Goal: Task Accomplishment & Management: Use online tool/utility

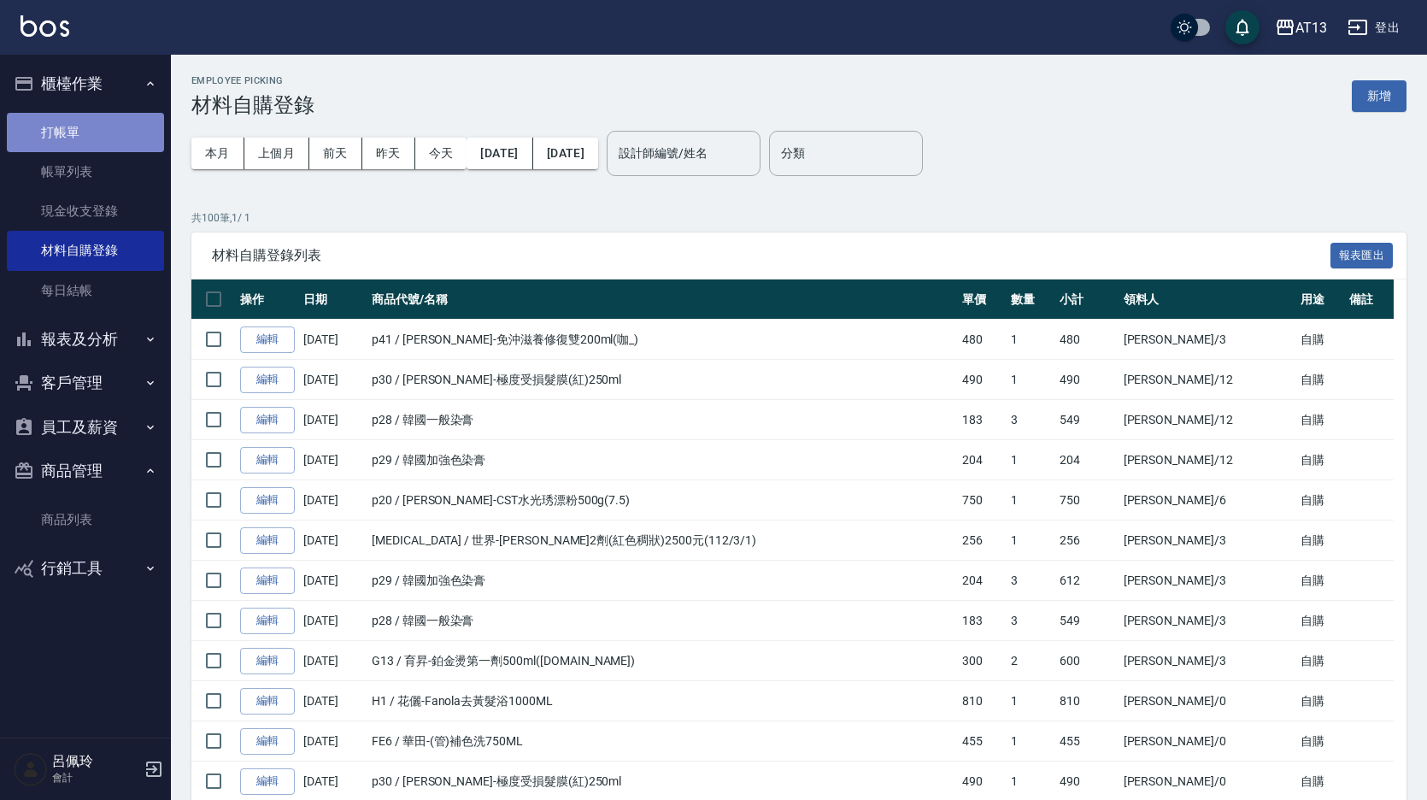
click at [75, 150] on link "打帳單" at bounding box center [85, 132] width 157 height 39
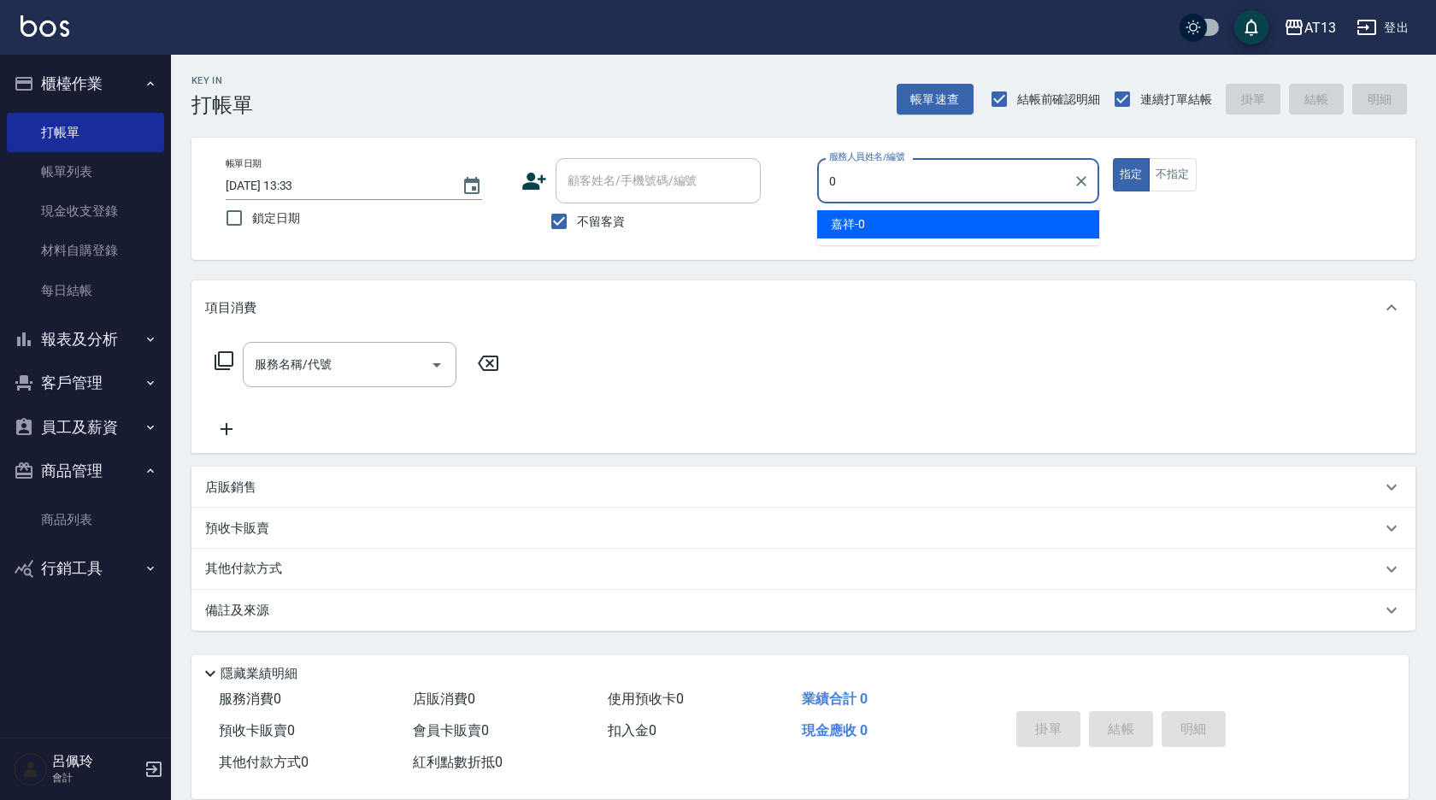
click at [841, 228] on span "嘉祥 -0" at bounding box center [848, 224] width 34 height 18
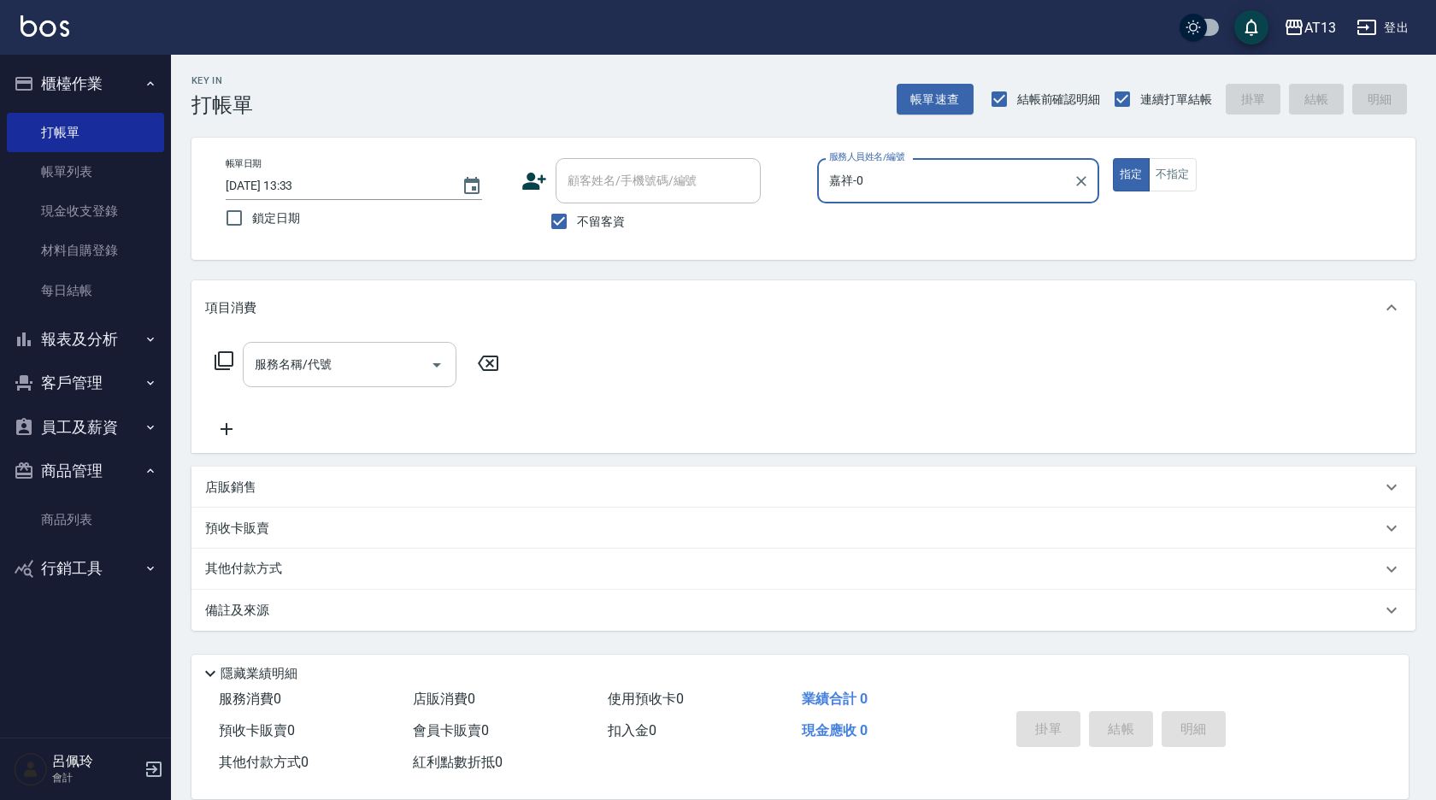
type input "嘉祥-0"
click at [322, 379] on input "服務名稱/代號" at bounding box center [336, 365] width 173 height 30
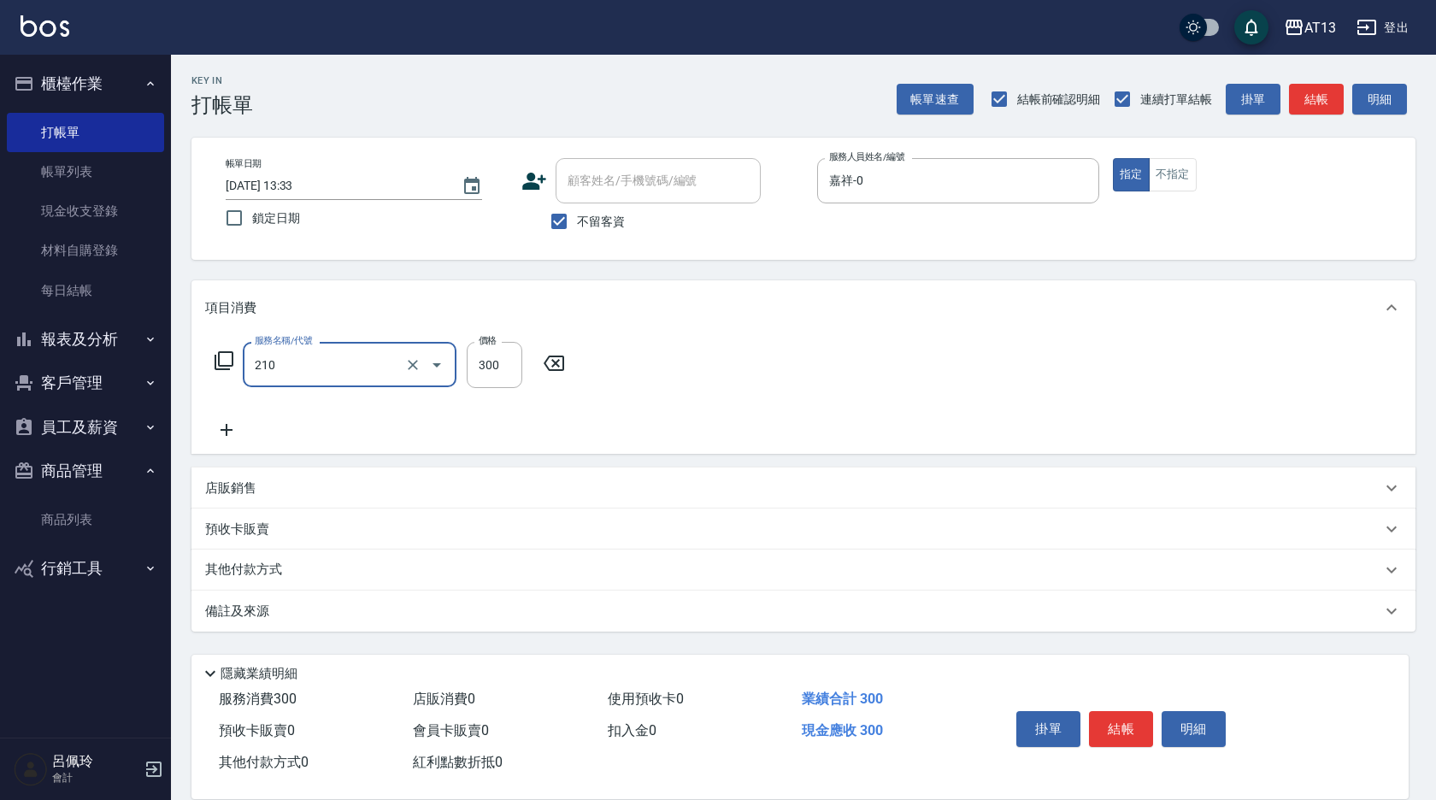
type input "歐娜洗髮精(210)"
type input "[PERSON_NAME]-26"
click at [758, 380] on div "服務名稱/代號 [PERSON_NAME]洗髮精(210) 服務名稱/代號 價格 300 價格 洗-1 [PERSON_NAME]-26 洗-1" at bounding box center [803, 394] width 1224 height 119
click at [1109, 728] on button "結帳" at bounding box center [1121, 729] width 64 height 36
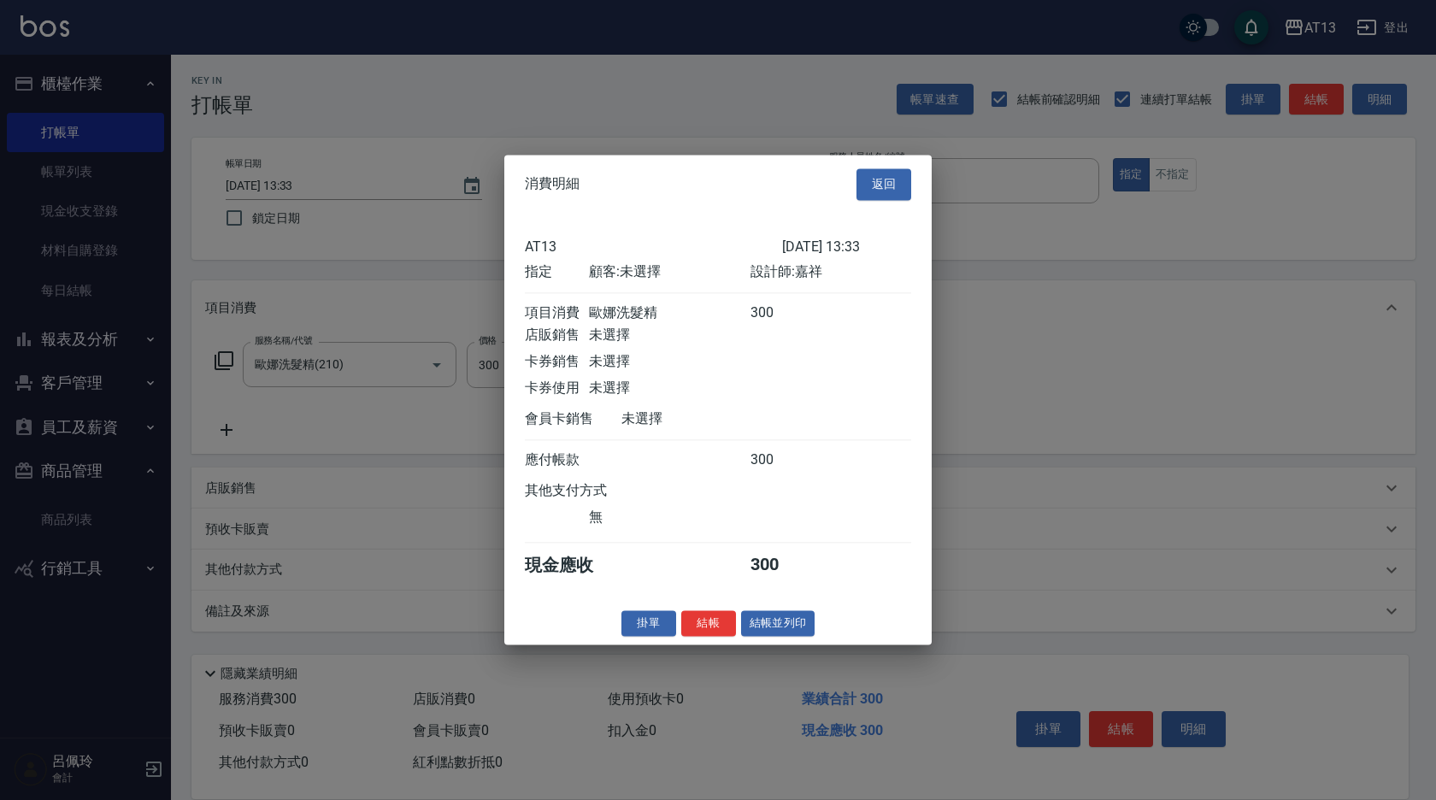
click at [715, 630] on button "結帳" at bounding box center [708, 623] width 55 height 26
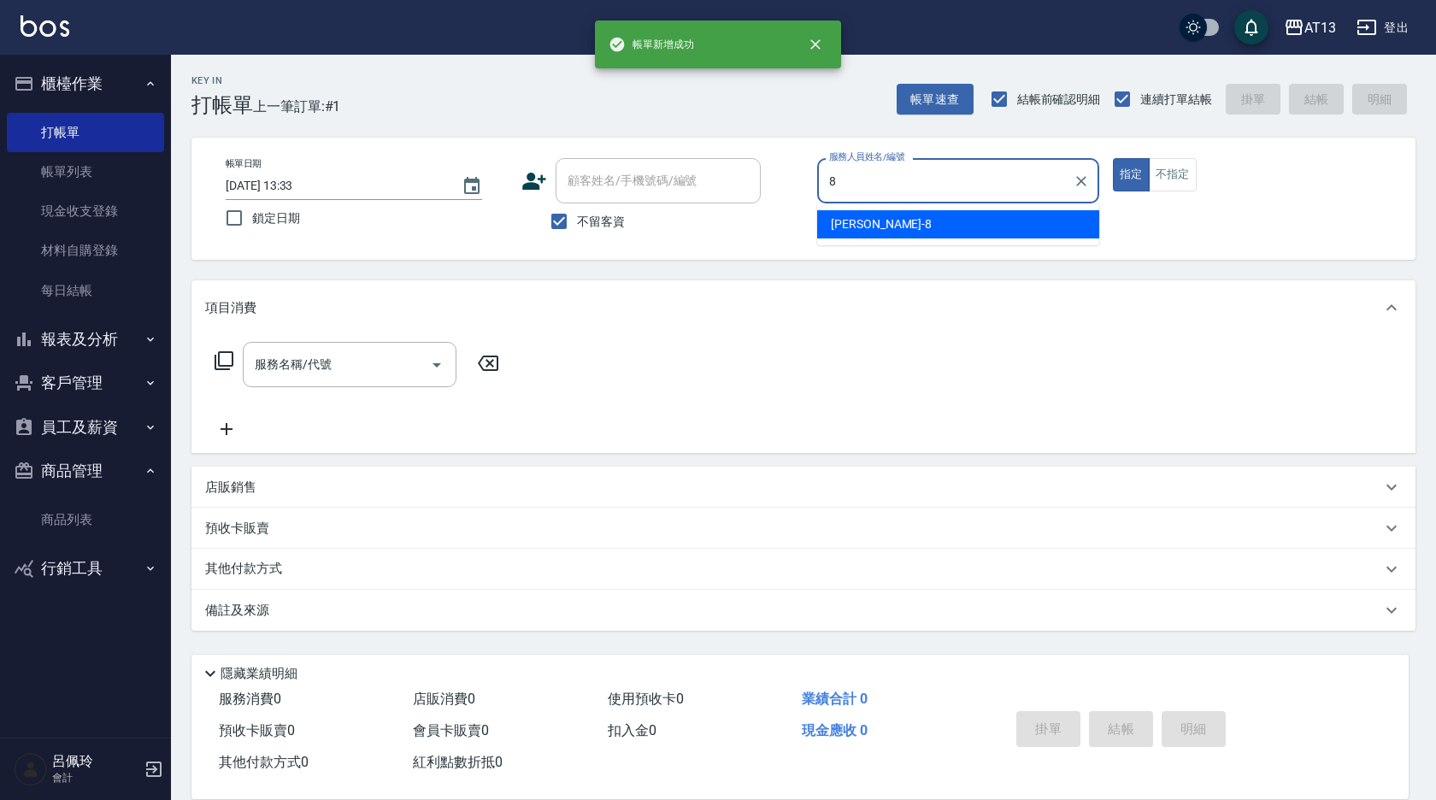
click at [948, 215] on div "[PERSON_NAME] -8" at bounding box center [958, 224] width 282 height 28
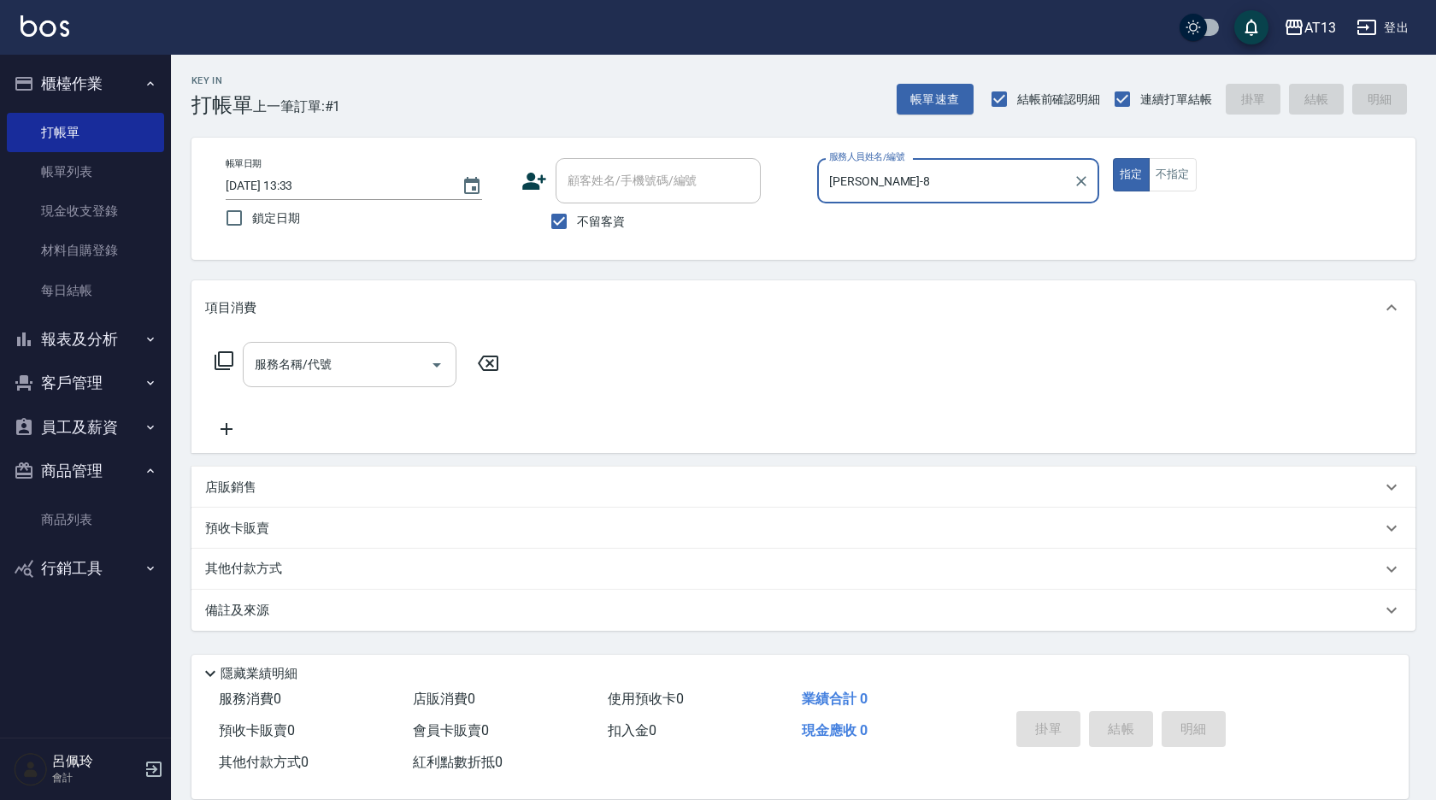
type input "[PERSON_NAME]-8"
click at [375, 366] on input "服務名稱/代號" at bounding box center [336, 365] width 173 height 30
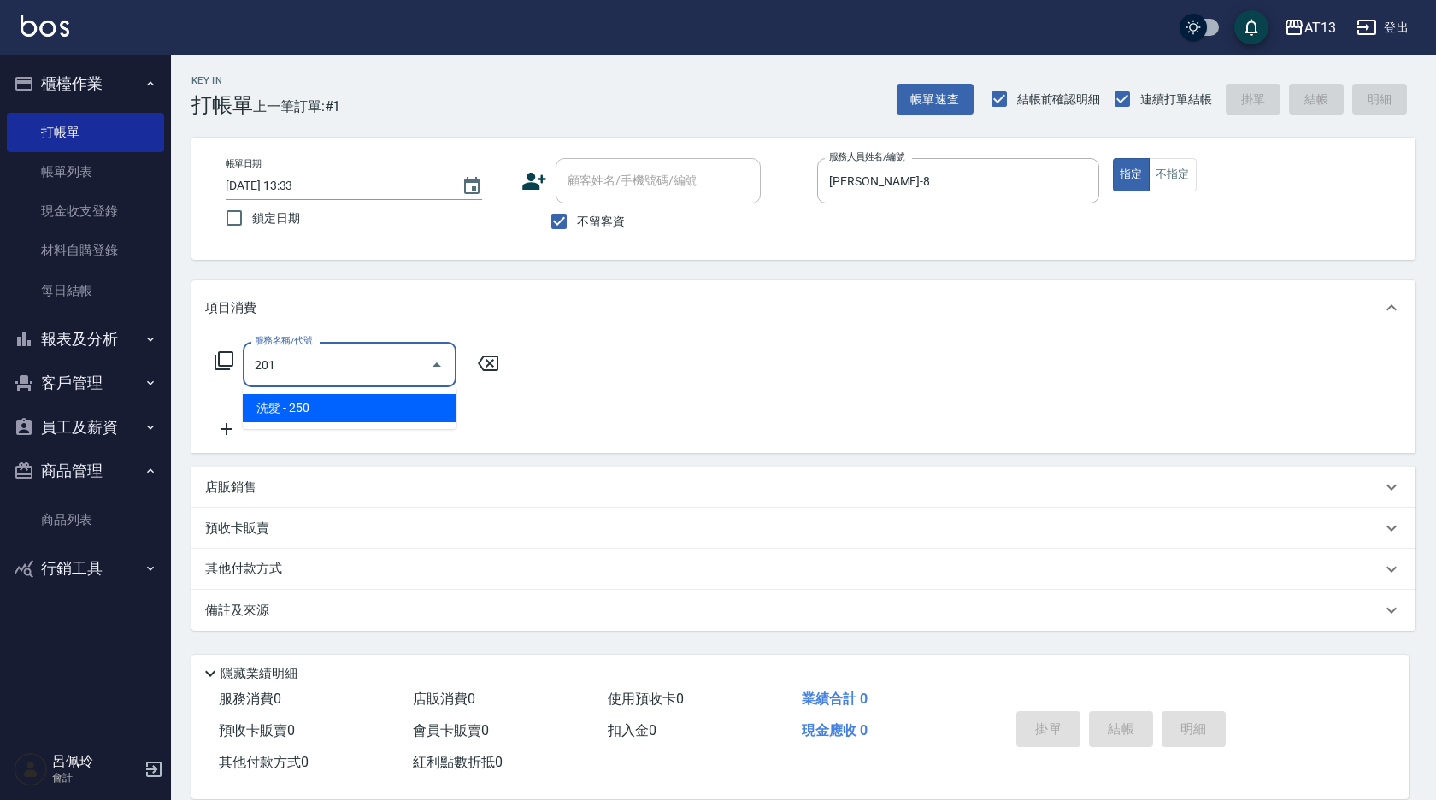
type input "洗髮(201)"
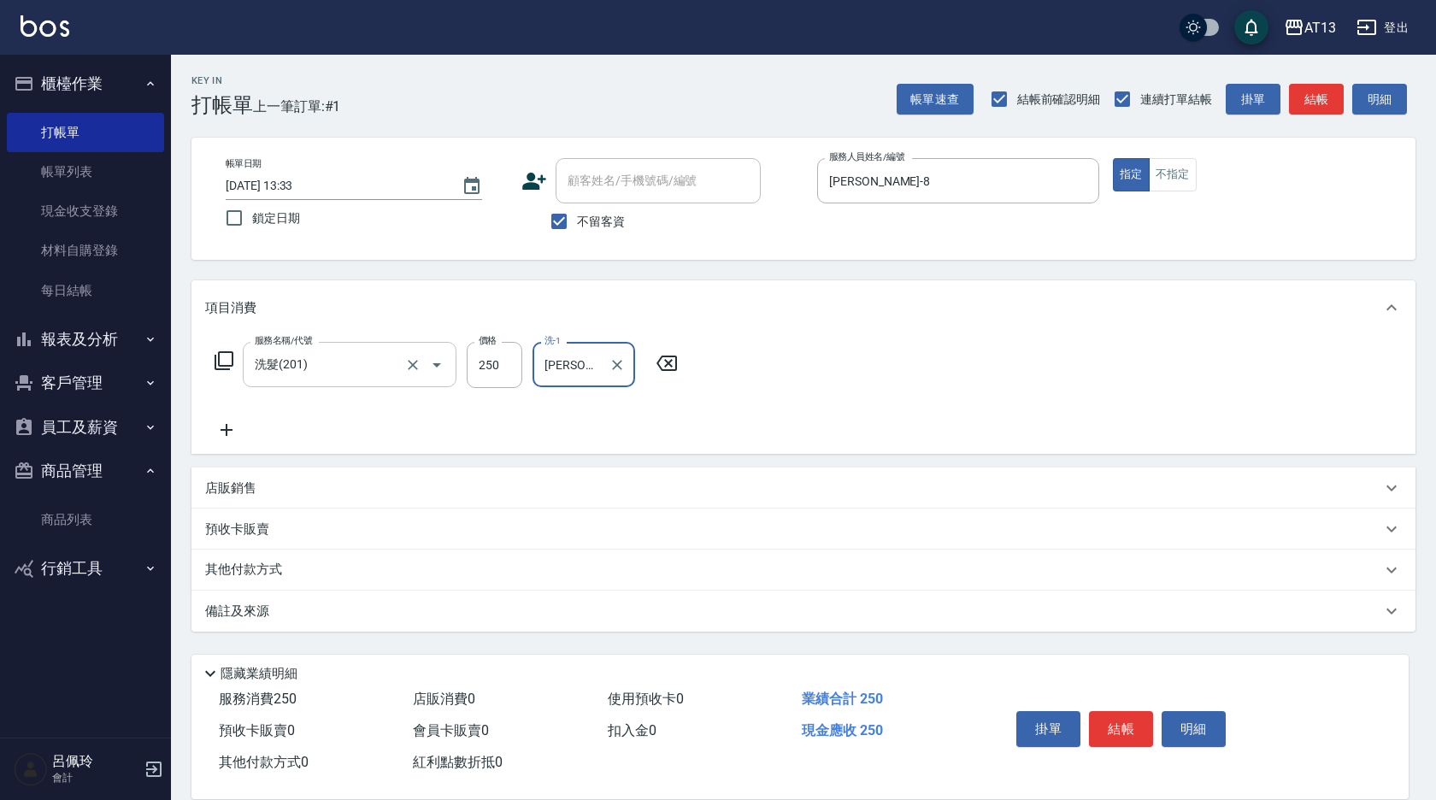
type input "[PERSON_NAME]-33"
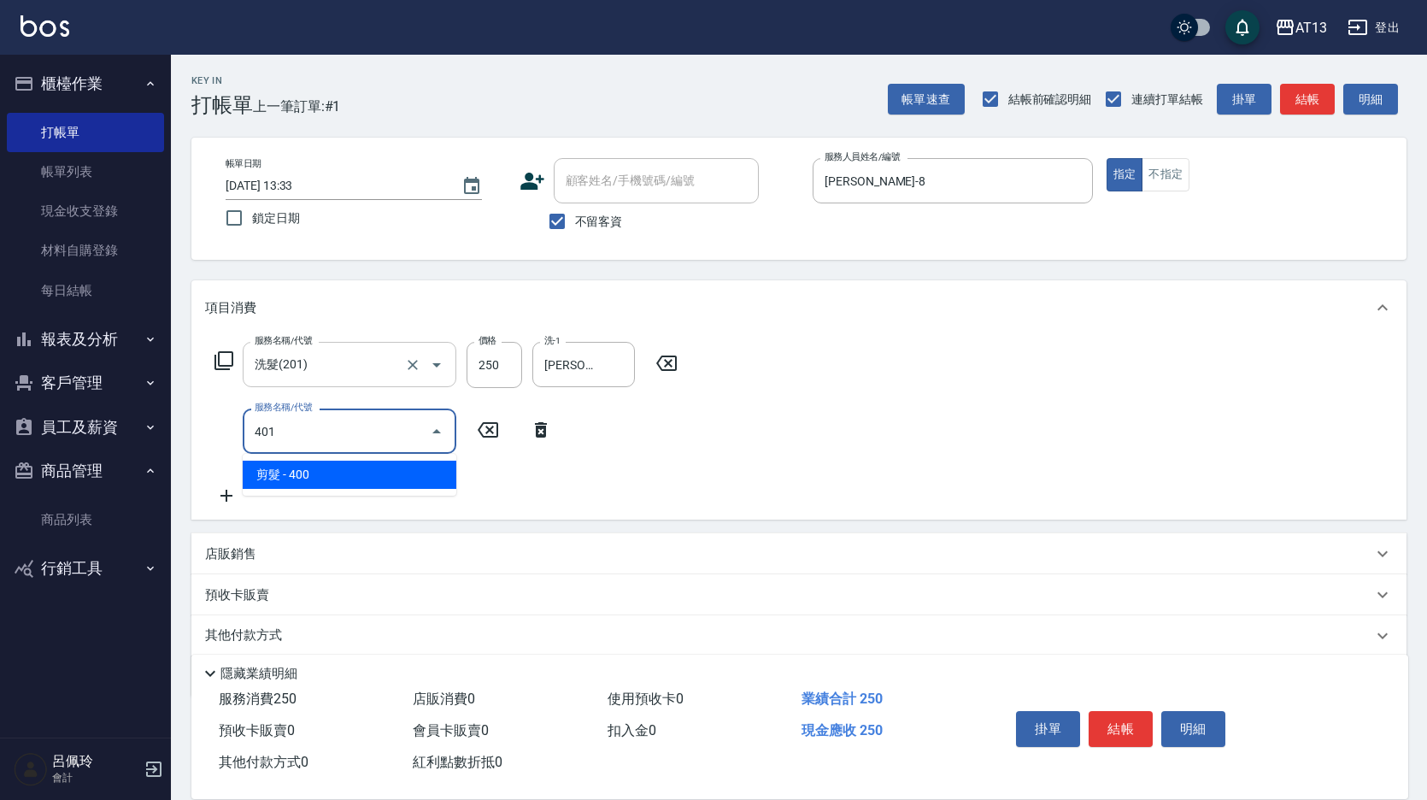
type input "剪髮(401)"
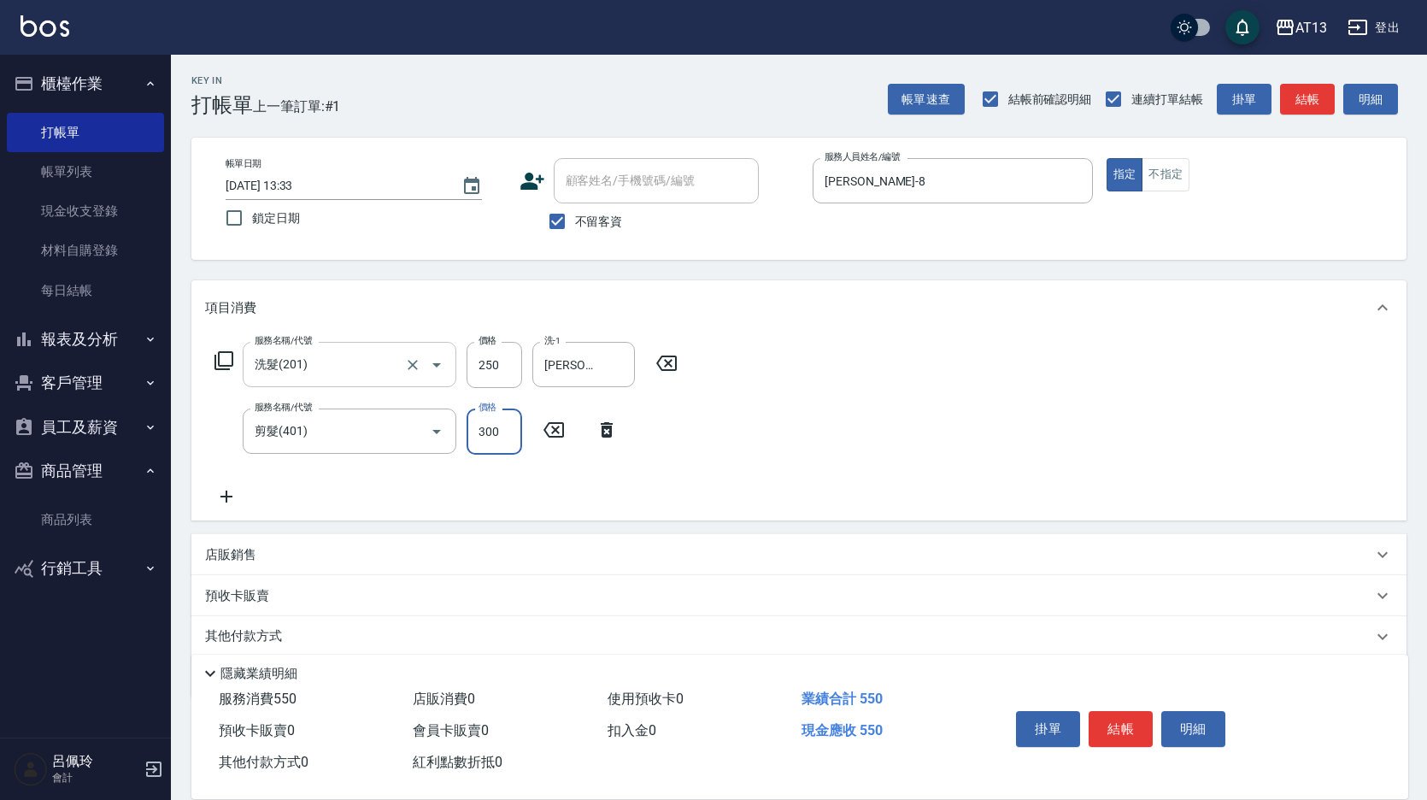
type input "300"
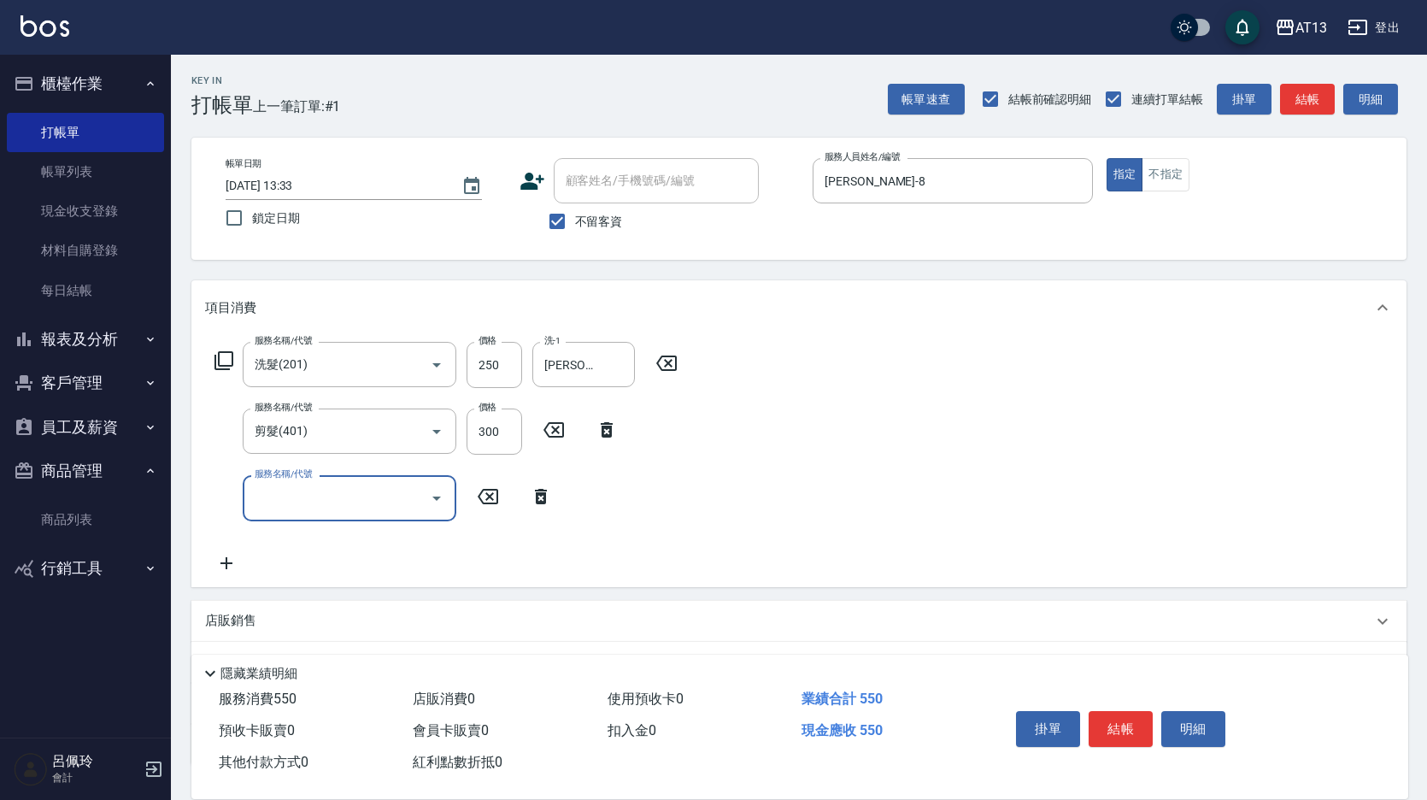
click at [912, 471] on div "服務名稱/代號 洗髮(201) 服務名稱/代號 價格 250 價格 洗-1 [PERSON_NAME]-33 洗-1 服務名稱/代號 剪髮(401) 服務名稱…" at bounding box center [798, 460] width 1215 height 251
click at [1123, 715] on button "結帳" at bounding box center [1121, 729] width 64 height 36
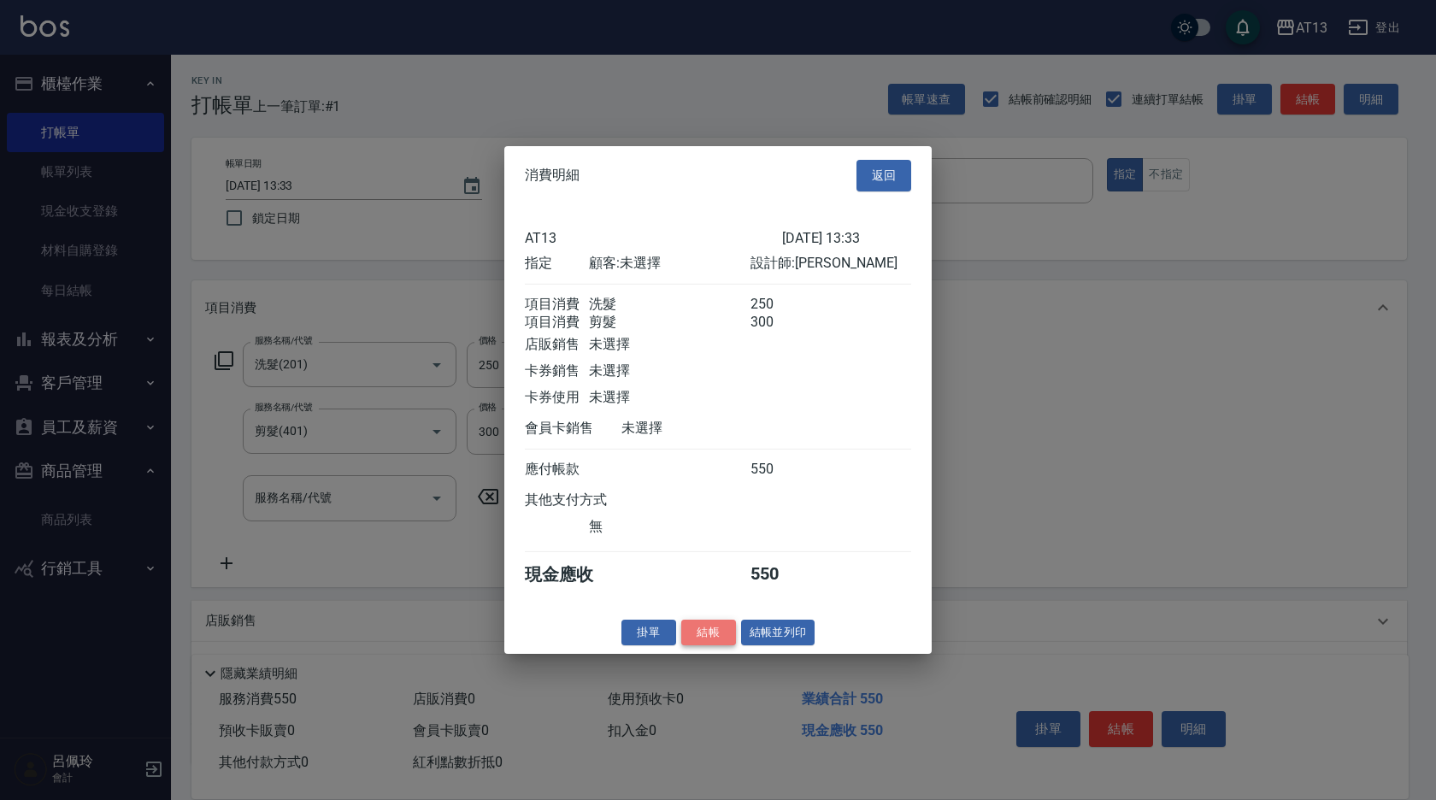
click at [703, 644] on button "結帳" at bounding box center [708, 632] width 55 height 26
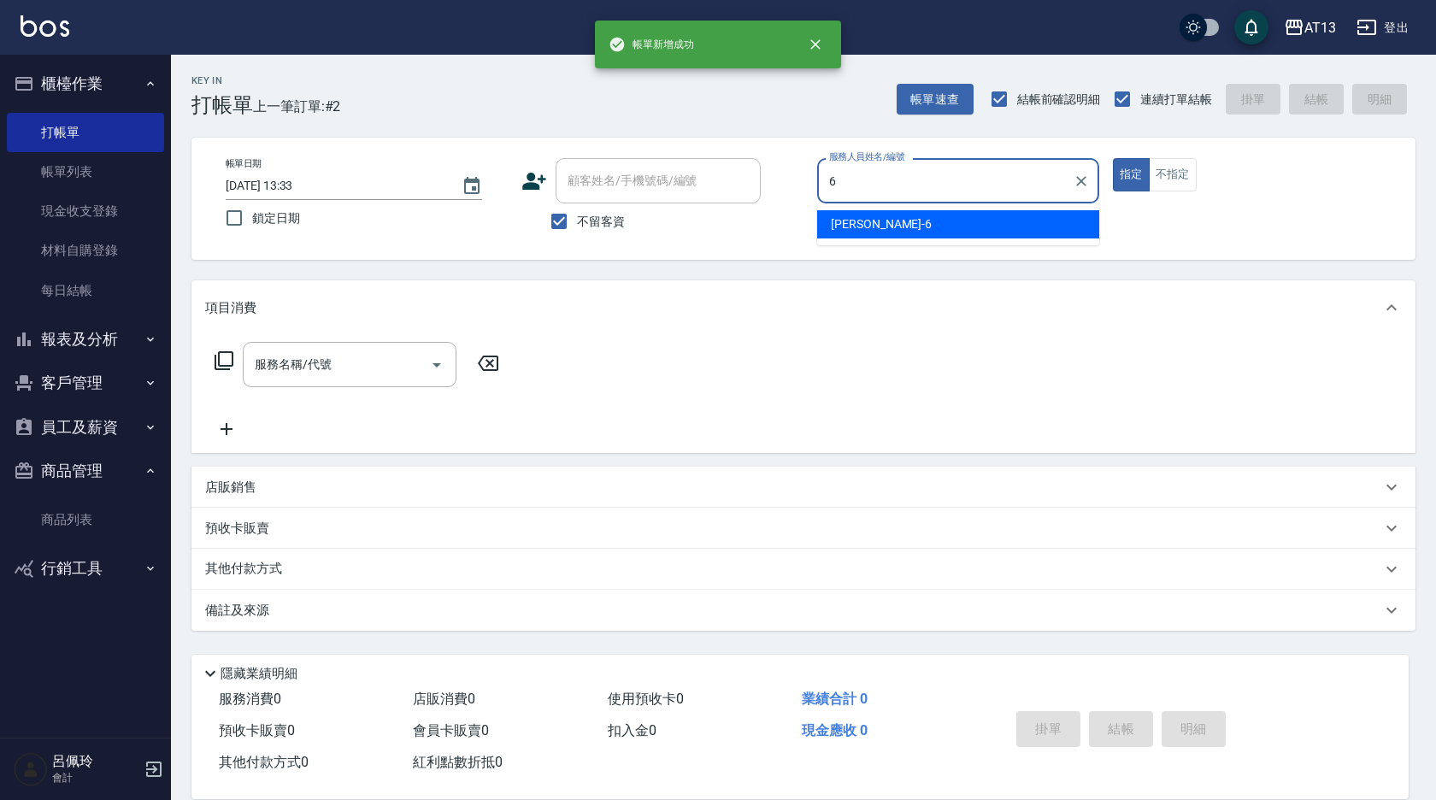
click at [858, 221] on span "亭妤 -6" at bounding box center [881, 224] width 101 height 18
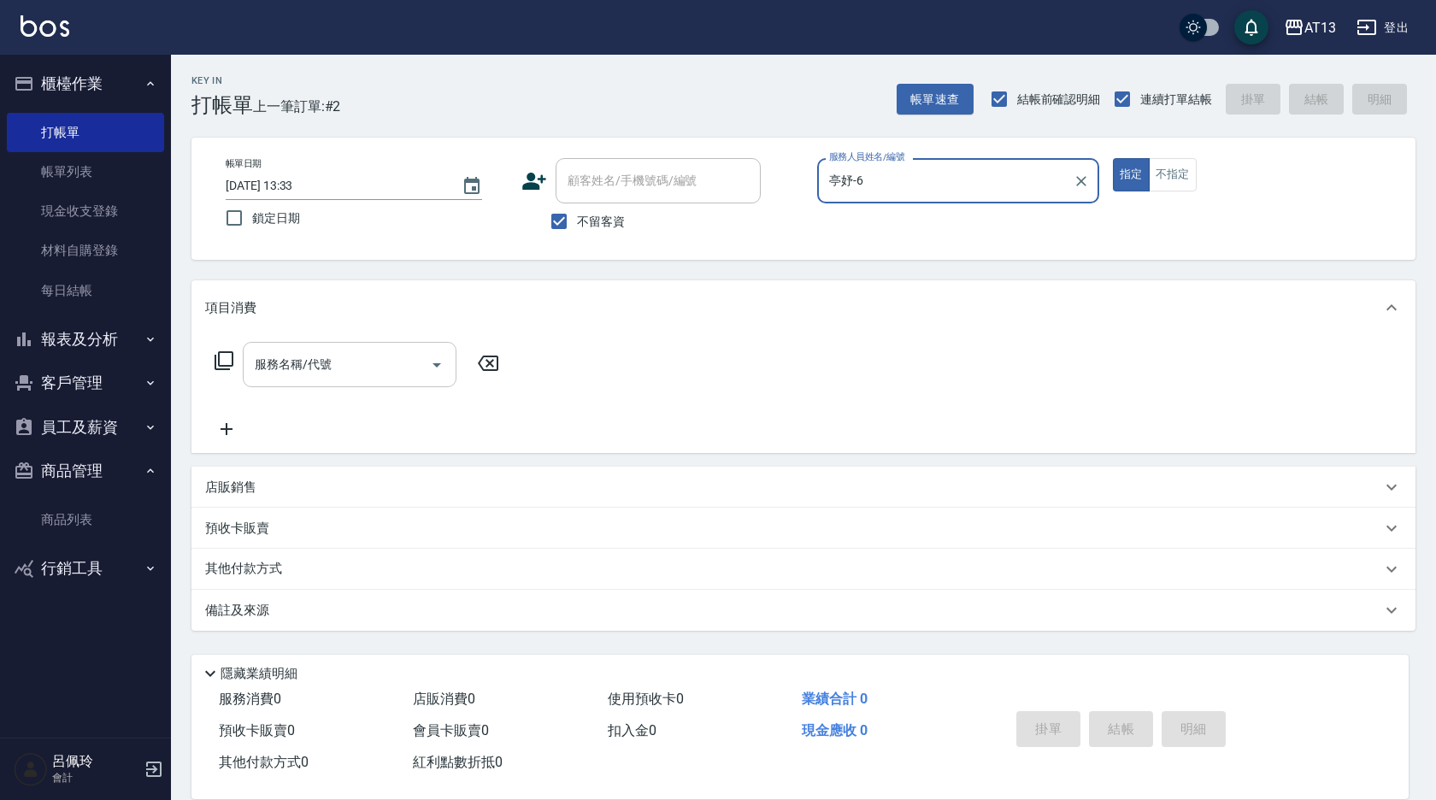
type input "亭妤-6"
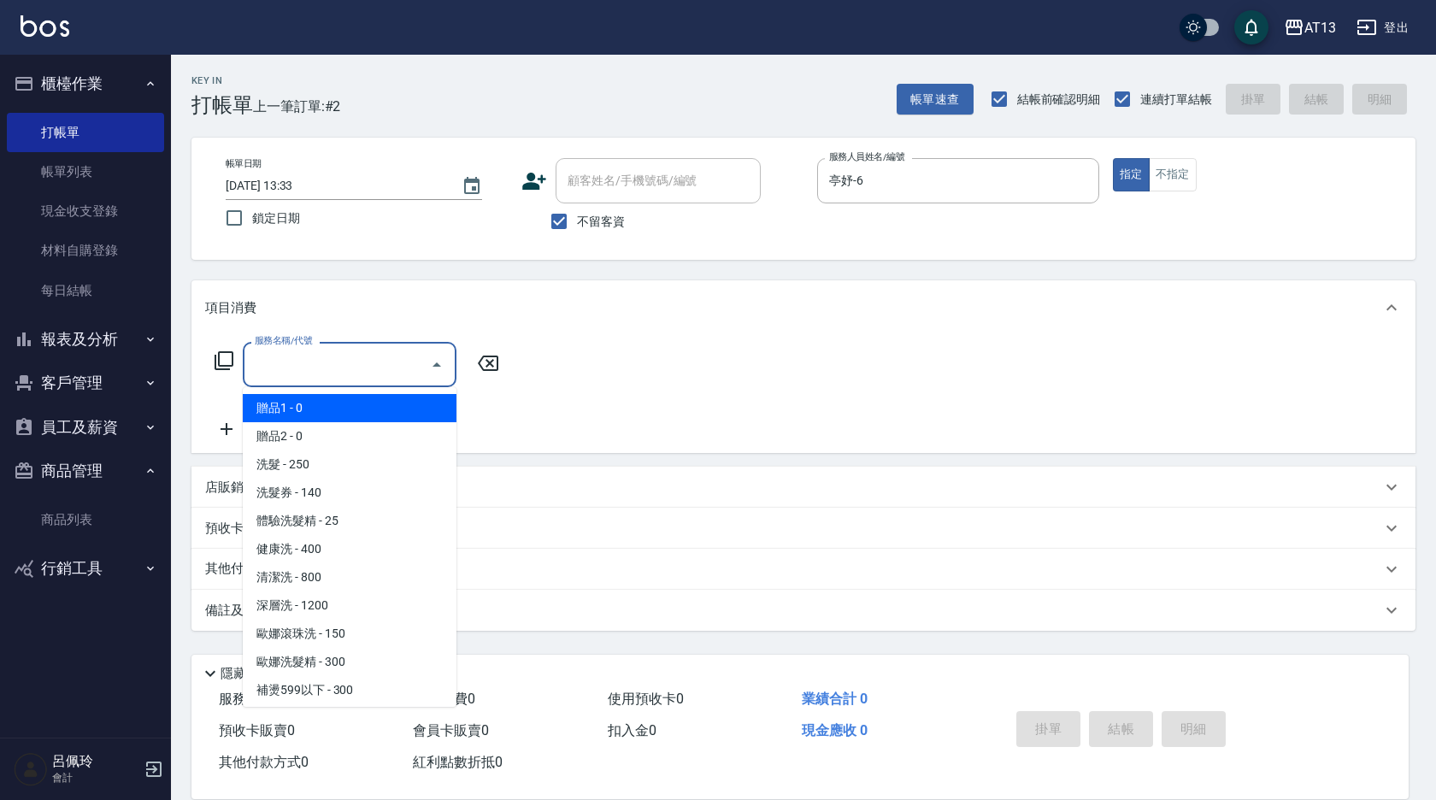
click at [334, 374] on input "服務名稱/代號" at bounding box center [336, 365] width 173 height 30
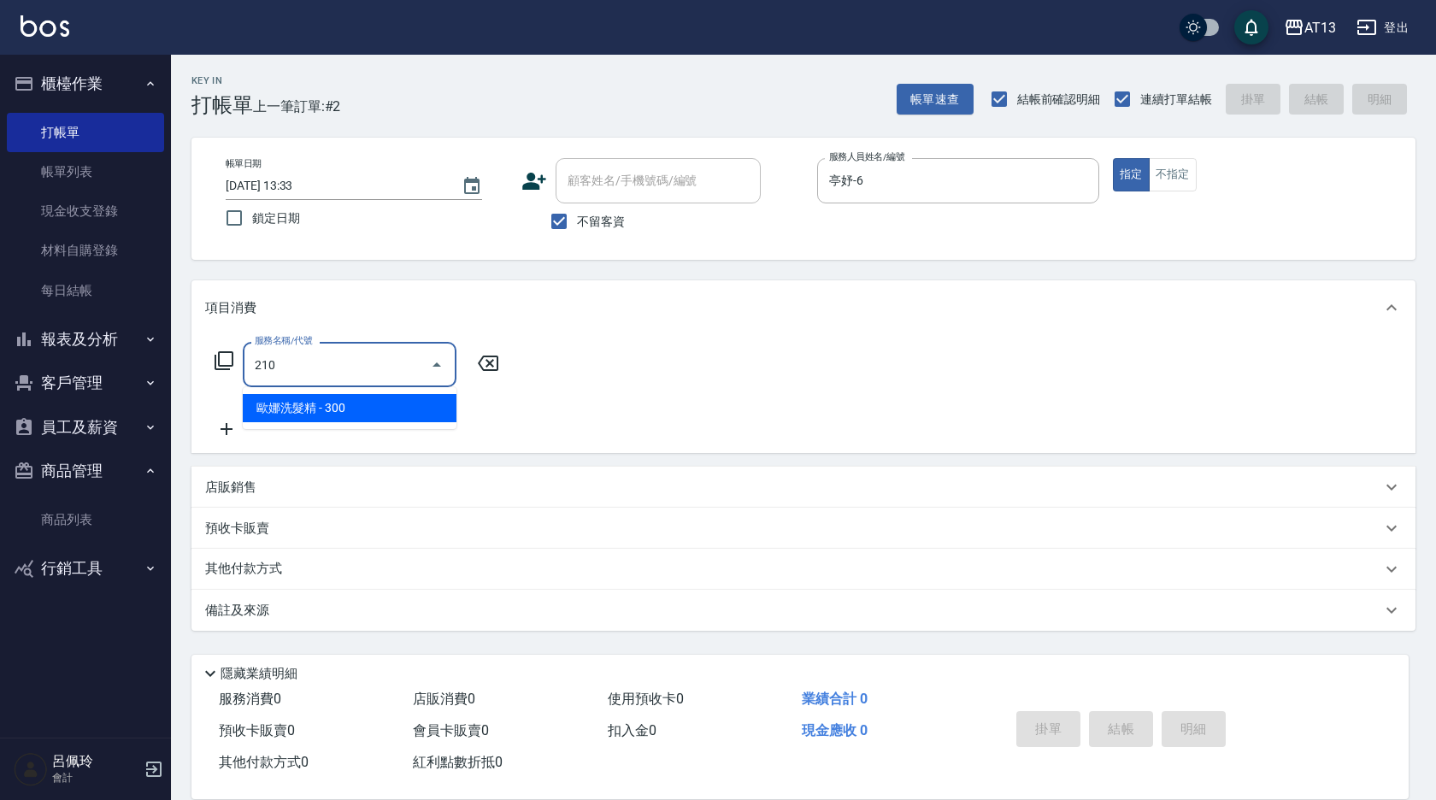
type input "歐娜洗髮精(210)"
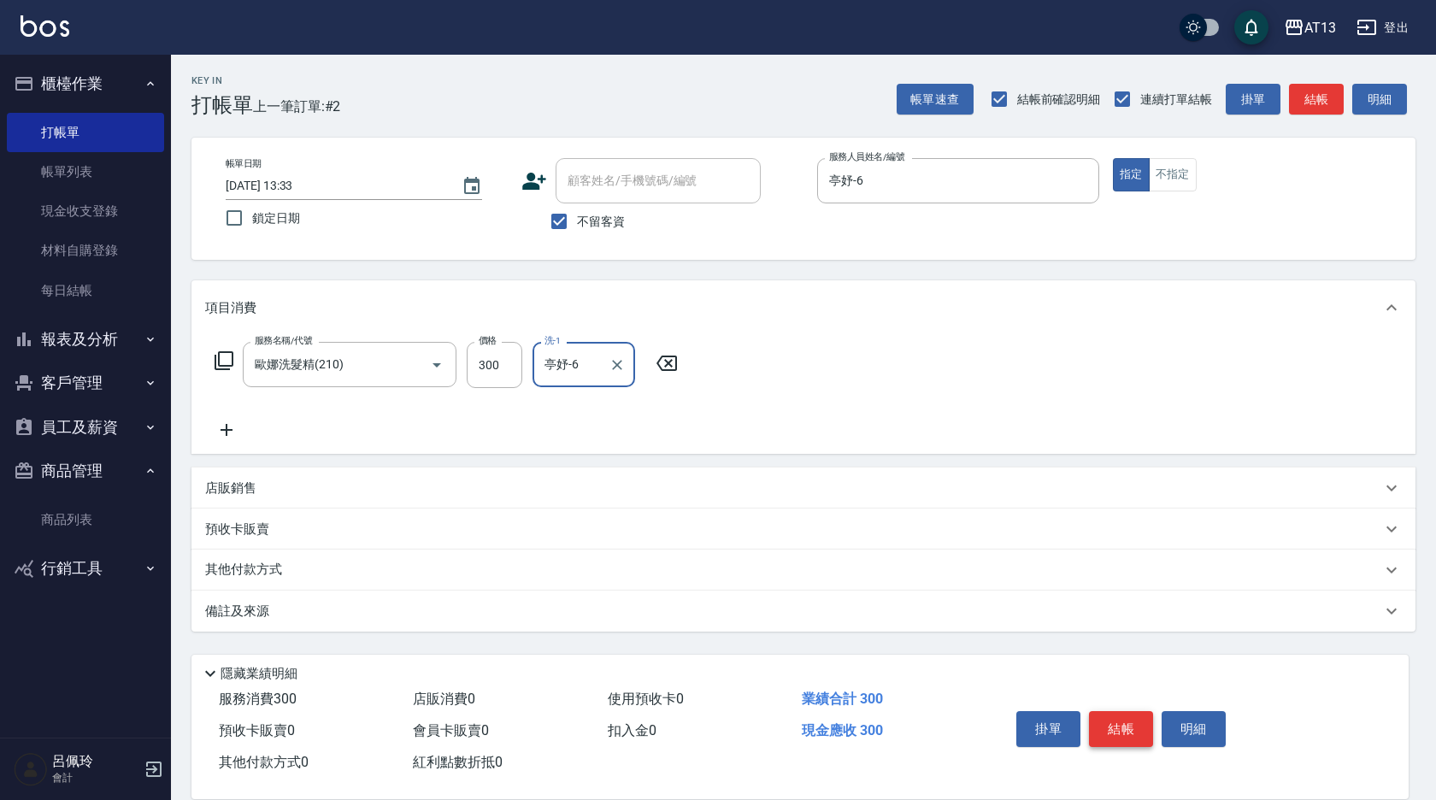
type input "亭妤-6"
click at [1108, 714] on button "結帳" at bounding box center [1121, 729] width 64 height 36
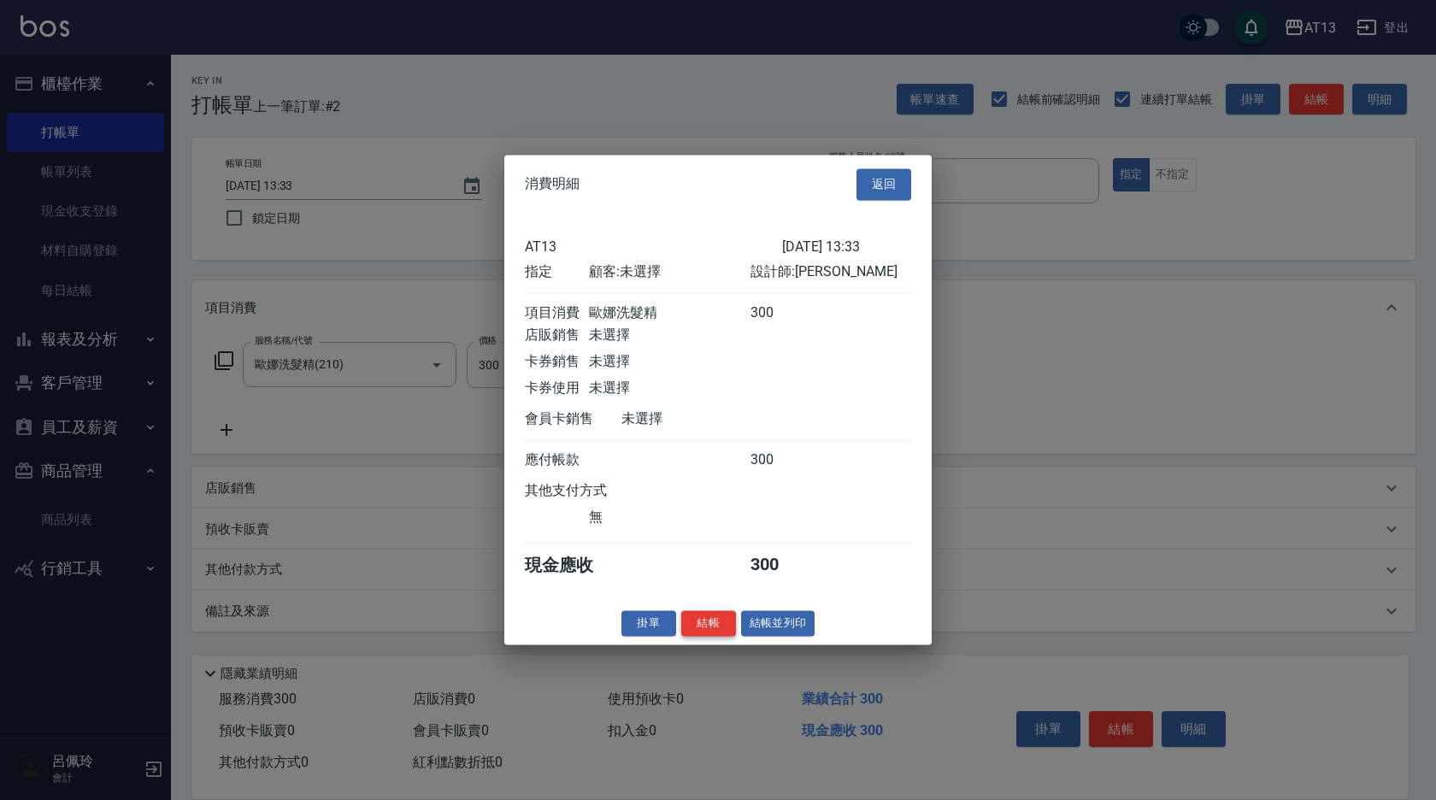
click at [717, 630] on button "結帳" at bounding box center [708, 623] width 55 height 26
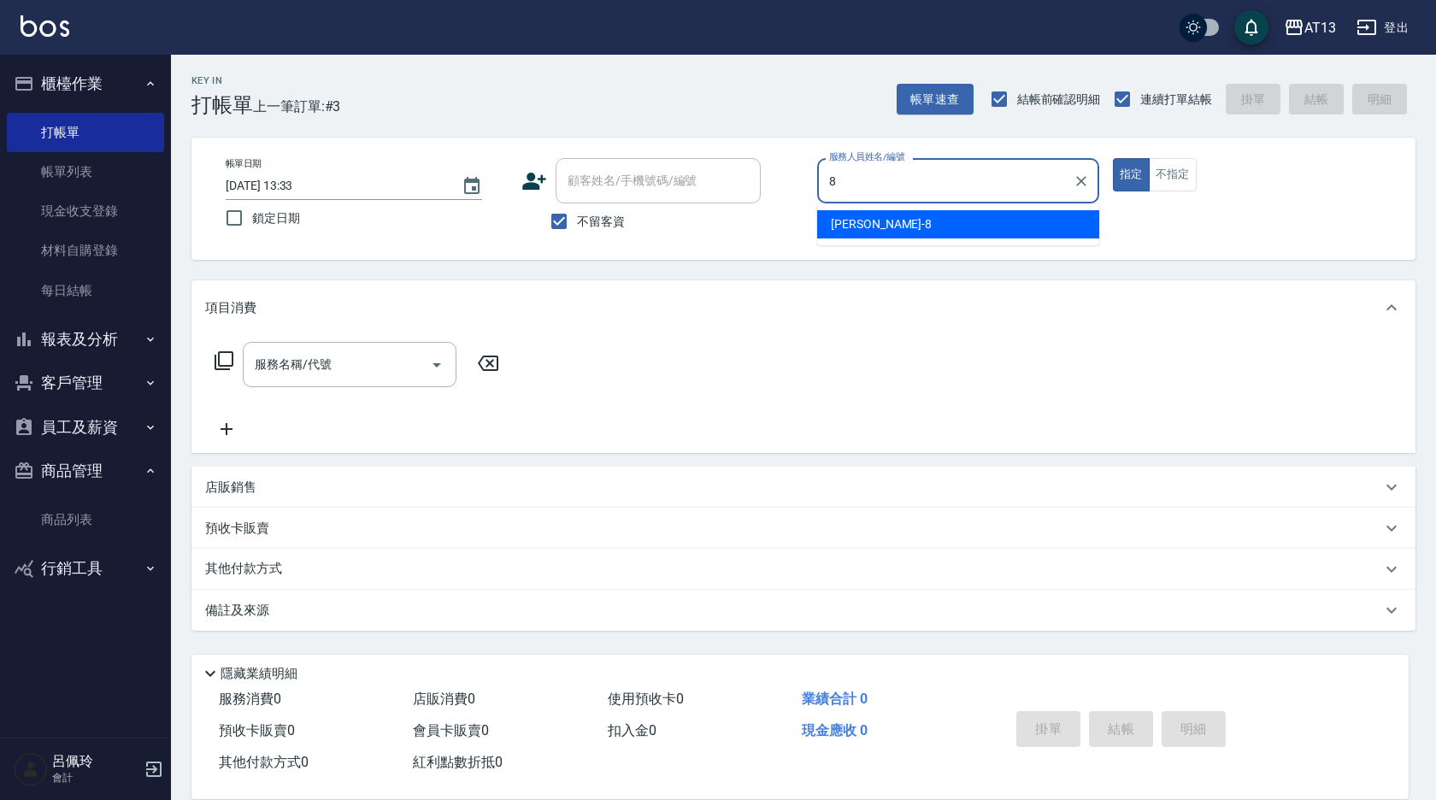
click at [871, 229] on div "[PERSON_NAME] -8" at bounding box center [958, 224] width 282 height 28
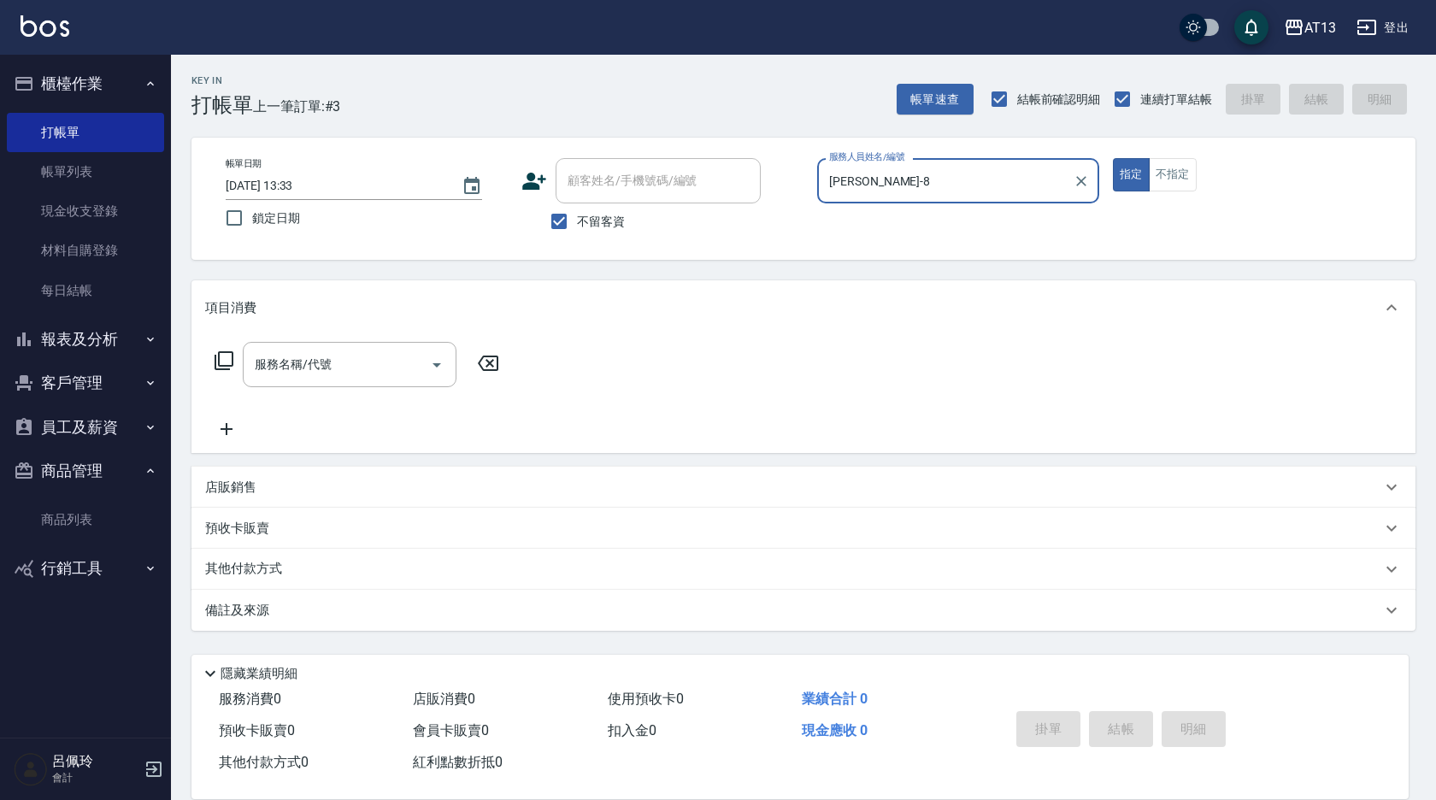
type input "[PERSON_NAME]-8"
click at [1160, 178] on button "不指定" at bounding box center [1173, 174] width 48 height 33
click at [341, 371] on input "服務名稱/代號" at bounding box center [336, 365] width 173 height 30
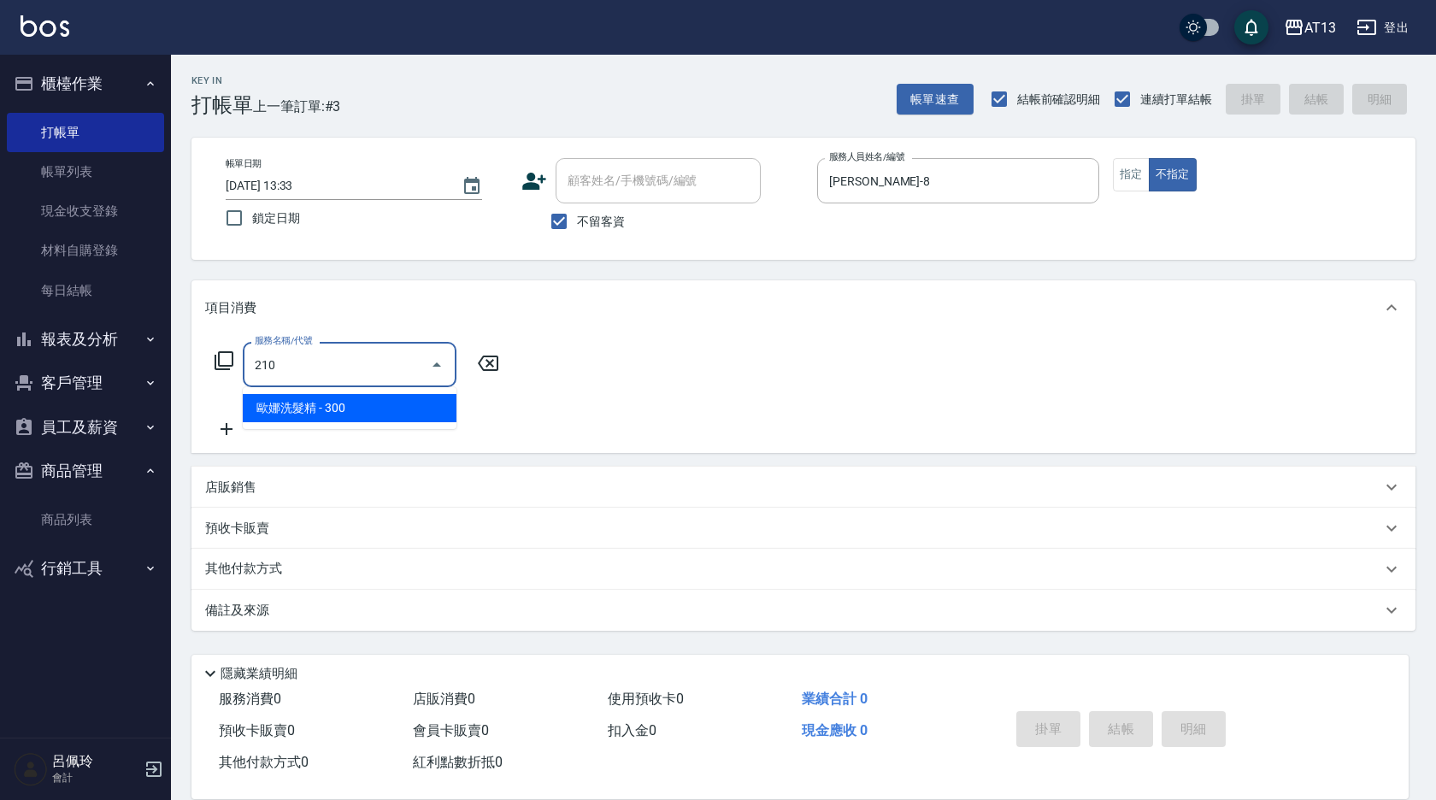
type input "歐娜洗髮精(210)"
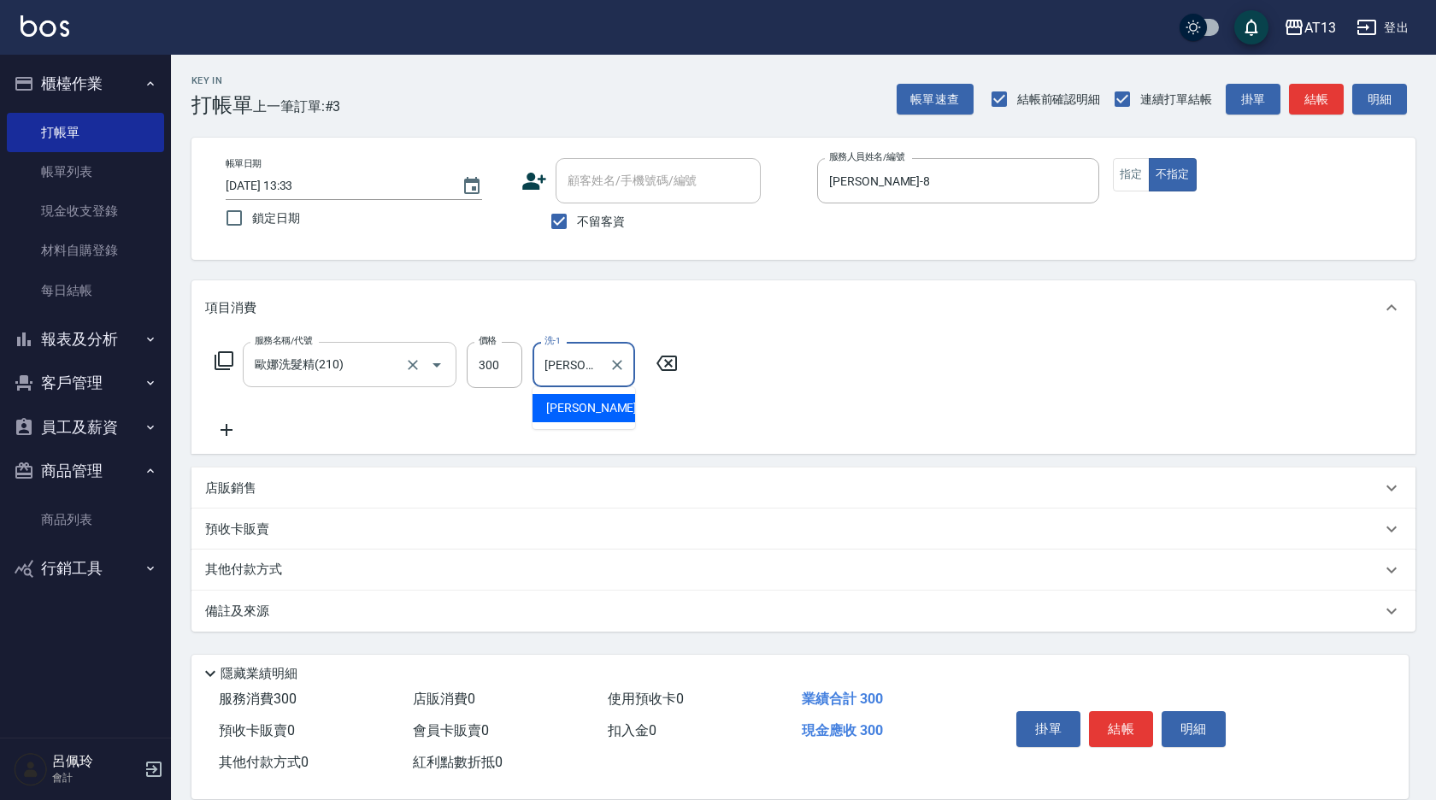
type input "[PERSON_NAME]-8"
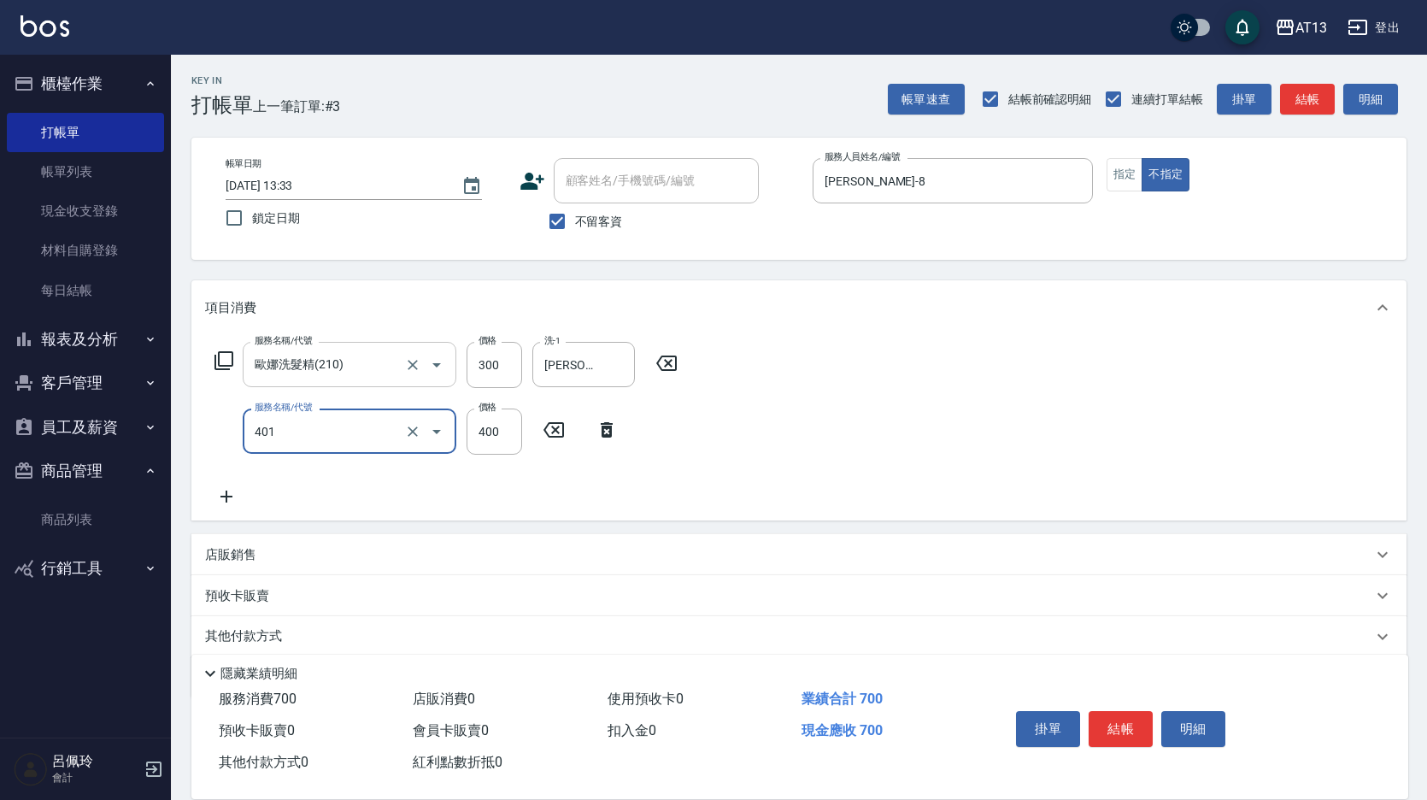
type input "剪髮(401)"
type input "200"
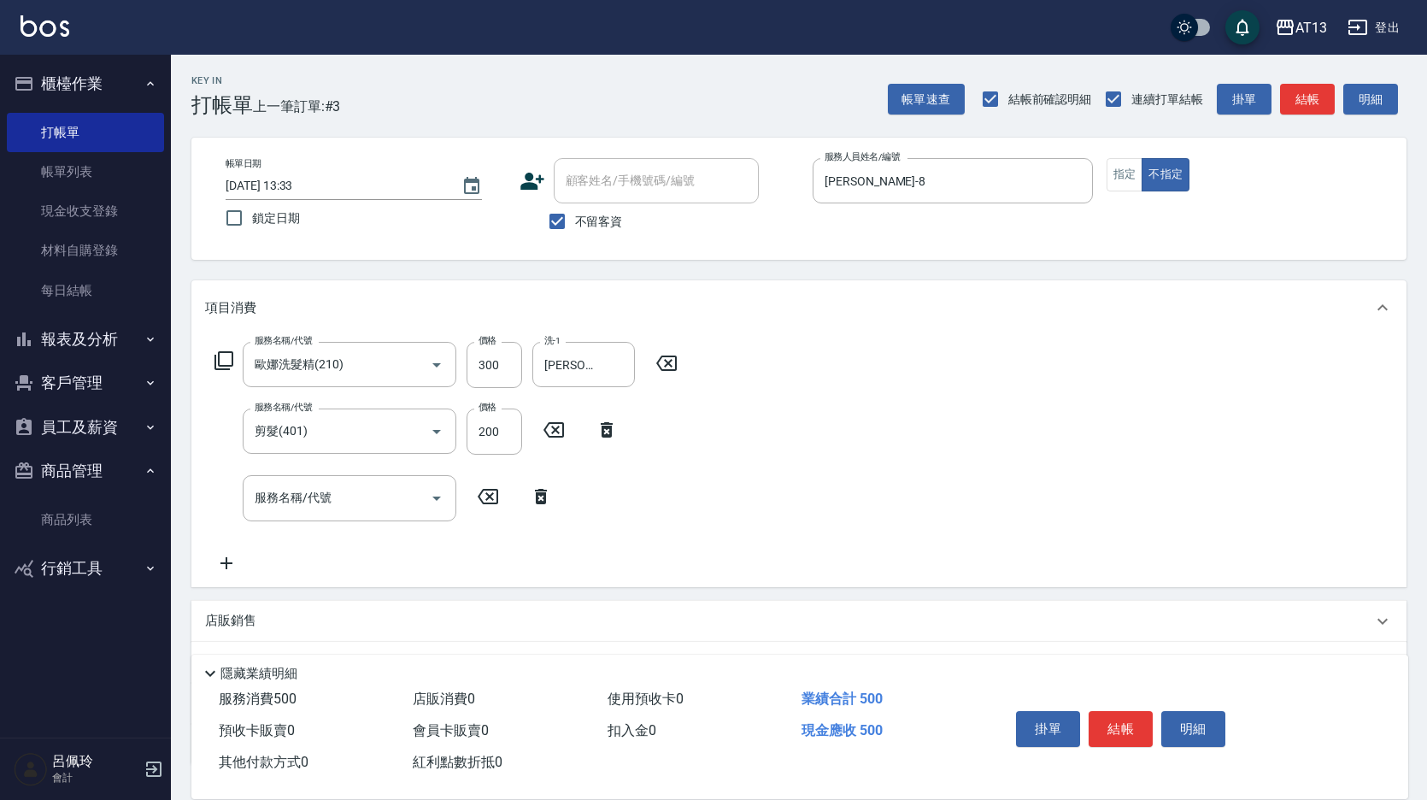
drag, startPoint x: 838, startPoint y: 455, endPoint x: 1039, endPoint y: 667, distance: 292.0
click at [839, 456] on div "服務名稱/代號 [PERSON_NAME]洗髮精(210) 服務名稱/代號 價格 300 價格 洗-1 [PERSON_NAME]-8 洗-1 服務名稱/代號…" at bounding box center [798, 460] width 1215 height 251
click at [1120, 716] on button "結帳" at bounding box center [1121, 729] width 64 height 36
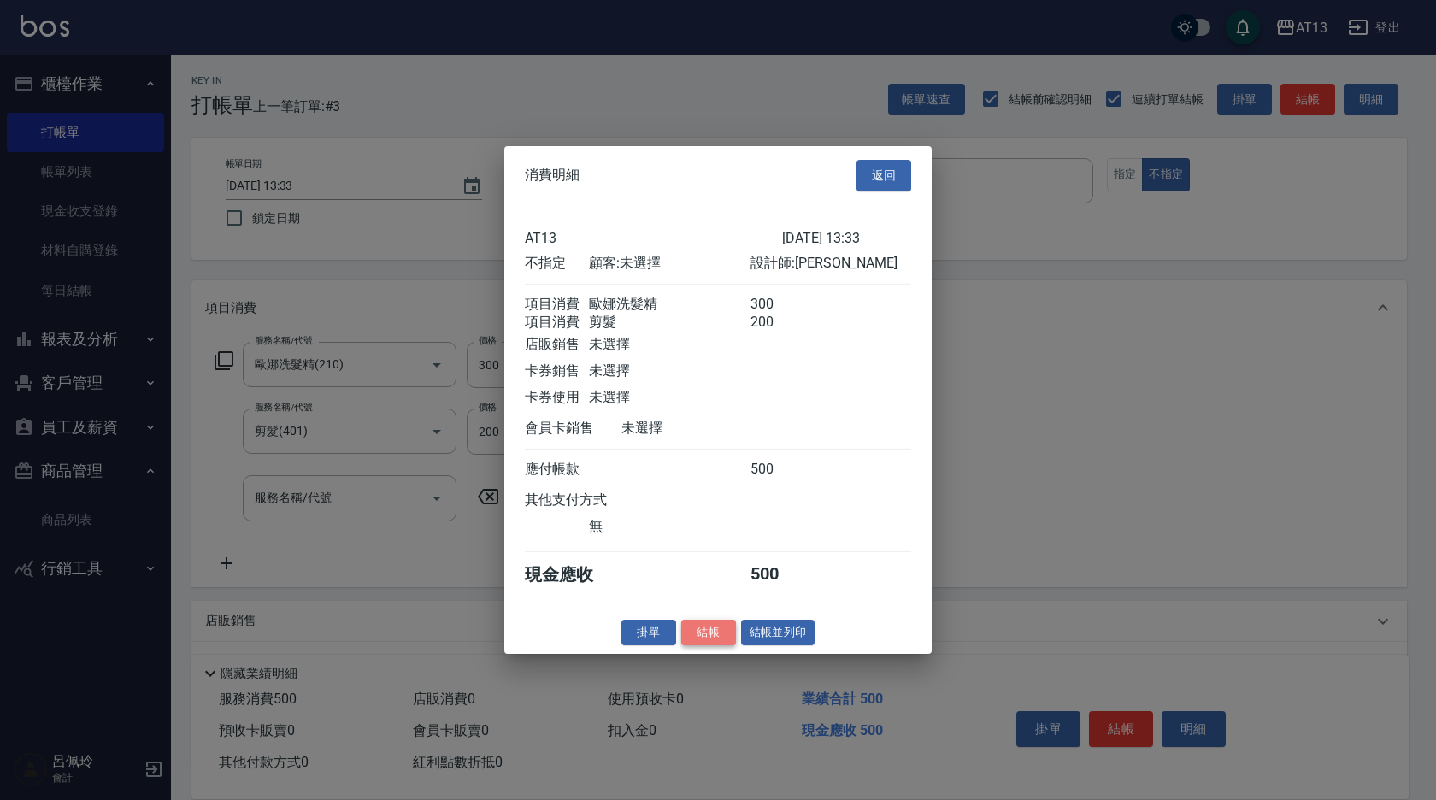
click at [705, 641] on button "結帳" at bounding box center [708, 632] width 55 height 26
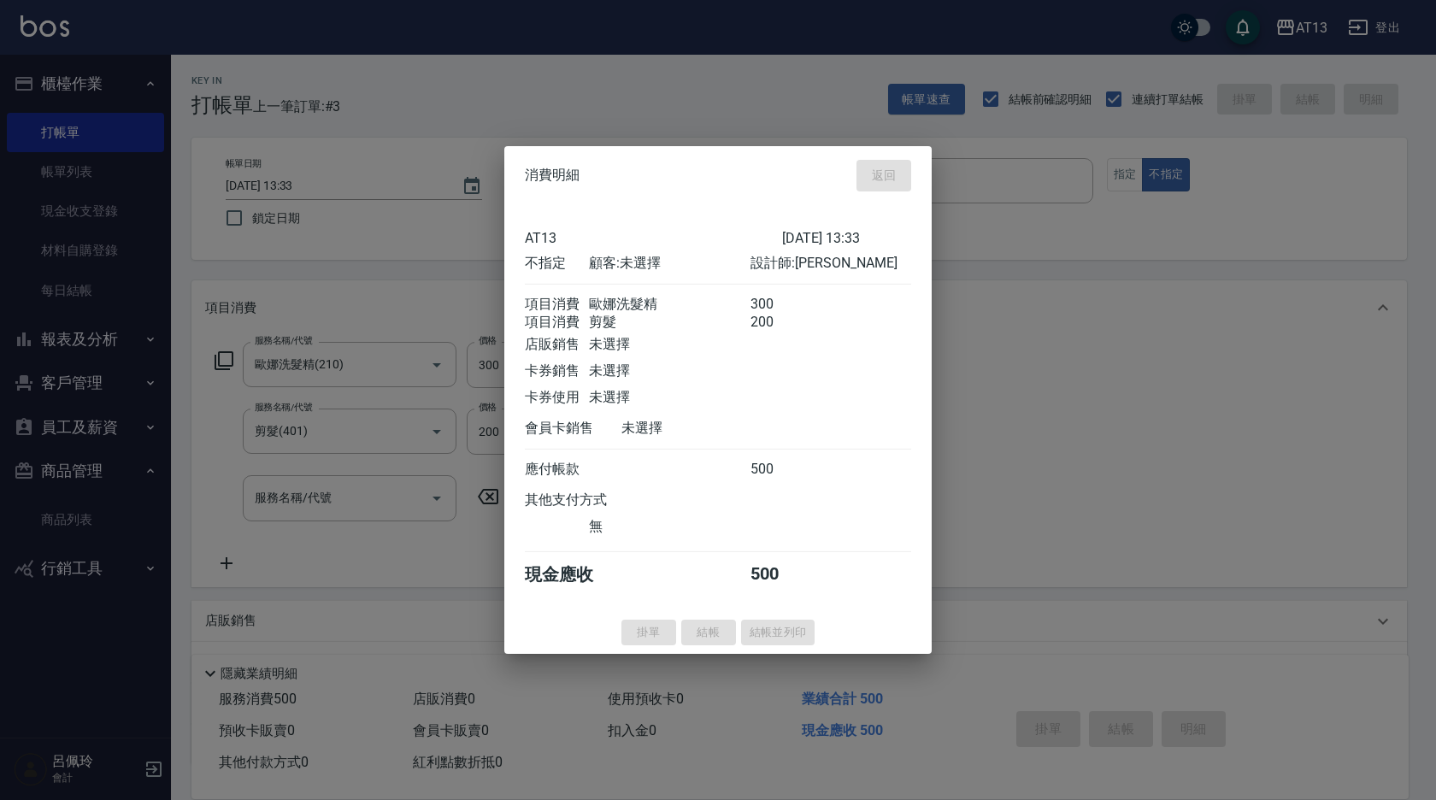
type input "[DATE] 13:34"
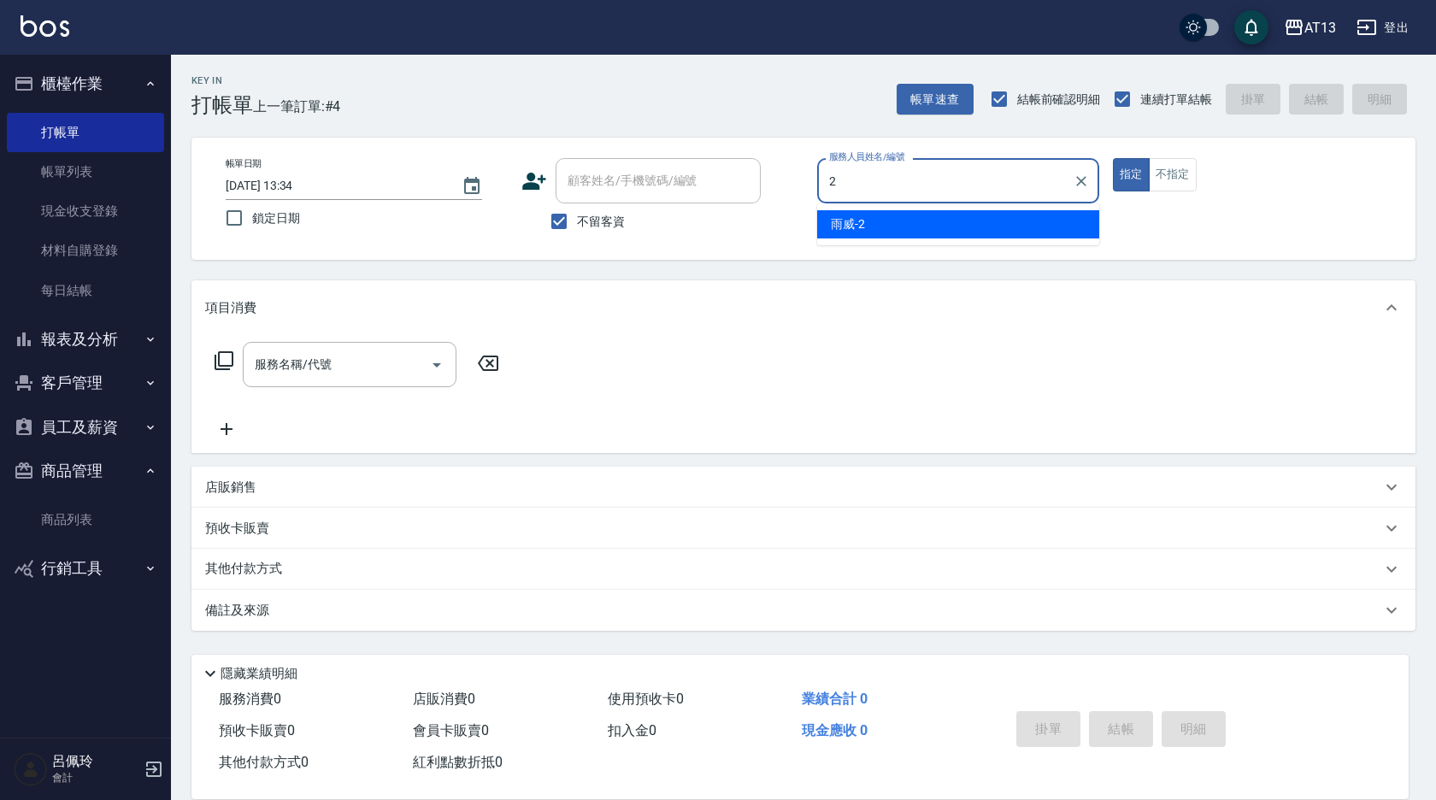
click at [868, 209] on ul "雨威 -2" at bounding box center [958, 224] width 282 height 42
click at [1002, 232] on div "雨威 -2" at bounding box center [958, 224] width 282 height 28
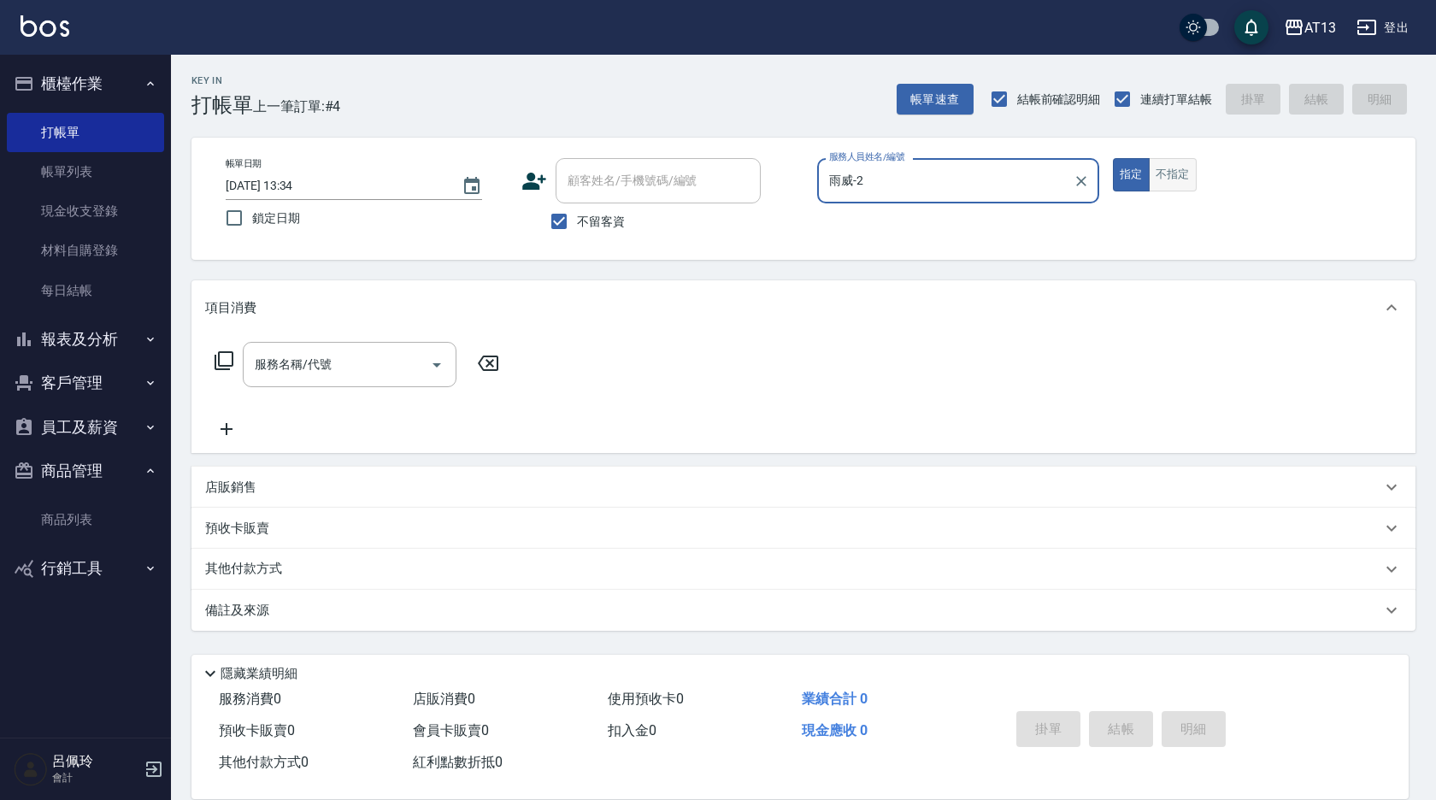
type input "雨威-2"
click at [1157, 166] on button "不指定" at bounding box center [1173, 174] width 48 height 33
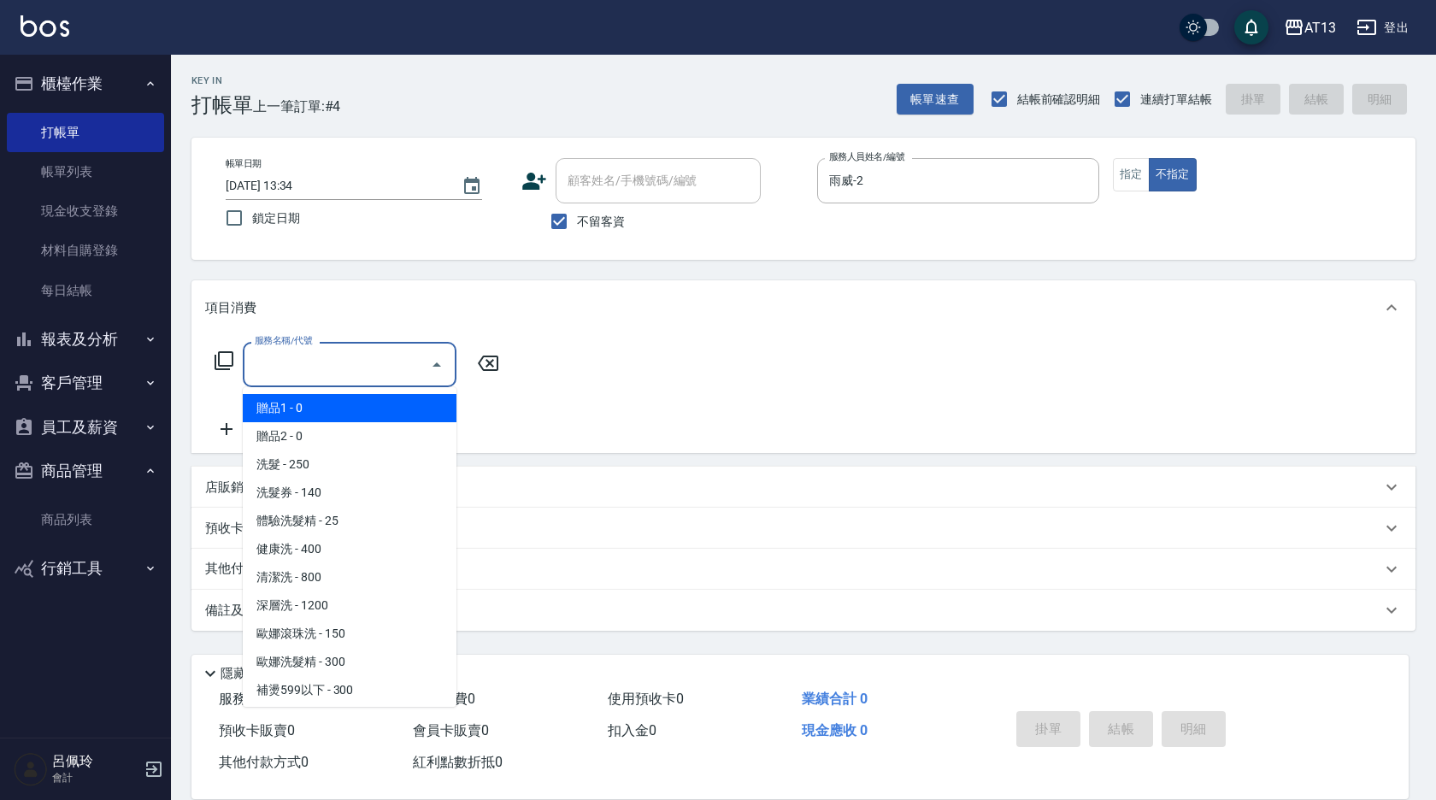
click at [328, 358] on div "服務名稱/代號 服務名稱/代號" at bounding box center [350, 364] width 214 height 45
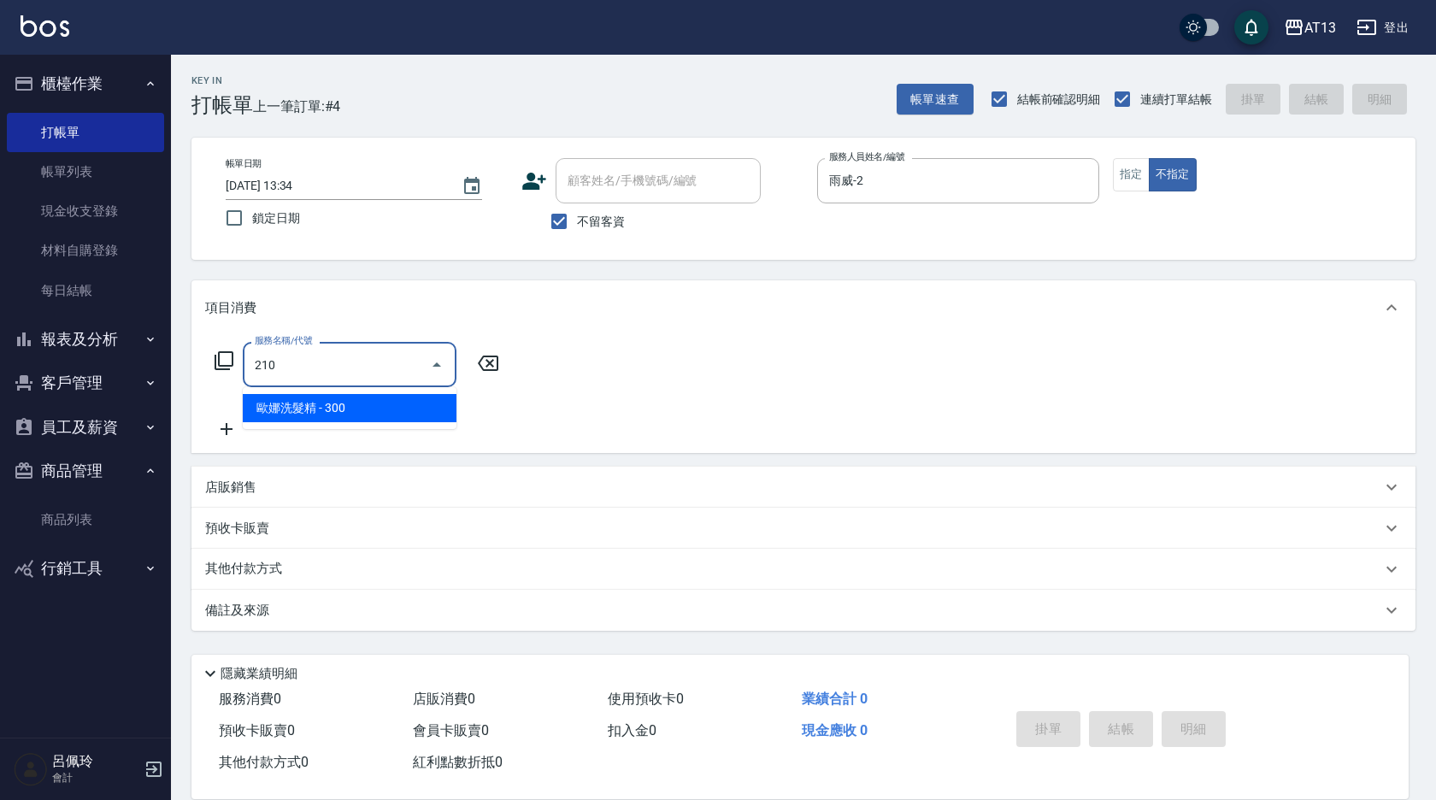
type input "歐娜洗髮精(210)"
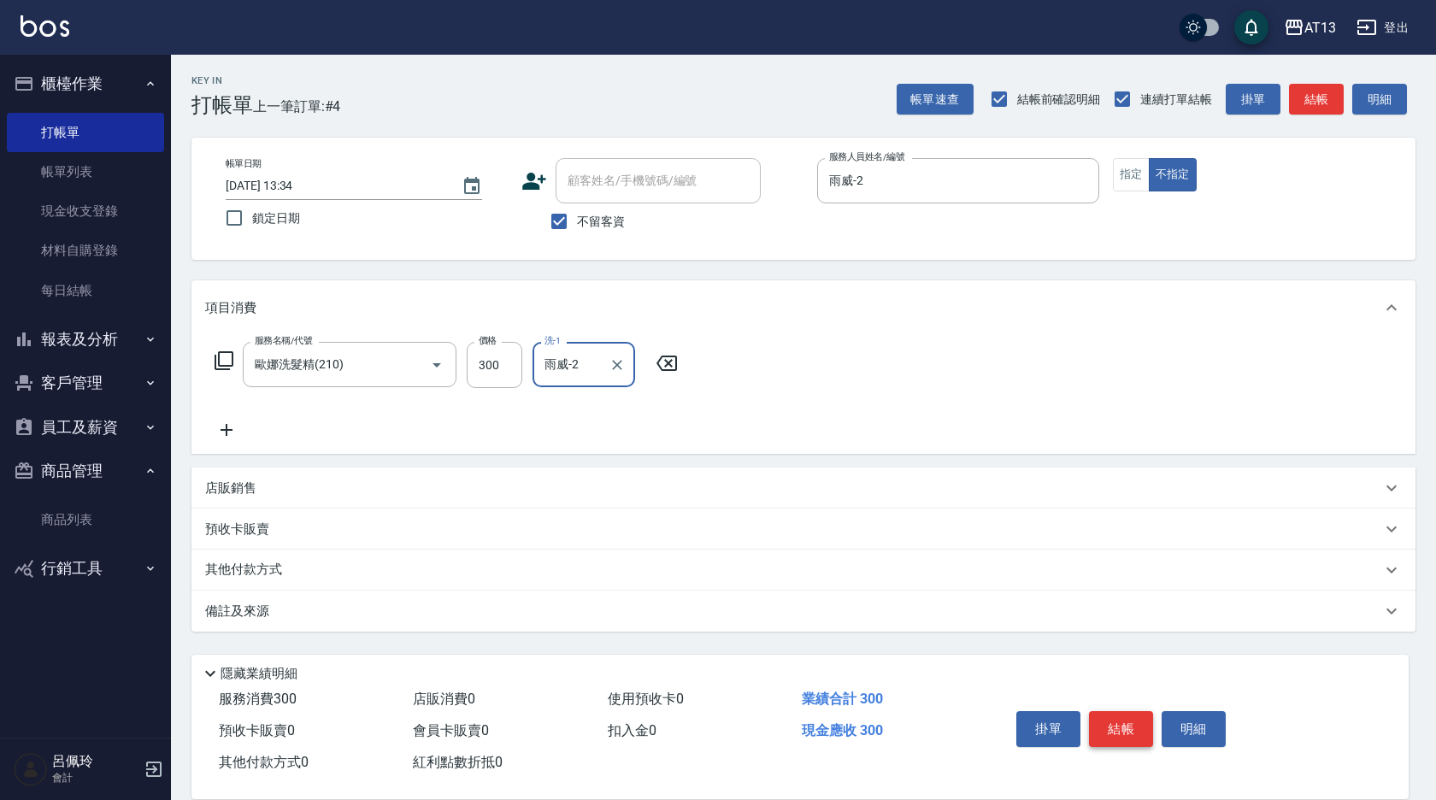
type input "雨威-2"
click at [1127, 729] on button "結帳" at bounding box center [1121, 729] width 64 height 36
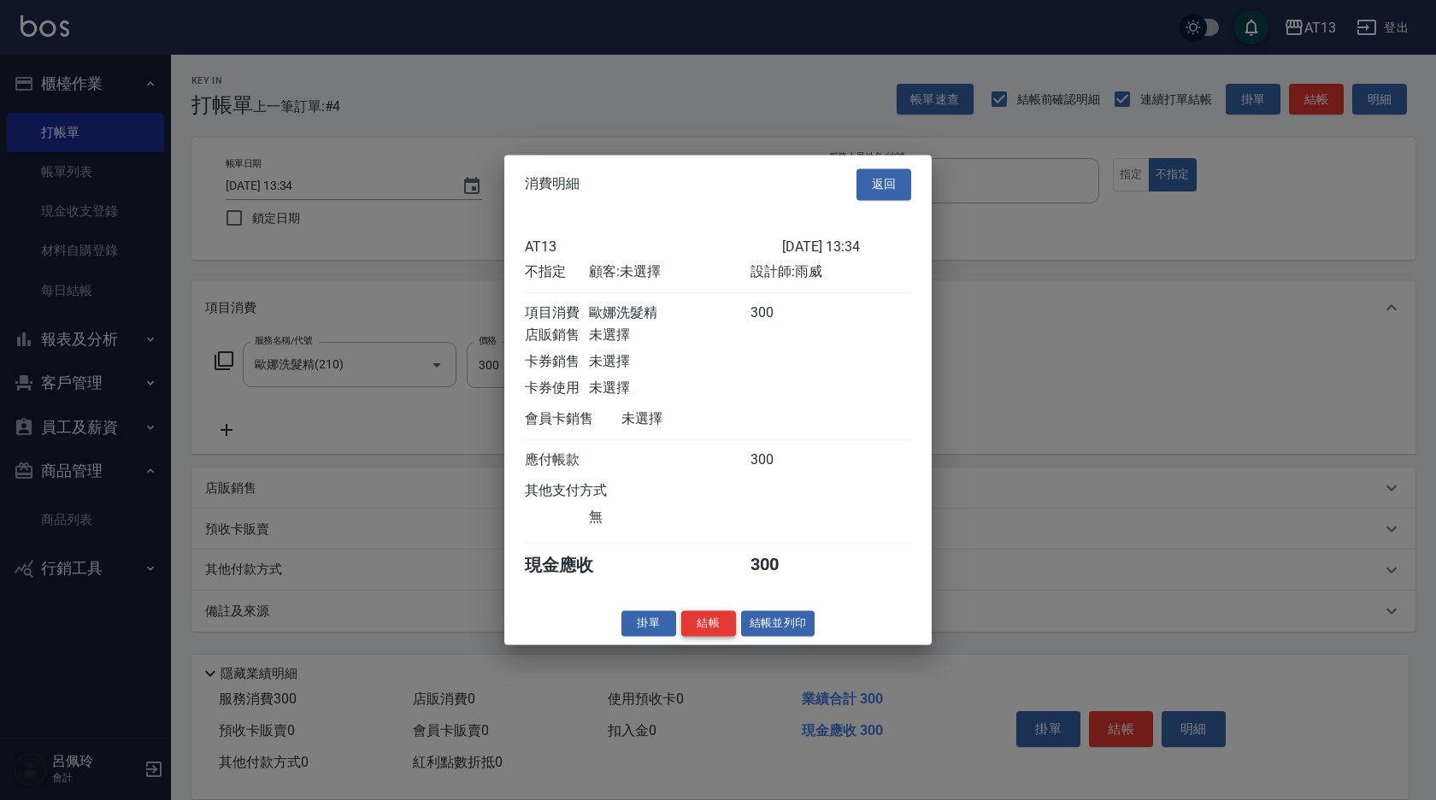
click at [723, 634] on button "結帳" at bounding box center [708, 623] width 55 height 26
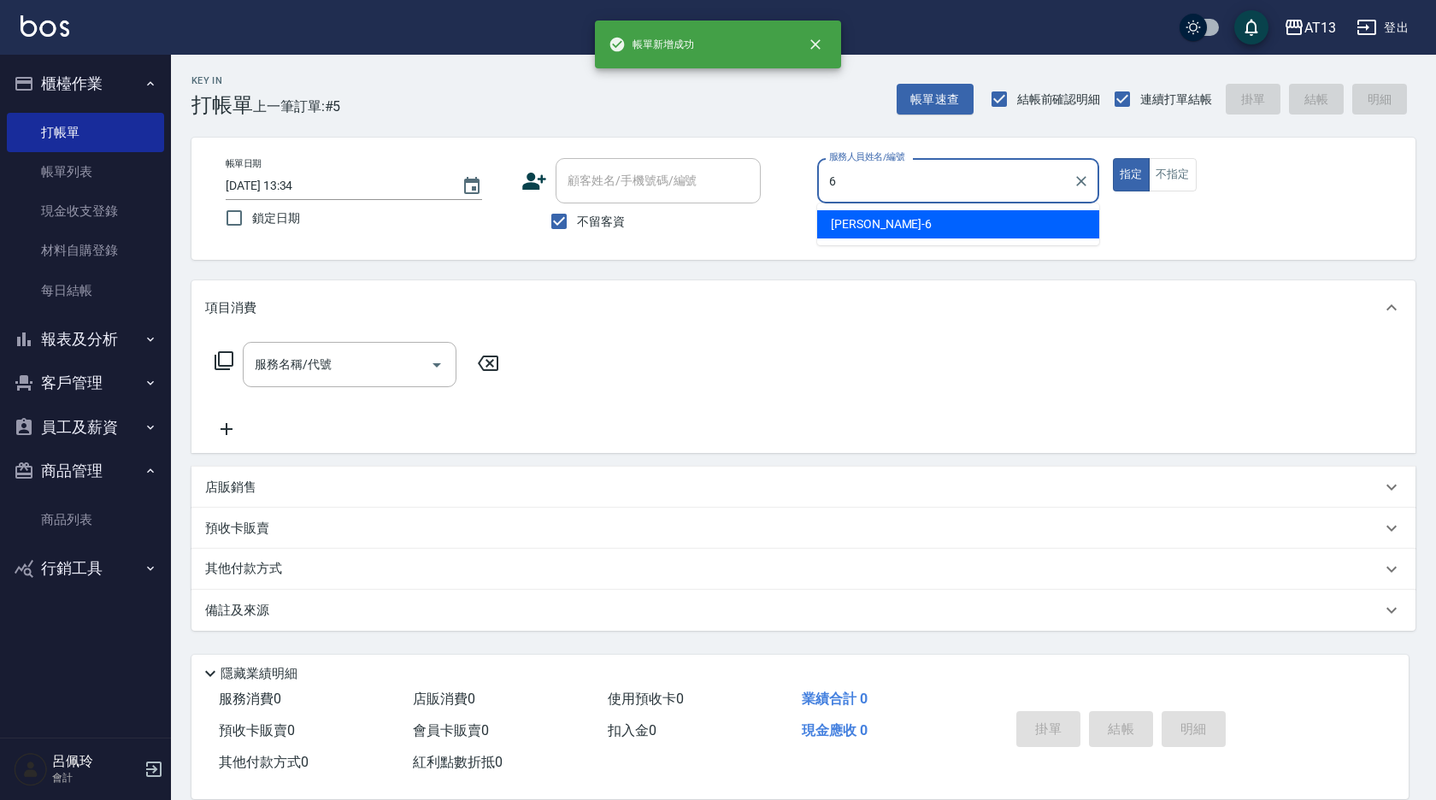
click at [872, 223] on div "亭妤 -6" at bounding box center [958, 224] width 282 height 28
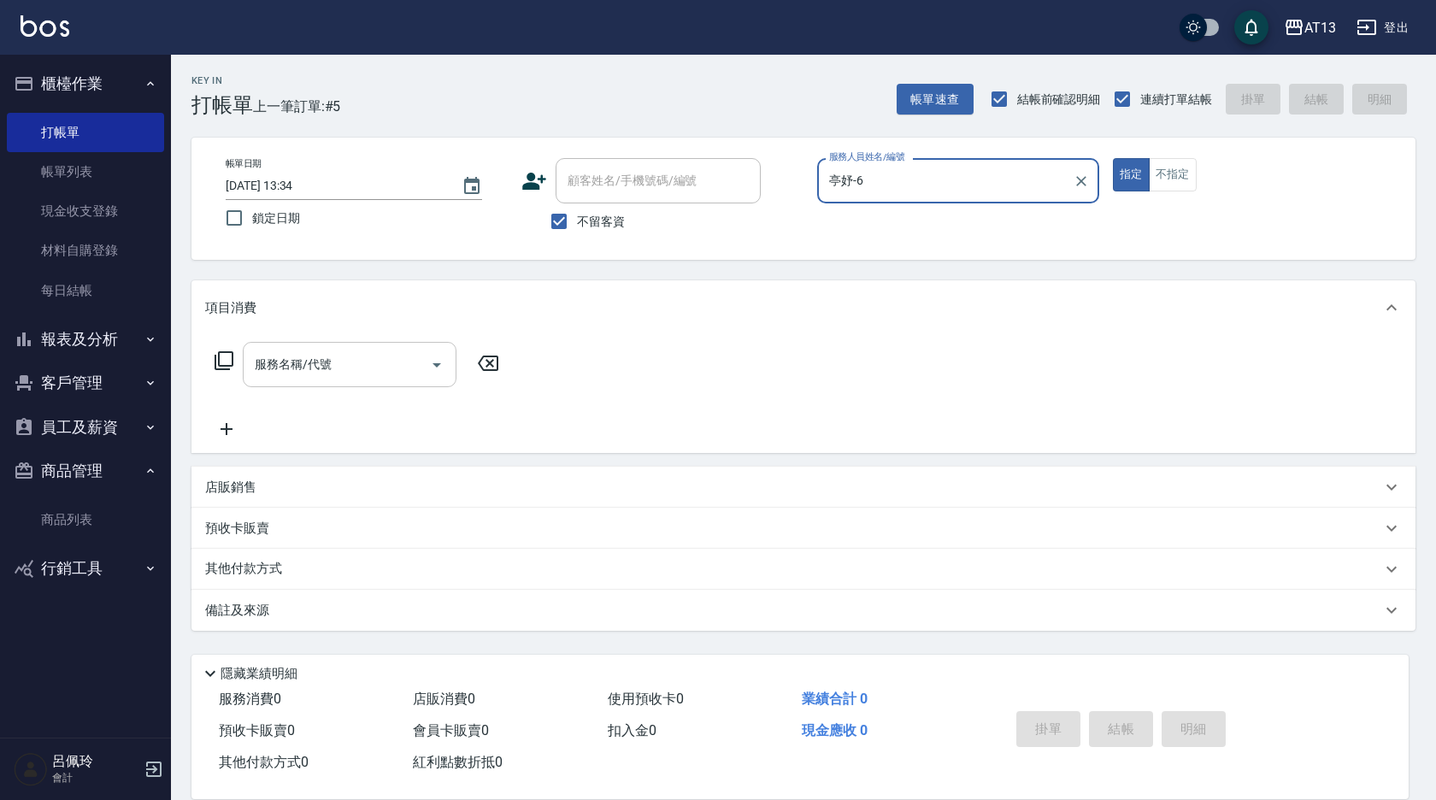
type input "亭妤-6"
click at [383, 363] on input "服務名稱/代號" at bounding box center [336, 365] width 173 height 30
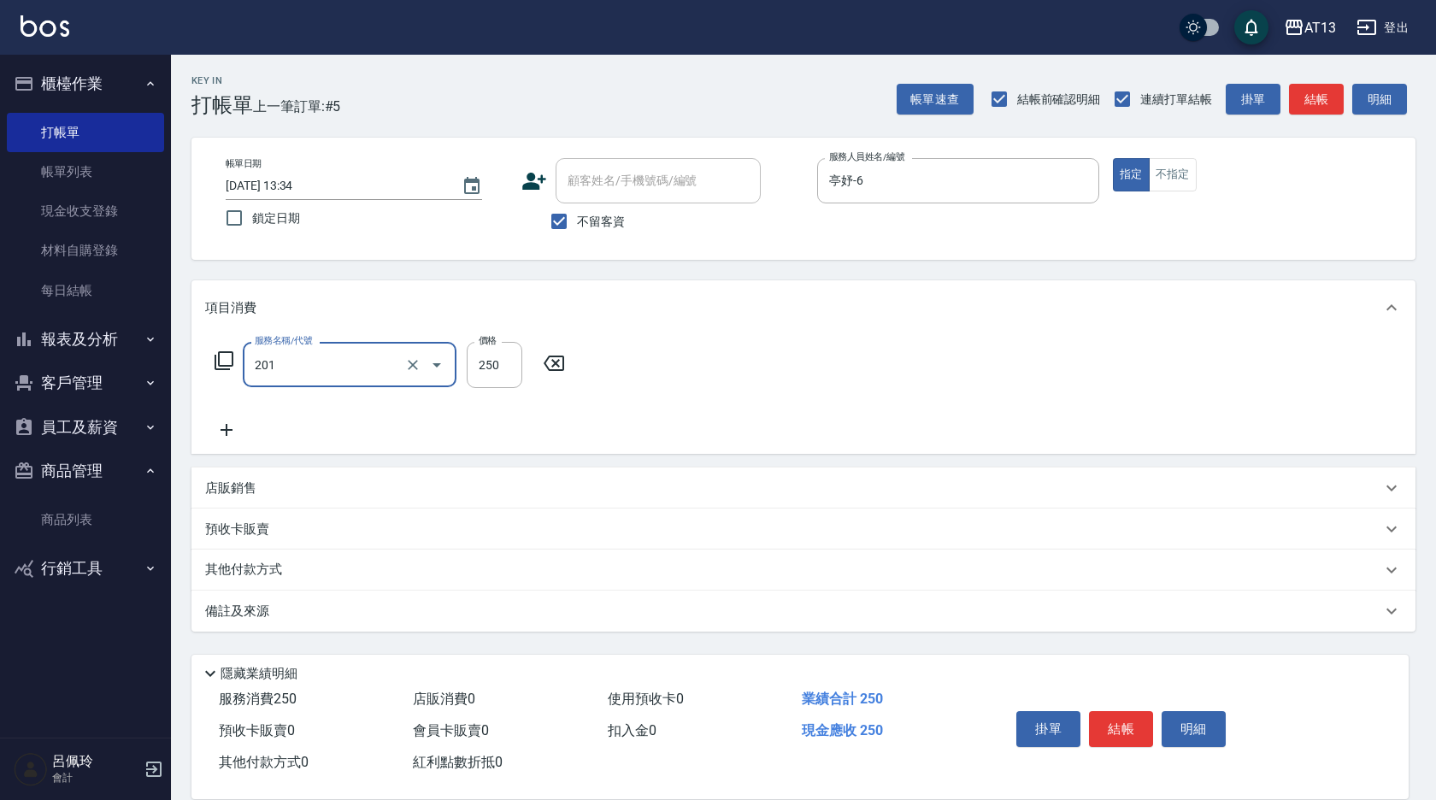
type input "洗髮(201)"
type input "[PERSON_NAME]-26"
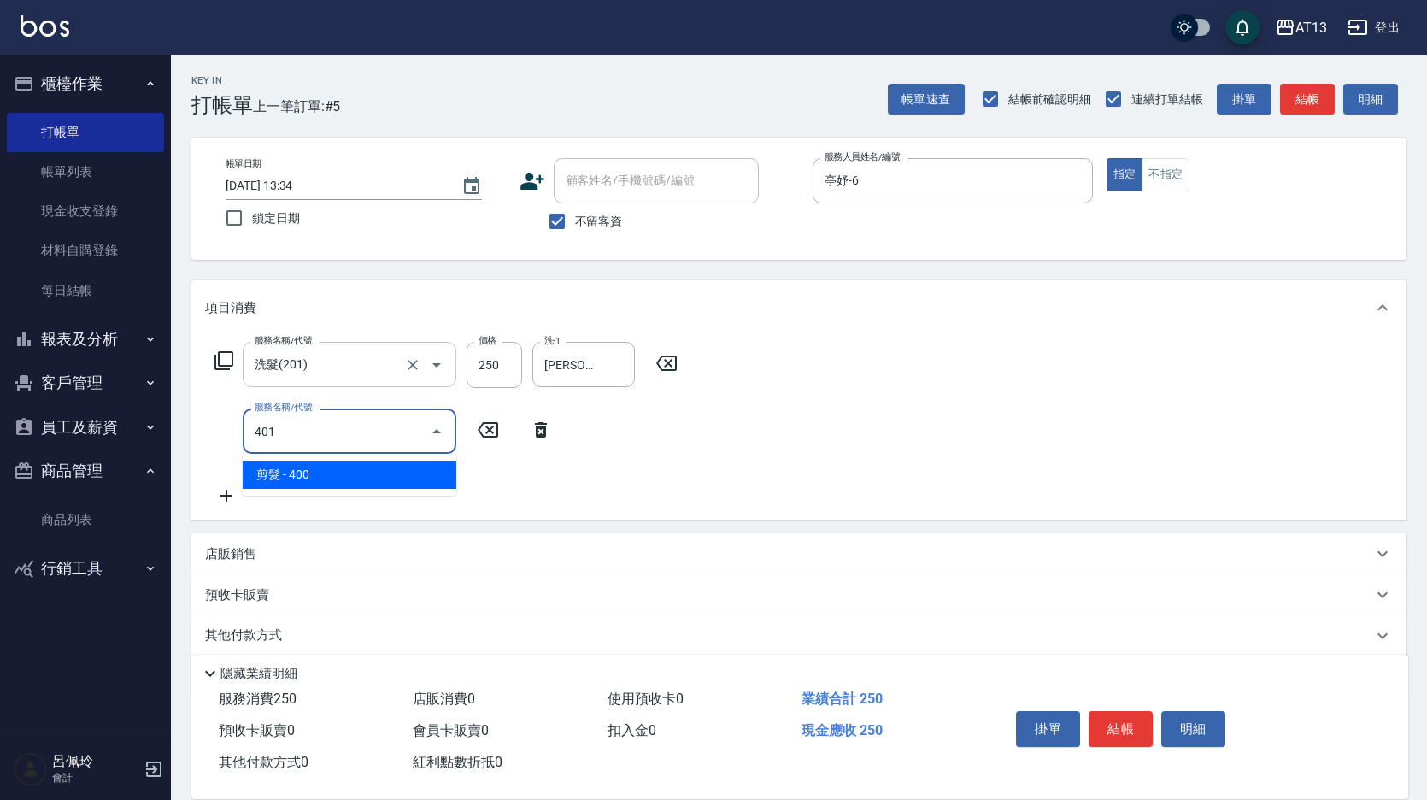
type input "剪髮(401)"
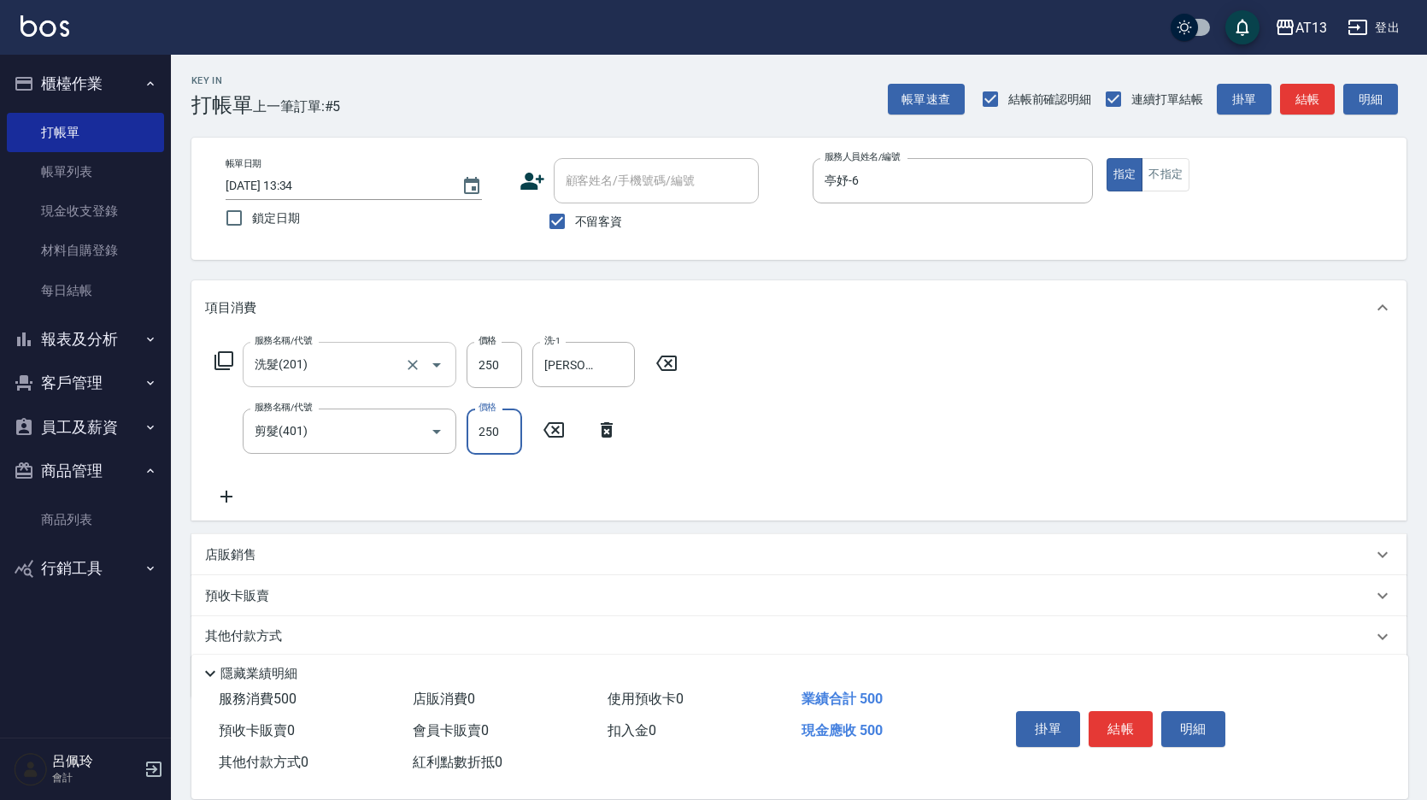
type input "250"
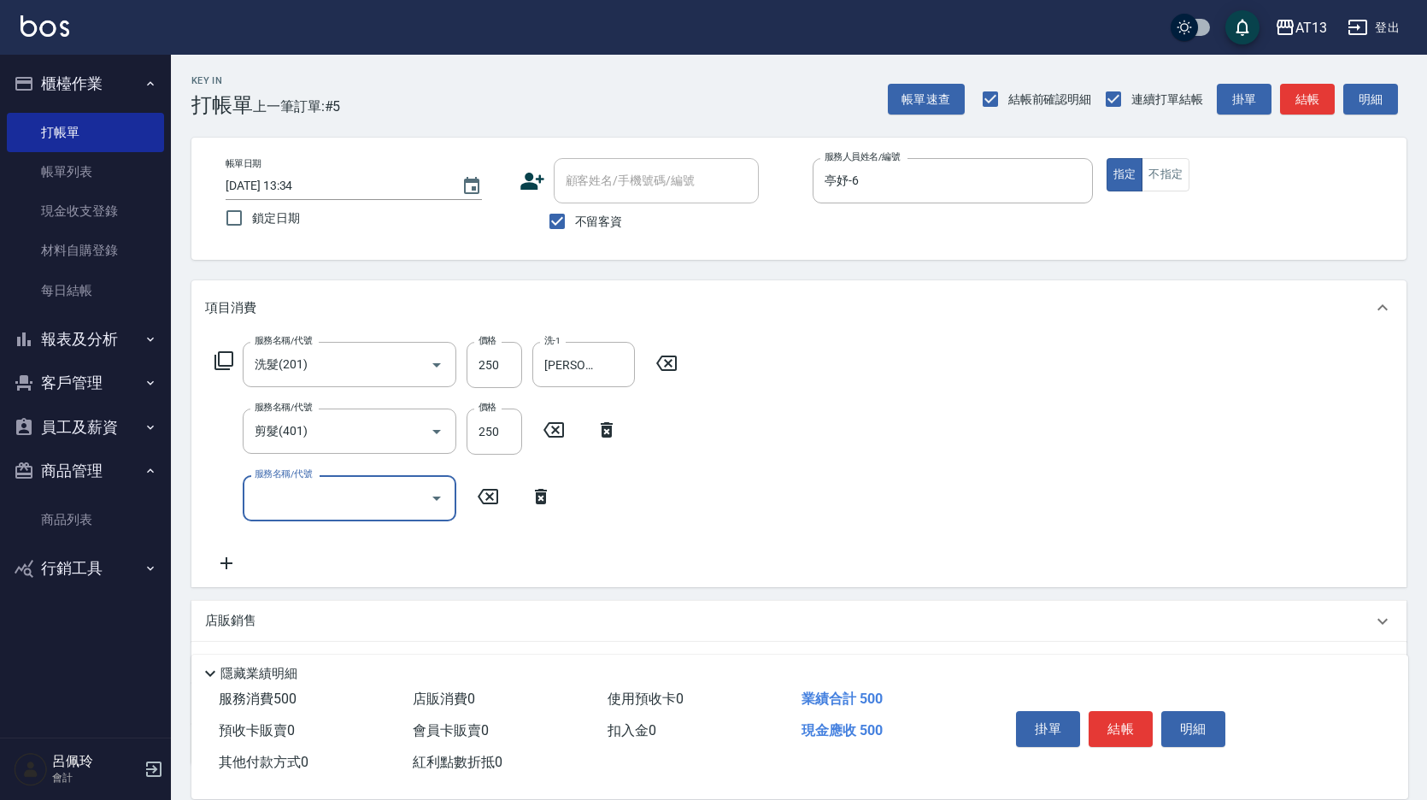
drag, startPoint x: 908, startPoint y: 362, endPoint x: 1013, endPoint y: 525, distance: 194.2
click at [909, 364] on div "服務名稱/代號 洗髮(201) 服務名稱/代號 價格 250 價格 洗-1 [PERSON_NAME]-26 洗-1 服務名稱/代號 剪髮(401) 服務名稱…" at bounding box center [798, 460] width 1215 height 251
click at [1115, 715] on button "結帳" at bounding box center [1121, 729] width 64 height 36
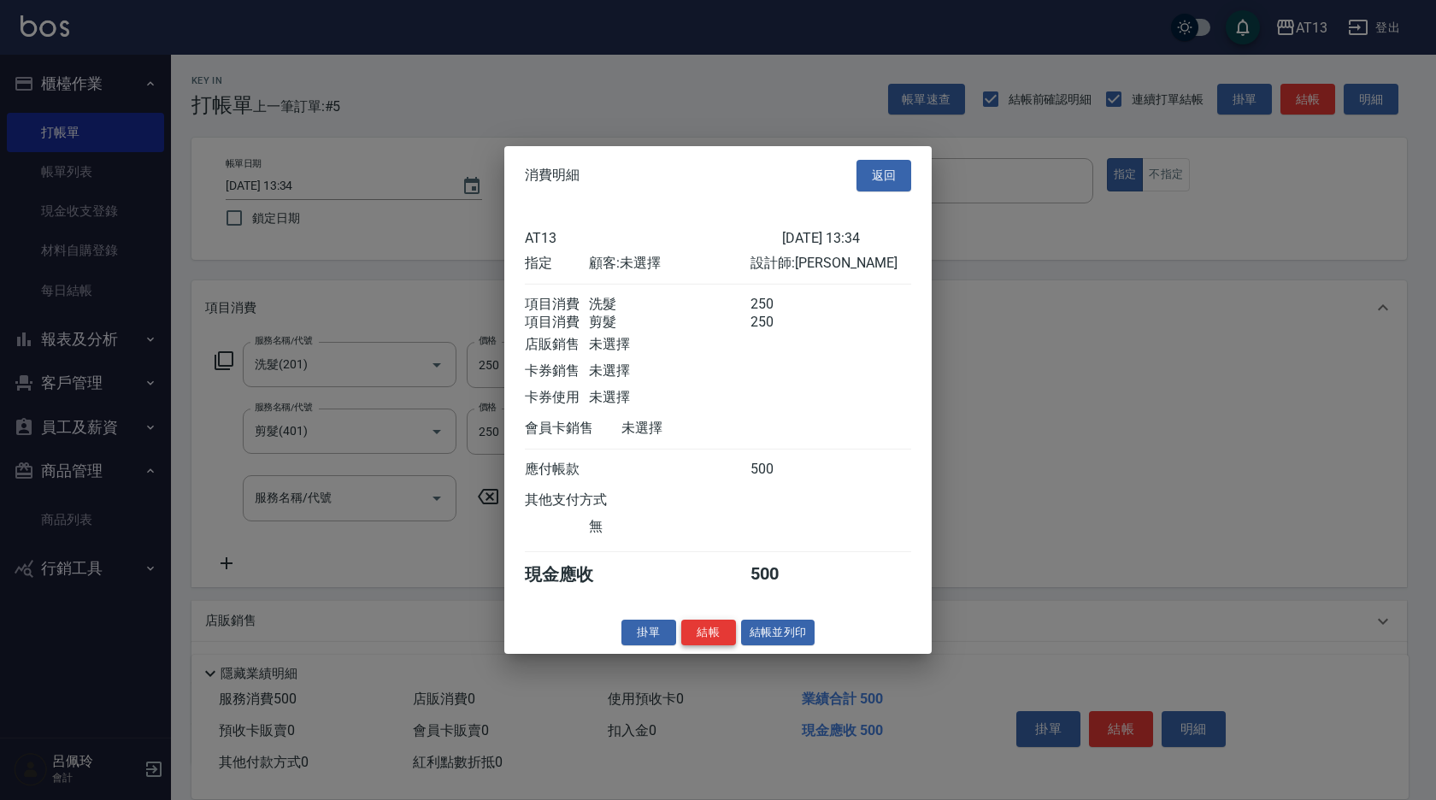
click at [715, 642] on button "結帳" at bounding box center [708, 632] width 55 height 26
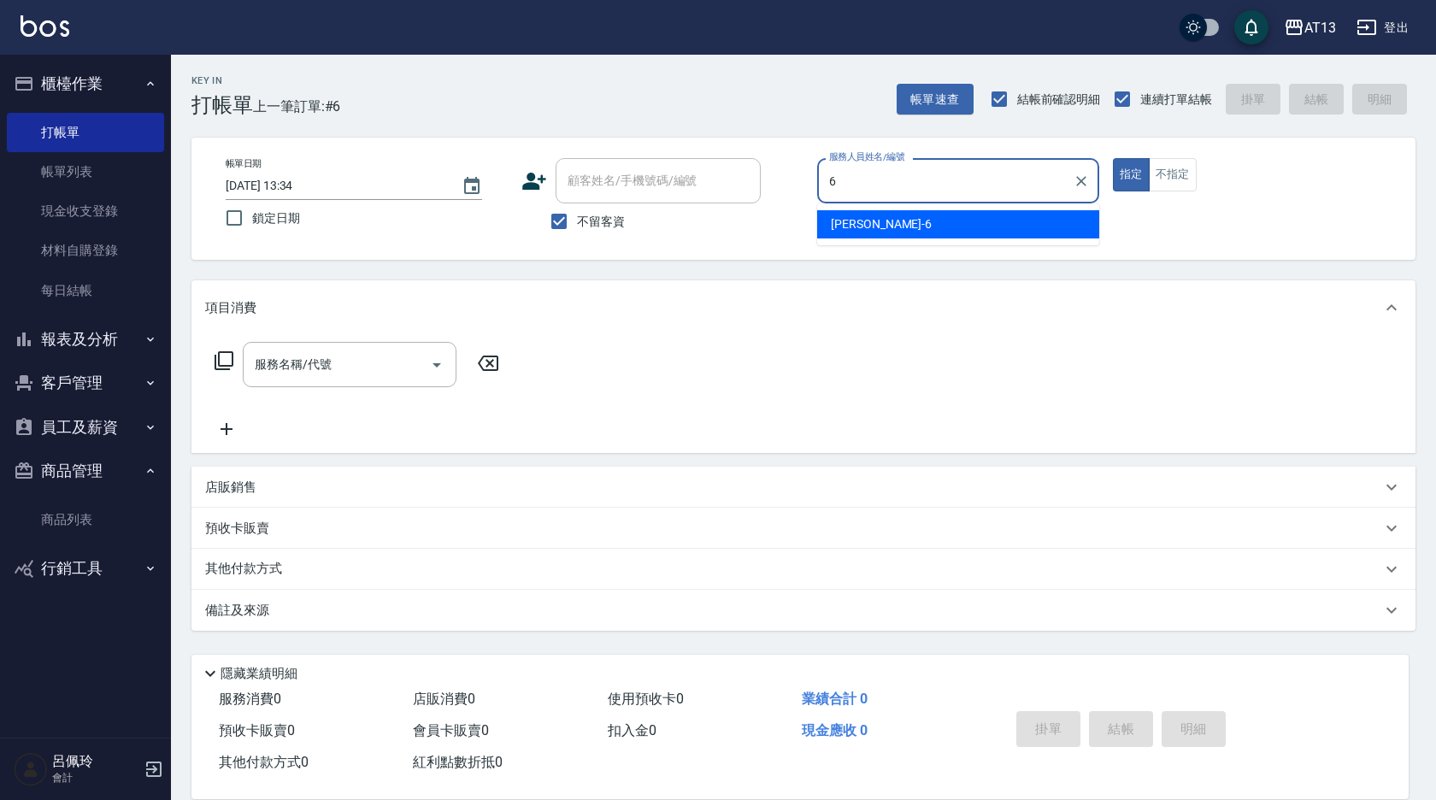
drag, startPoint x: 898, startPoint y: 224, endPoint x: 827, endPoint y: 276, distance: 88.7
click at [897, 224] on div "亭妤 -6" at bounding box center [958, 224] width 282 height 28
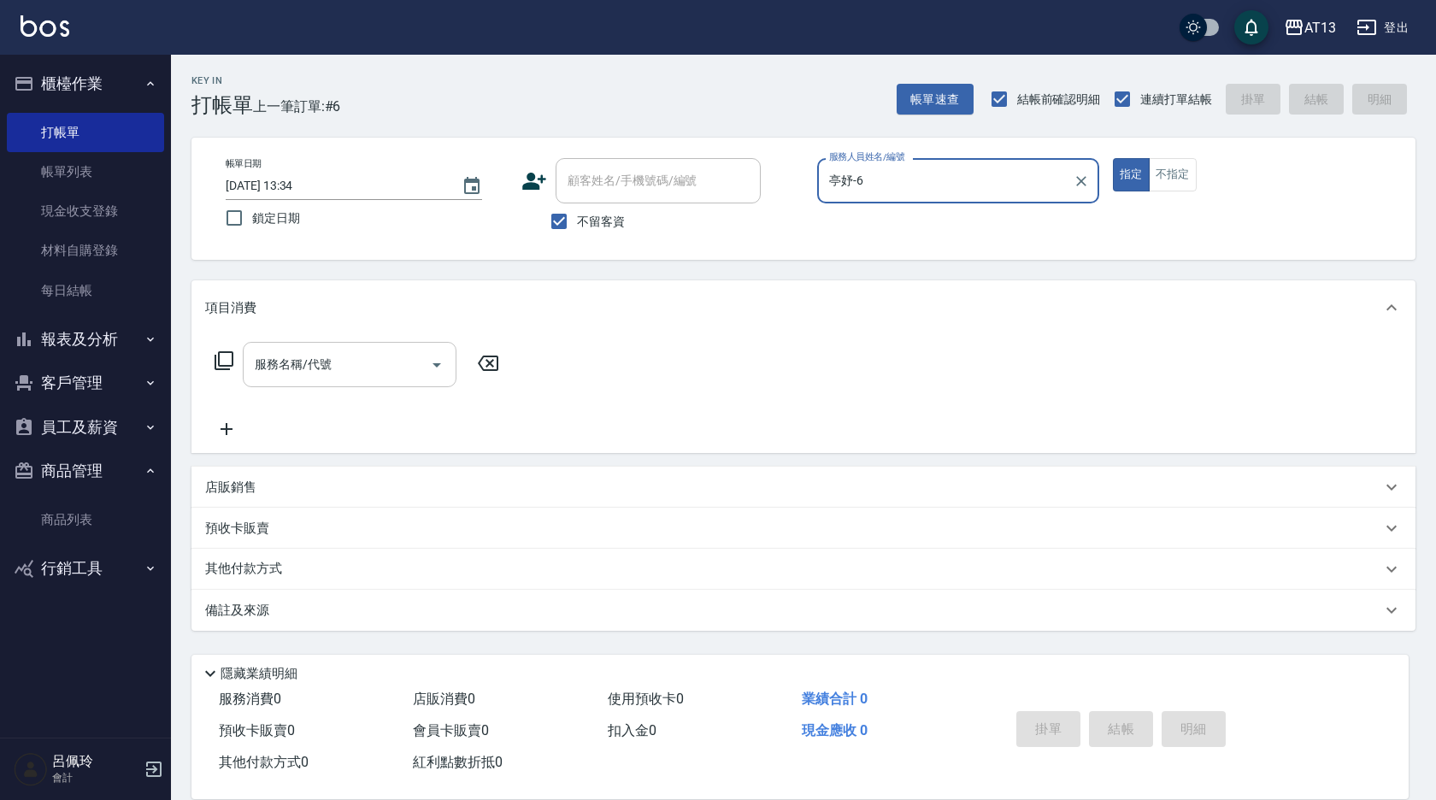
type input "亭妤-6"
click at [354, 369] on input "服務名稱/代號" at bounding box center [336, 365] width 173 height 30
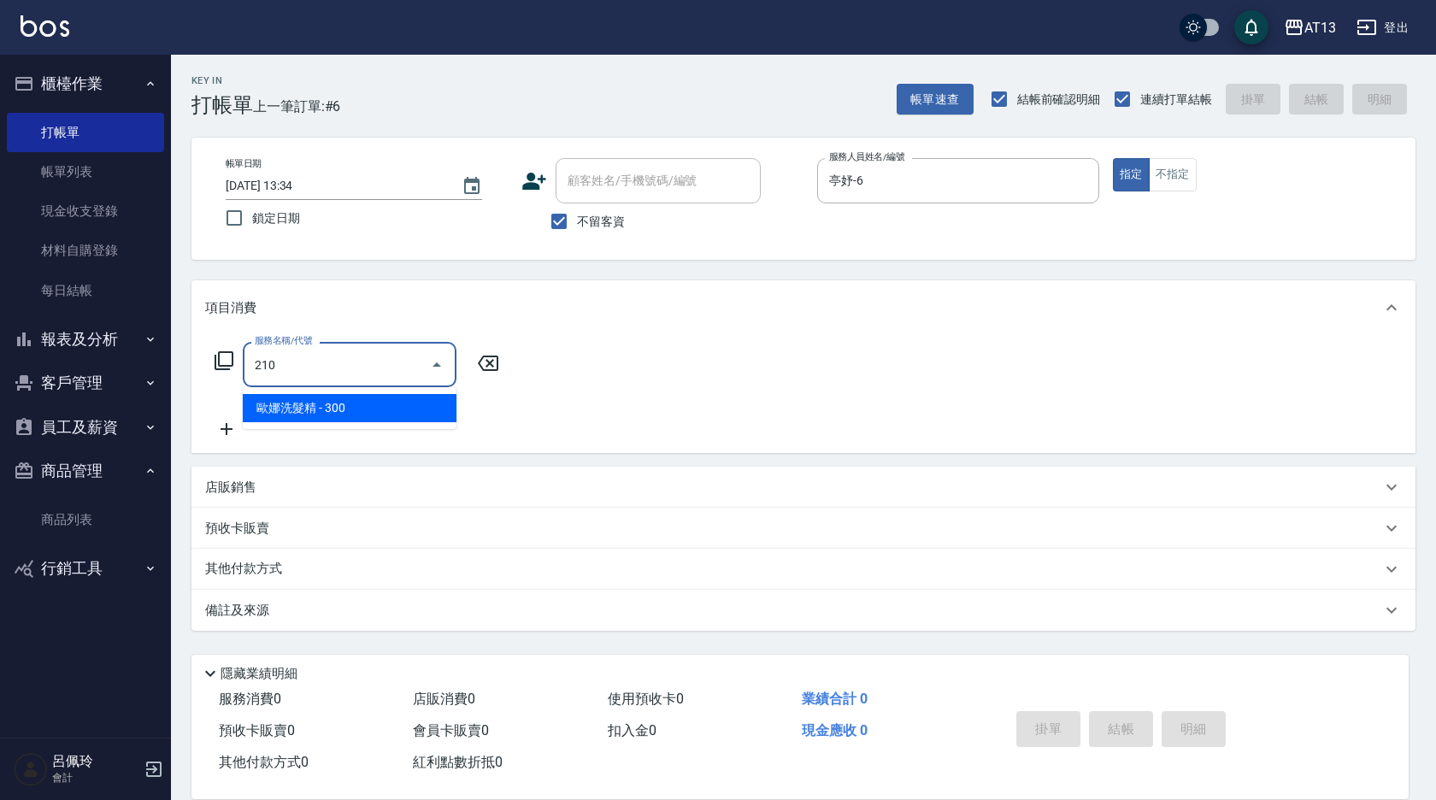
type input "歐娜洗髮精(210)"
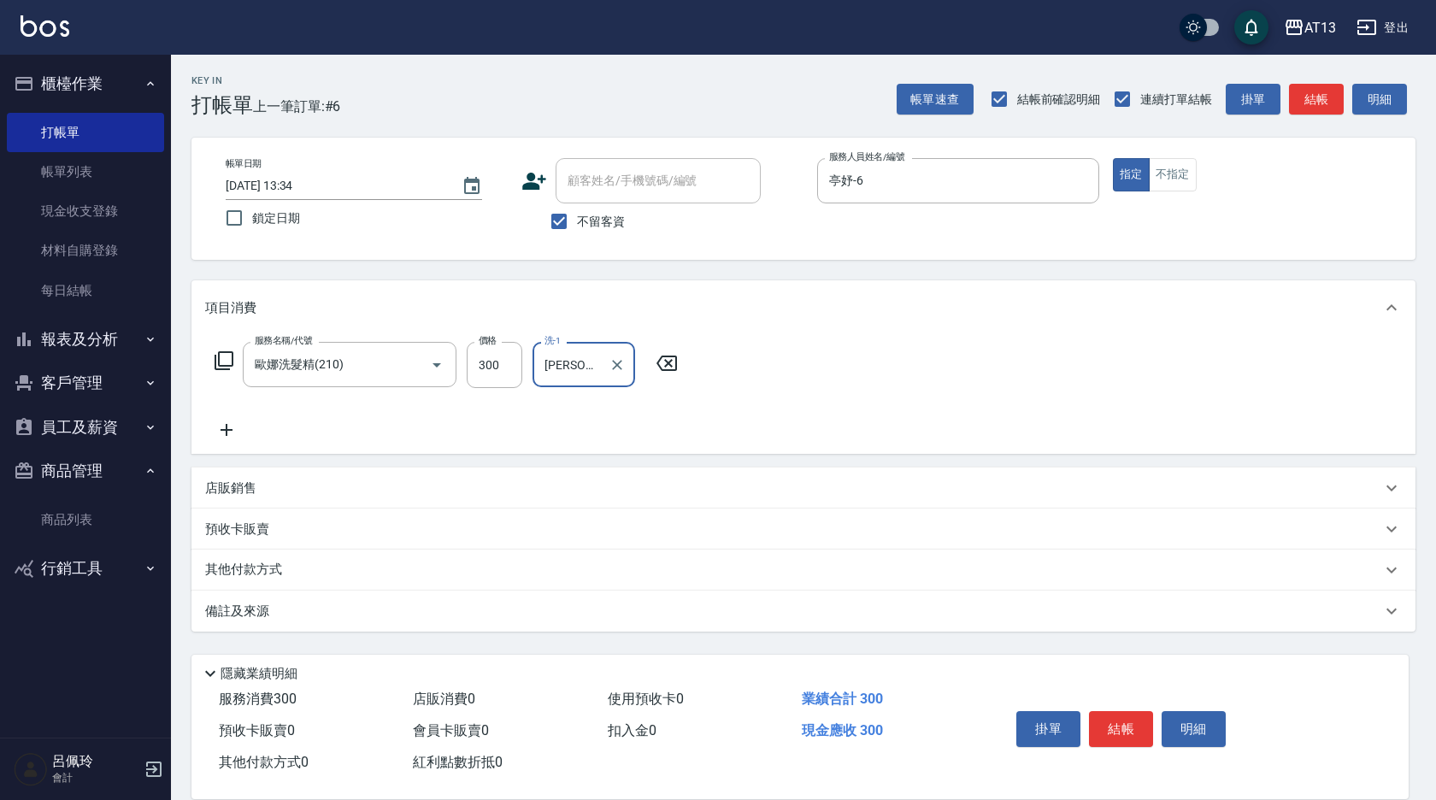
type input "[PERSON_NAME]-11"
click at [1121, 713] on button "結帳" at bounding box center [1121, 729] width 64 height 36
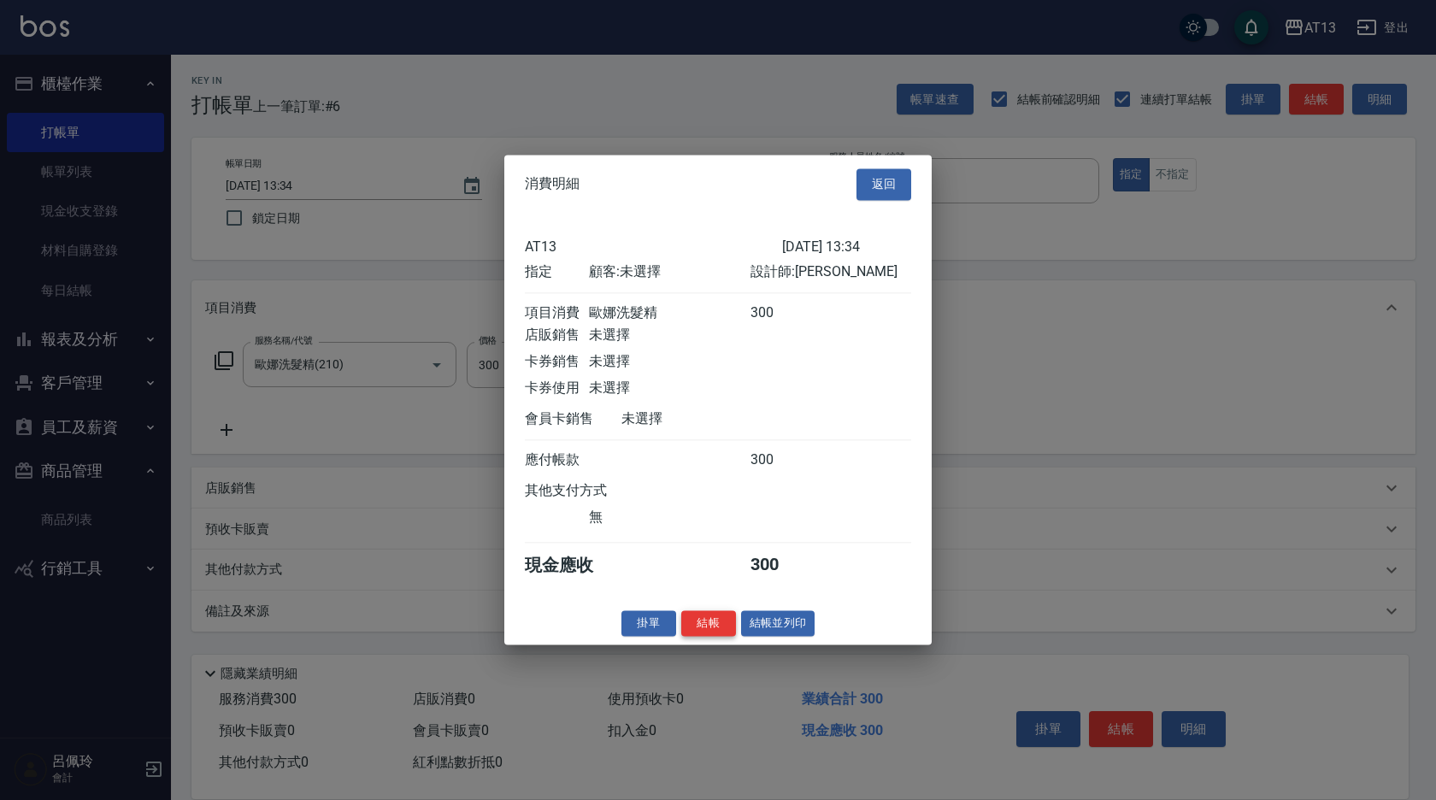
click at [721, 631] on button "結帳" at bounding box center [708, 623] width 55 height 26
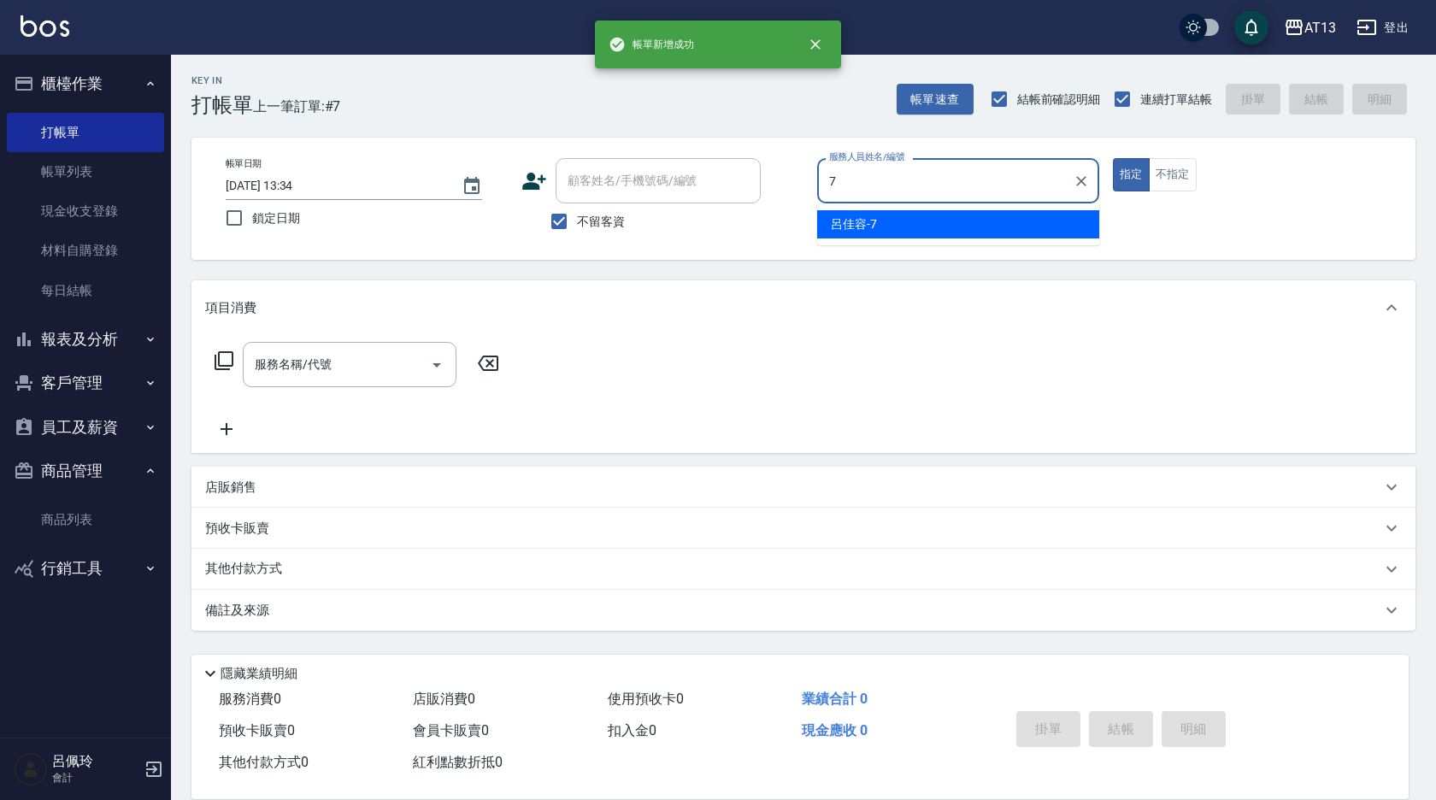
click at [856, 229] on span "[PERSON_NAME]-7" at bounding box center [854, 224] width 46 height 18
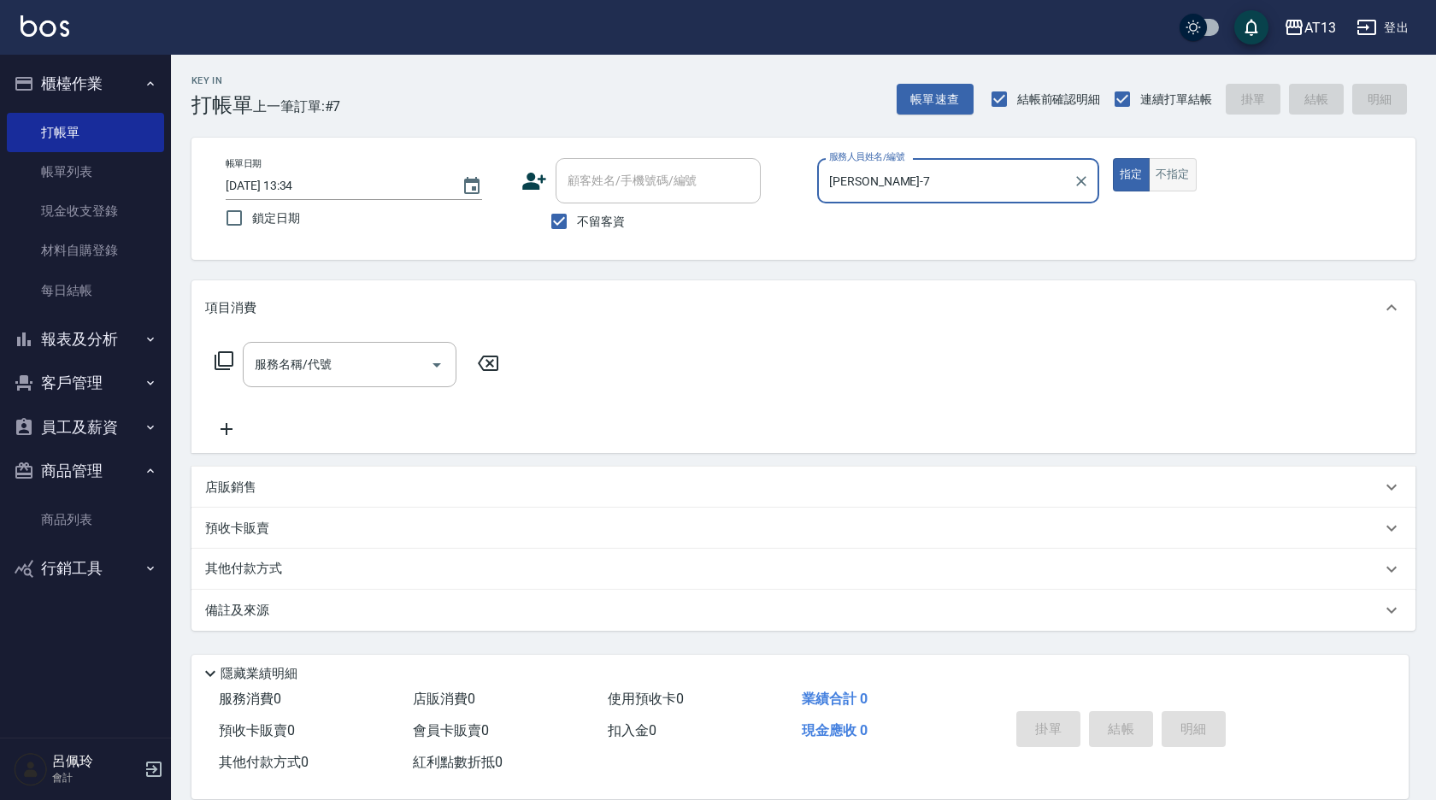
type input "[PERSON_NAME]-7"
click at [1190, 174] on button "不指定" at bounding box center [1173, 174] width 48 height 33
click at [344, 370] on input "服務名稱/代號" at bounding box center [336, 365] width 173 height 30
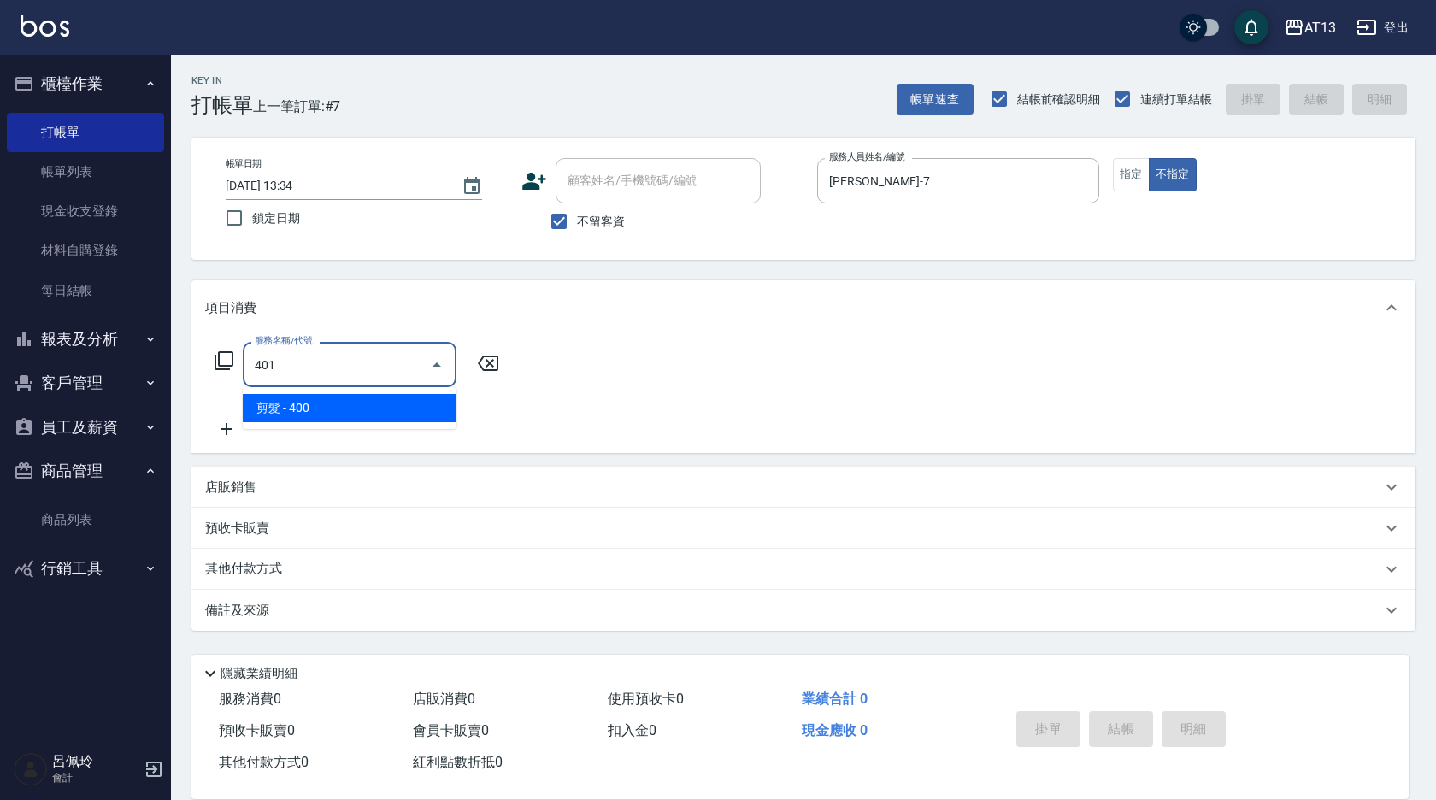
type input "剪髮(401)"
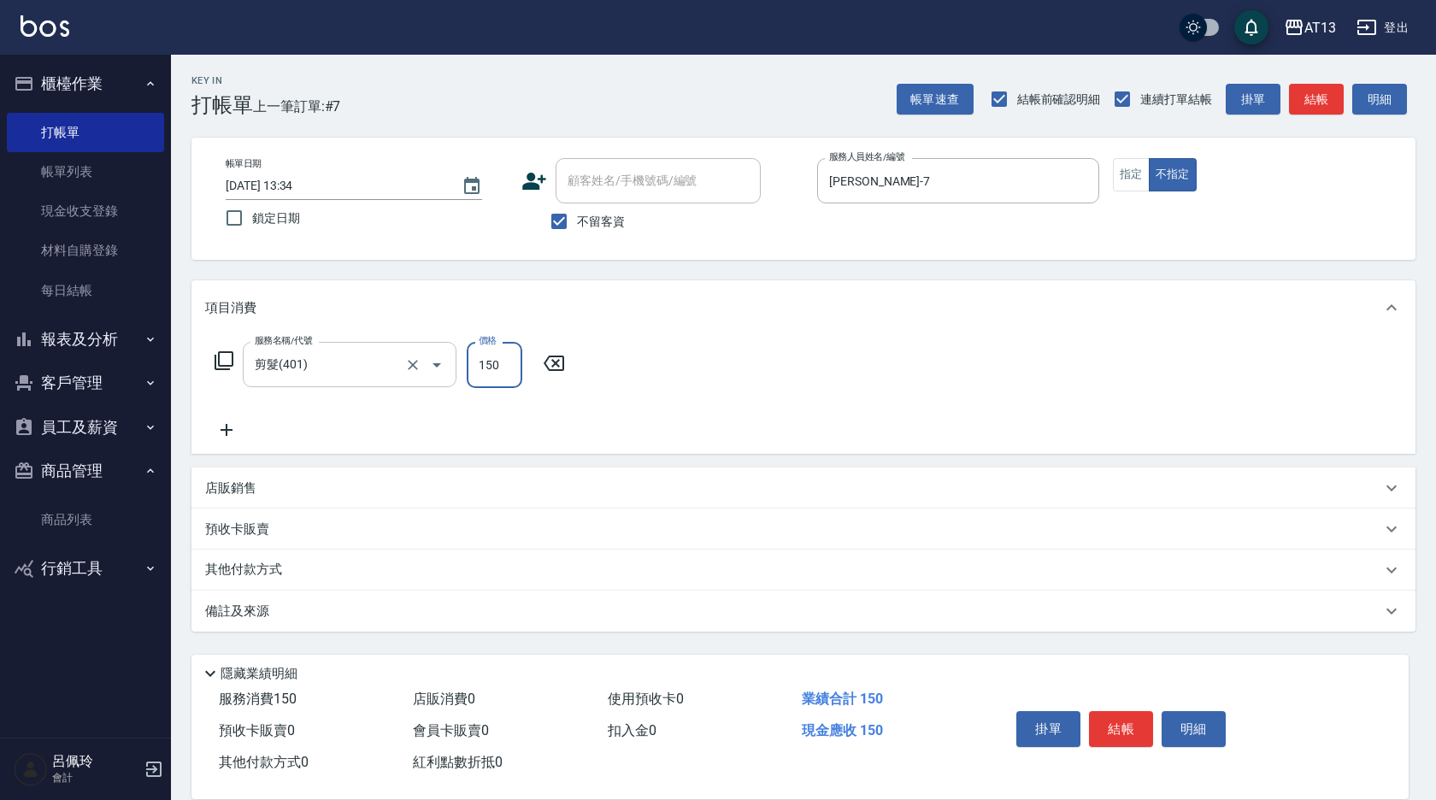
type input "150"
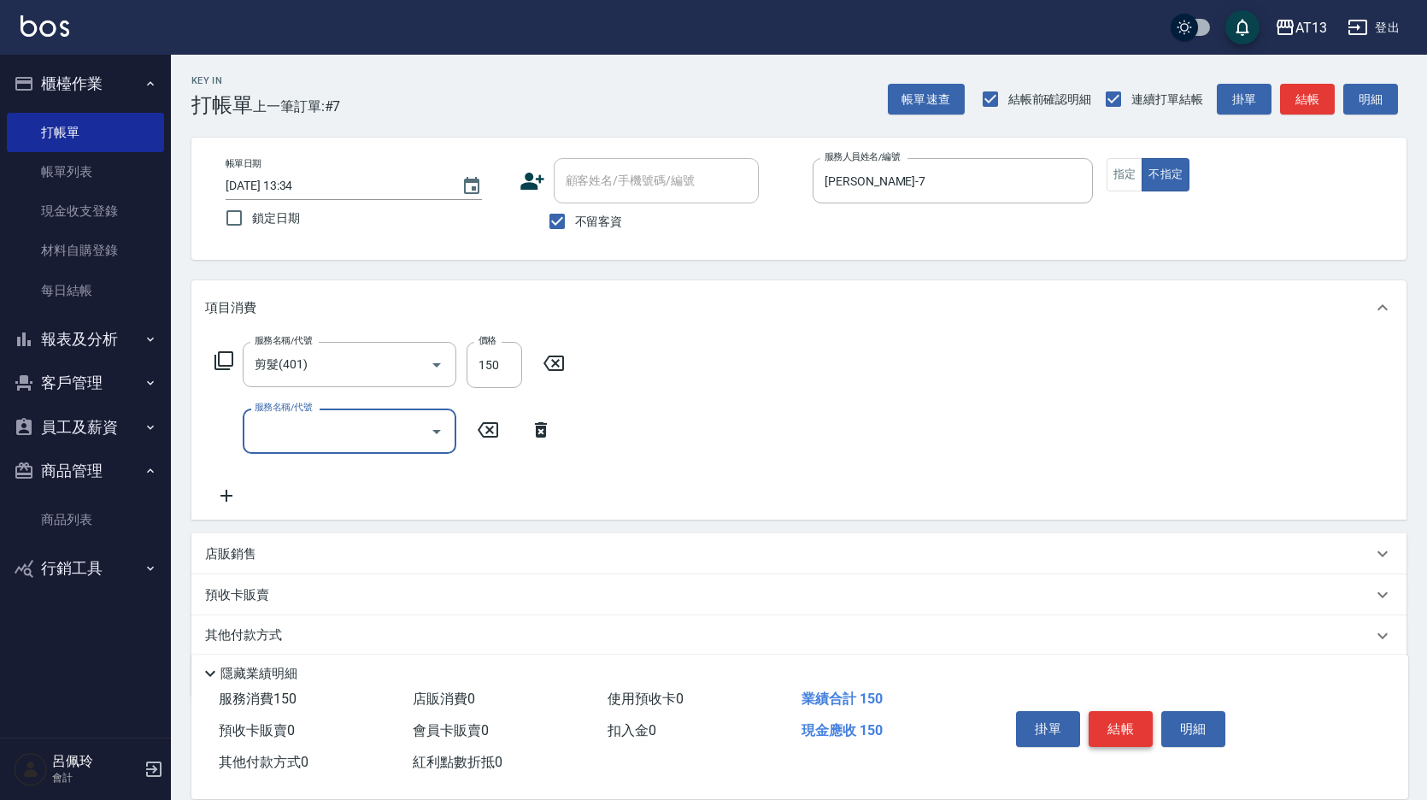
click at [1128, 723] on button "結帳" at bounding box center [1121, 729] width 64 height 36
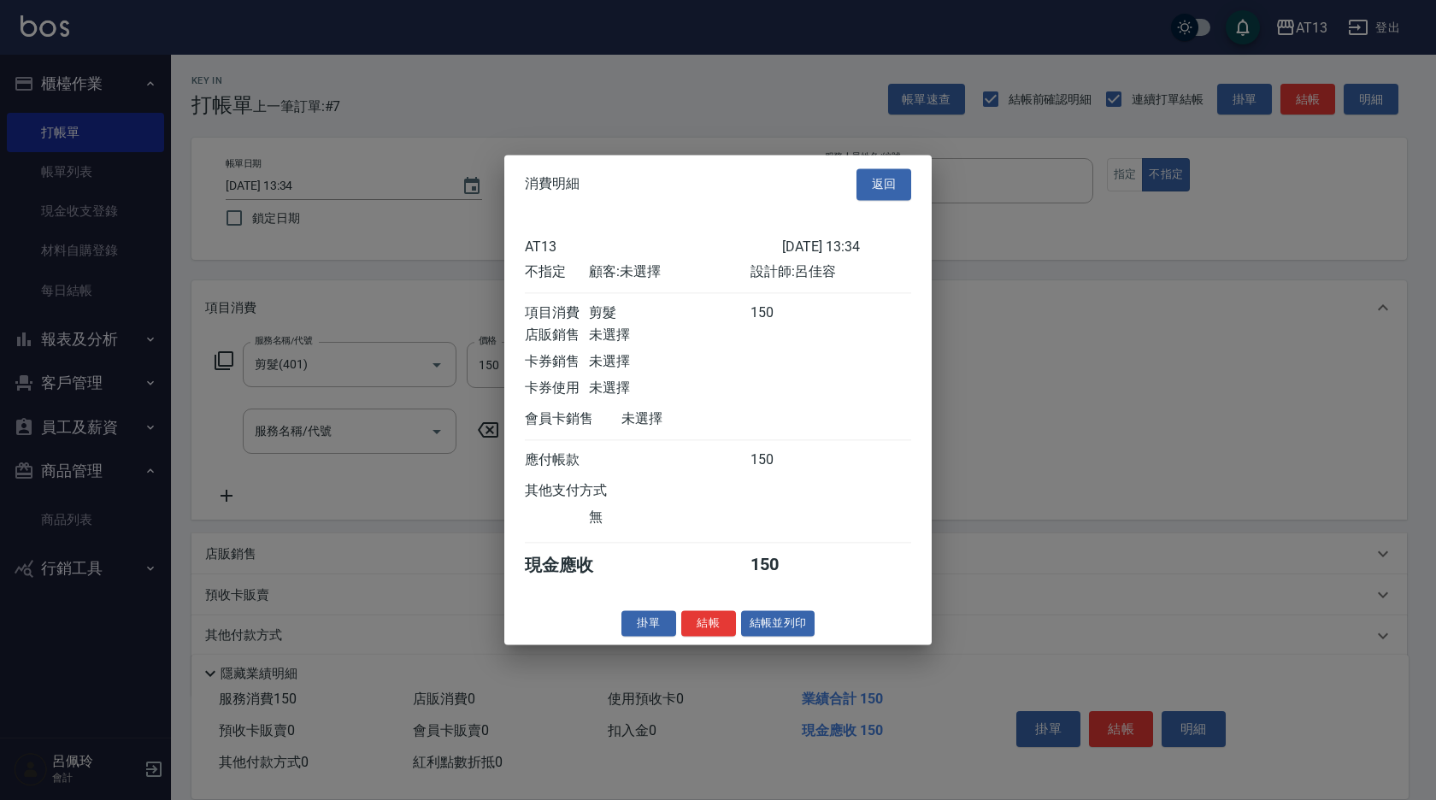
click at [698, 633] on button "結帳" at bounding box center [708, 623] width 55 height 26
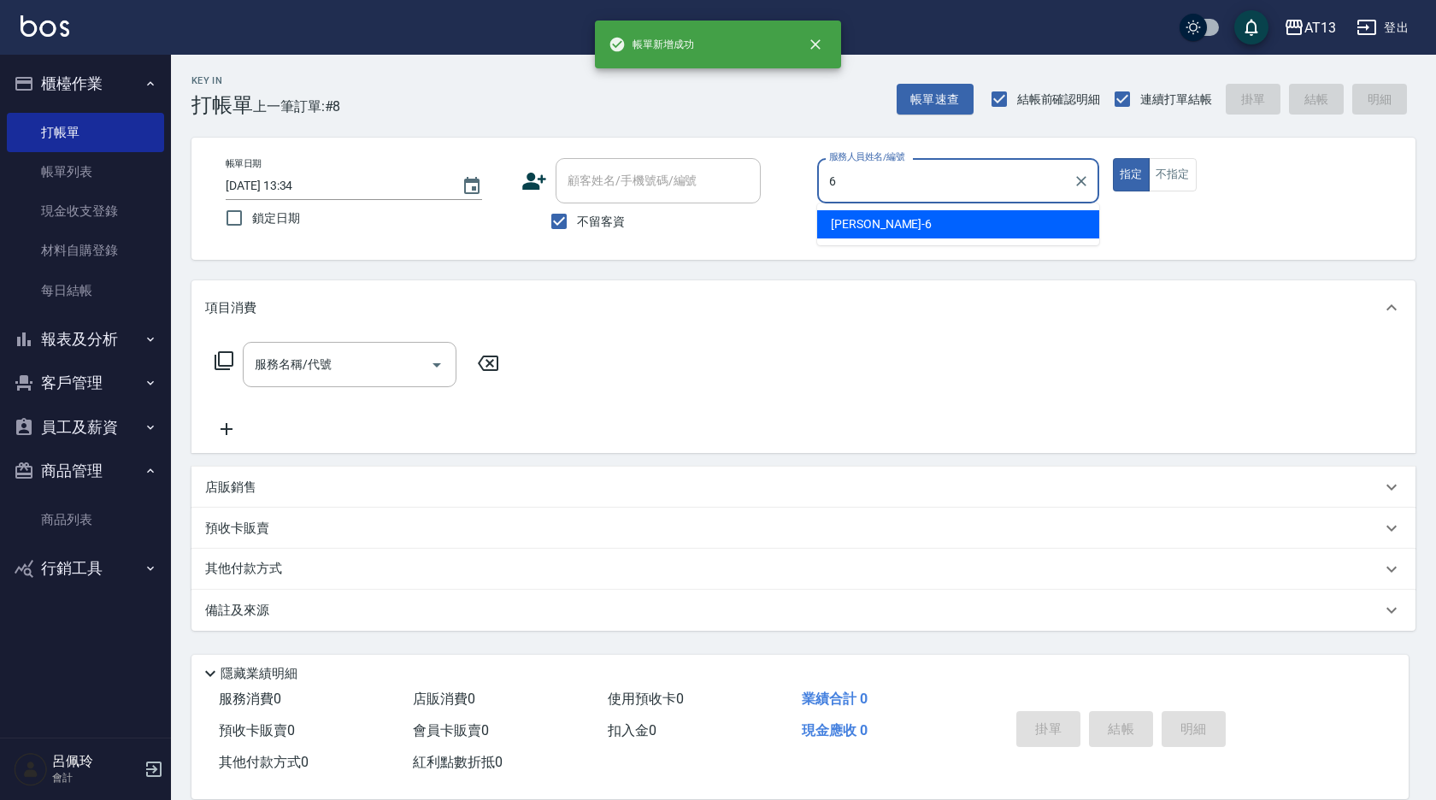
click at [868, 223] on div "亭妤 -6" at bounding box center [958, 224] width 282 height 28
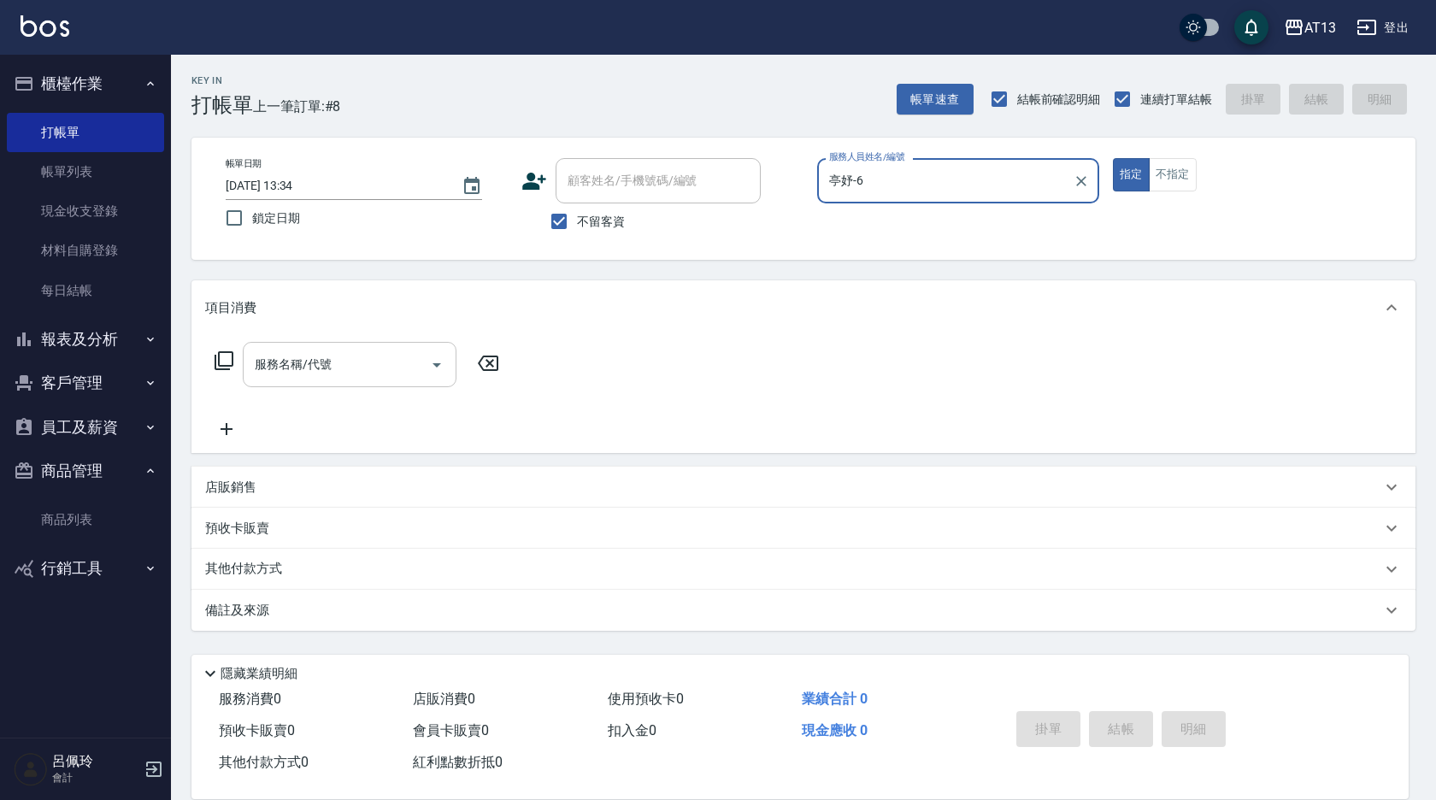
type input "亭妤-6"
click at [336, 368] on input "服務名稱/代號" at bounding box center [336, 365] width 173 height 30
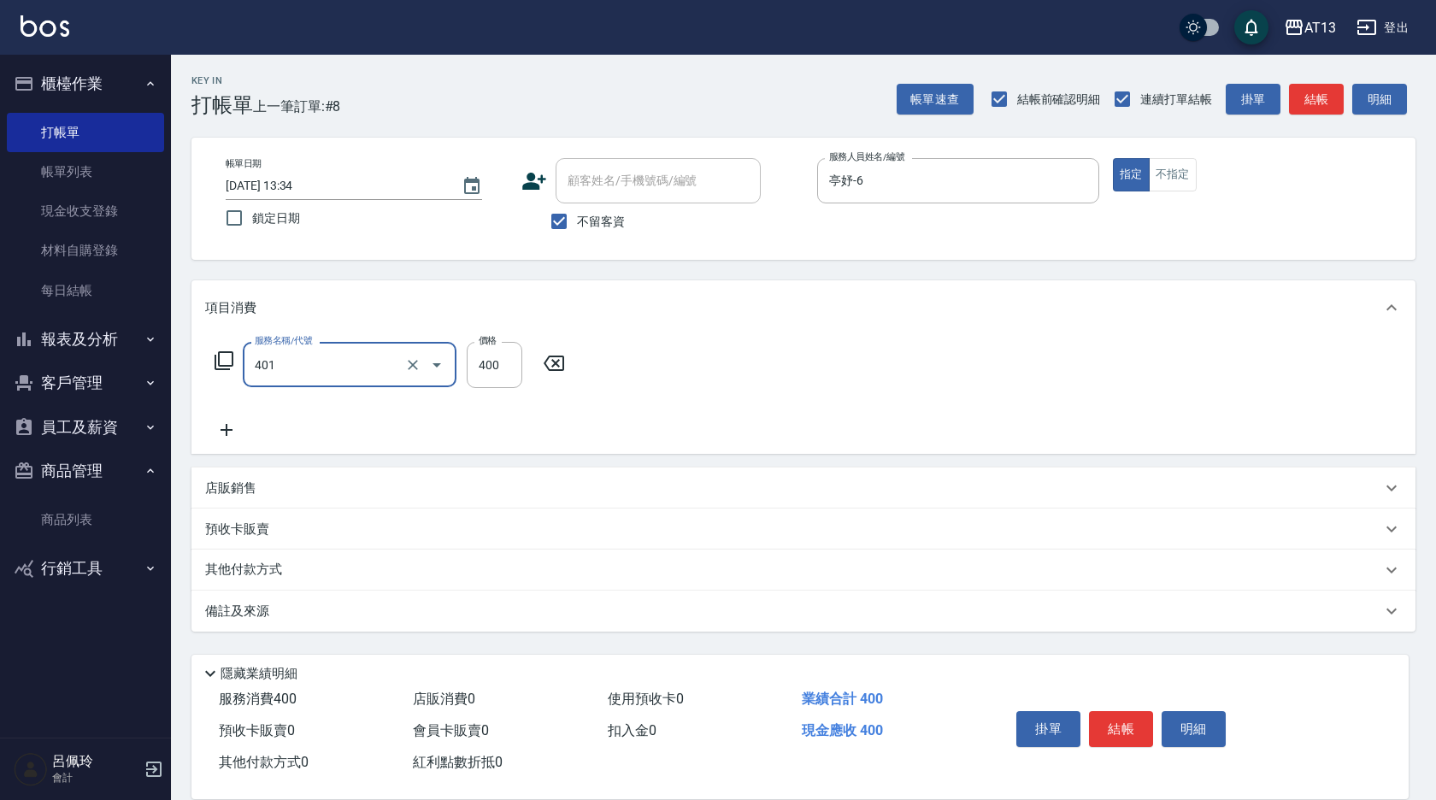
type input "剪髮(401)"
type input "350"
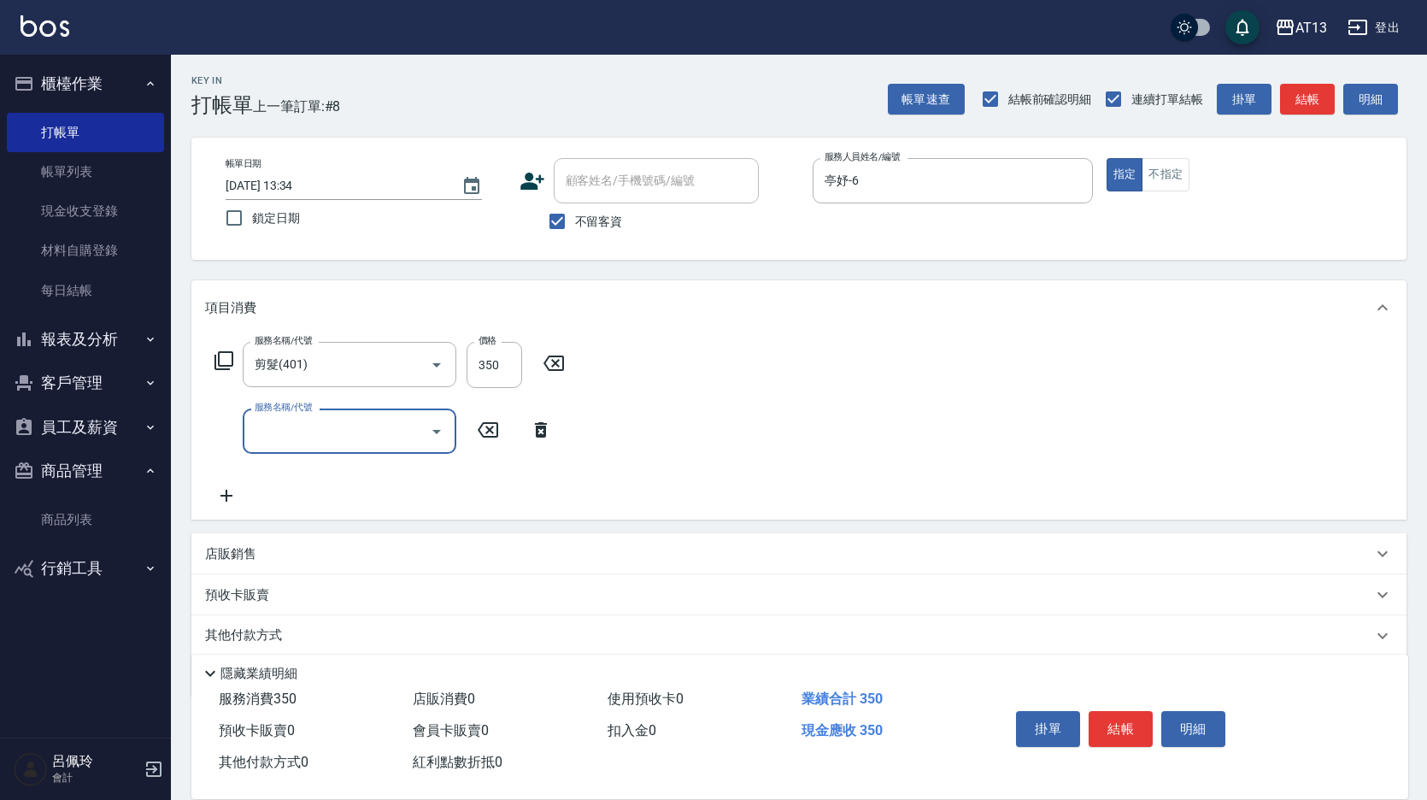
click at [1113, 718] on button "結帳" at bounding box center [1121, 729] width 64 height 36
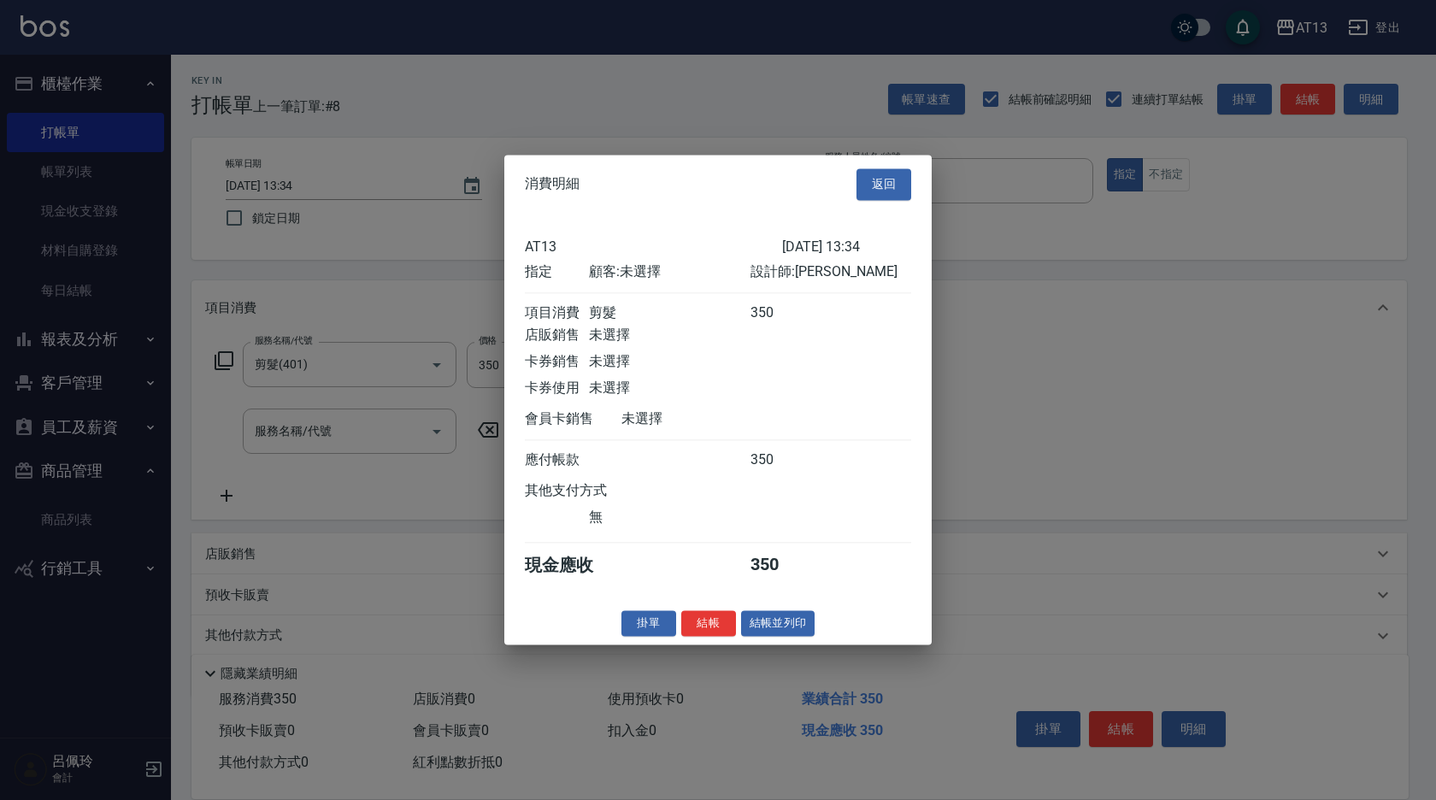
click at [694, 629] on button "結帳" at bounding box center [708, 623] width 55 height 26
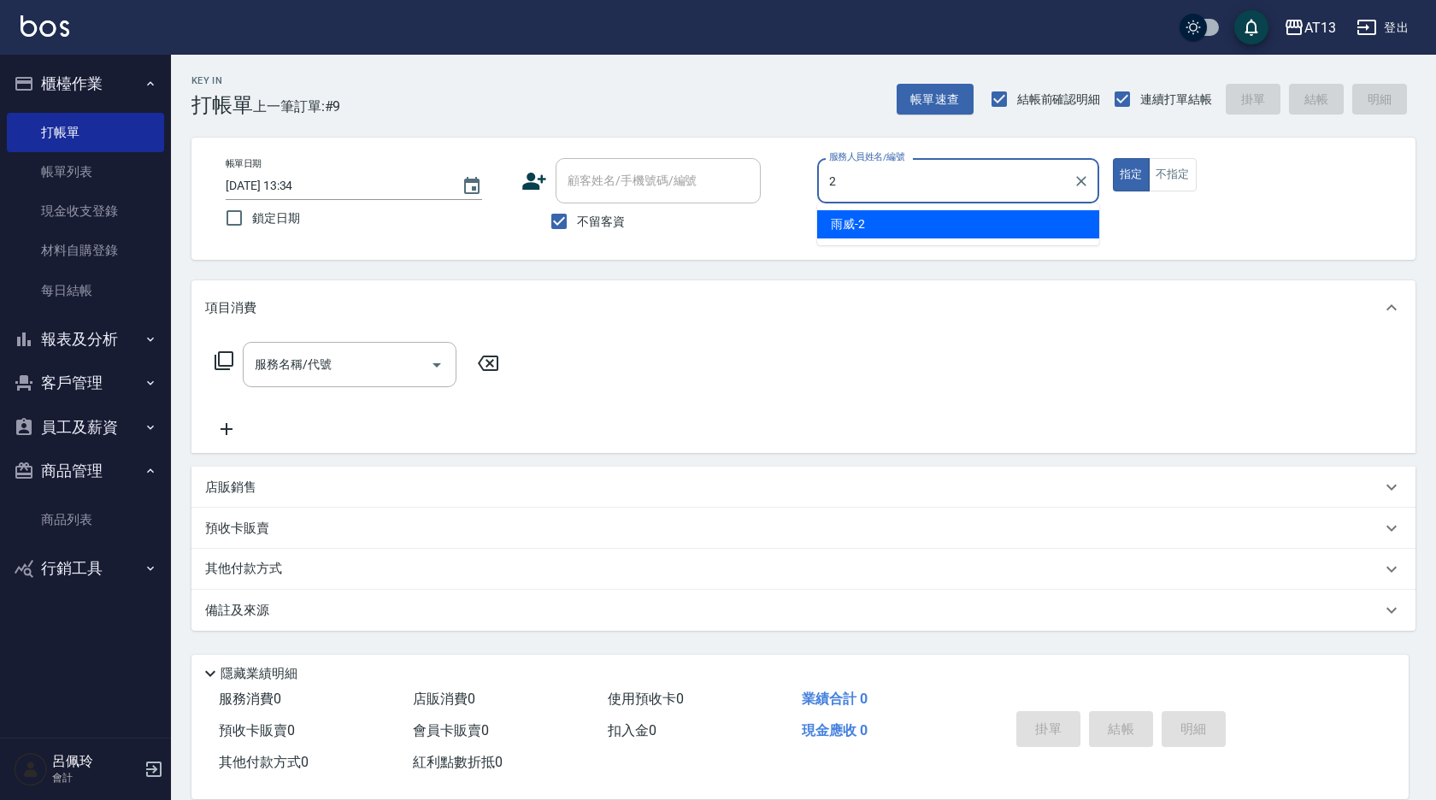
click at [889, 207] on ul "雨威 -2" at bounding box center [958, 224] width 282 height 42
click at [910, 220] on div "雨威 -2" at bounding box center [958, 224] width 282 height 28
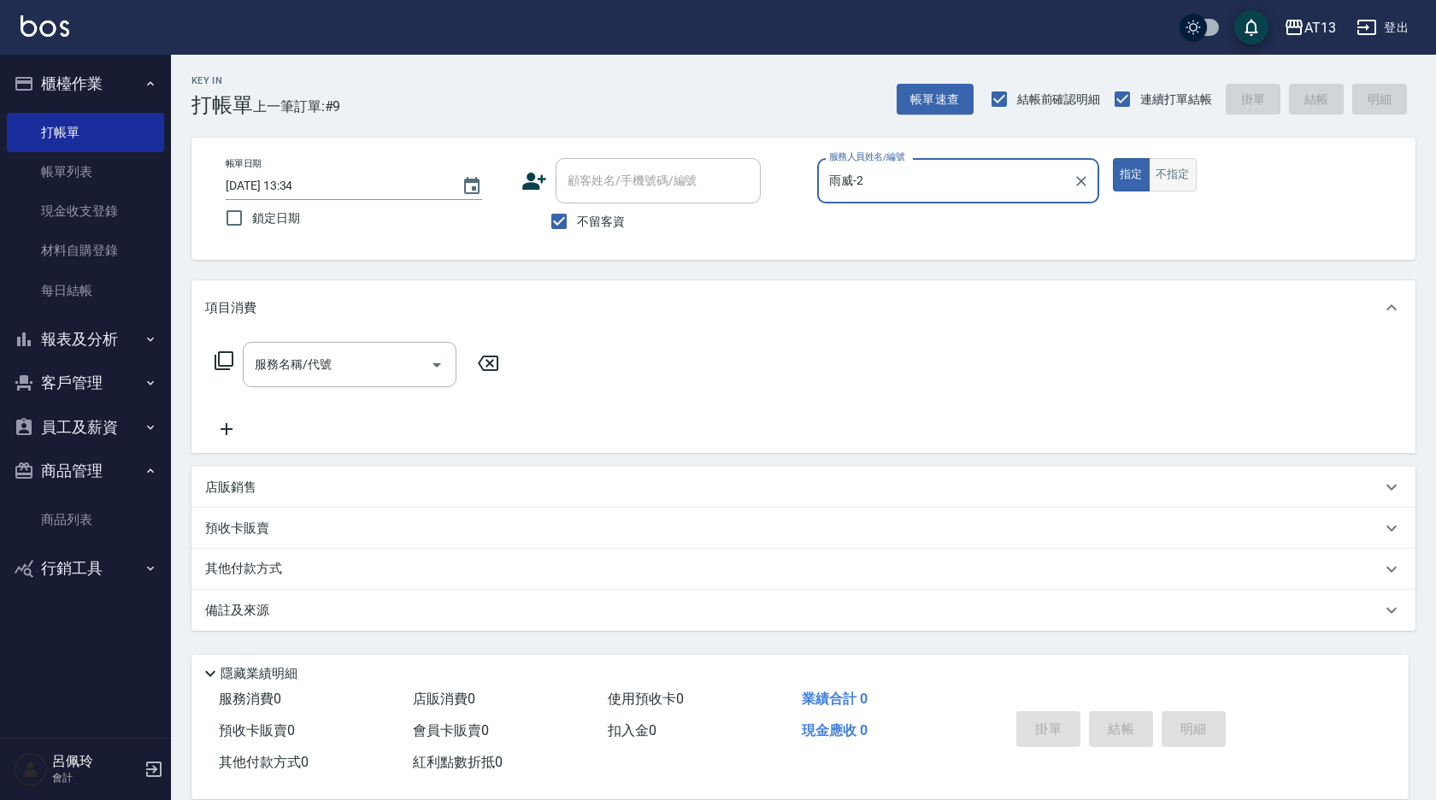
type input "雨威-2"
click at [1165, 176] on button "不指定" at bounding box center [1173, 174] width 48 height 33
click at [291, 380] on div "服務名稱/代號" at bounding box center [350, 364] width 214 height 45
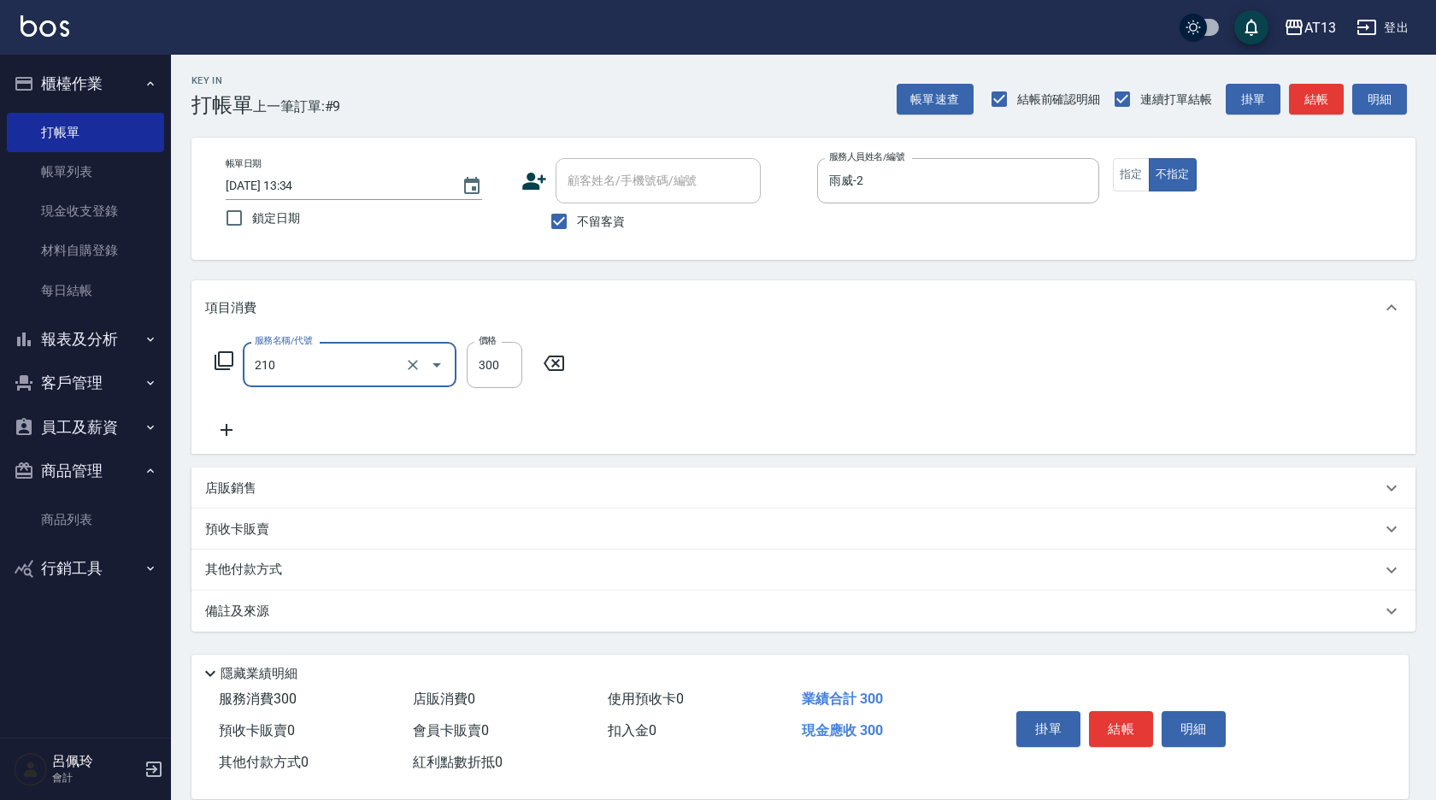
type input "歐娜洗髮精(210)"
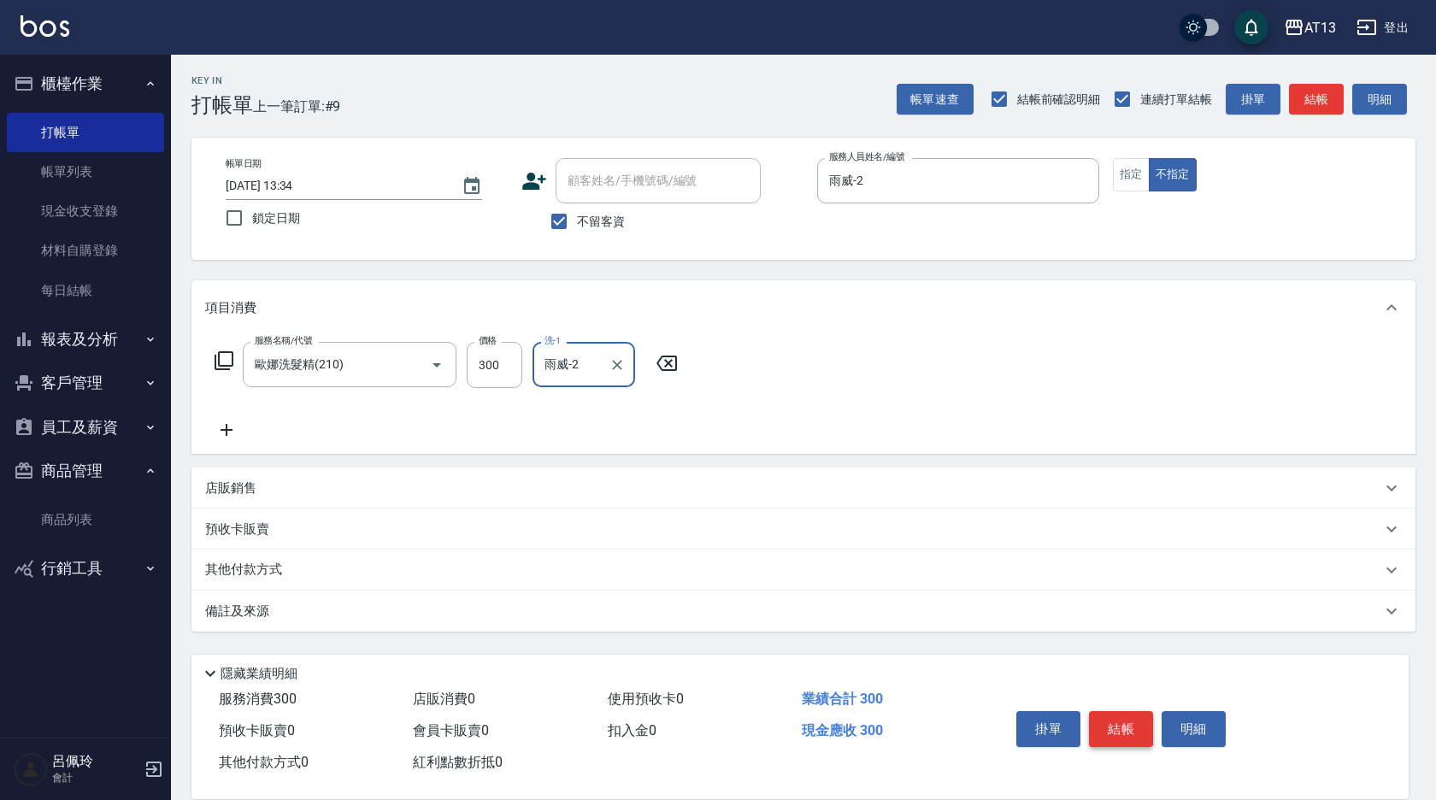
type input "雨威-2"
click at [1121, 721] on button "結帳" at bounding box center [1121, 729] width 64 height 36
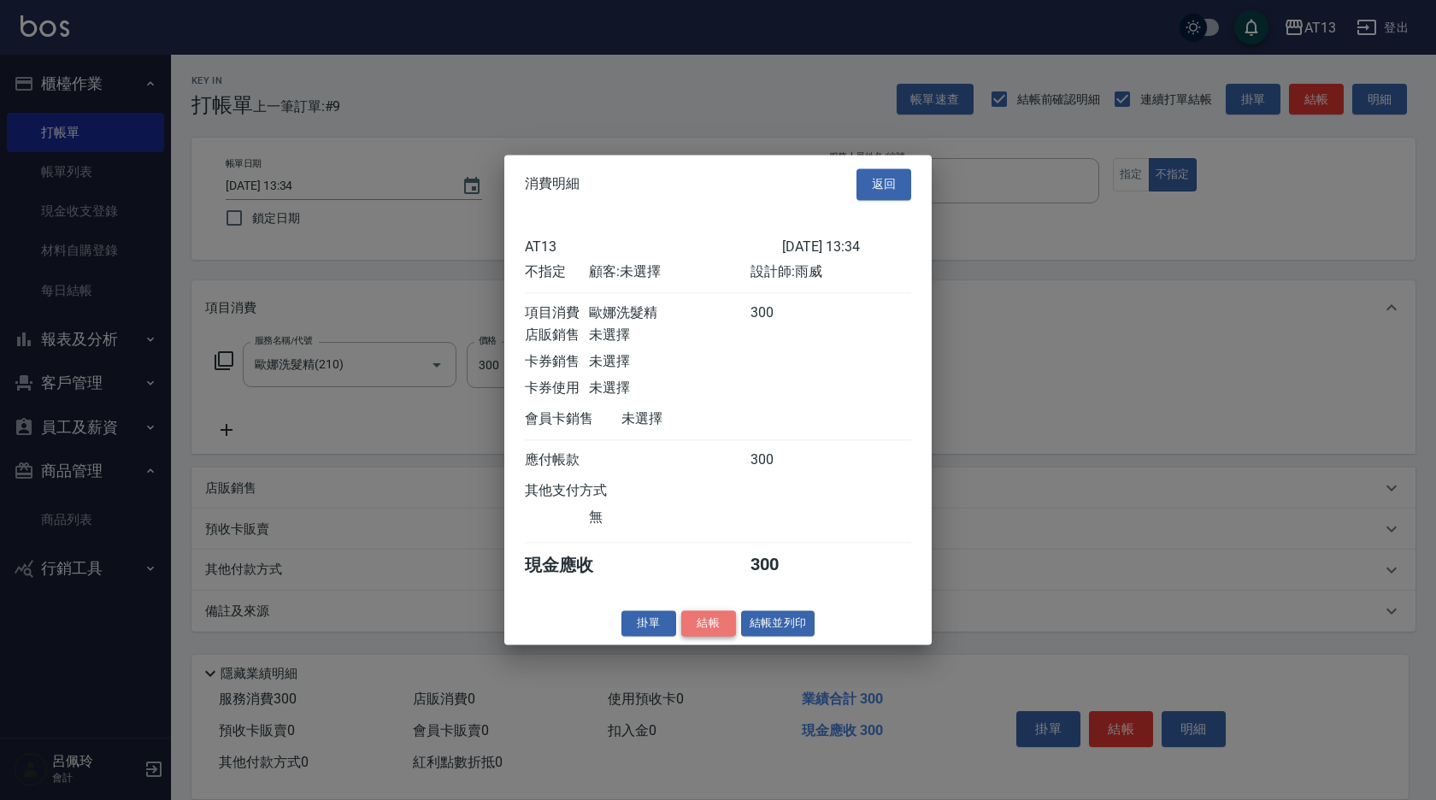
click at [714, 637] on button "結帳" at bounding box center [708, 623] width 55 height 26
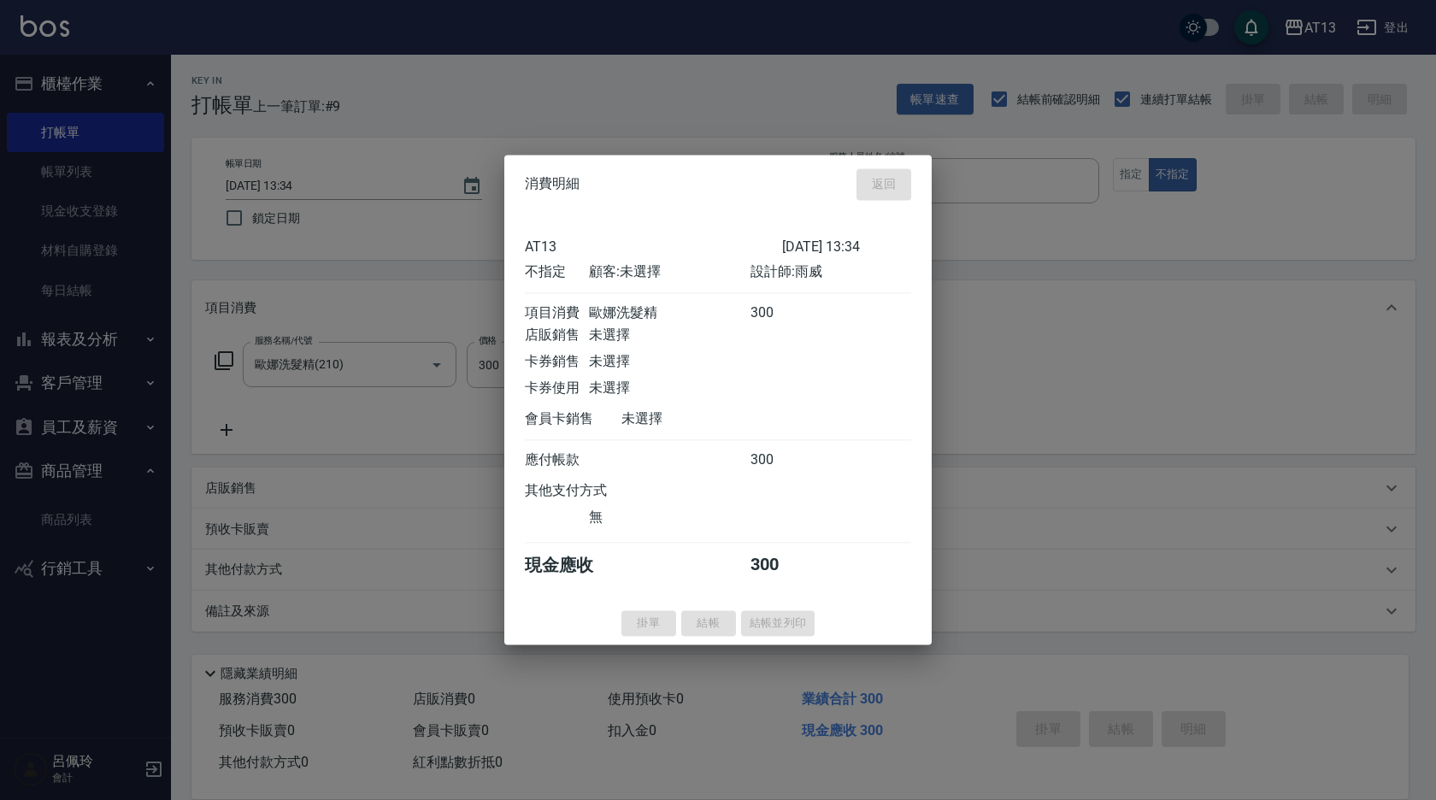
type input "[DATE] 13:35"
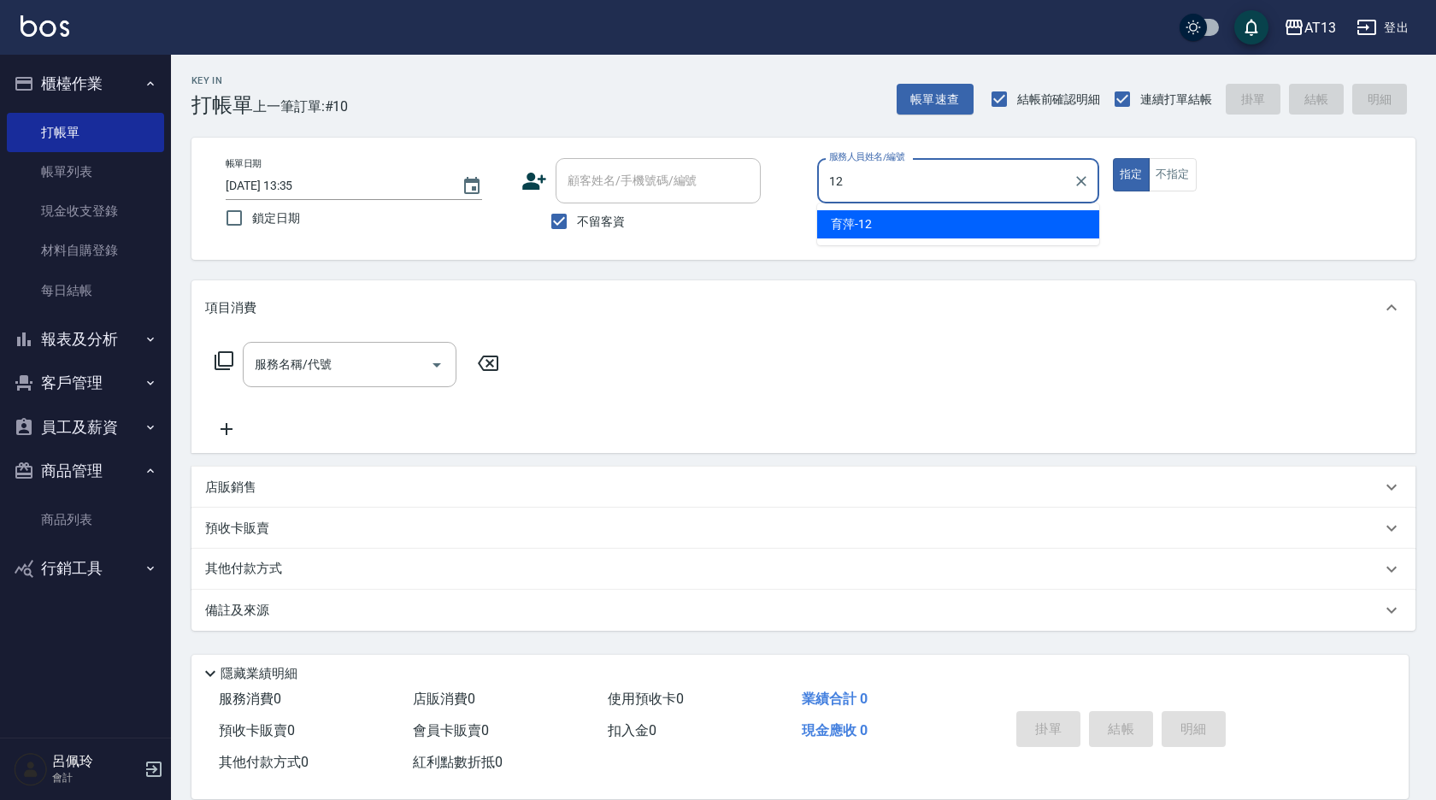
click at [859, 231] on span "育萍 -12" at bounding box center [851, 224] width 41 height 18
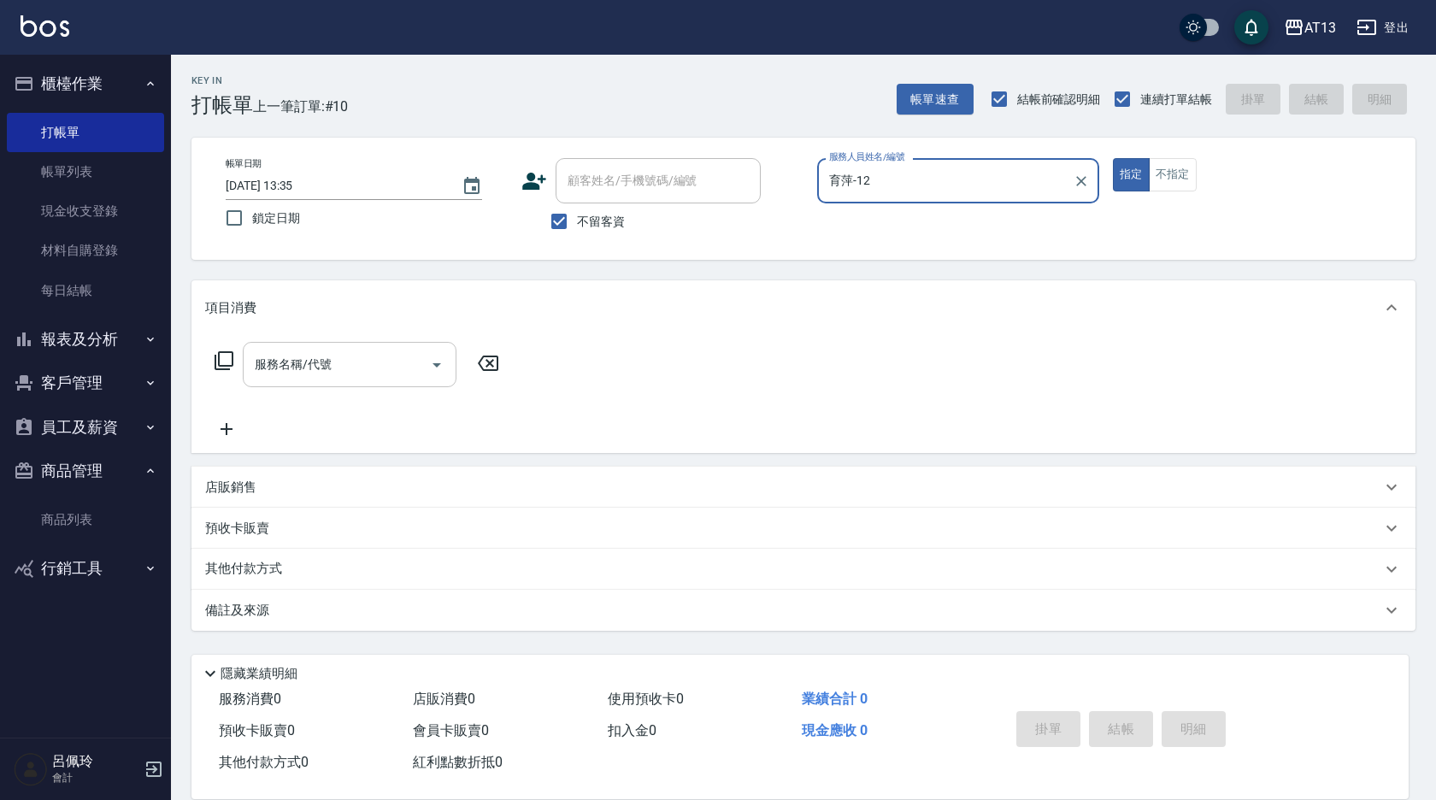
type input "育萍-12"
click at [347, 371] on input "服務名稱/代號" at bounding box center [336, 365] width 173 height 30
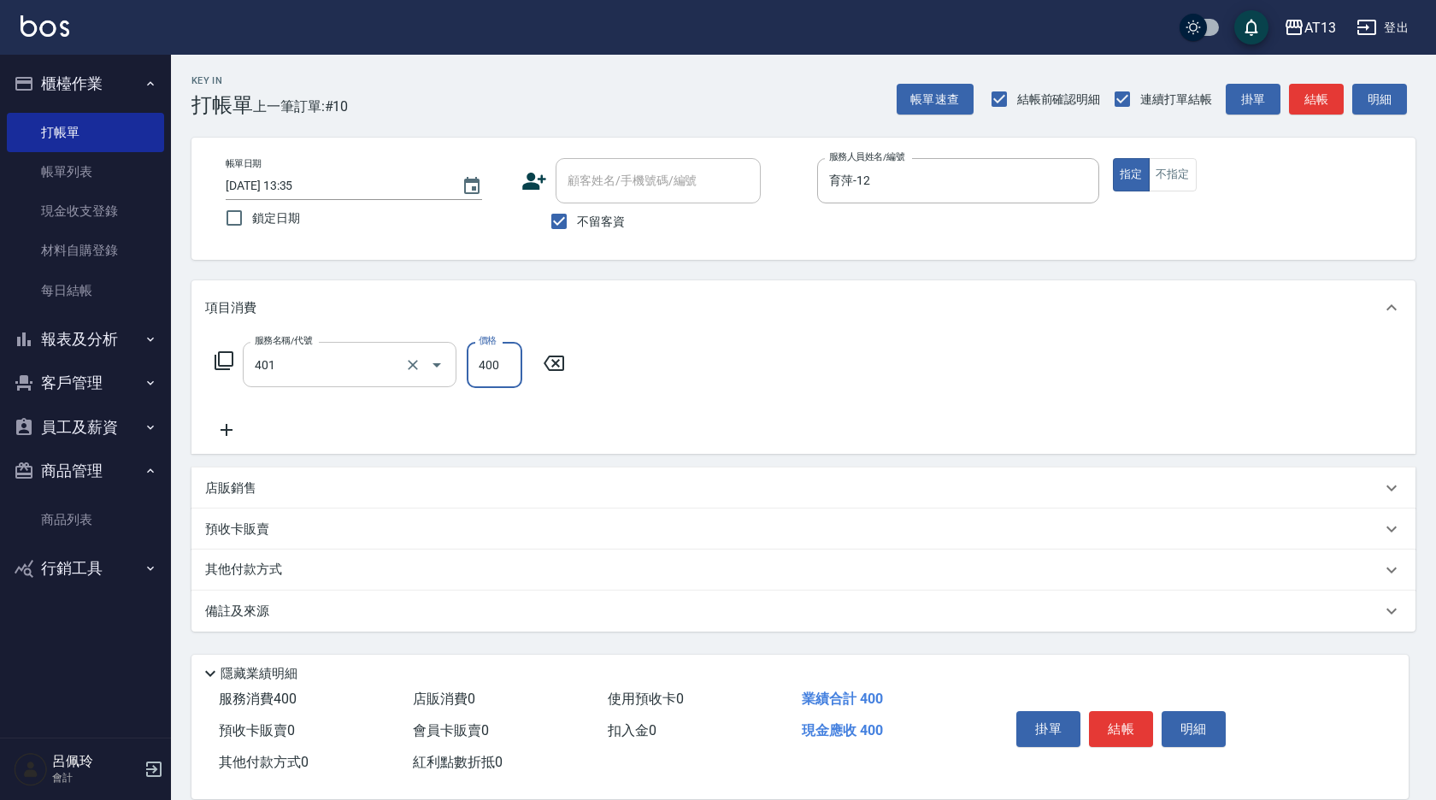
type input "剪髮(401)"
type input "500"
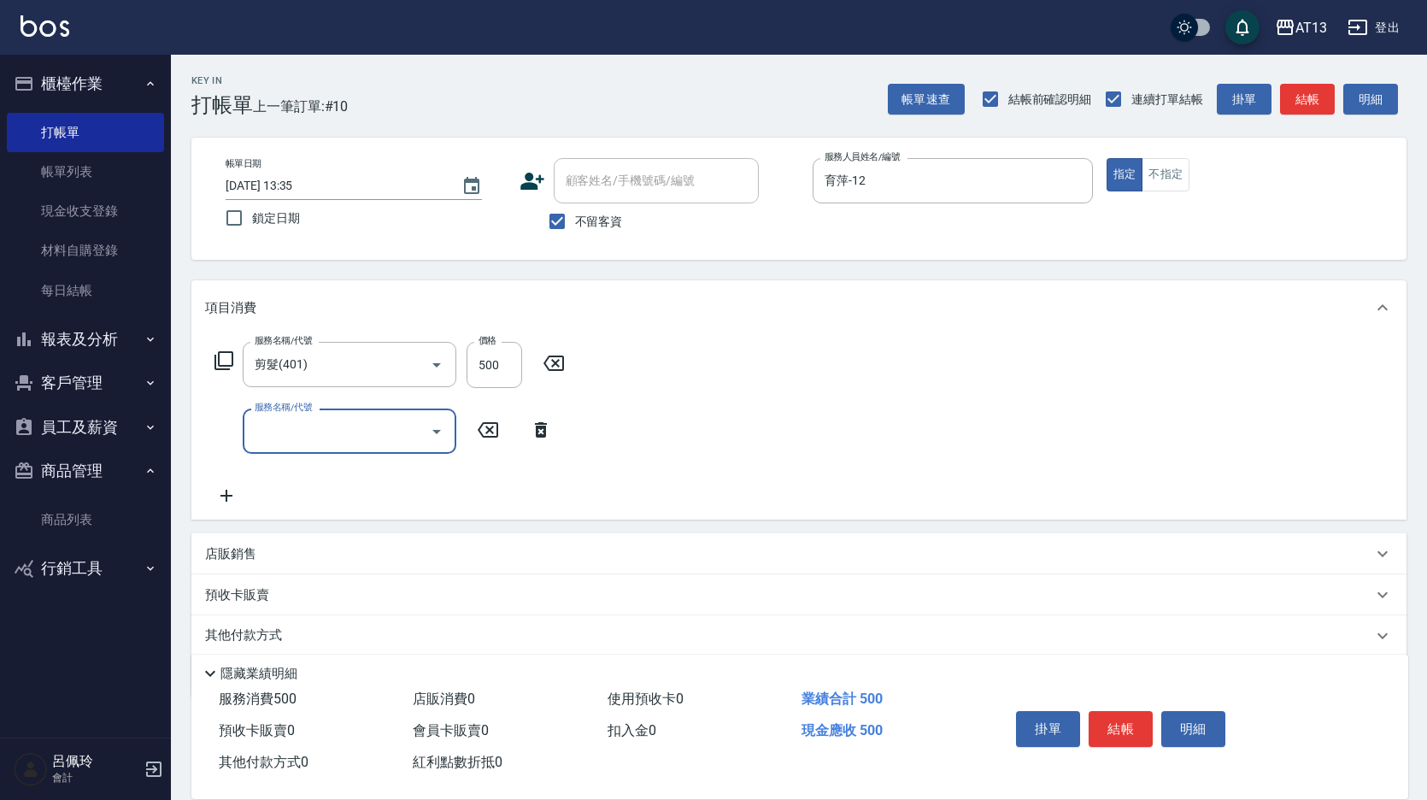
drag, startPoint x: 687, startPoint y: 412, endPoint x: 708, endPoint y: 429, distance: 26.7
click at [691, 416] on div "服務名稱/代號 剪髮(401) 服務名稱/代號 價格 500 價格 服務名稱/代號 服務名稱/代號" at bounding box center [798, 427] width 1215 height 185
click at [1101, 719] on button "結帳" at bounding box center [1121, 729] width 64 height 36
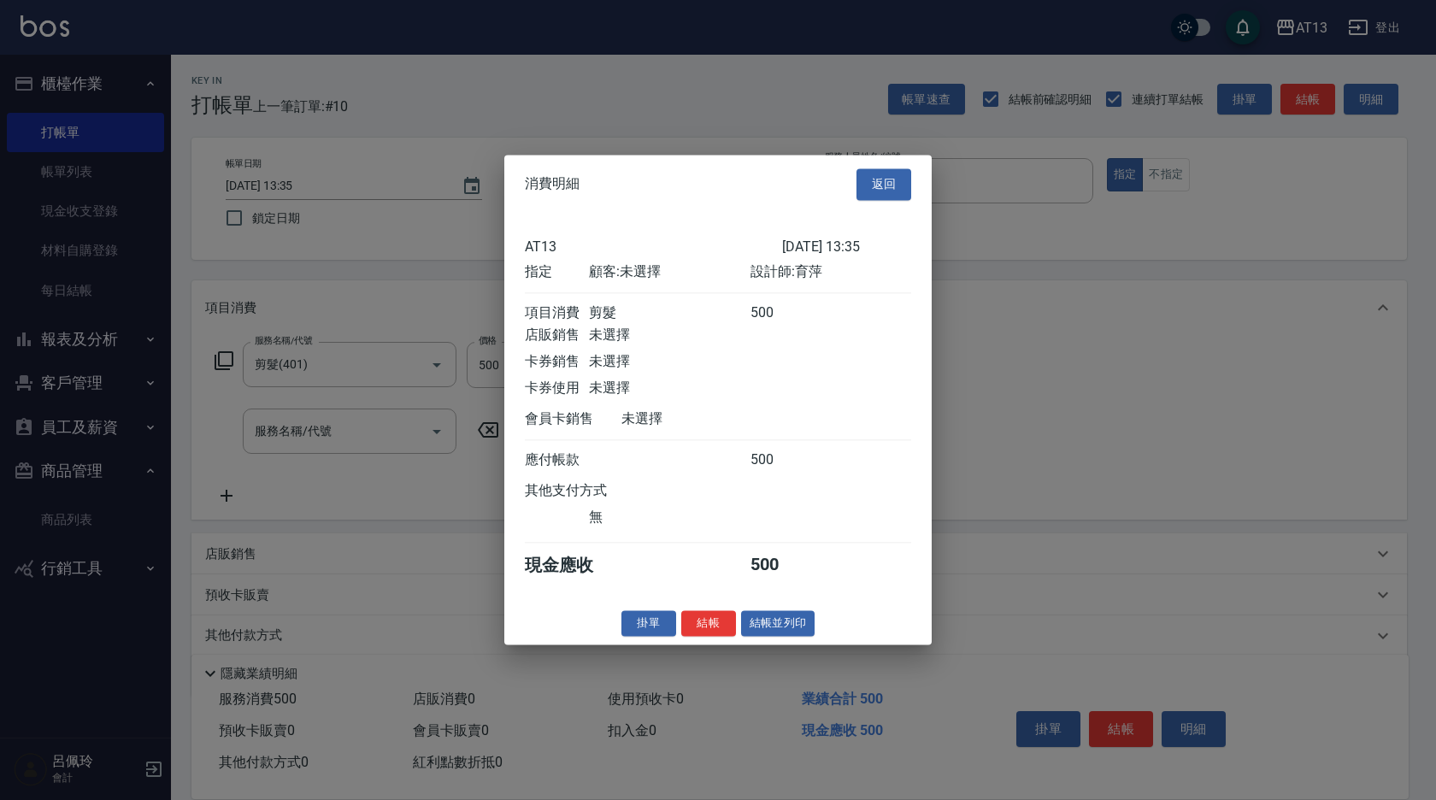
click at [716, 635] on button "結帳" at bounding box center [708, 623] width 55 height 26
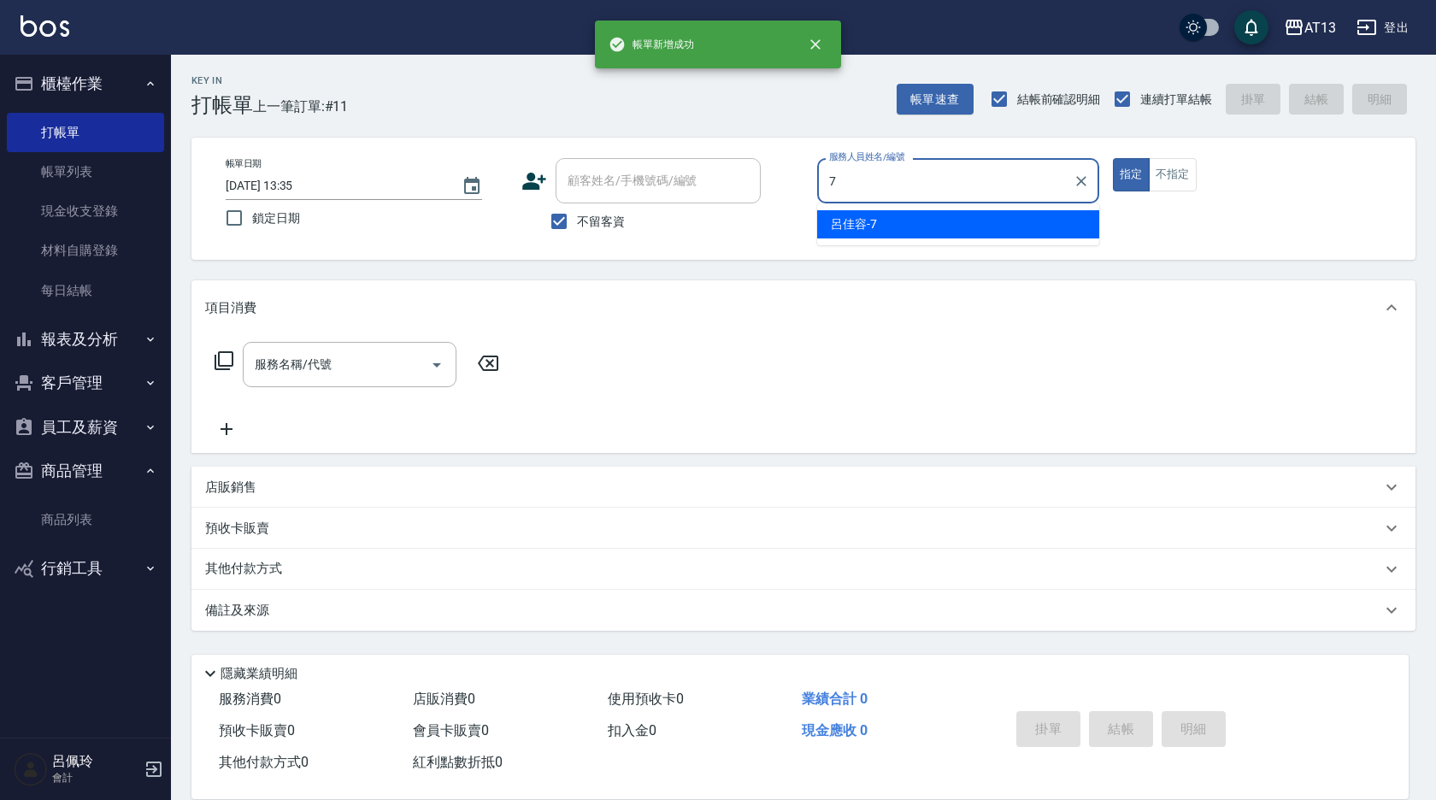
click at [863, 227] on span "[PERSON_NAME]-7" at bounding box center [854, 224] width 46 height 18
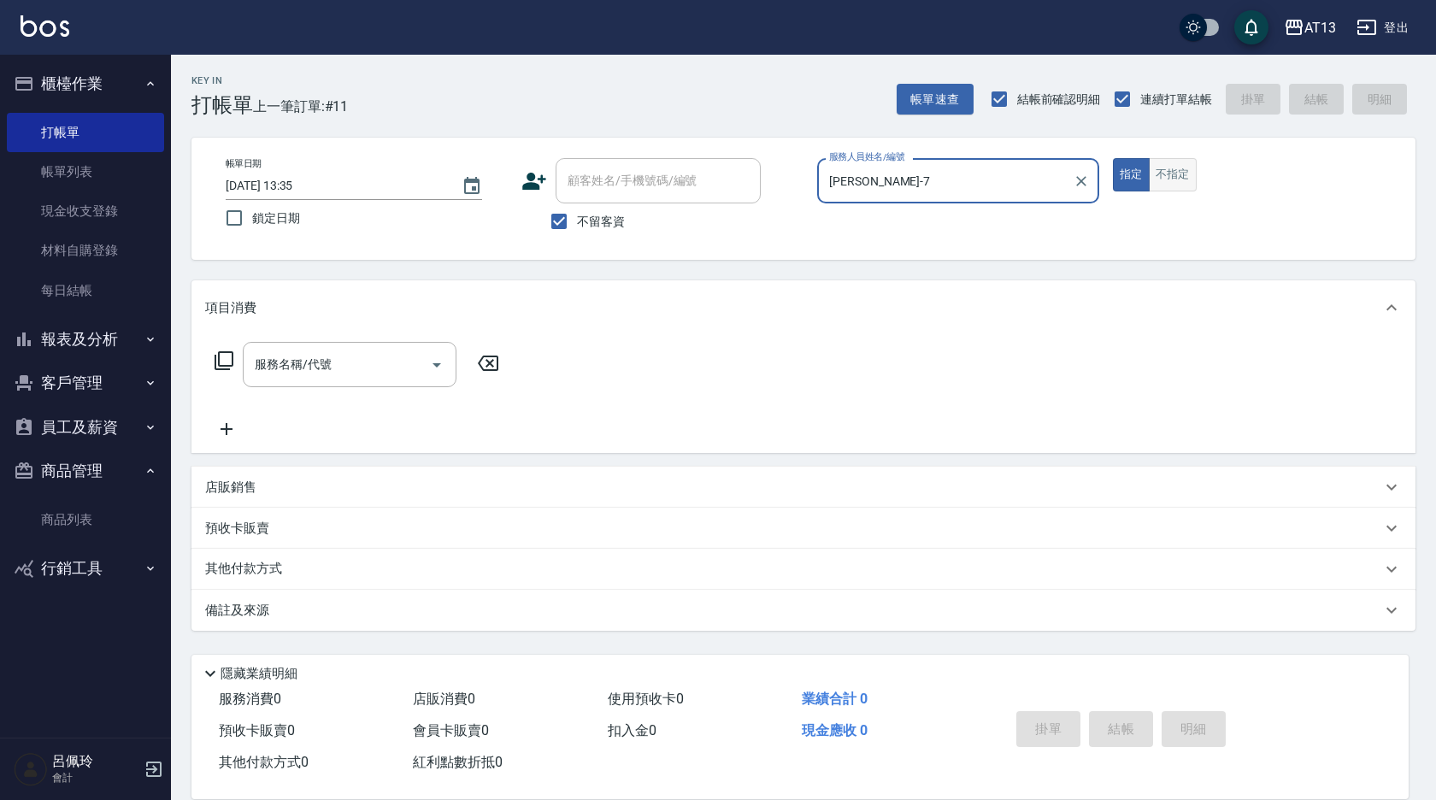
type input "[PERSON_NAME]-7"
click at [1175, 187] on button "不指定" at bounding box center [1173, 174] width 48 height 33
click at [384, 377] on input "服務名稱/代號" at bounding box center [336, 365] width 173 height 30
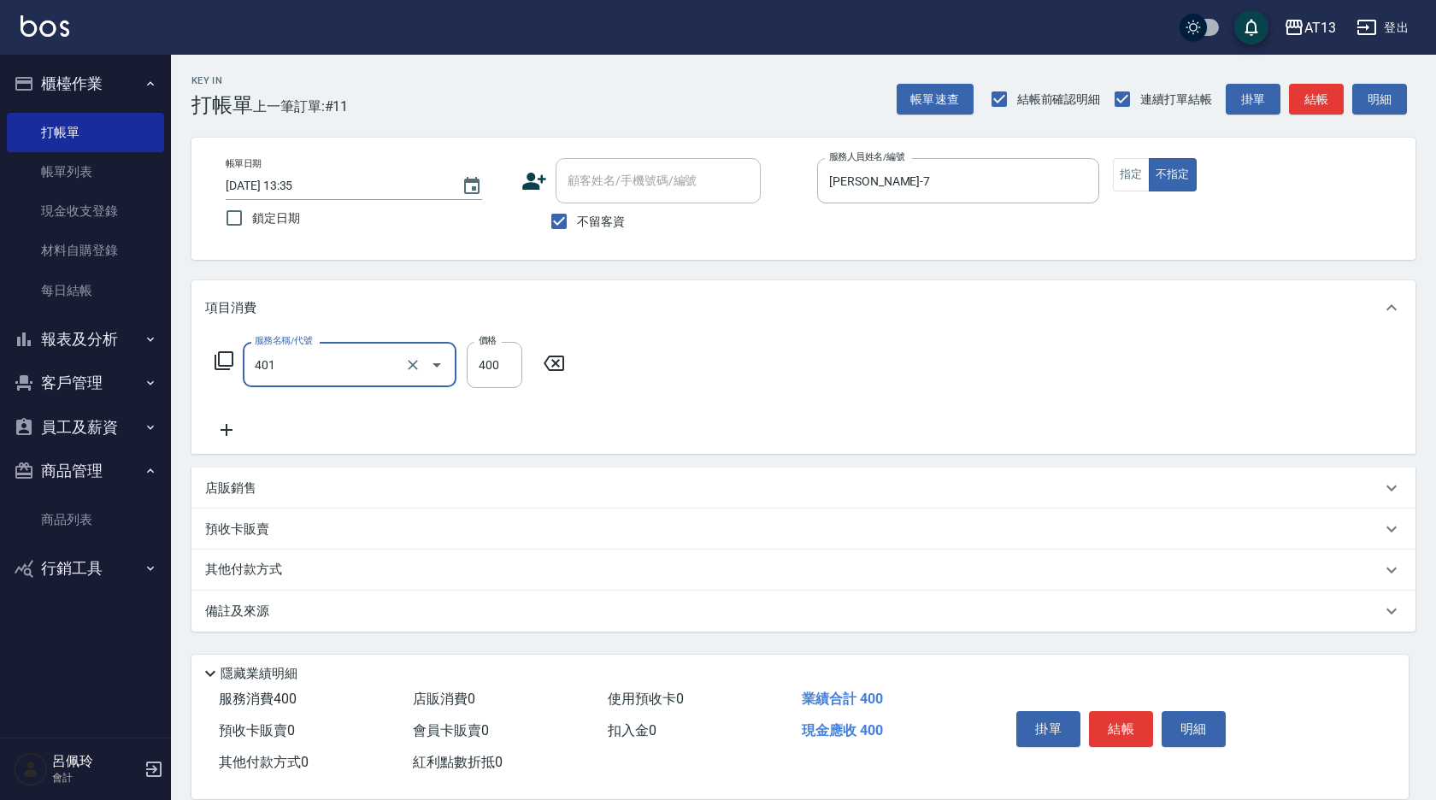
type input "剪髮(401)"
type input "150"
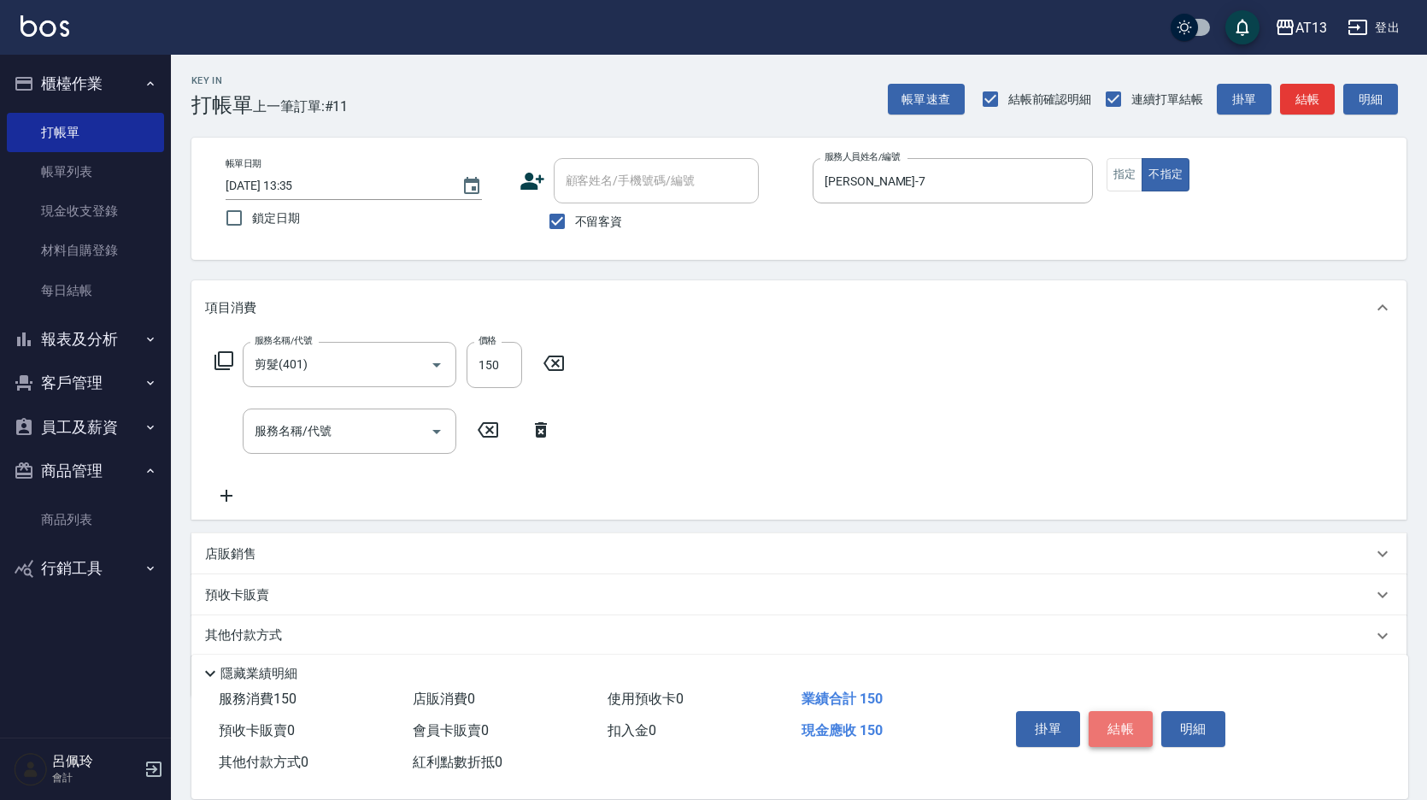
click at [1118, 717] on button "結帳" at bounding box center [1121, 729] width 64 height 36
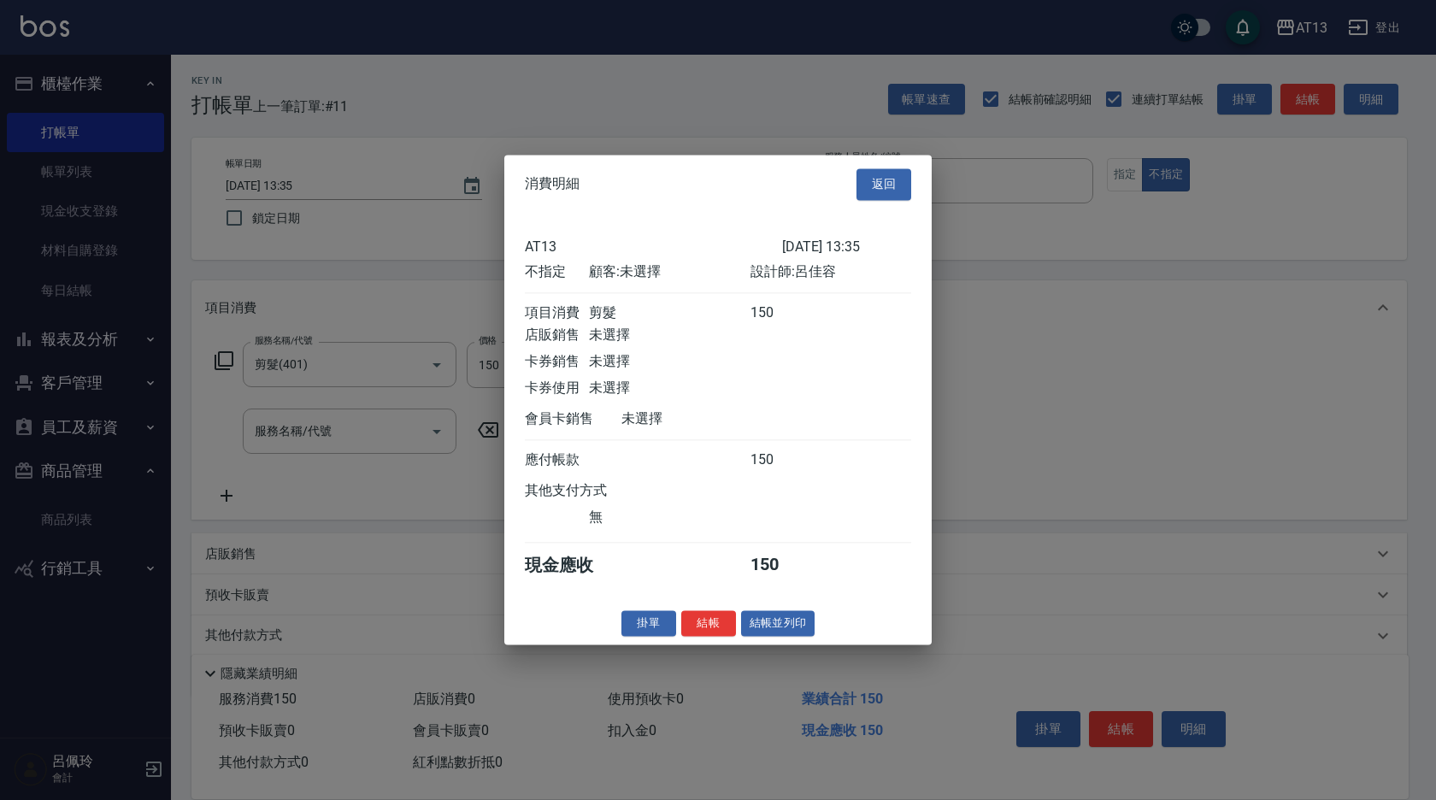
click at [702, 632] on button "結帳" at bounding box center [708, 623] width 55 height 26
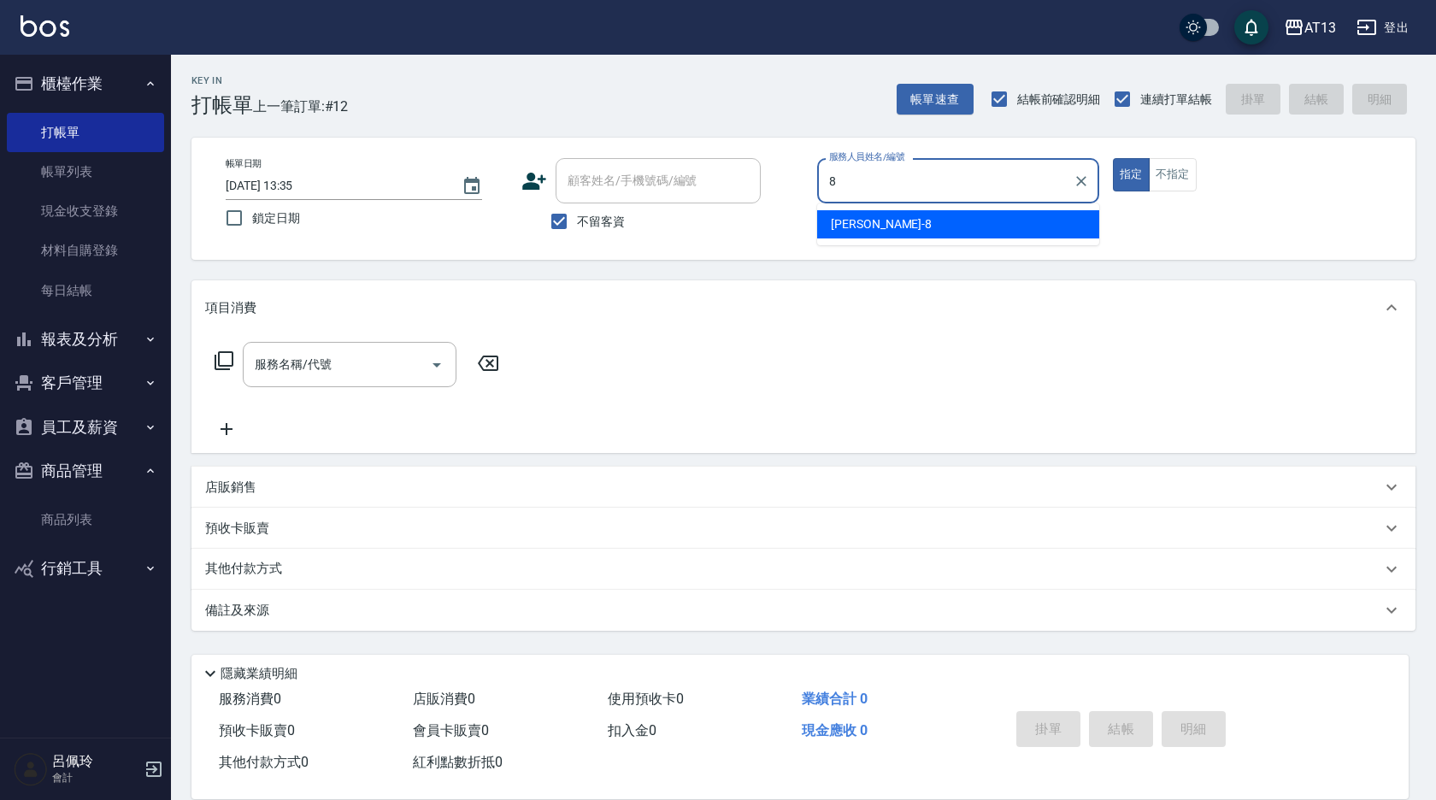
drag, startPoint x: 942, startPoint y: 220, endPoint x: 1090, endPoint y: 220, distance: 147.9
click at [943, 220] on div "[PERSON_NAME] -8" at bounding box center [958, 224] width 282 height 28
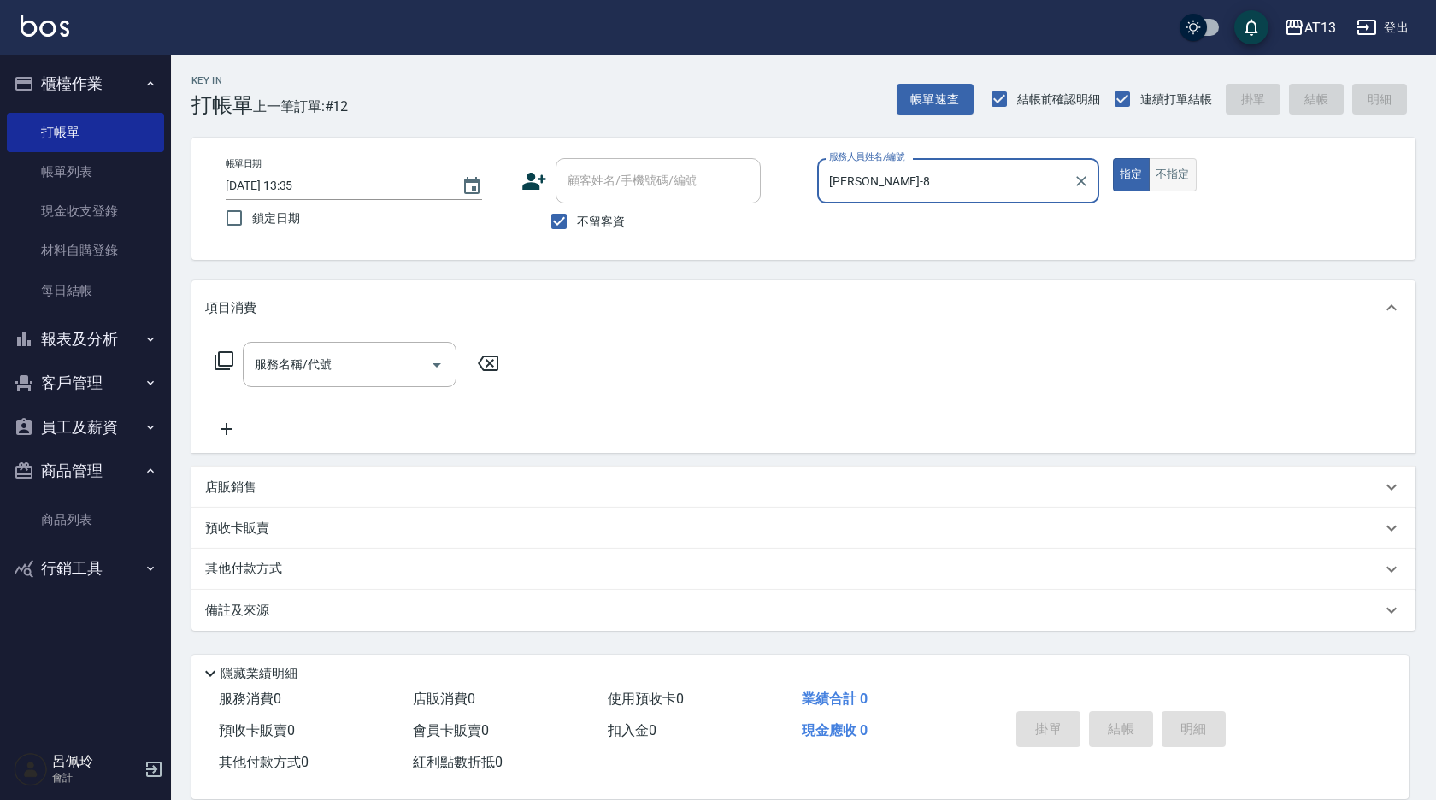
type input "[PERSON_NAME]-8"
click at [1193, 189] on button "不指定" at bounding box center [1173, 174] width 48 height 33
click at [345, 361] on input "服務名稱/代號" at bounding box center [336, 365] width 173 height 30
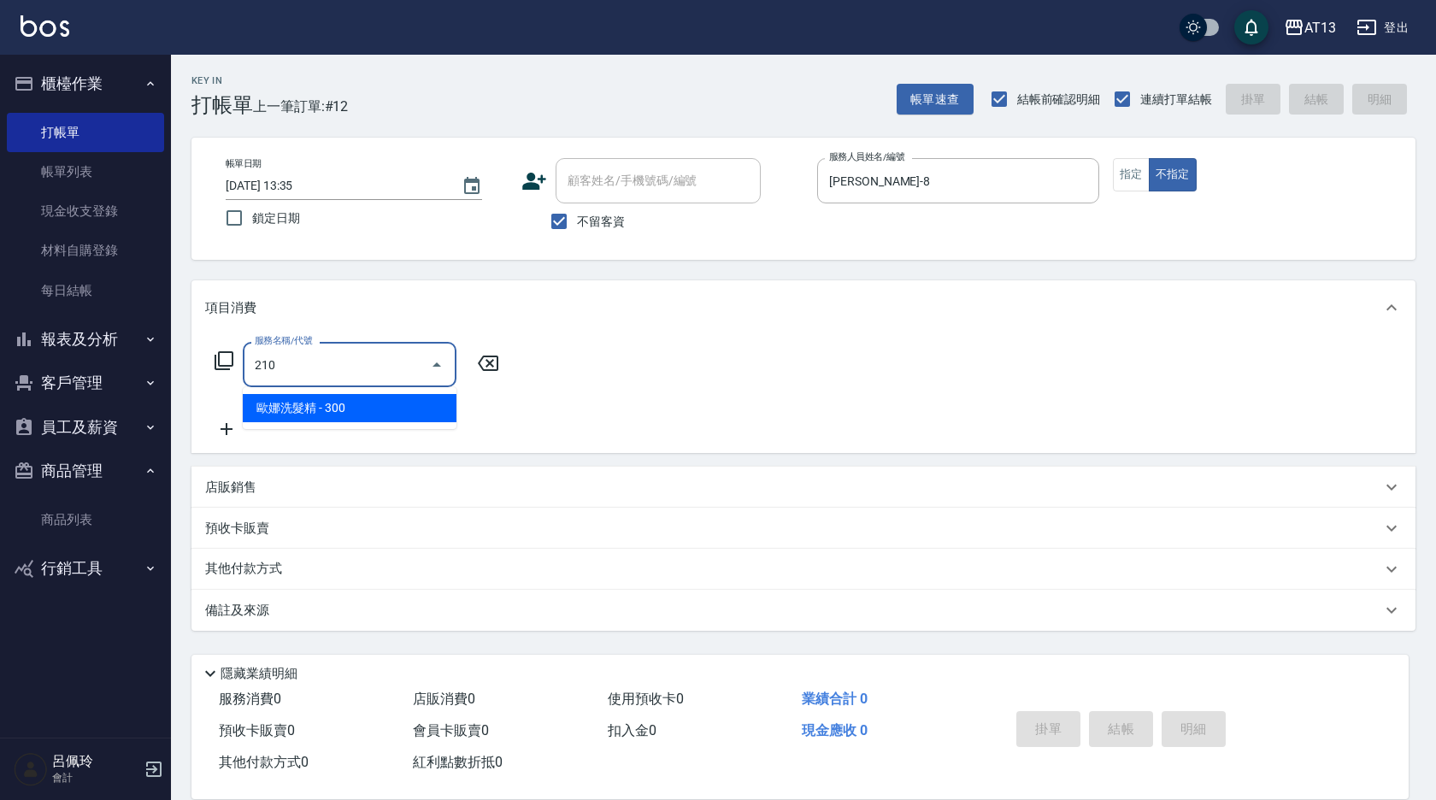
type input "歐娜洗髮精(210)"
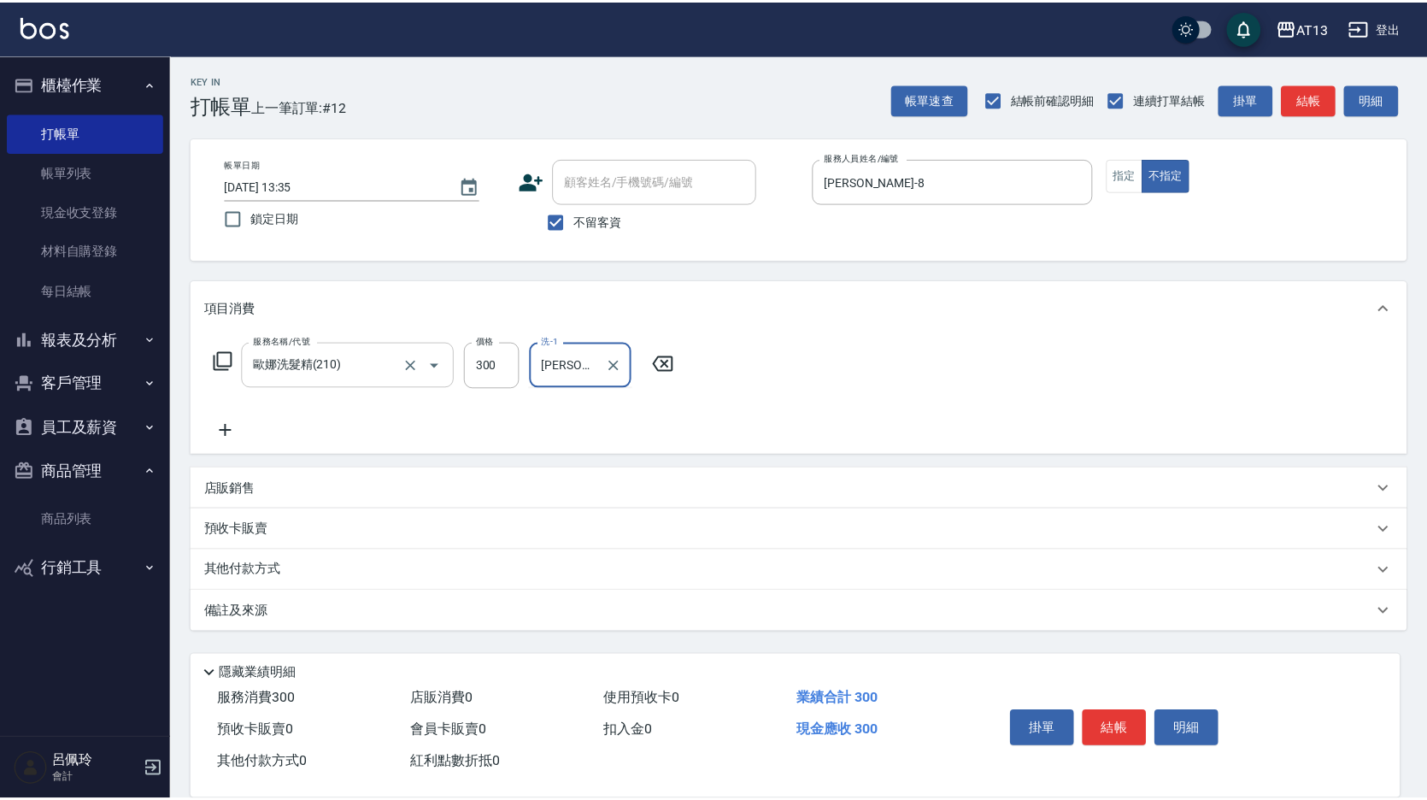
scroll to position [0, 3]
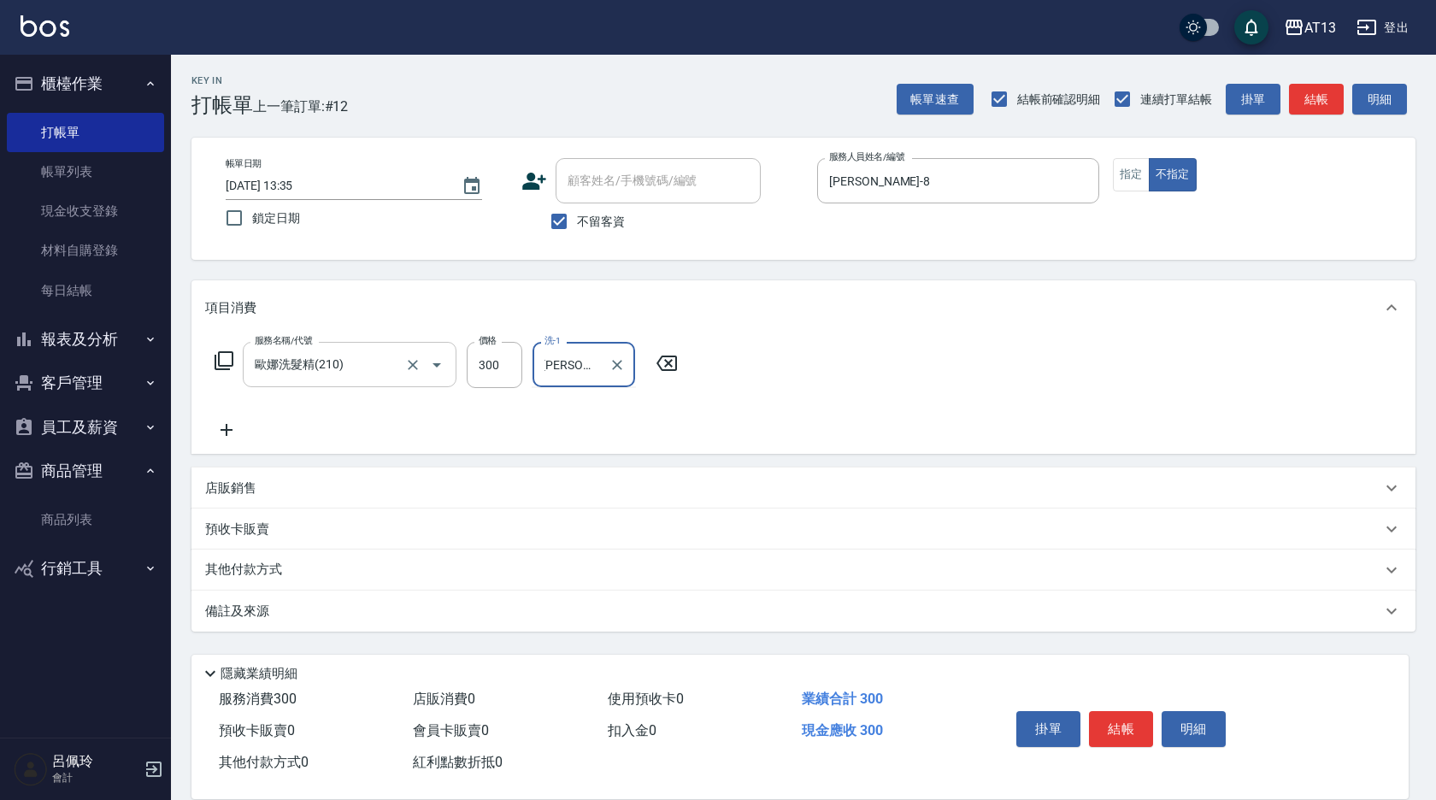
type input "[PERSON_NAME]-8"
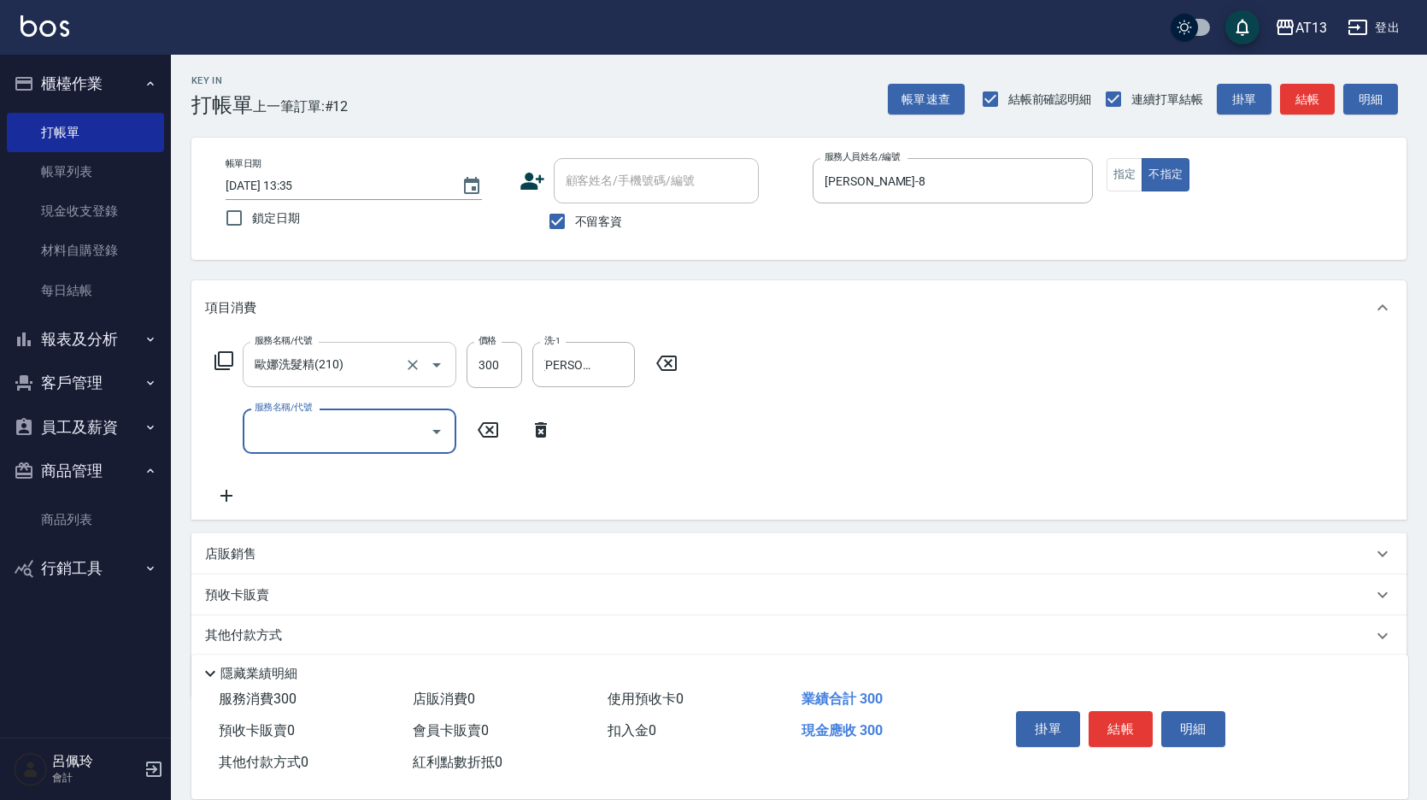
scroll to position [0, 0]
type input "憑券離子燙.冷燙600-1198(303)"
click at [831, 425] on icon at bounding box center [833, 429] width 12 height 15
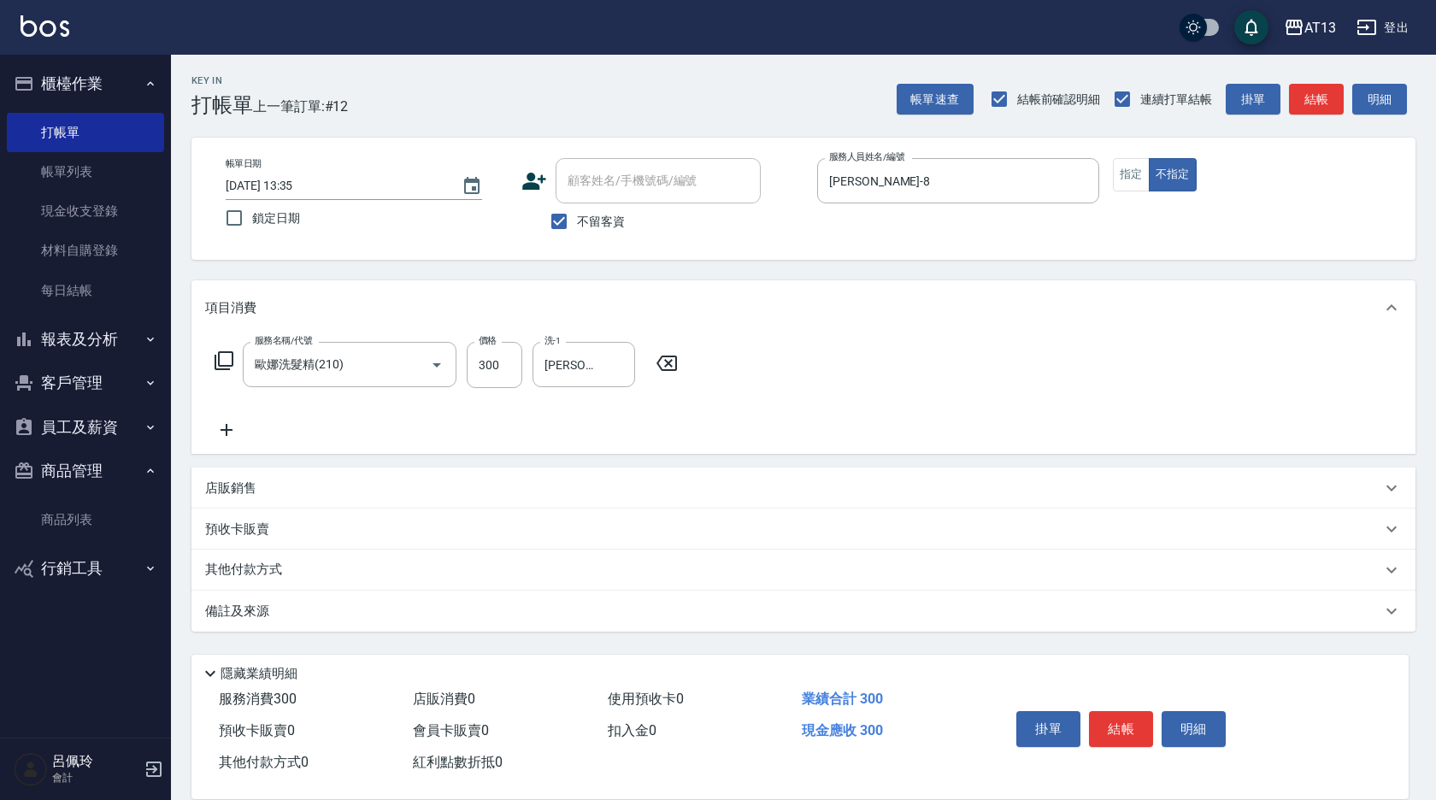
click at [232, 427] on icon at bounding box center [226, 430] width 43 height 21
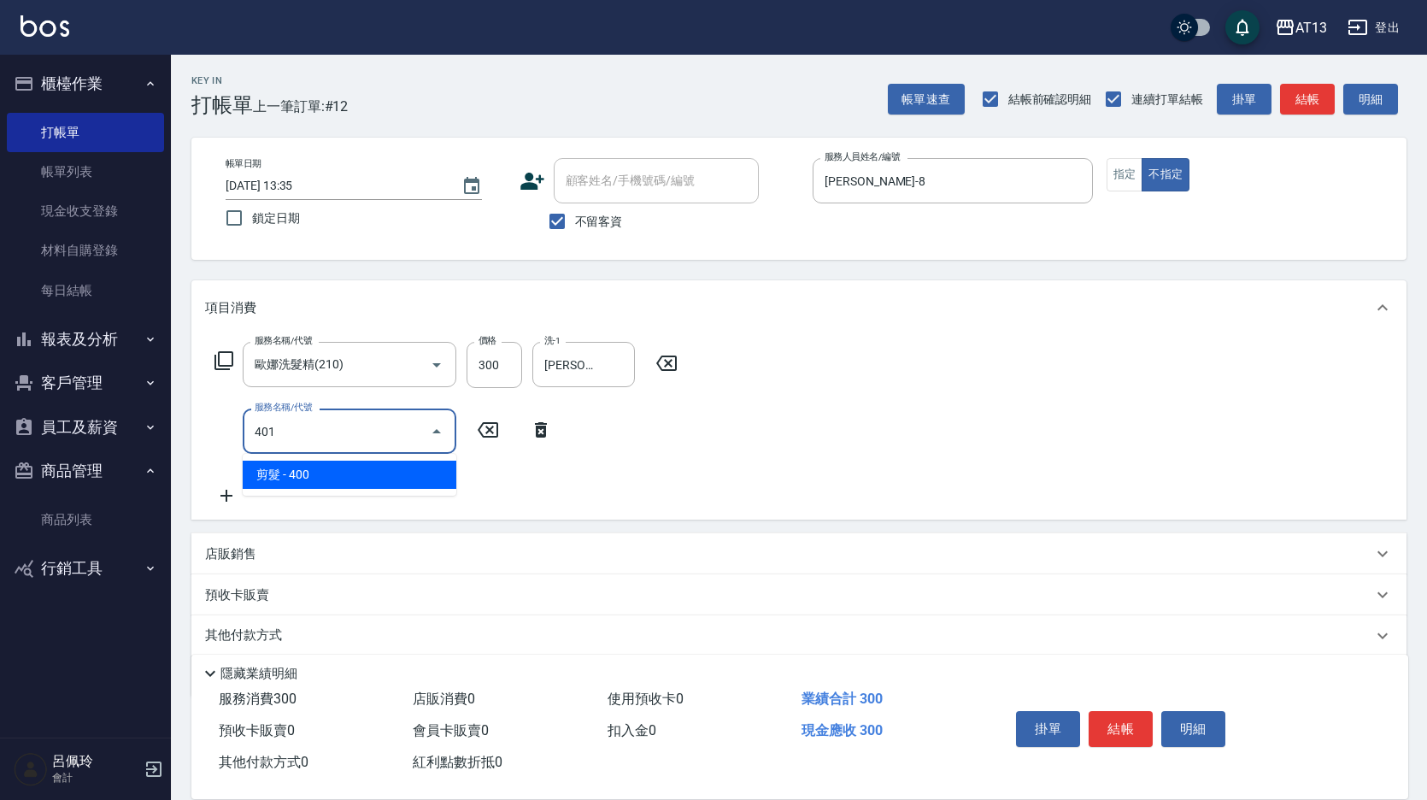
type input "剪髮(401)"
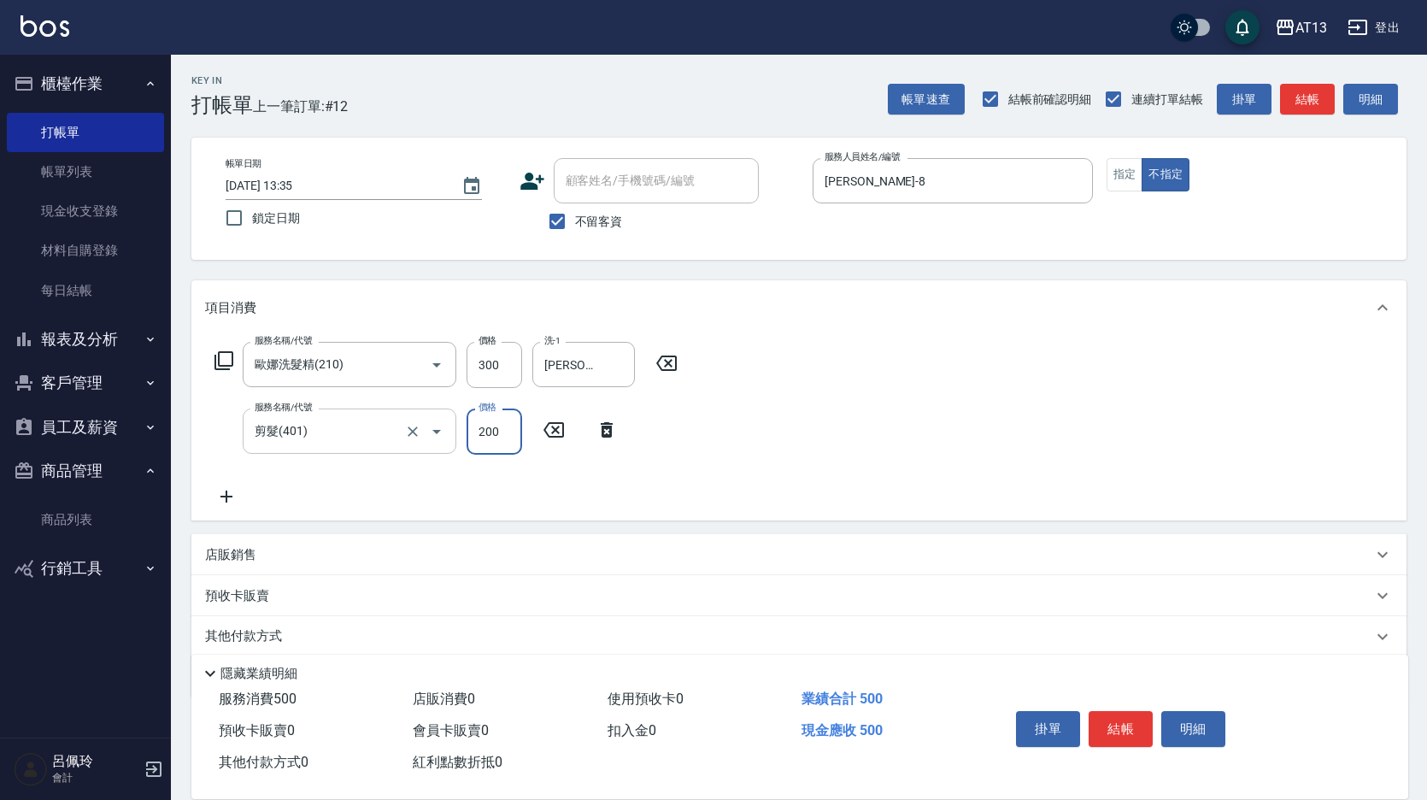
type input "200"
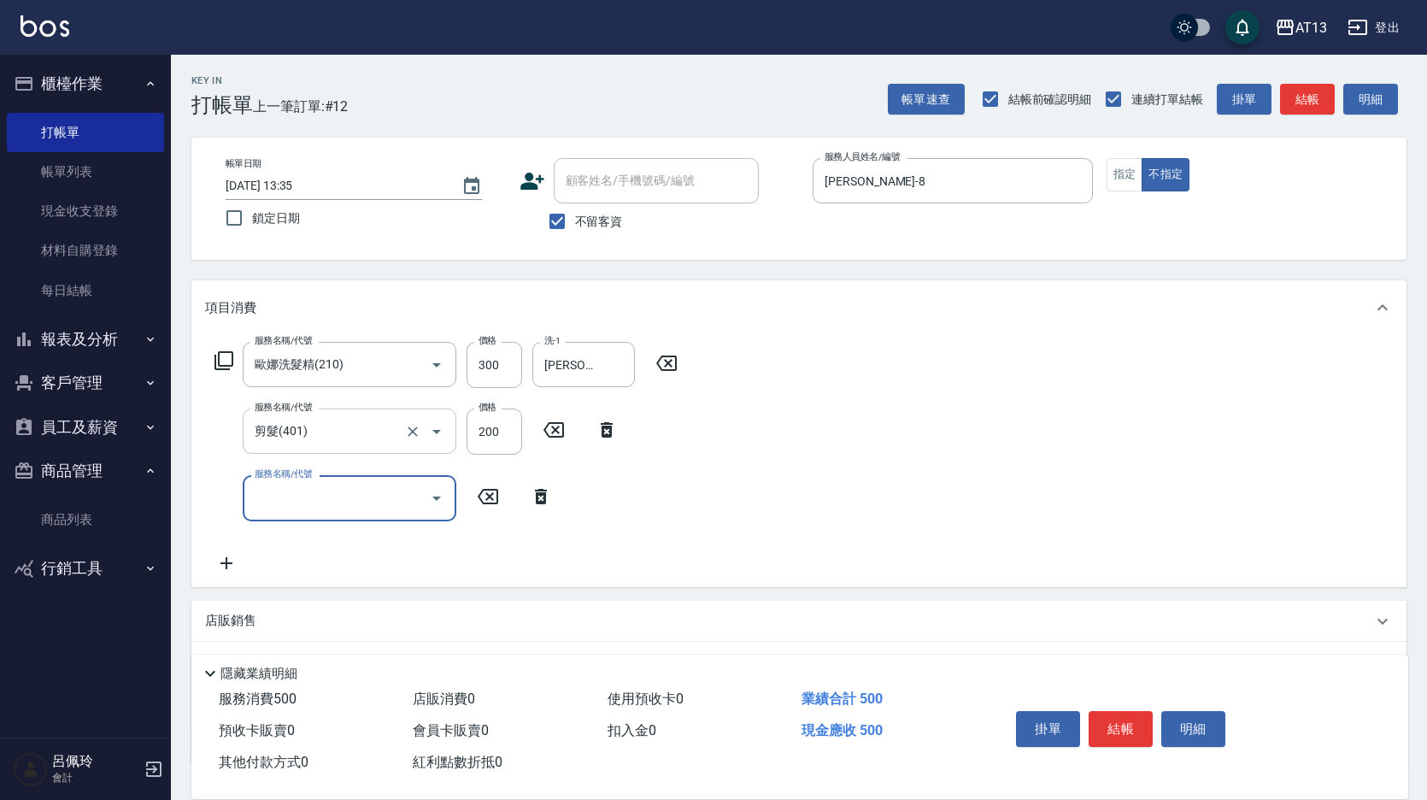
click at [391, 454] on div "剪髮(401) 服務名稱/代號" at bounding box center [350, 431] width 214 height 45
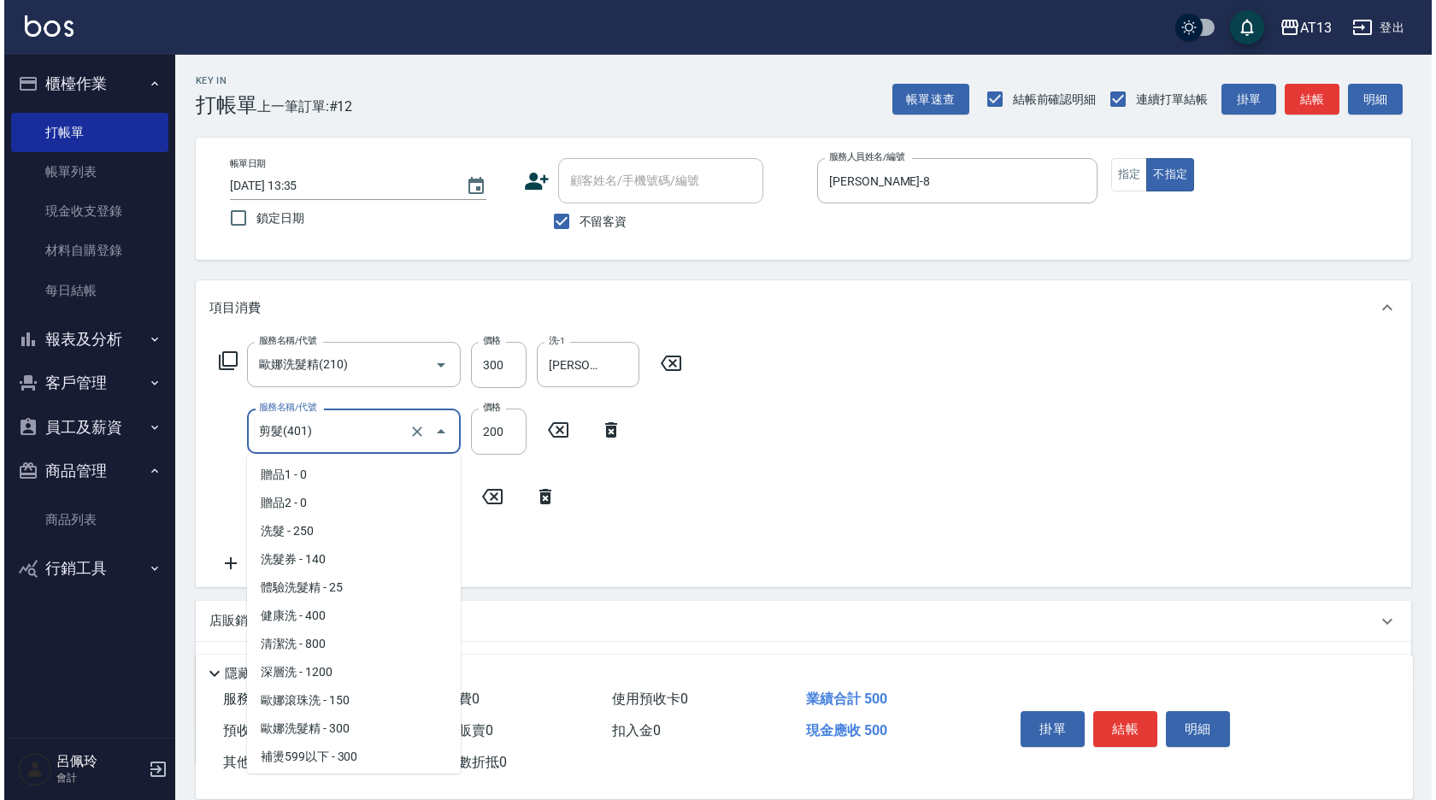
scroll to position [449, 0]
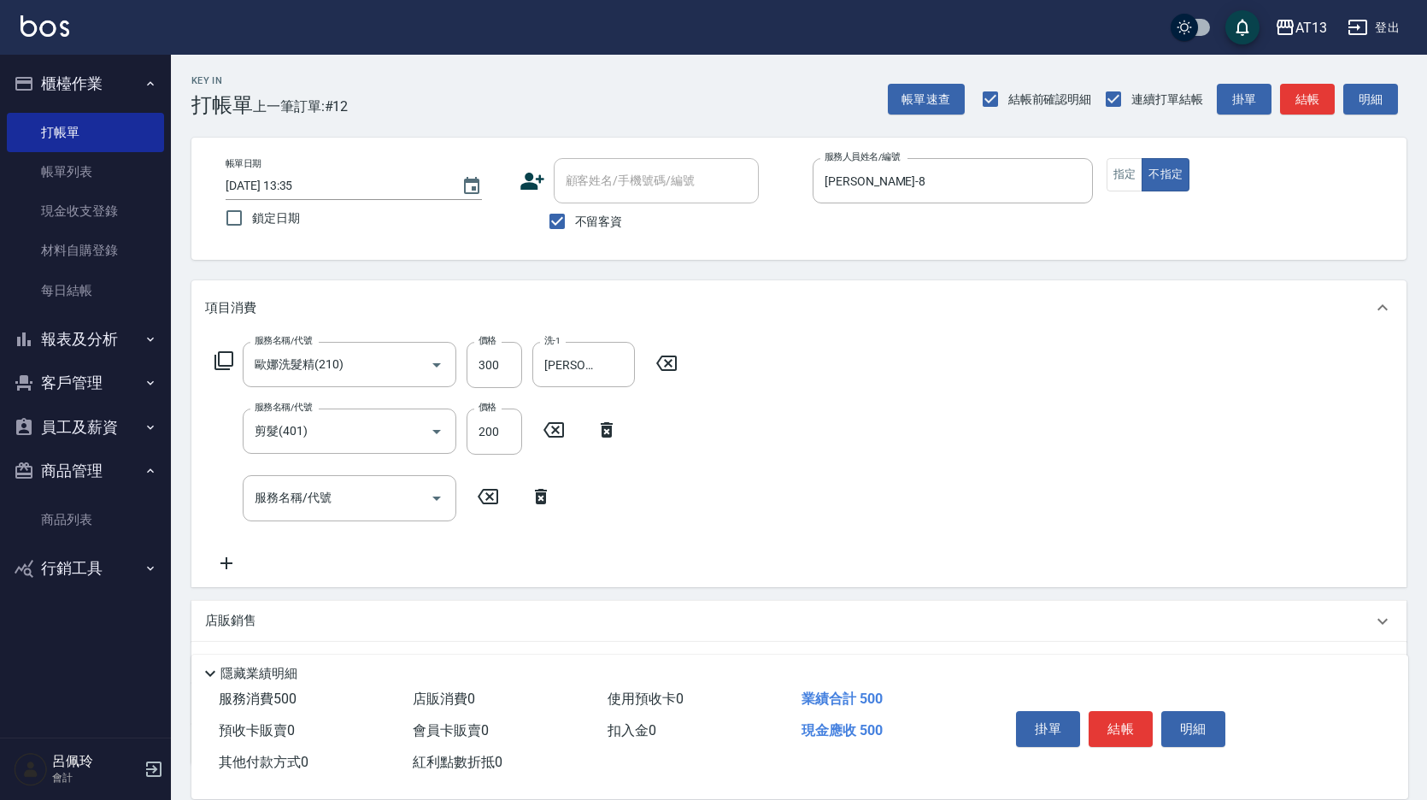
drag, startPoint x: 1008, startPoint y: 522, endPoint x: 1007, endPoint y: 532, distance: 9.4
click at [1008, 527] on div "服務名稱/代號 [PERSON_NAME]洗髮精(210) 服務名稱/代號 價格 300 價格 洗-1 [PERSON_NAME]-8 洗-1 服務名稱/代號…" at bounding box center [798, 460] width 1215 height 251
click at [1133, 722] on button "結帳" at bounding box center [1121, 729] width 64 height 36
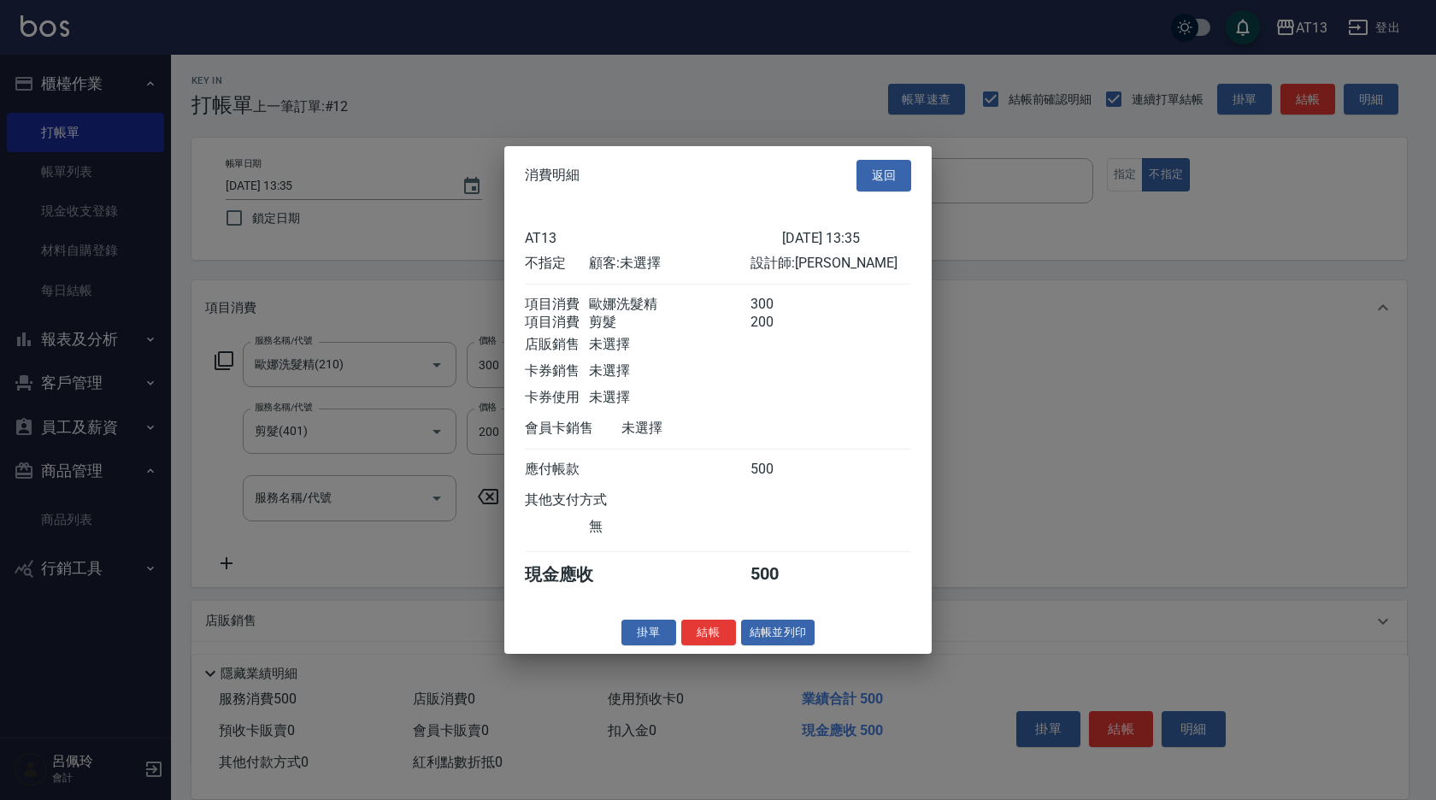
click at [715, 645] on button "結帳" at bounding box center [708, 632] width 55 height 26
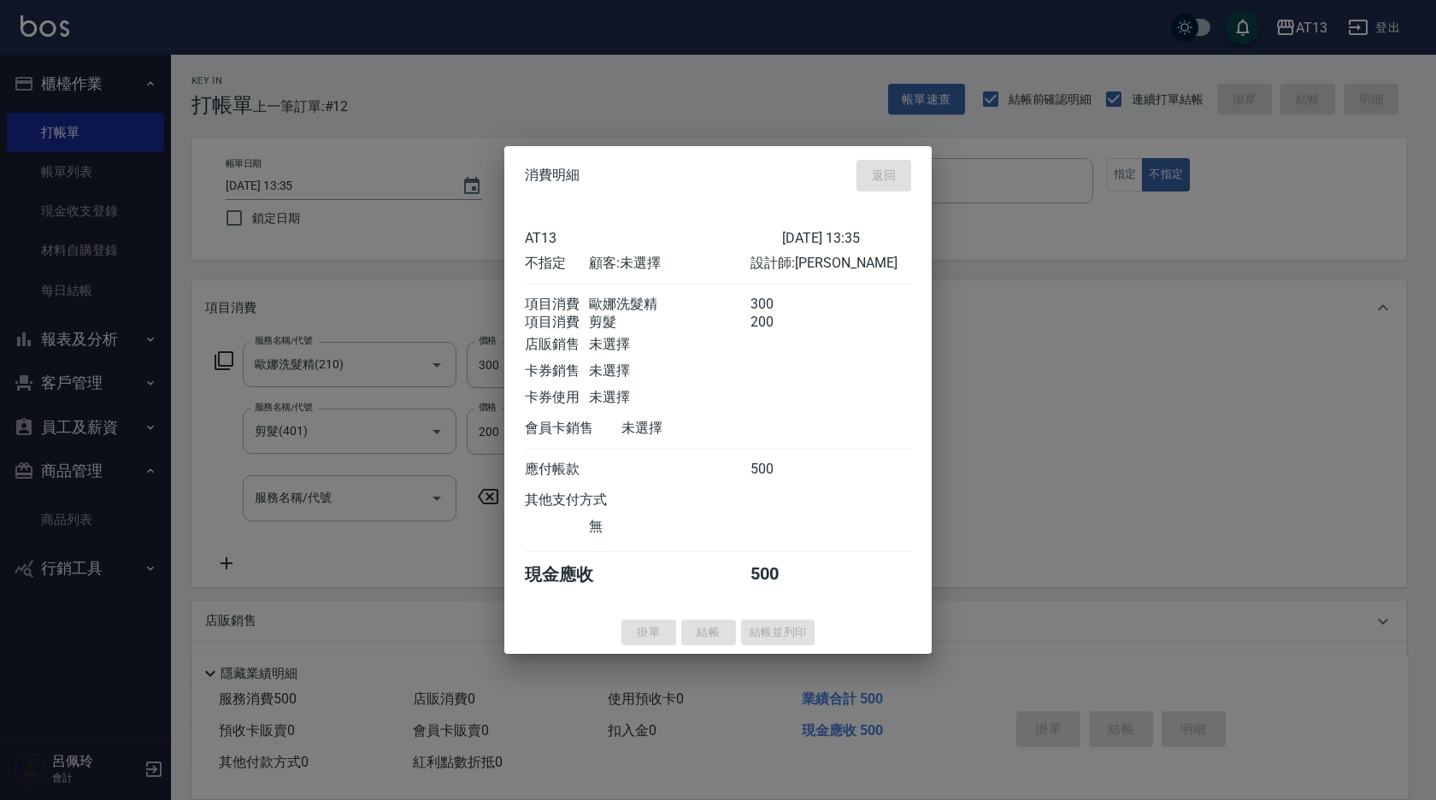
type input "[DATE] 13:36"
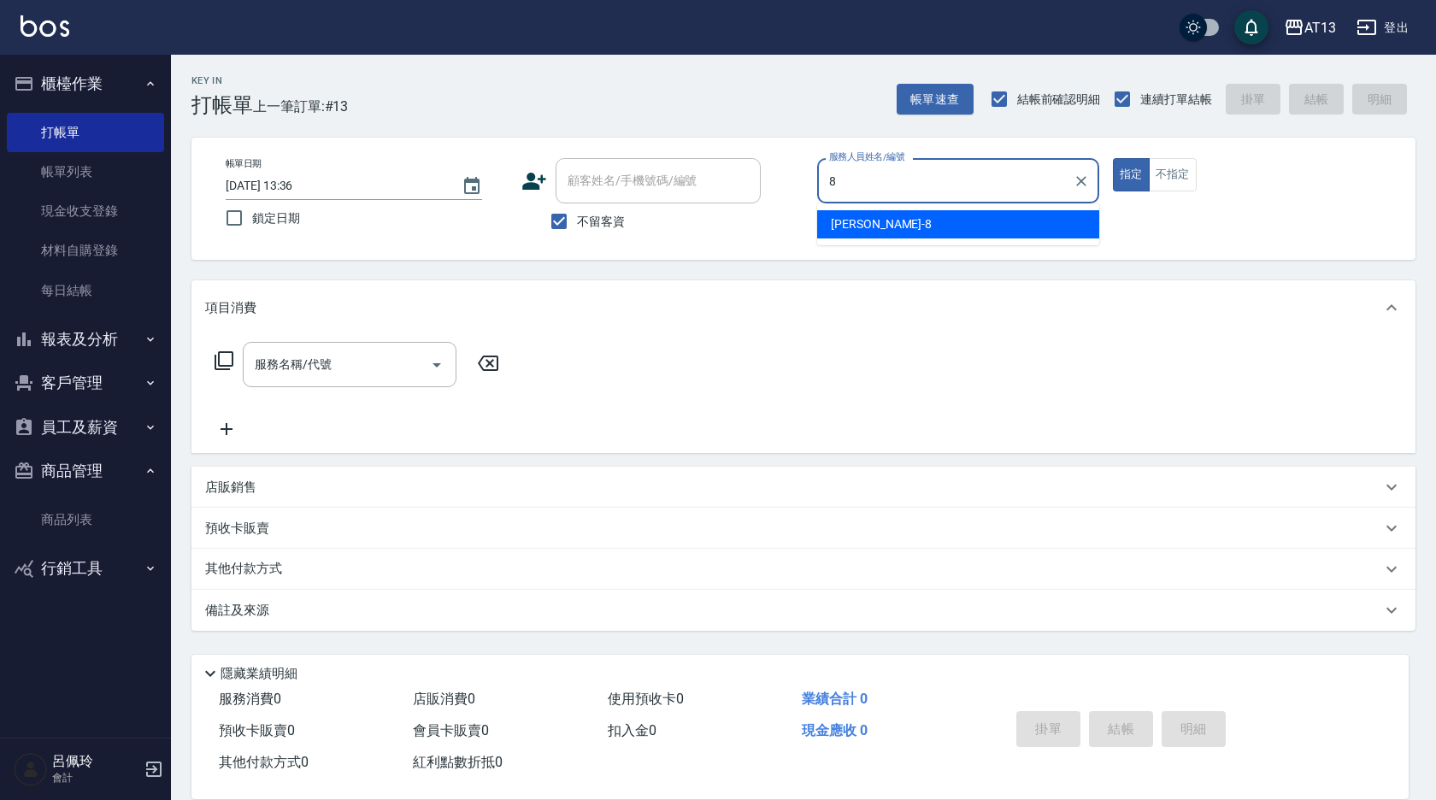
click at [926, 221] on div "[PERSON_NAME] -8" at bounding box center [958, 224] width 282 height 28
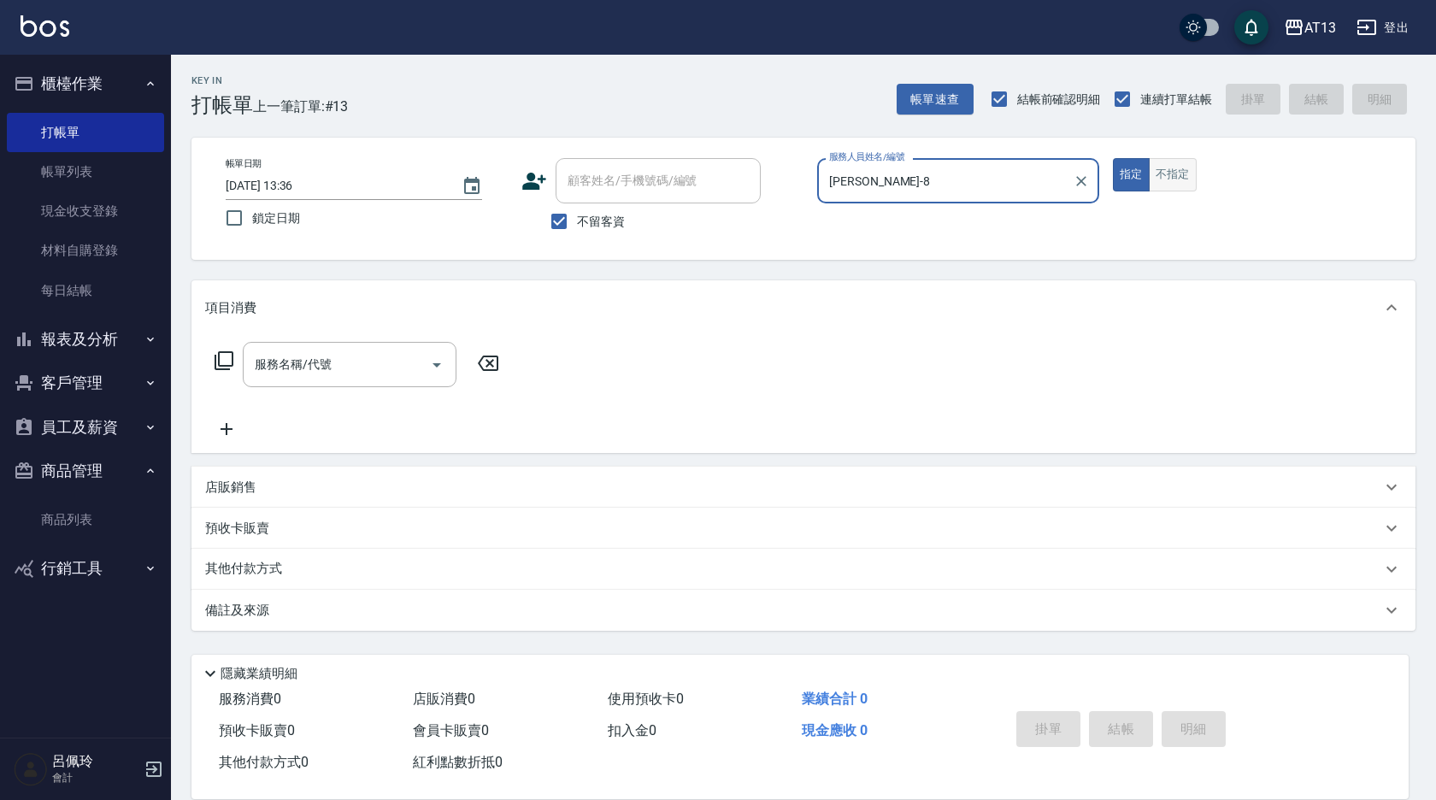
type input "[PERSON_NAME]-8"
click at [1178, 178] on button "不指定" at bounding box center [1173, 174] width 48 height 33
click at [374, 368] on input "服務名稱/代號" at bounding box center [336, 365] width 173 height 30
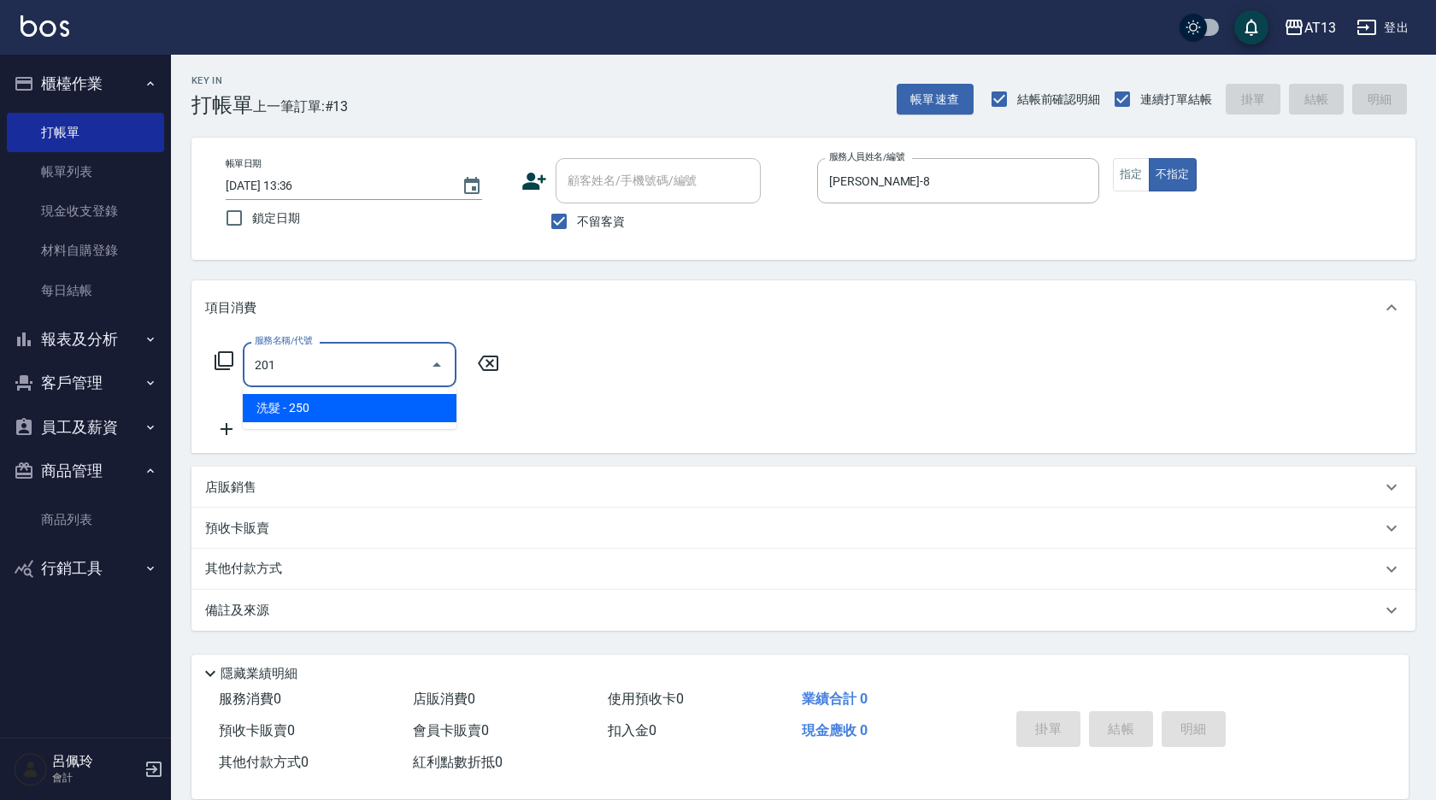
type input "洗髮(201)"
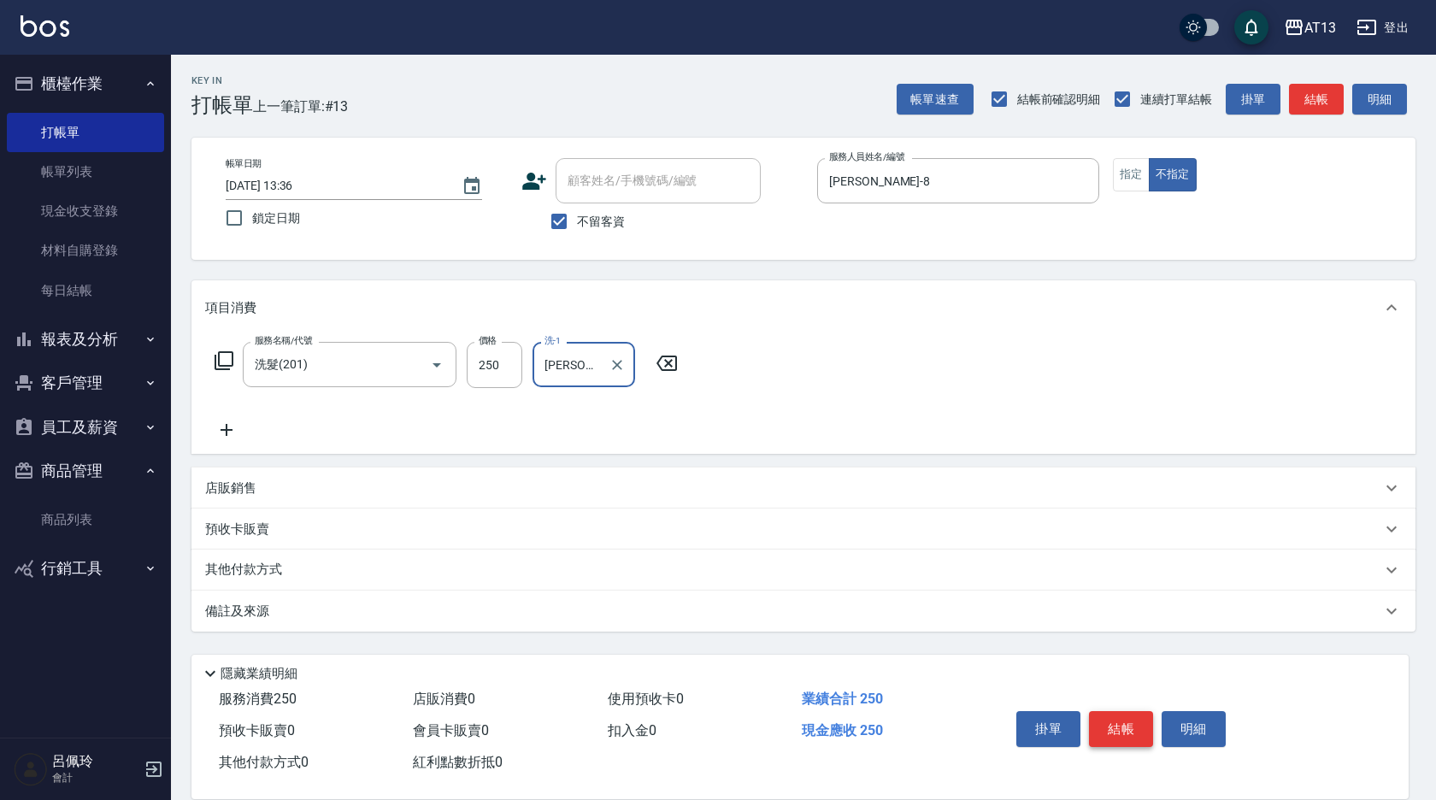
type input "[PERSON_NAME]-26"
click at [1109, 722] on button "結帳" at bounding box center [1121, 729] width 64 height 36
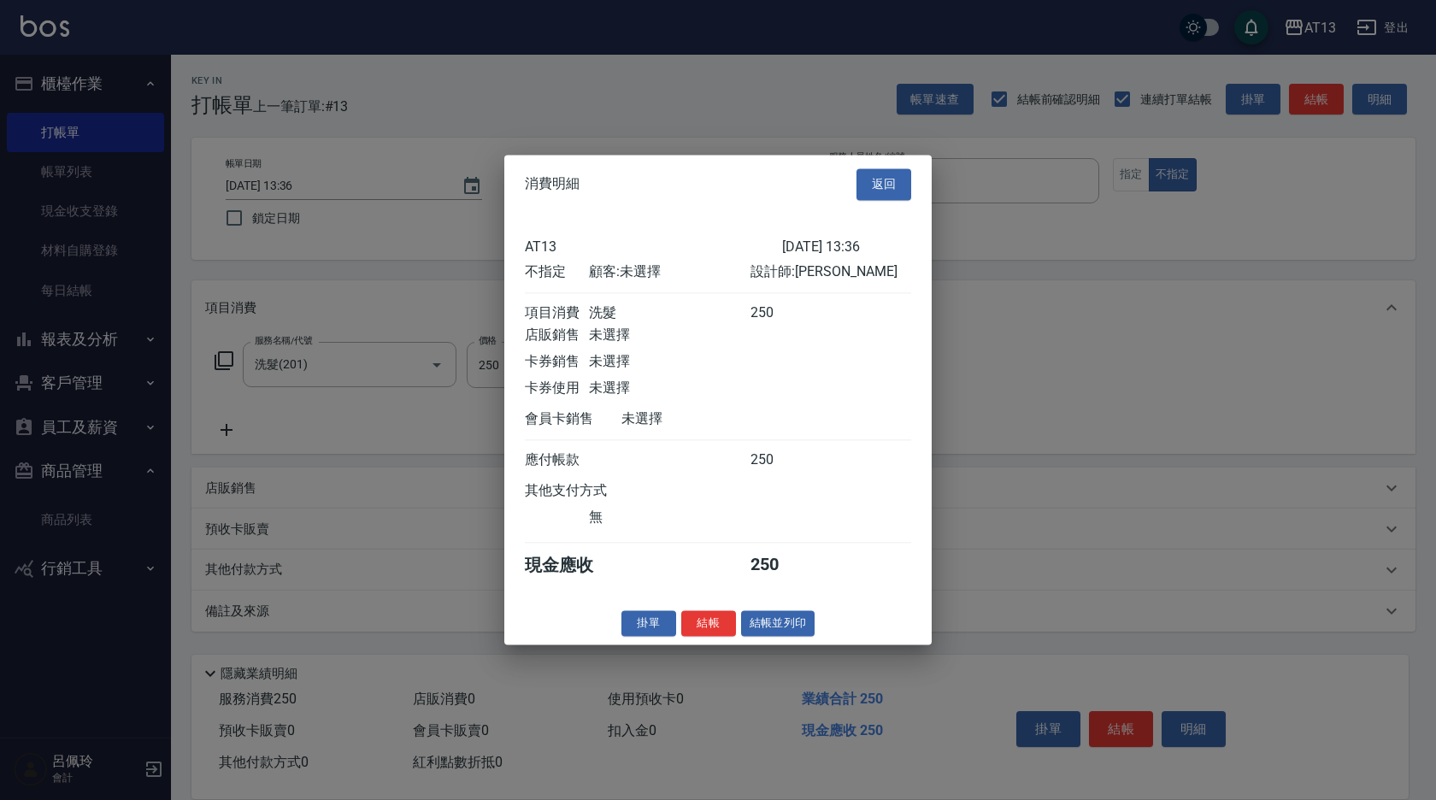
drag, startPoint x: 713, startPoint y: 635, endPoint x: 670, endPoint y: 613, distance: 48.2
click at [711, 634] on button "結帳" at bounding box center [708, 623] width 55 height 26
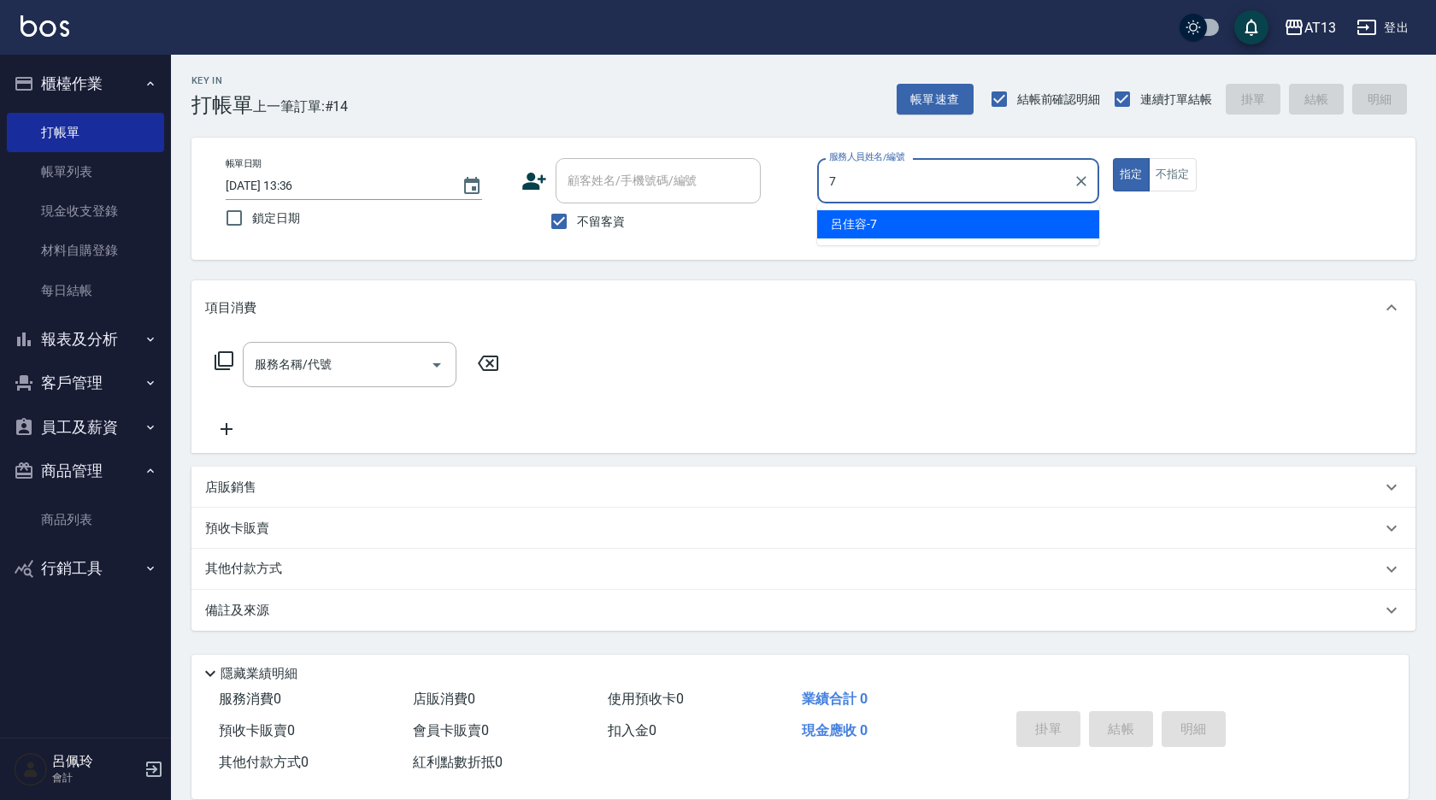
click at [851, 227] on span "[PERSON_NAME]-7" at bounding box center [854, 224] width 46 height 18
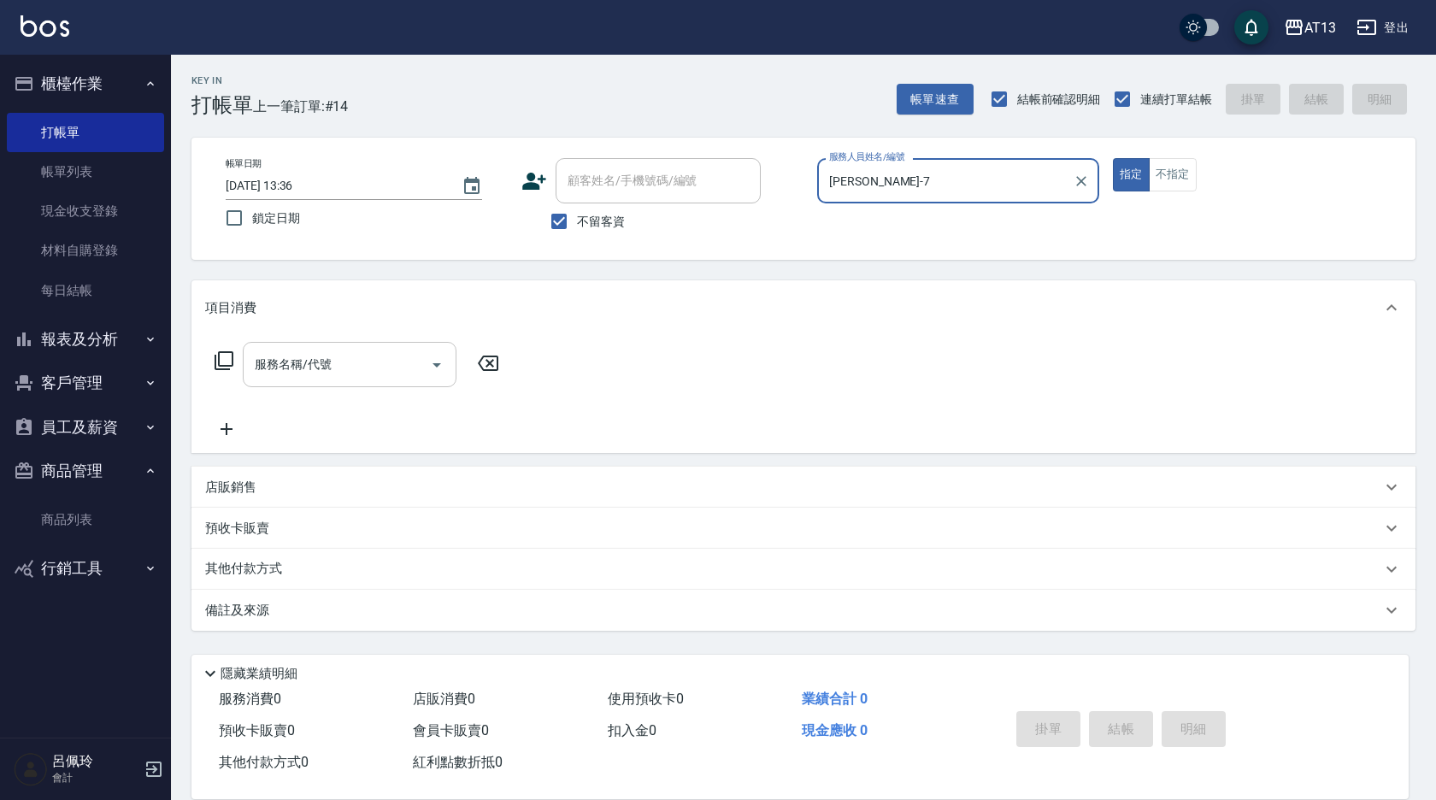
type input "[PERSON_NAME]-7"
click at [387, 370] on input "服務名稱/代號" at bounding box center [336, 365] width 173 height 30
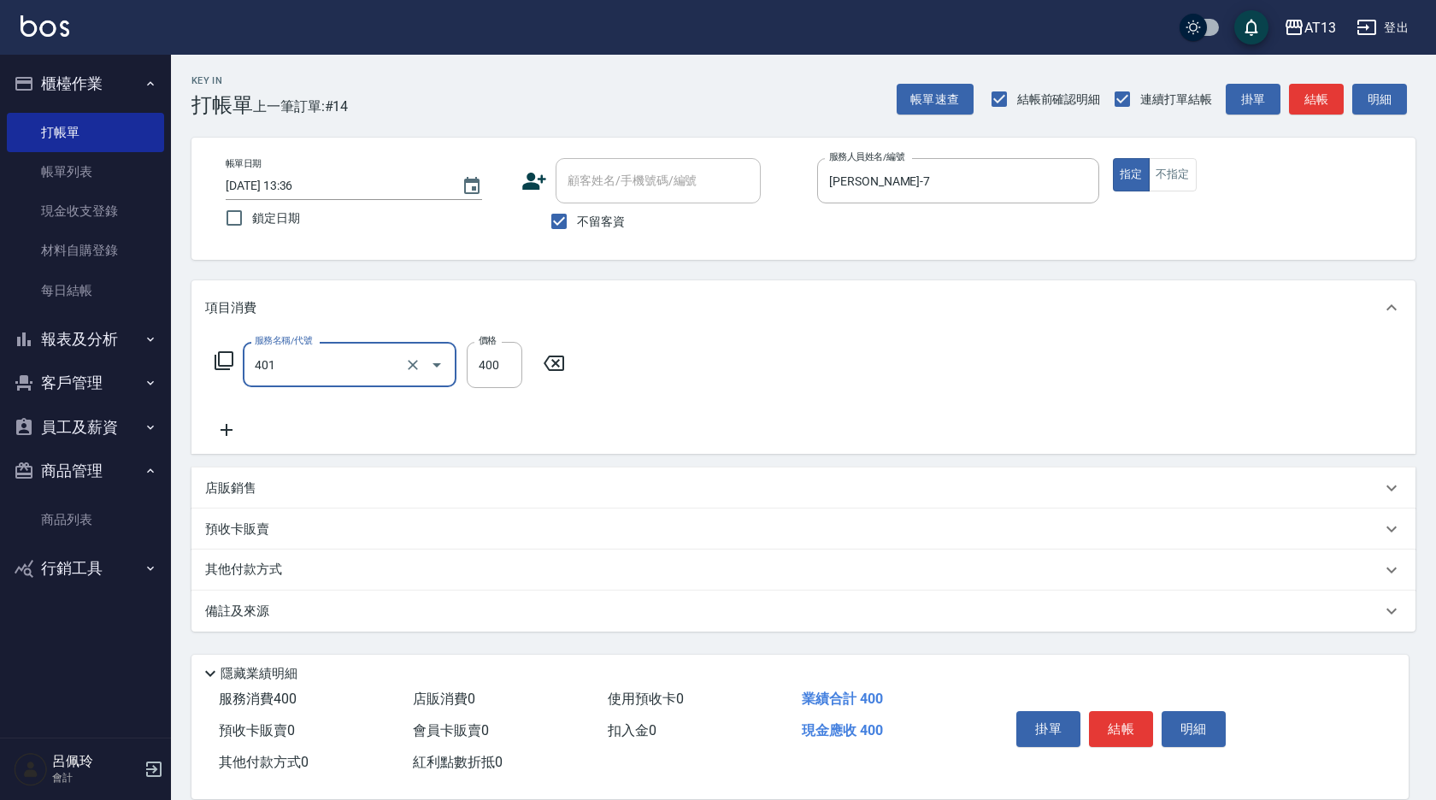
type input "剪髮(401)"
type input "300"
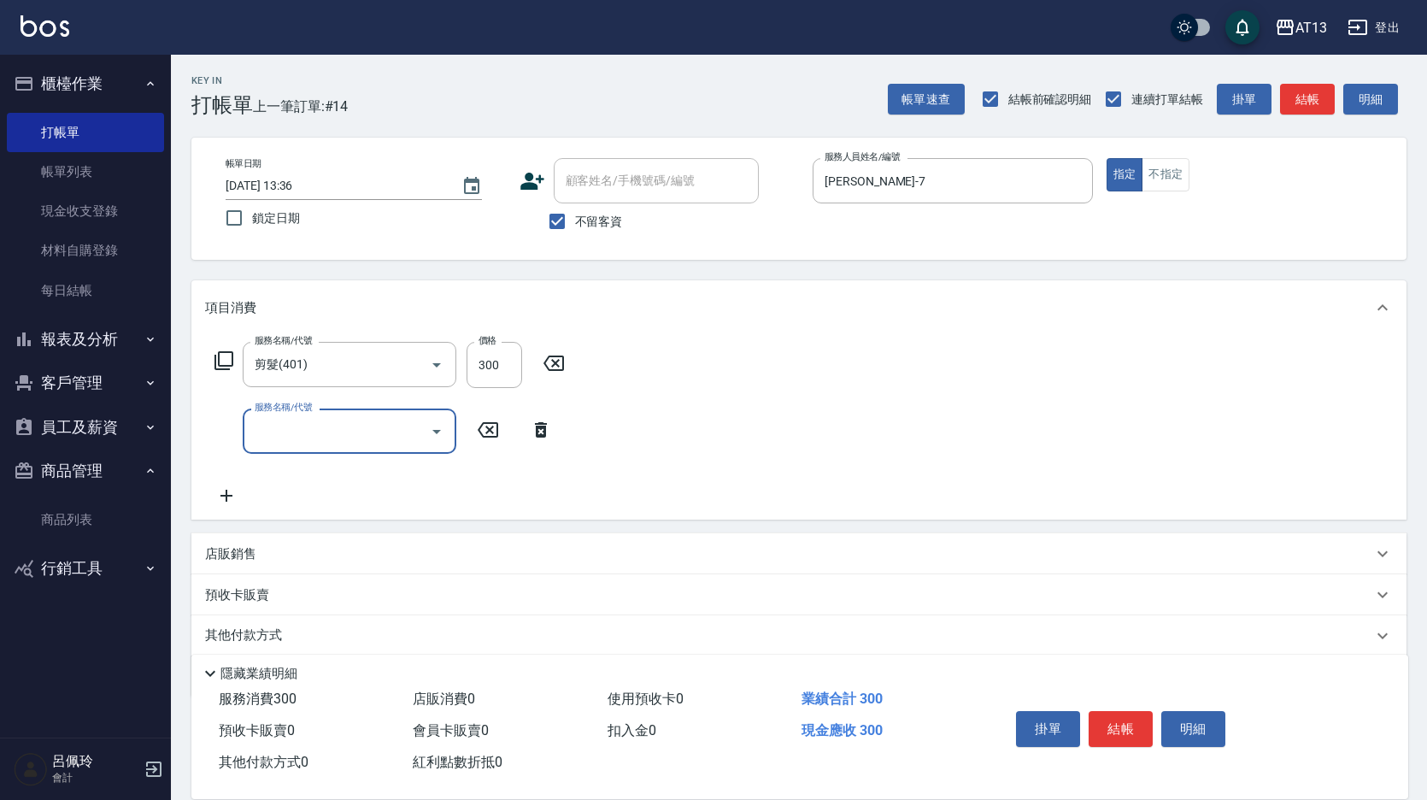
drag, startPoint x: 967, startPoint y: 393, endPoint x: 968, endPoint y: 402, distance: 8.7
click at [968, 398] on div "服務名稱/代號 剪髮(401) 服務名稱/代號 價格 300 價格 服務名稱/代號 服務名稱/代號" at bounding box center [798, 427] width 1215 height 185
click at [1103, 711] on button "結帳" at bounding box center [1121, 729] width 64 height 36
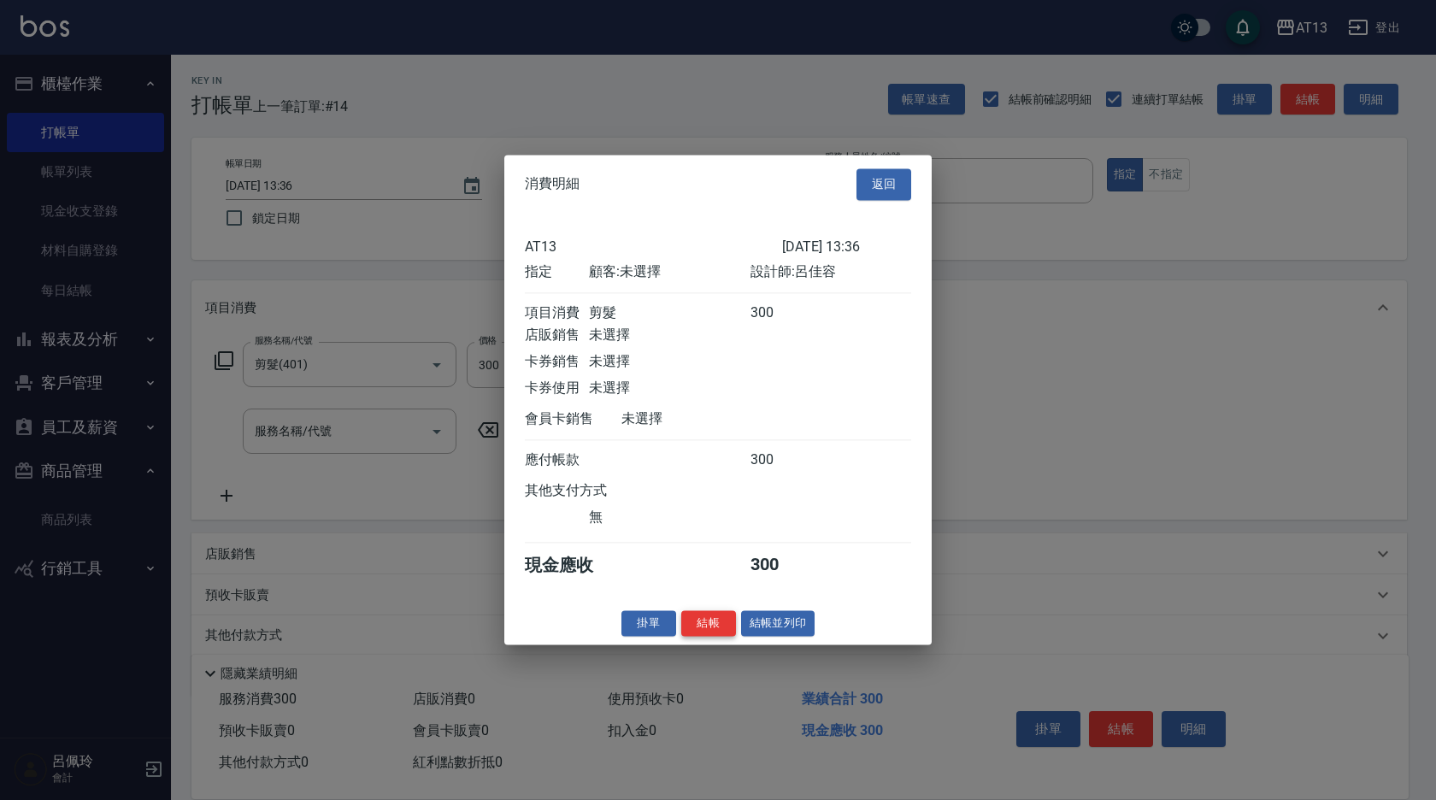
click at [721, 637] on button "結帳" at bounding box center [708, 623] width 55 height 26
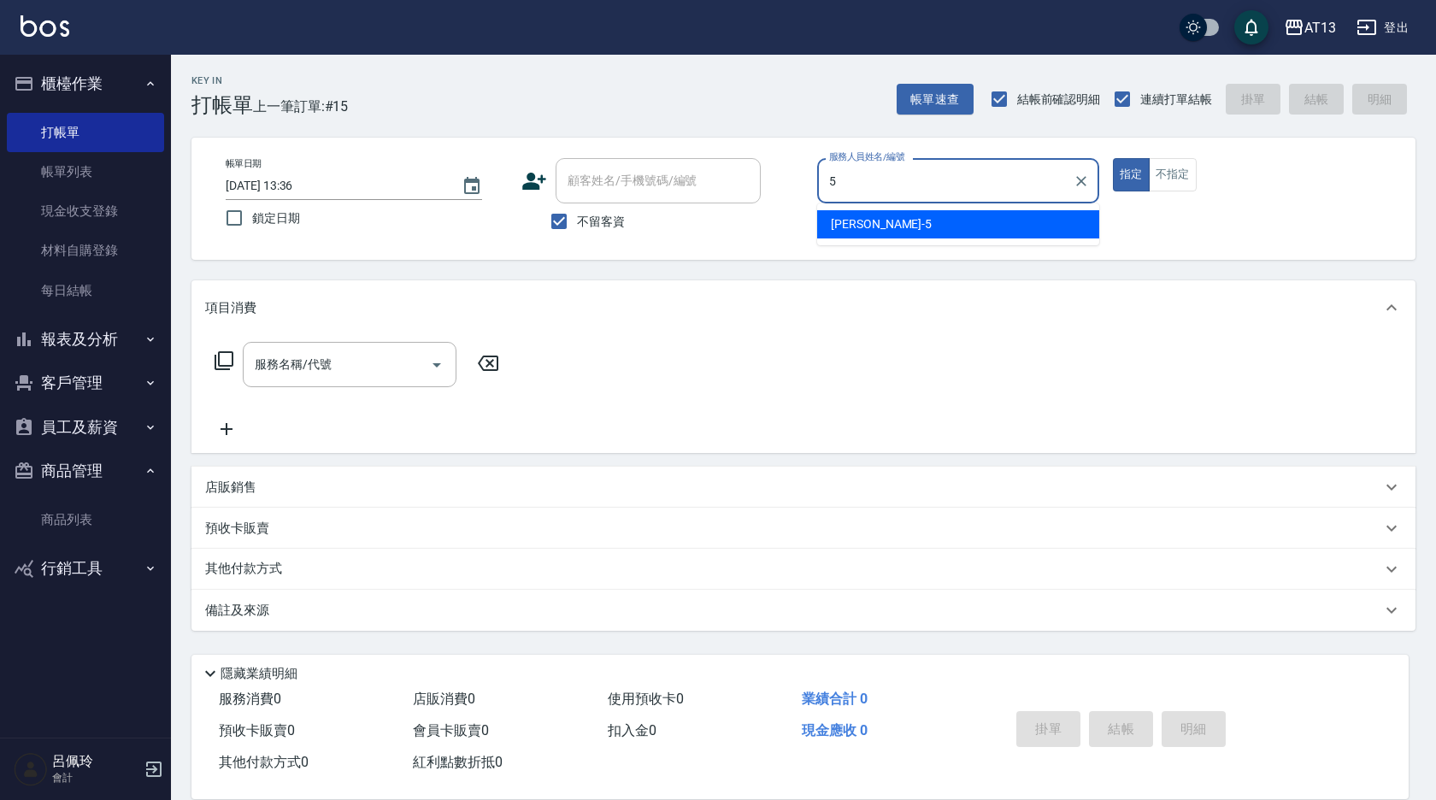
click at [901, 219] on div "[PERSON_NAME] -5" at bounding box center [958, 224] width 282 height 28
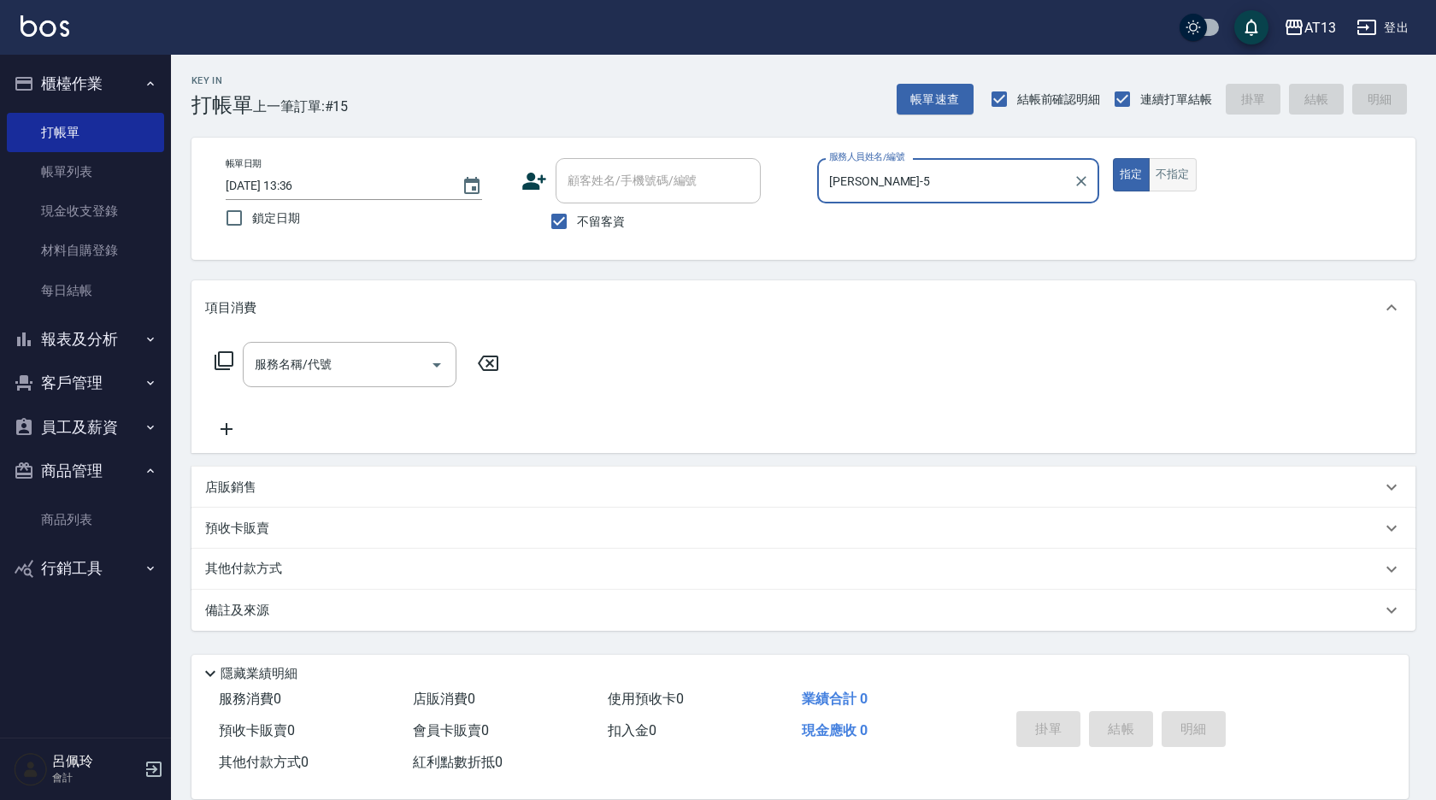
type input "[PERSON_NAME]-5"
click at [1185, 168] on button "不指定" at bounding box center [1173, 174] width 48 height 33
click at [365, 364] on input "服務名稱/代號" at bounding box center [336, 365] width 173 height 30
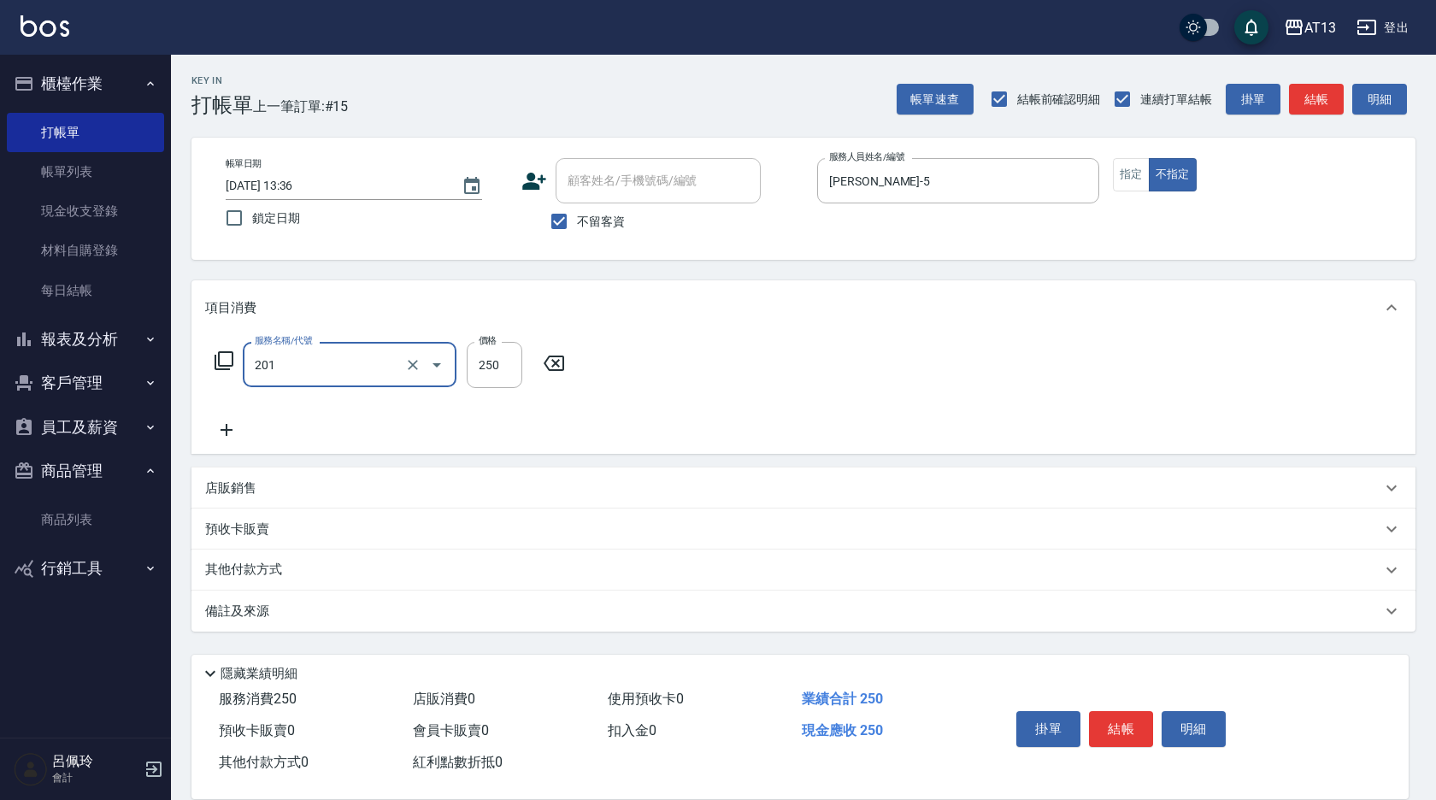
type input "洗髮(201)"
type input "[PERSON_NAME]-5"
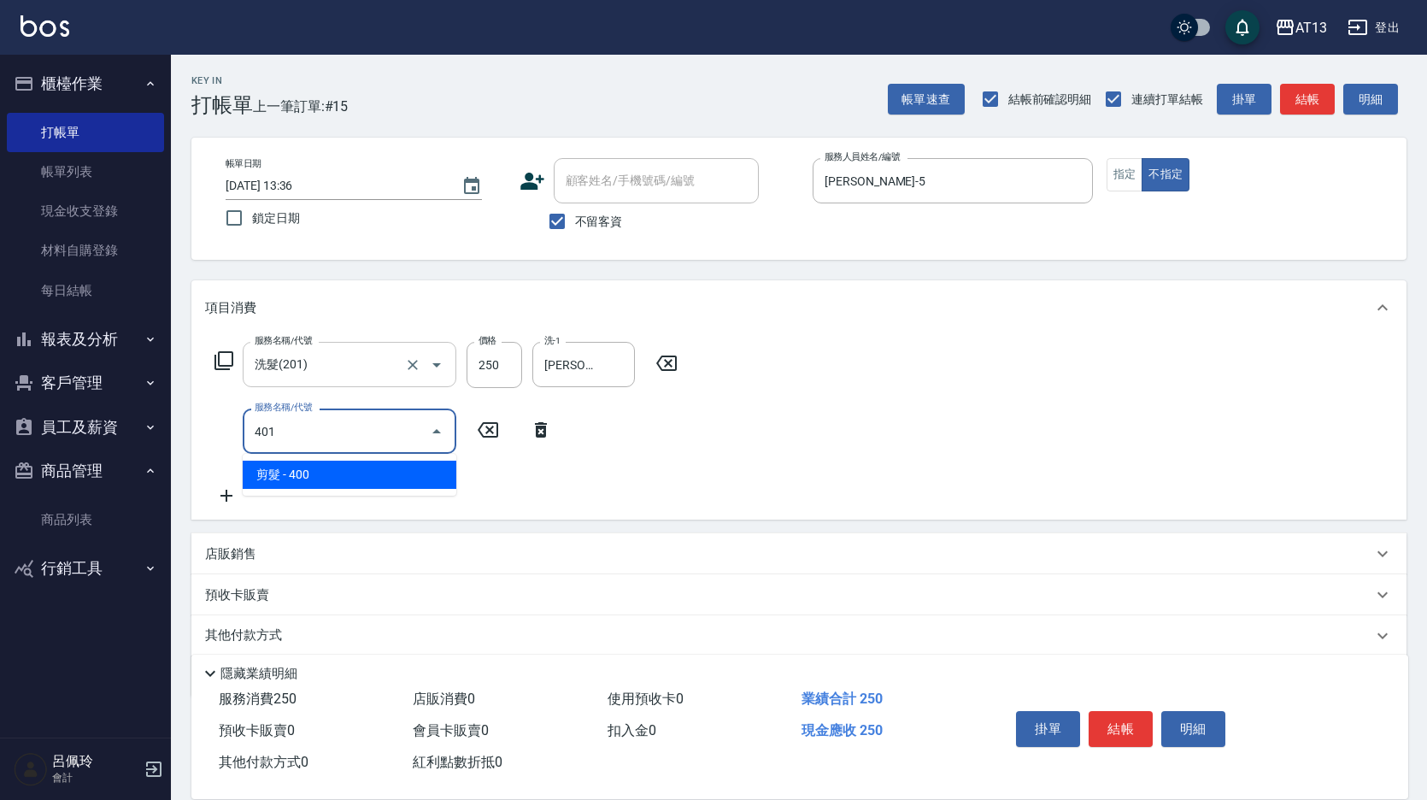
type input "剪髮(401)"
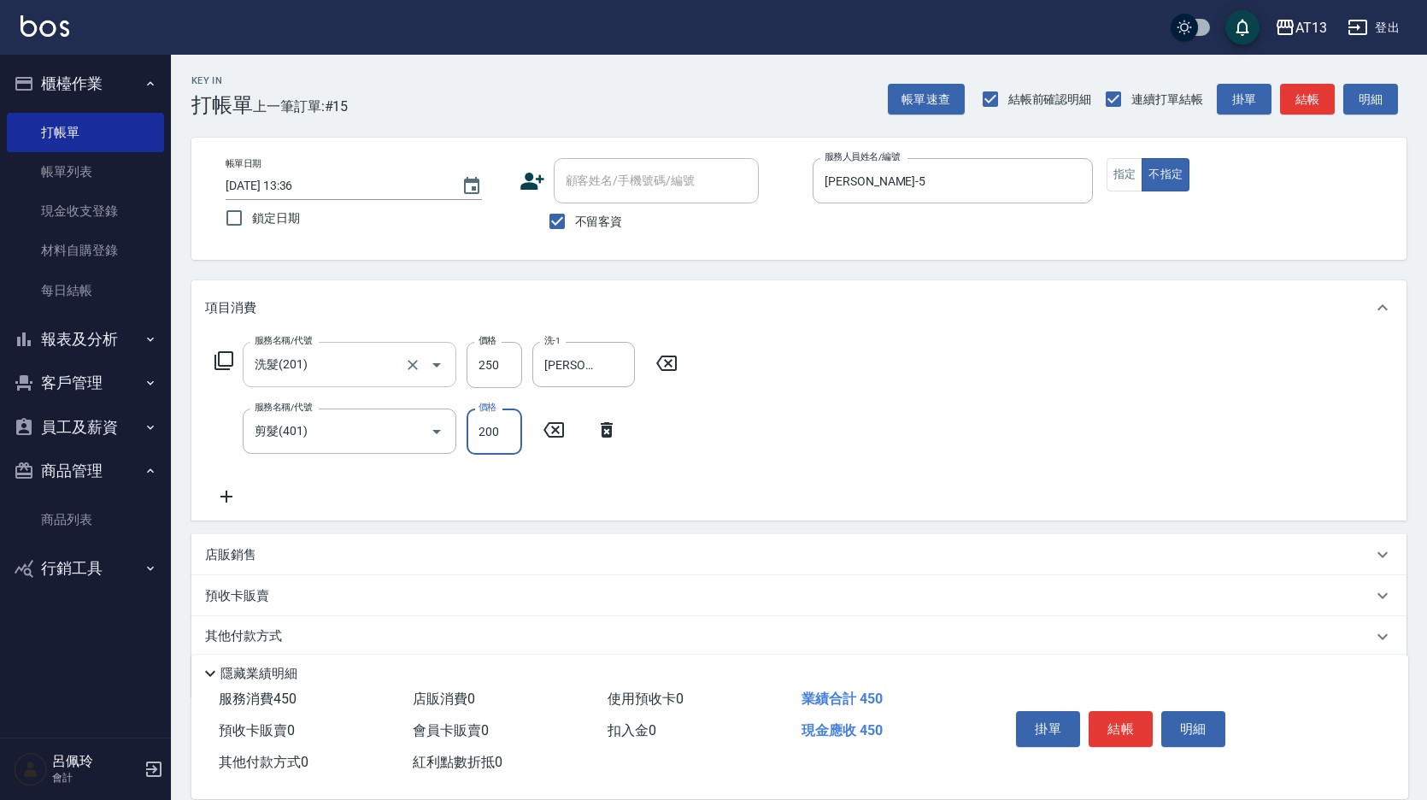
type input "200"
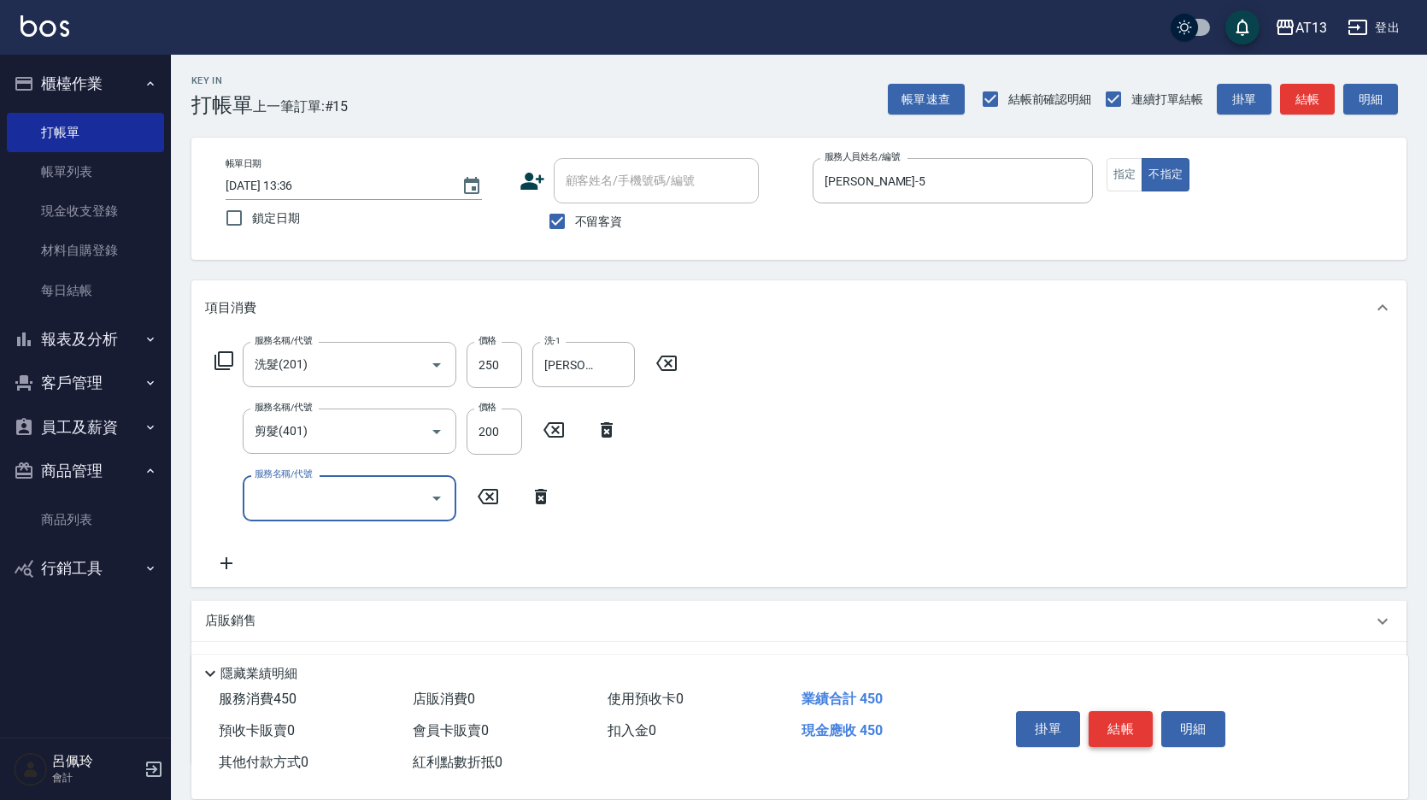
click at [1131, 730] on button "結帳" at bounding box center [1121, 729] width 64 height 36
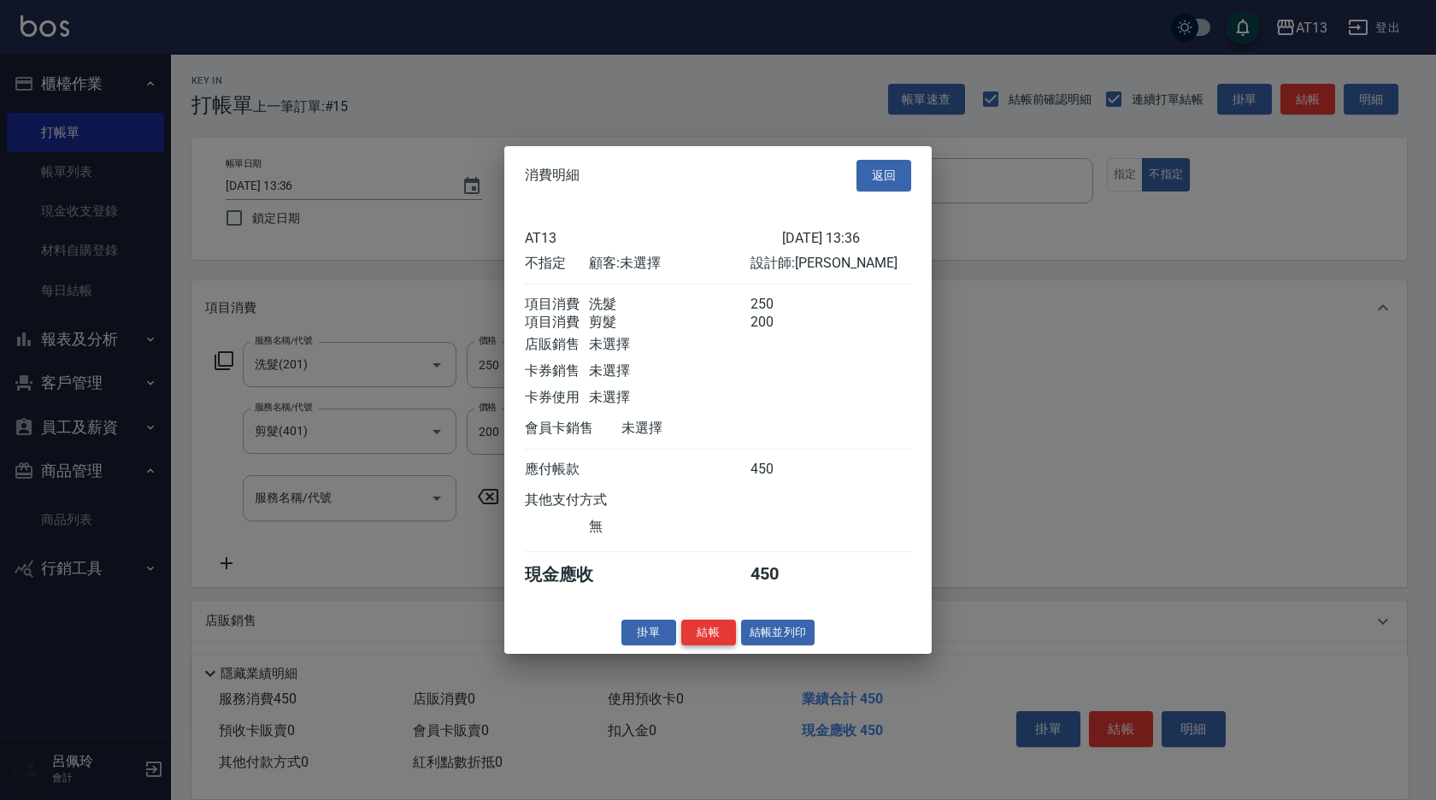
click at [704, 645] on button "結帳" at bounding box center [708, 632] width 55 height 26
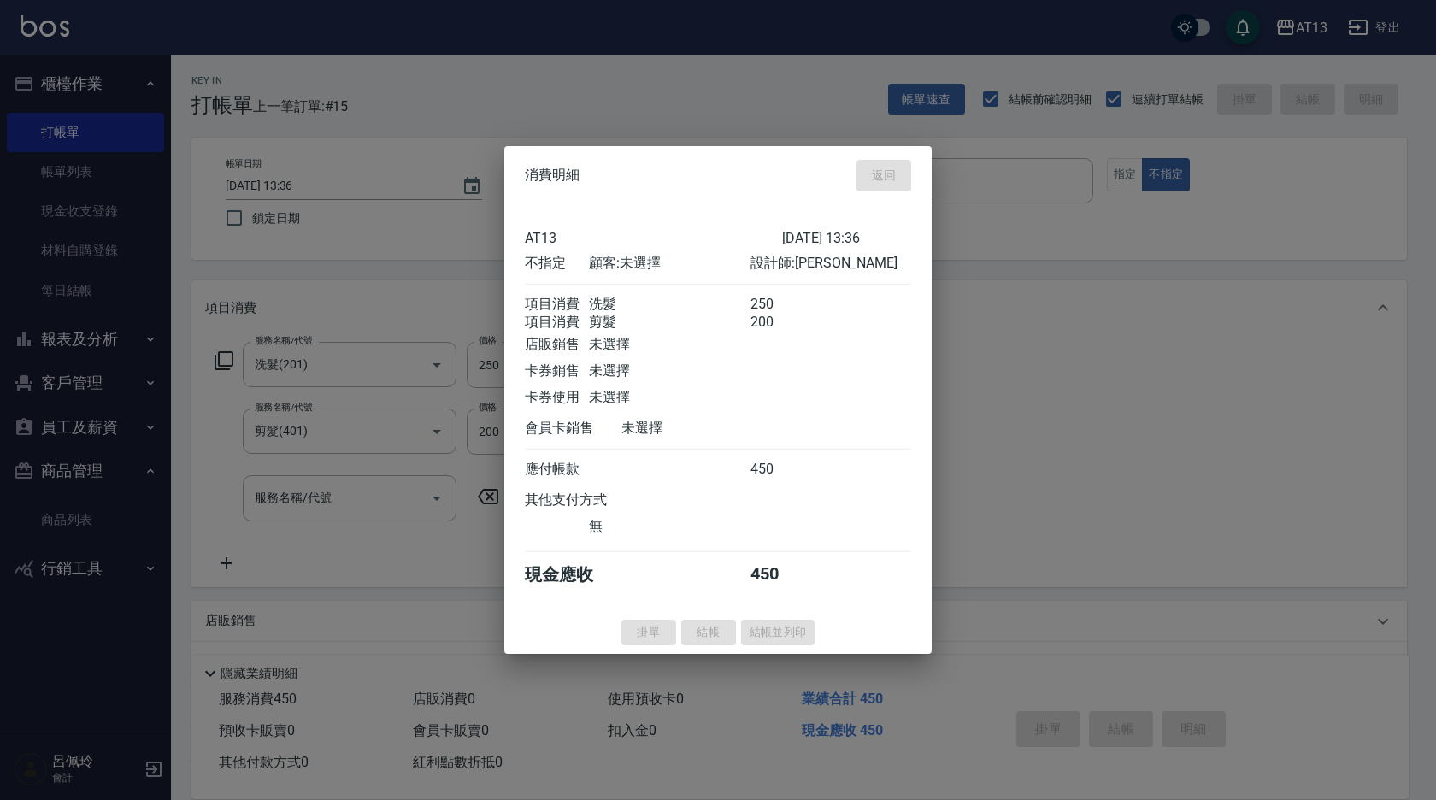
type input "[DATE] 13:37"
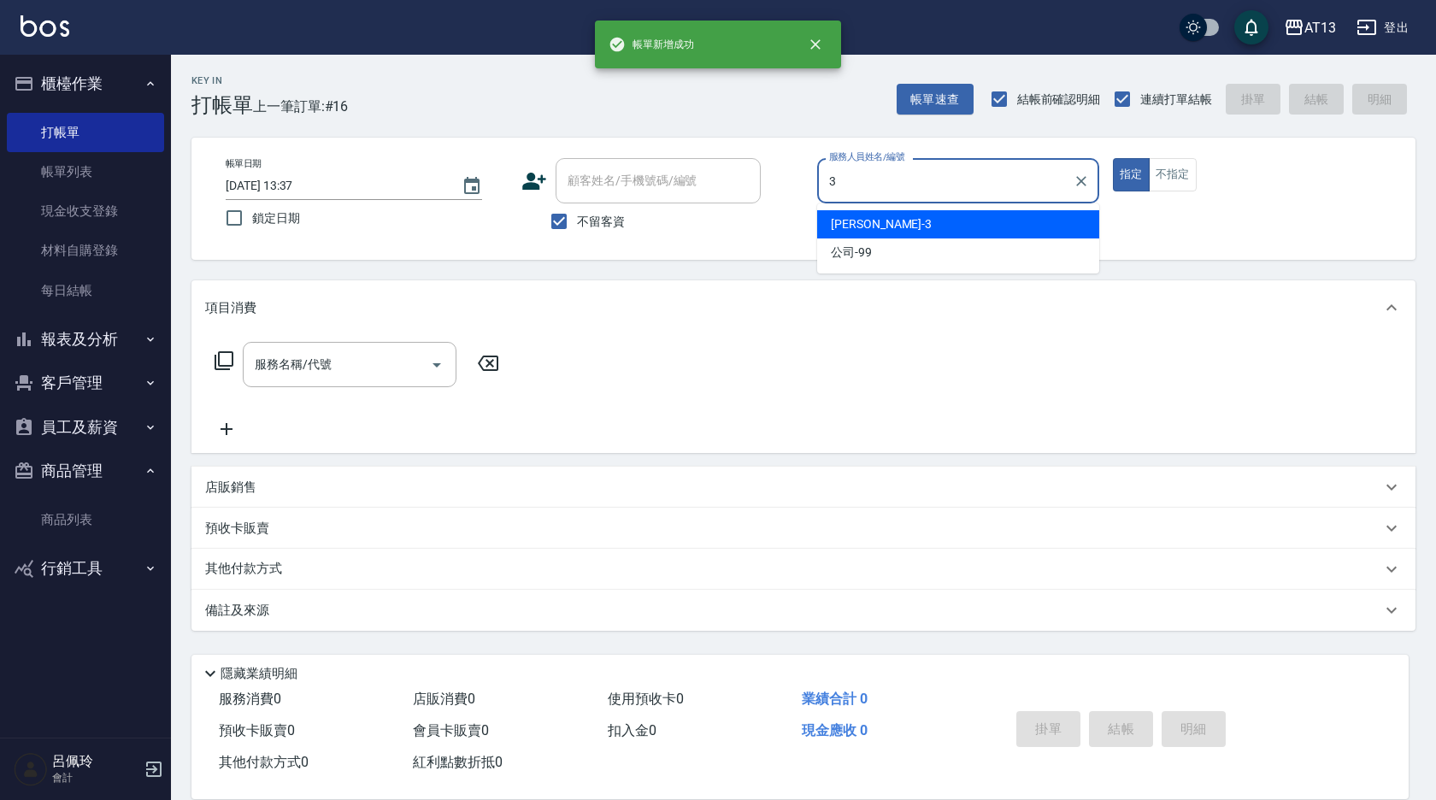
click at [836, 215] on div "[PERSON_NAME] -3" at bounding box center [958, 224] width 282 height 28
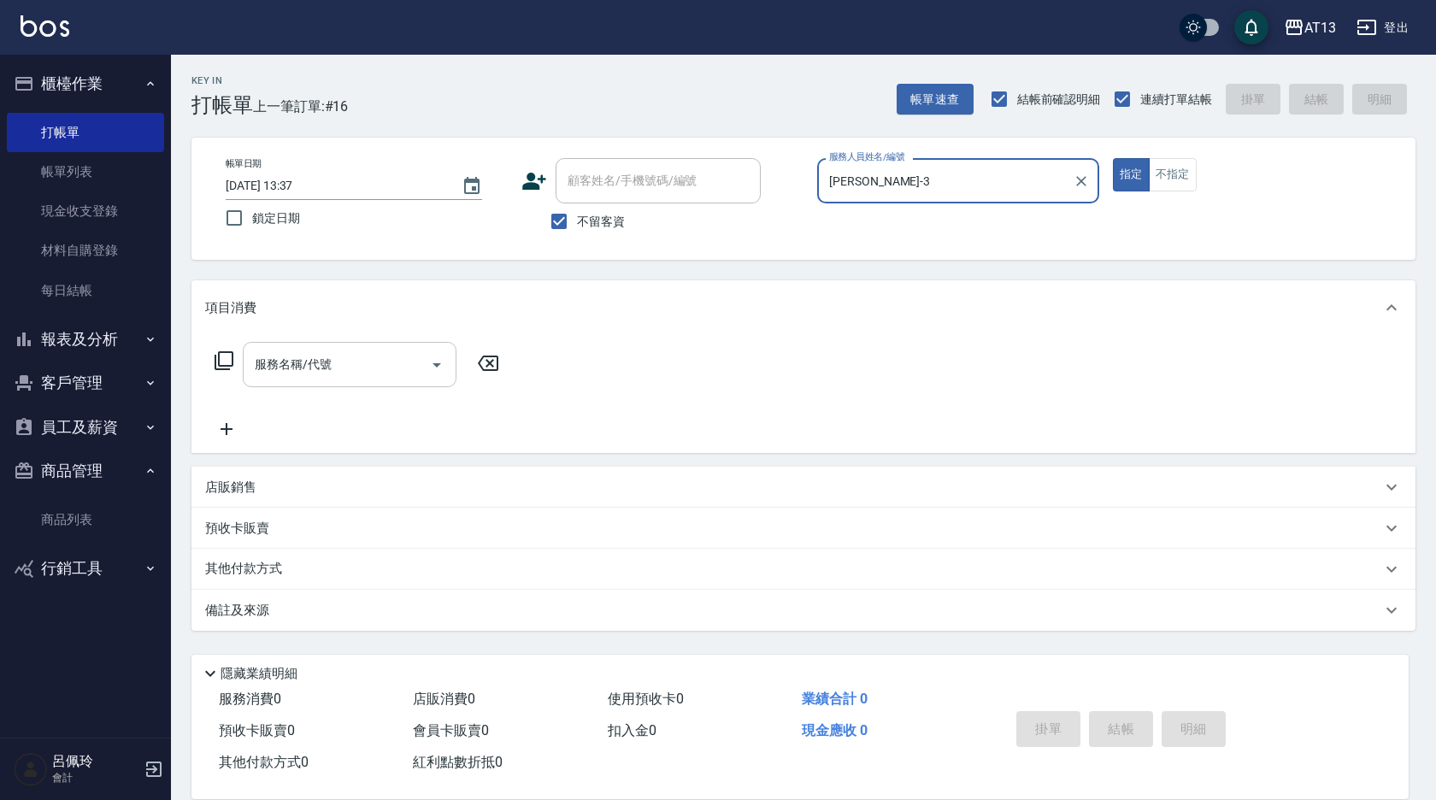
type input "[PERSON_NAME]-3"
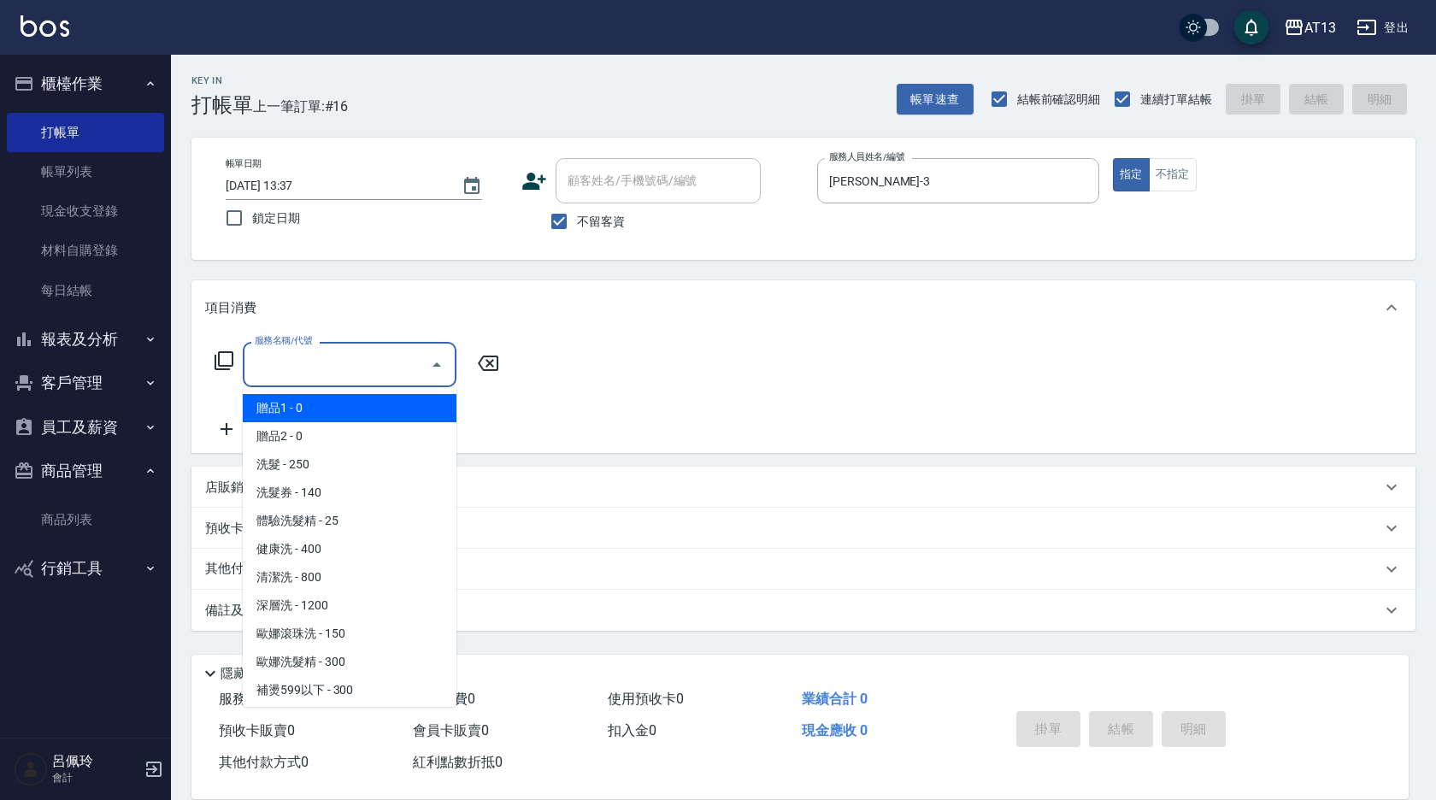
click at [294, 362] on div "服務名稱/代號 服務名稱/代號" at bounding box center [350, 364] width 214 height 45
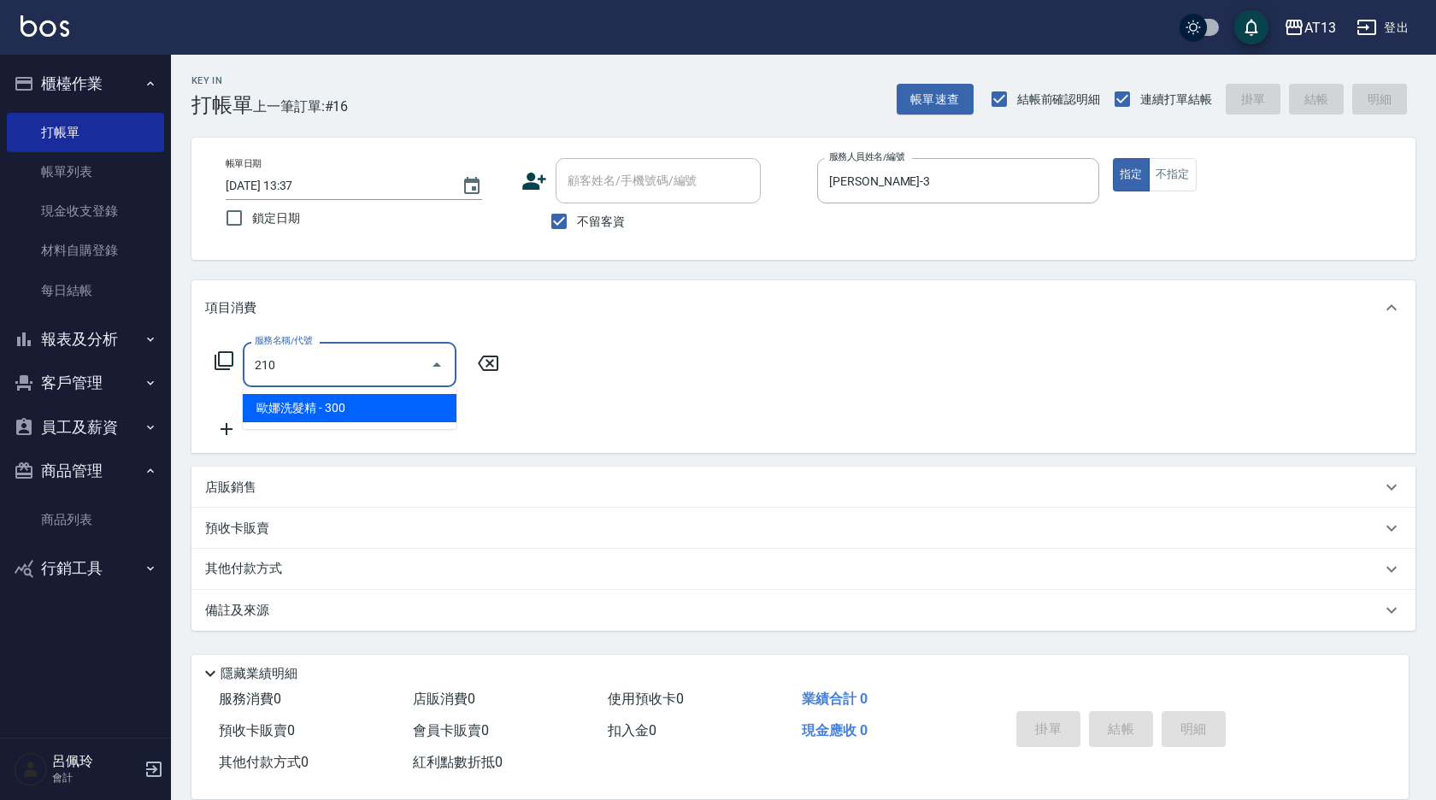
type input "歐娜洗髮精(210)"
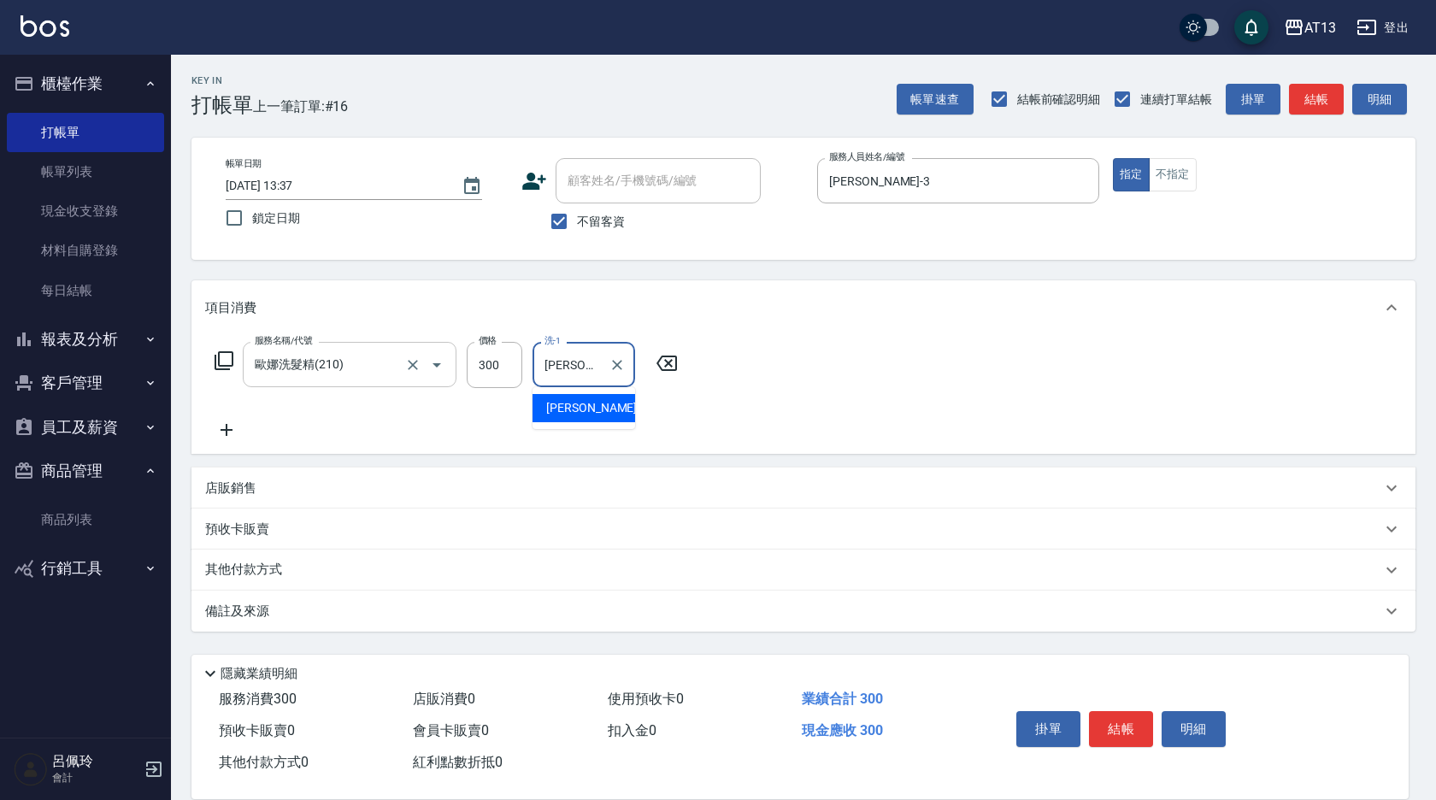
type input "[PERSON_NAME]-31"
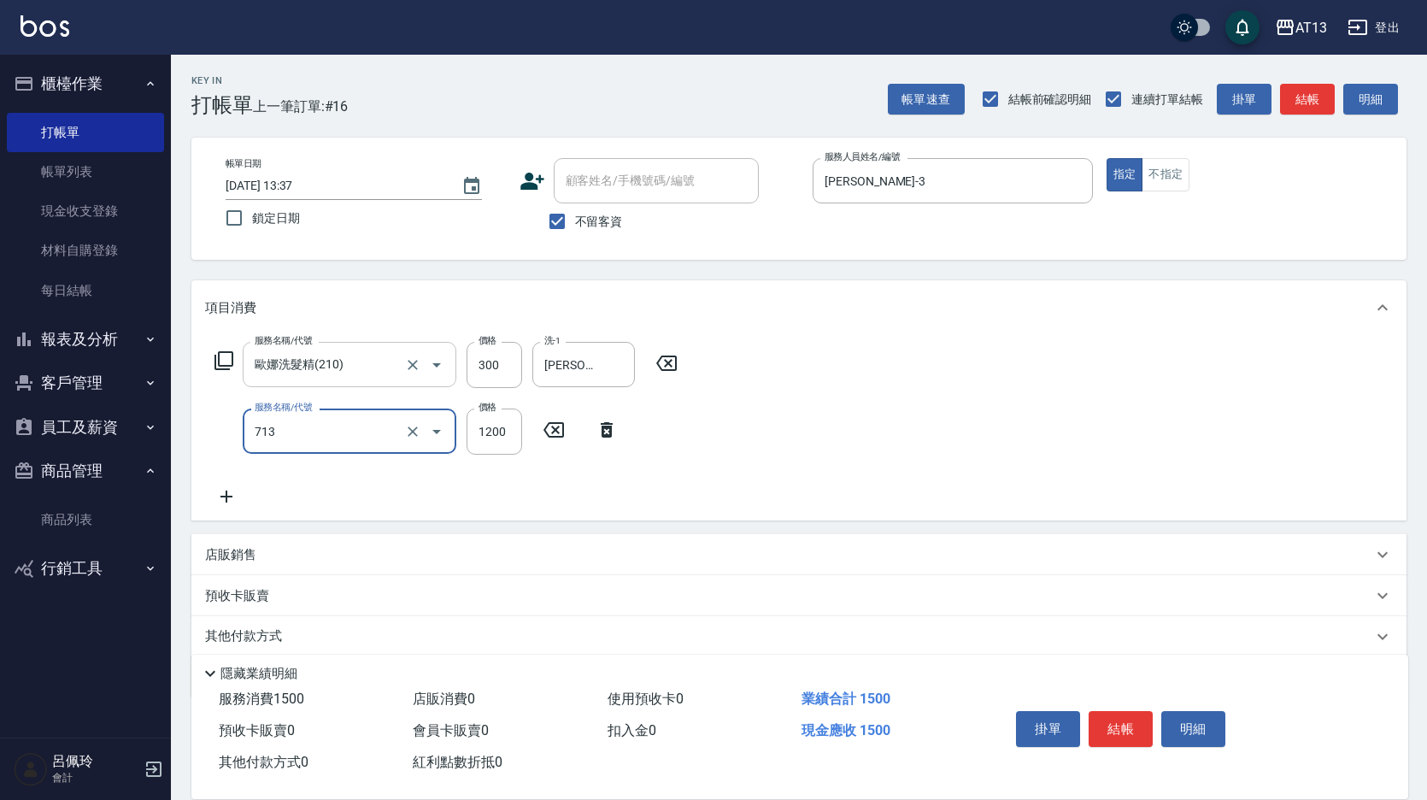
type input "水樣結構式1200(713)"
type input "840"
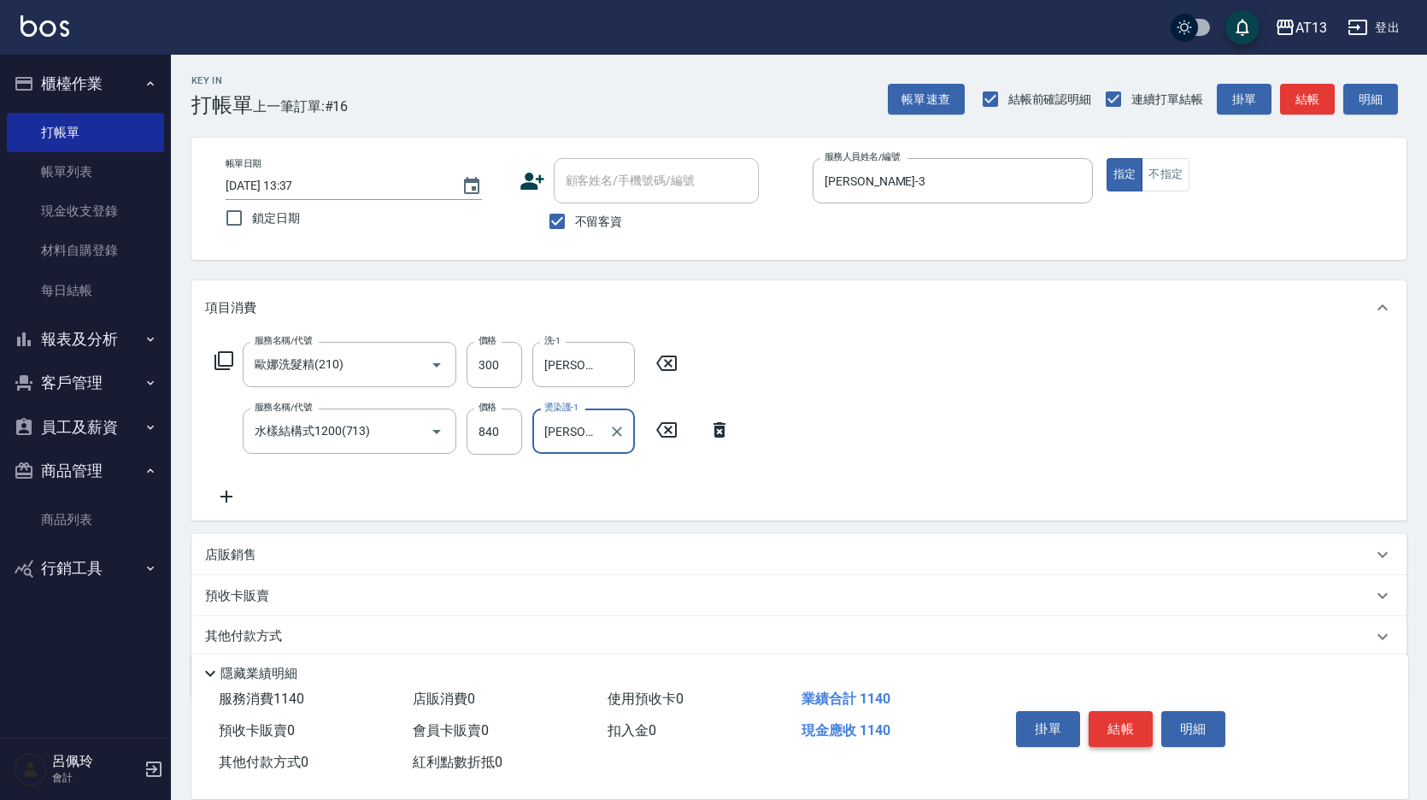
type input "[PERSON_NAME]-31"
click at [1110, 711] on button "結帳" at bounding box center [1121, 729] width 64 height 36
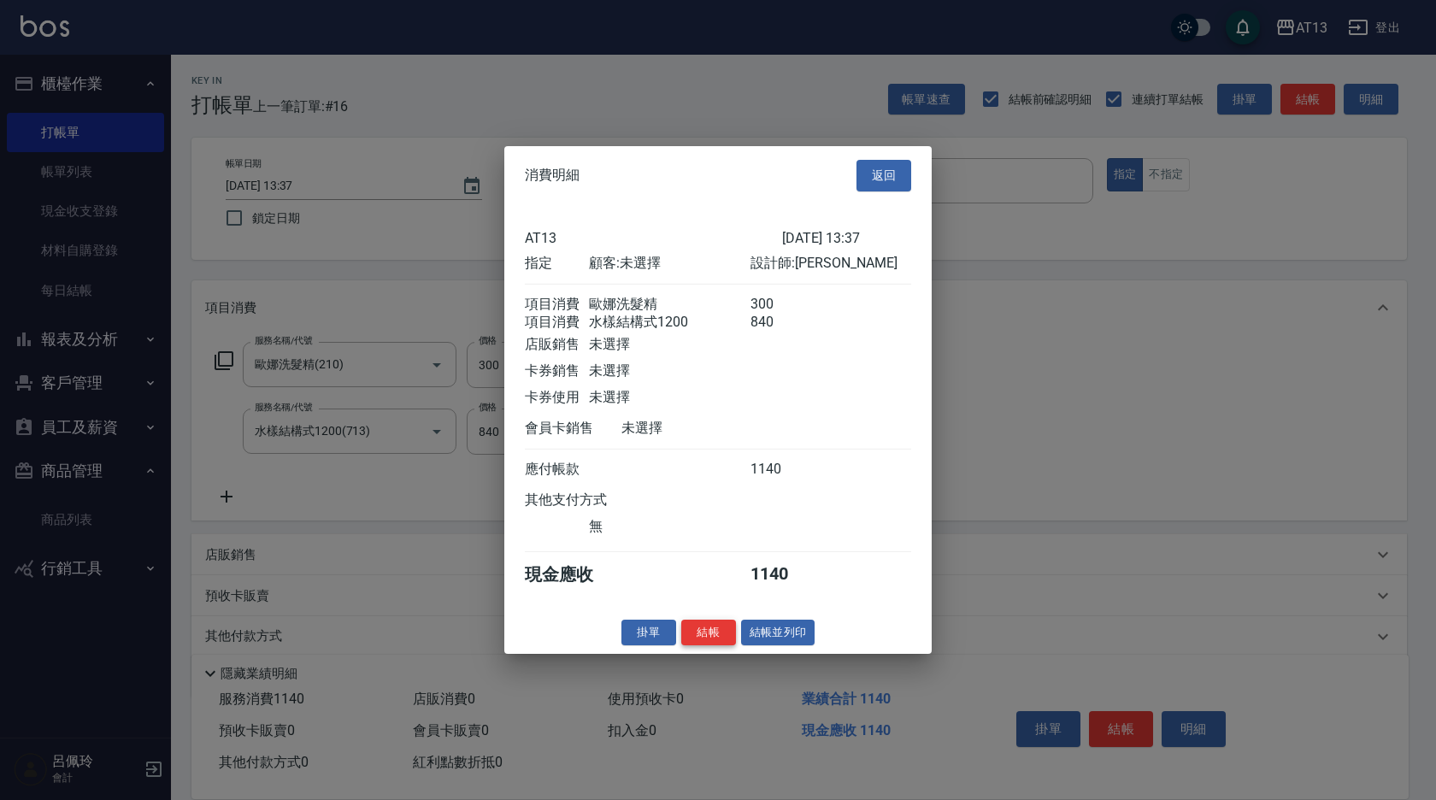
drag, startPoint x: 709, startPoint y: 635, endPoint x: 680, endPoint y: 637, distance: 30.0
click at [708, 635] on button "結帳" at bounding box center [708, 632] width 55 height 26
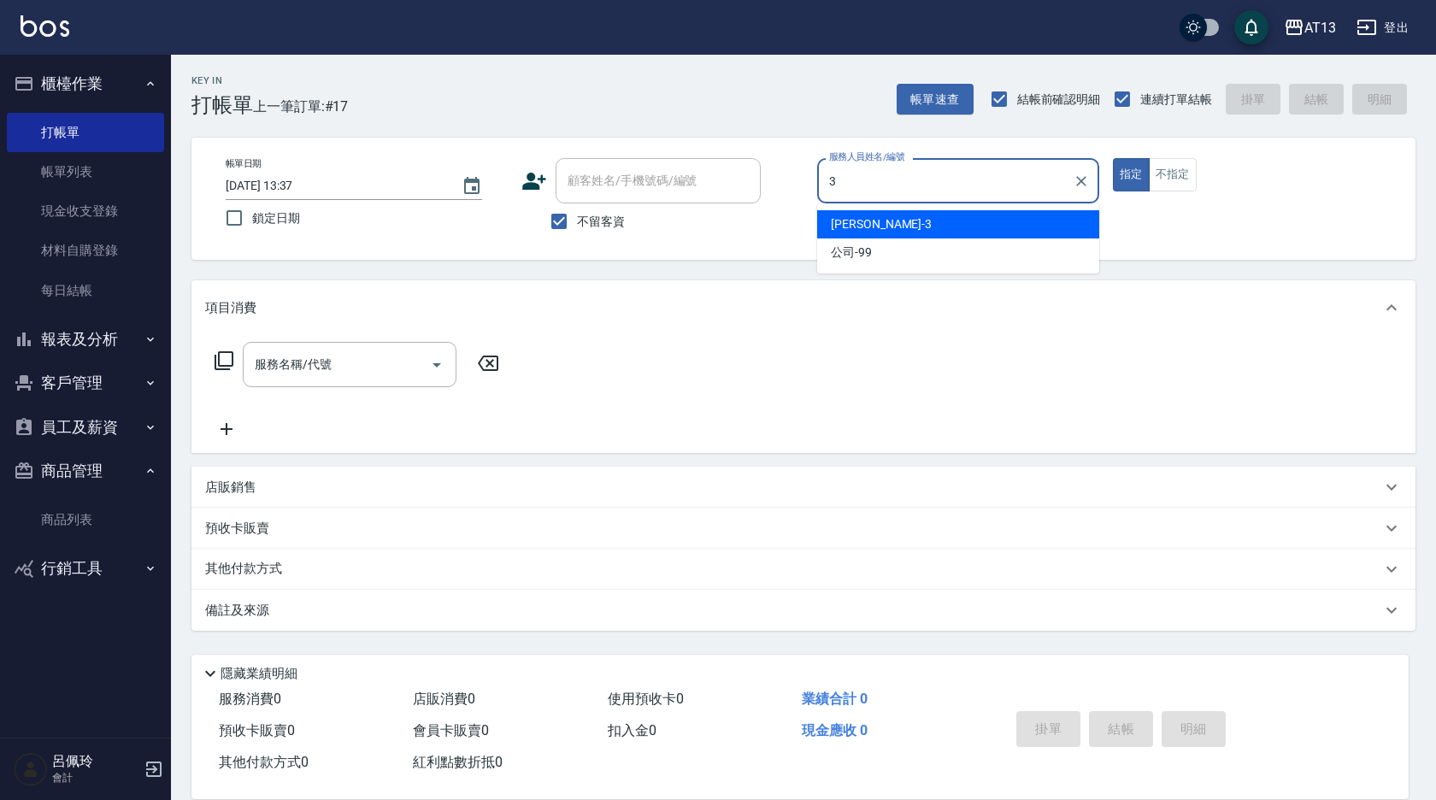
click at [916, 227] on div "[PERSON_NAME] -3" at bounding box center [958, 224] width 282 height 28
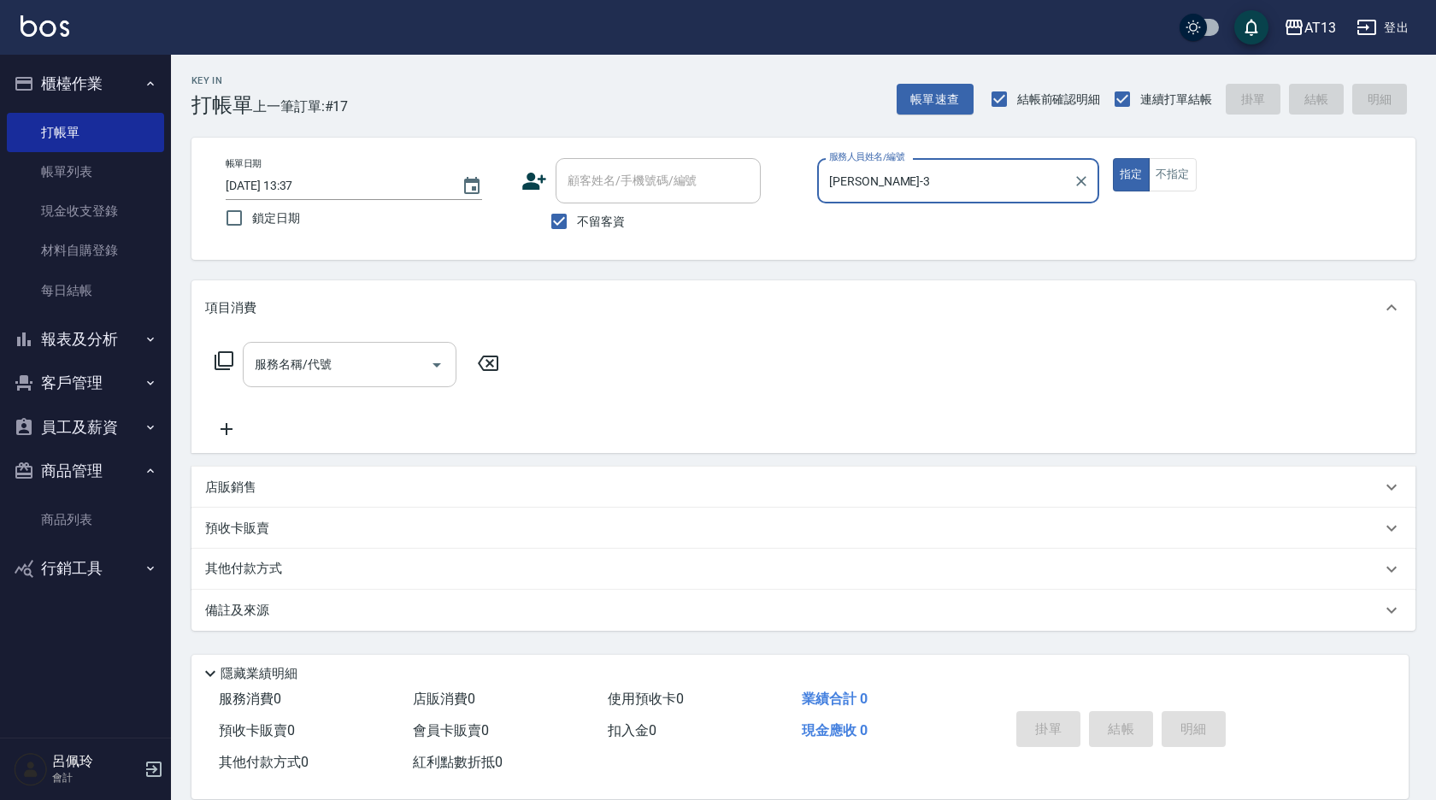
type input "[PERSON_NAME]-3"
click at [268, 374] on input "服務名稱/代號" at bounding box center [336, 365] width 173 height 30
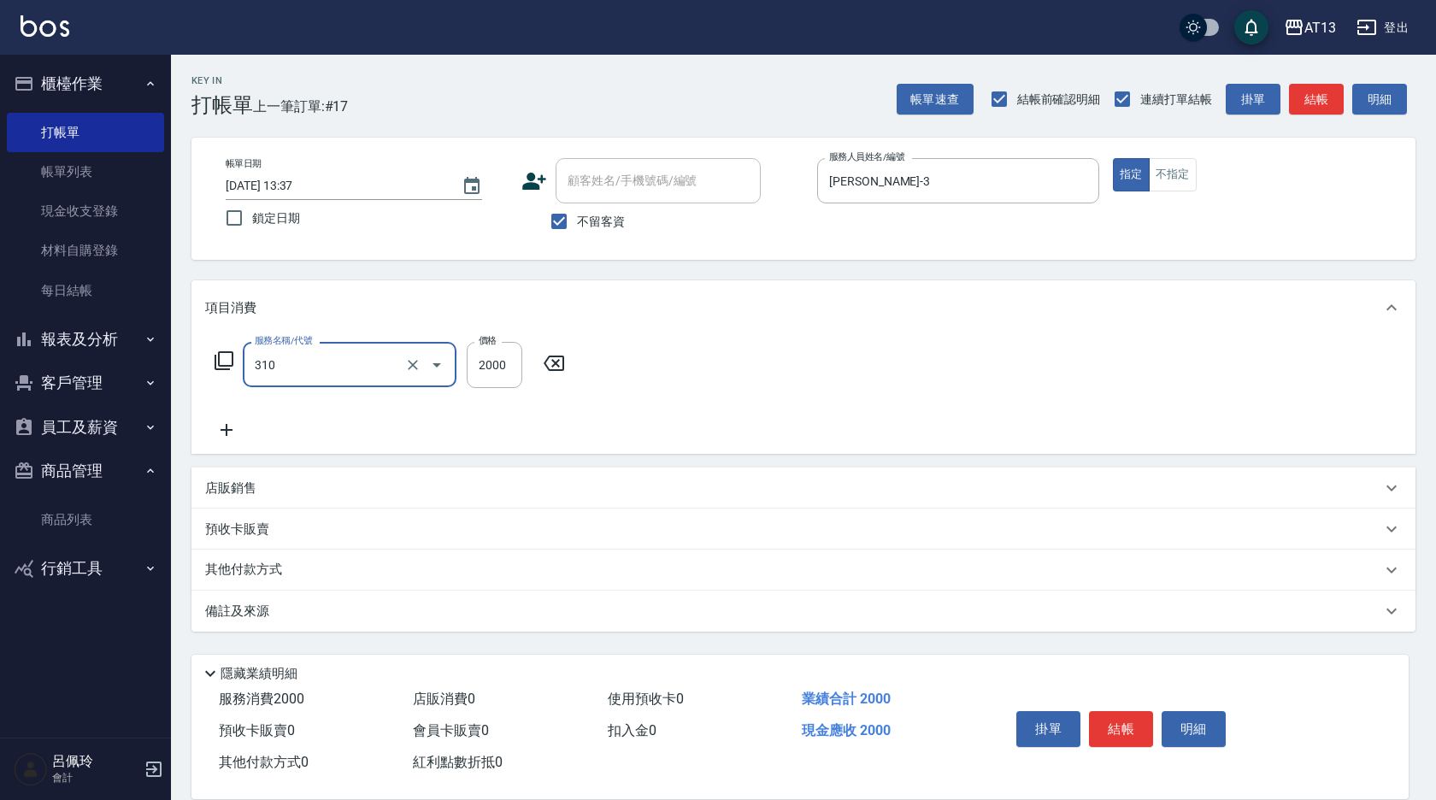
type input "MK果酸燙2000(310)"
type input "1970"
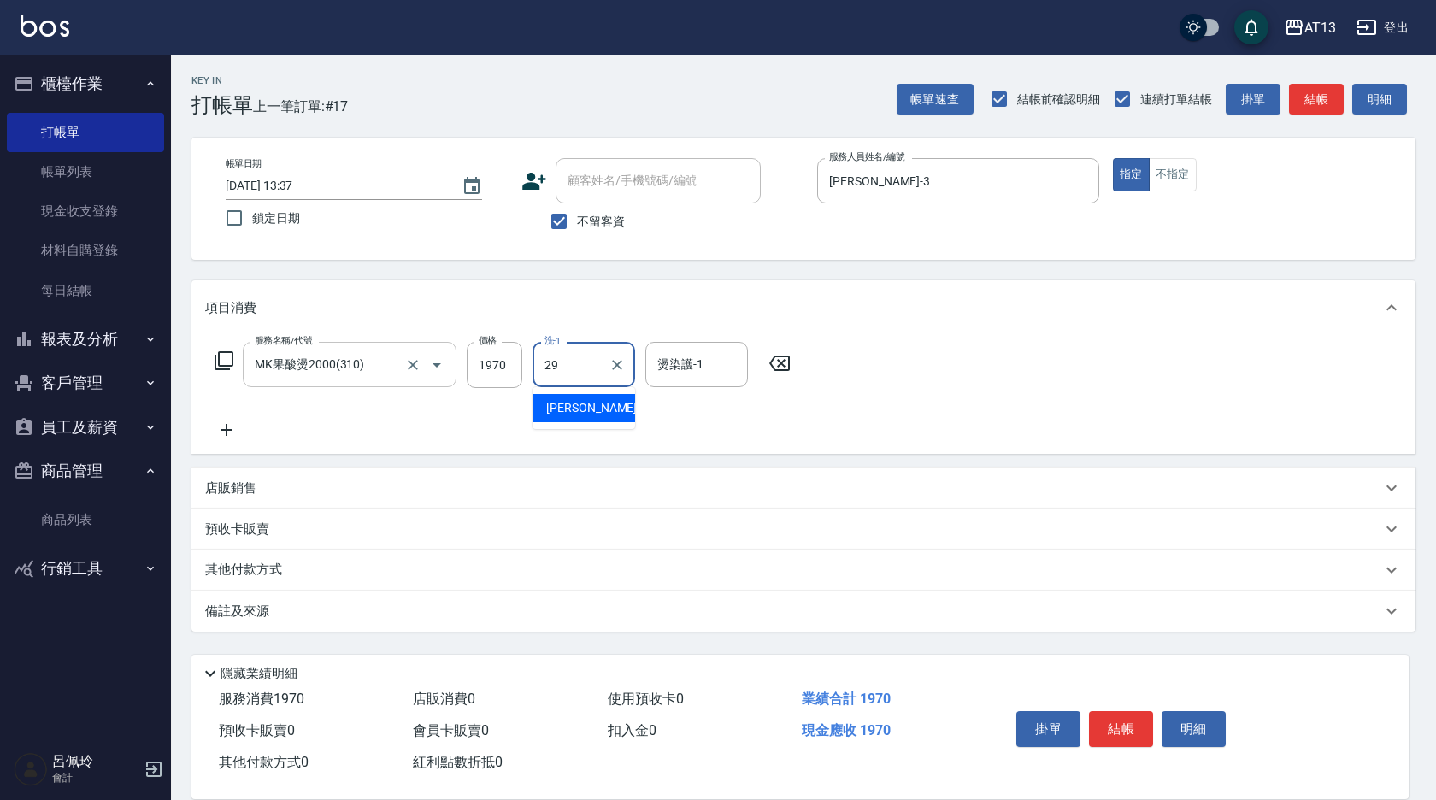
type input "妤宸-29"
click at [1107, 711] on button "結帳" at bounding box center [1121, 729] width 64 height 36
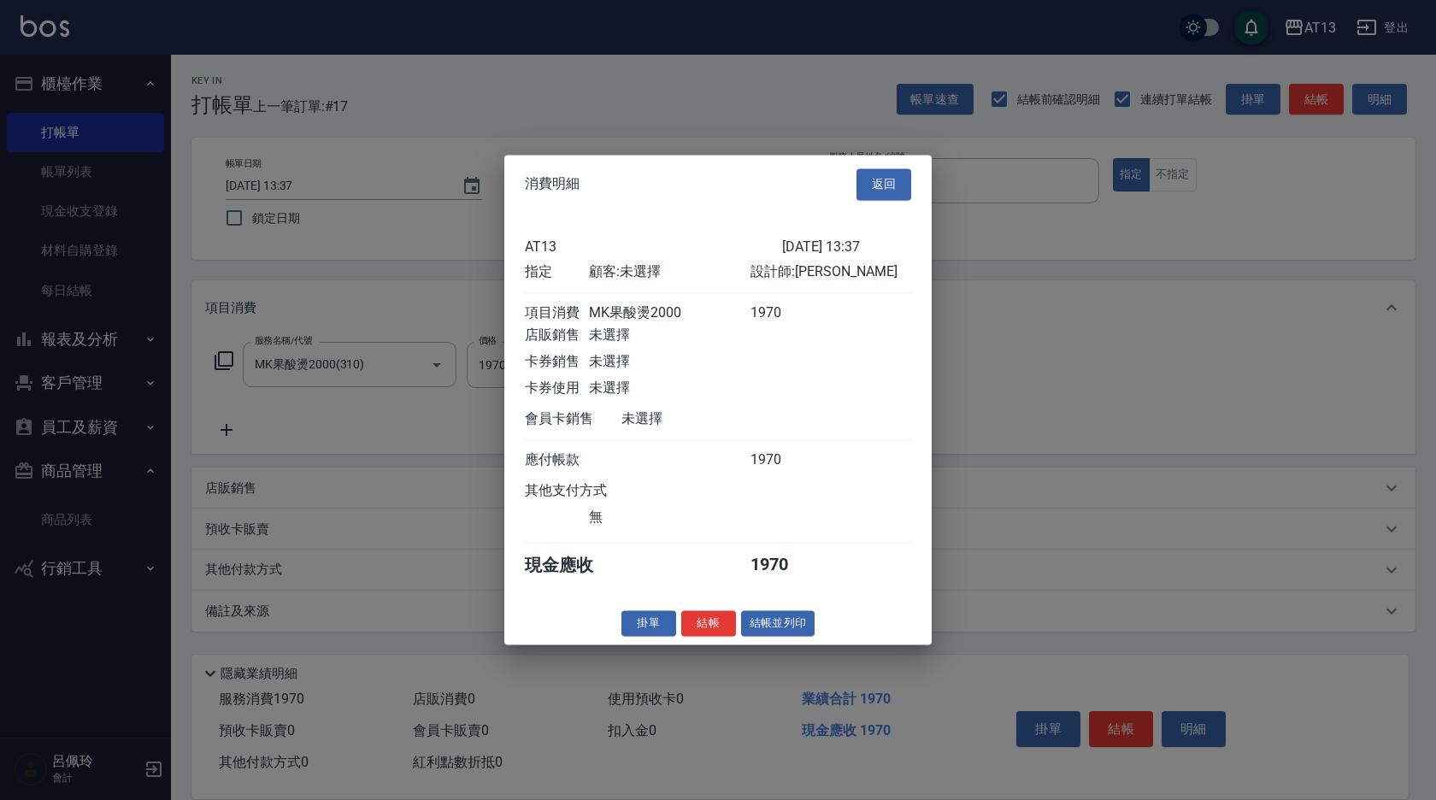
click at [713, 623] on button "結帳" at bounding box center [708, 623] width 55 height 26
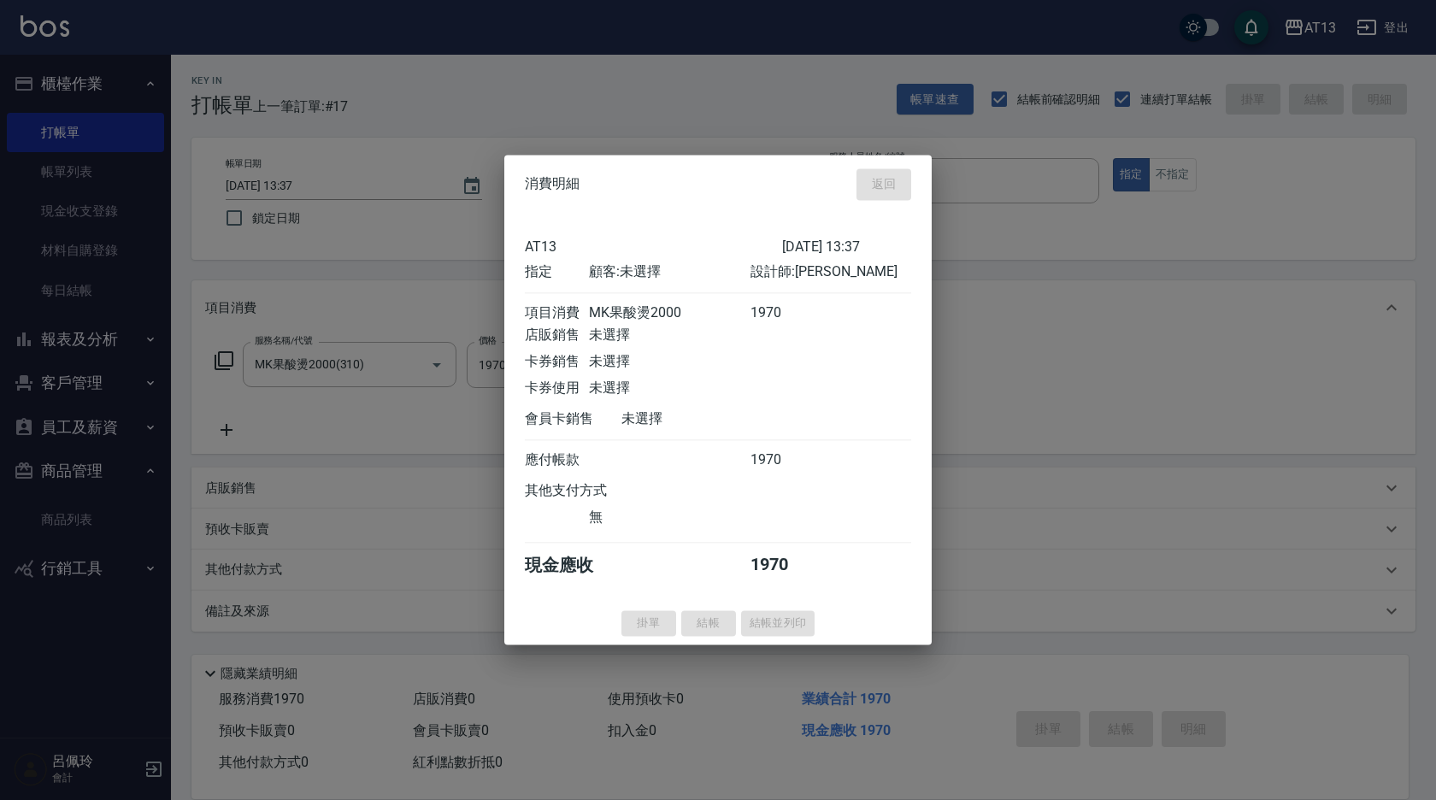
type input "[DATE] 14:09"
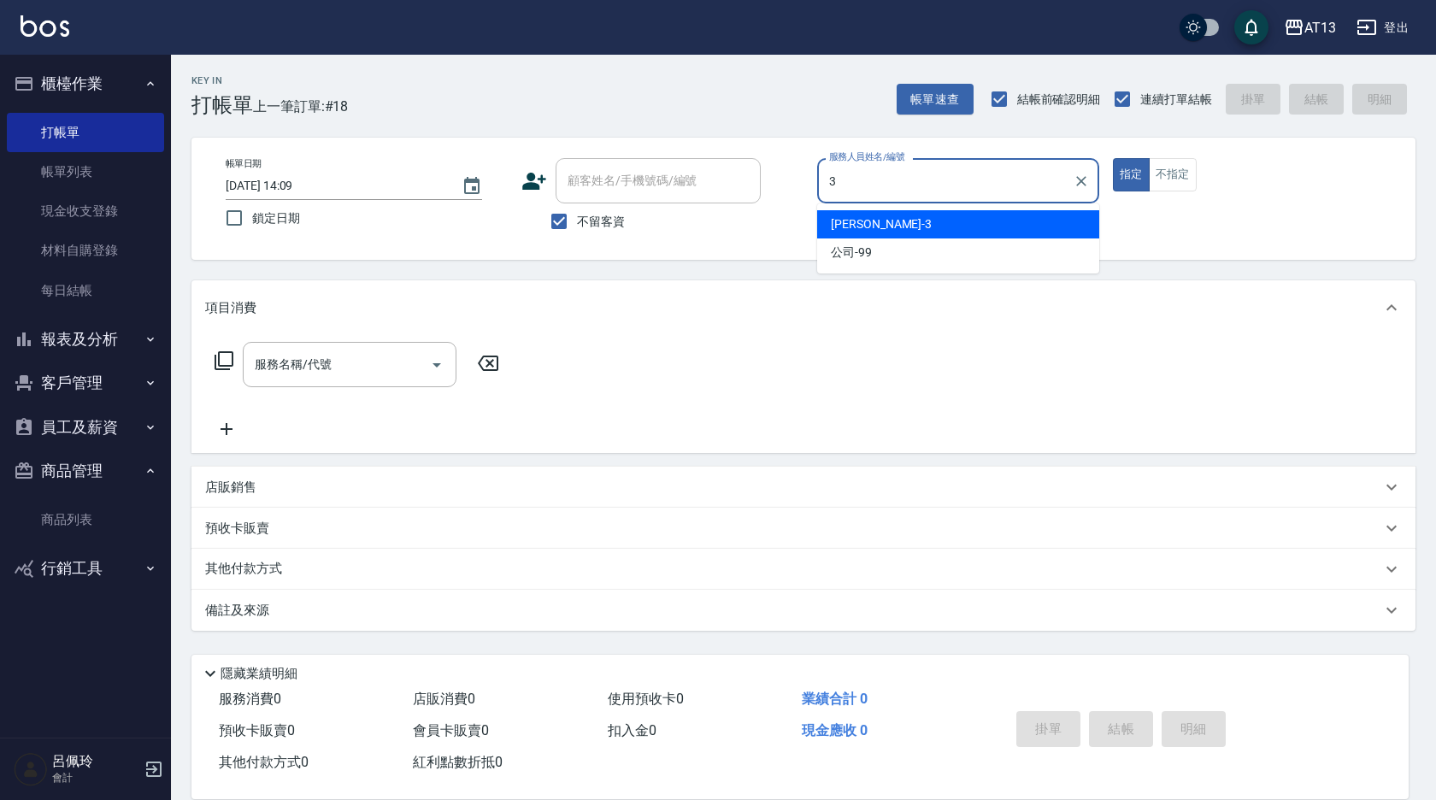
click at [871, 218] on div "[PERSON_NAME] -3" at bounding box center [958, 224] width 282 height 28
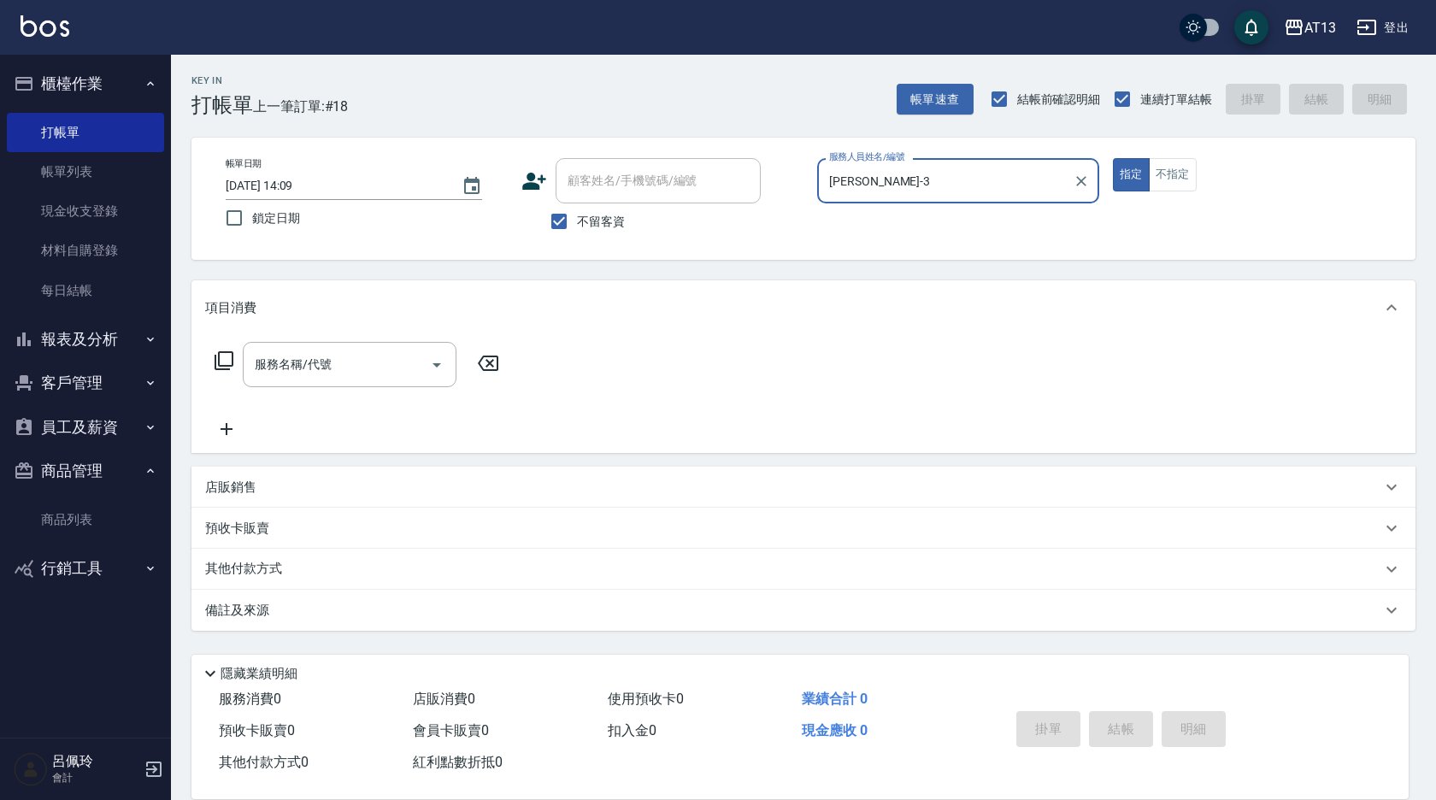
type input "[PERSON_NAME]-3"
click at [238, 489] on p "店販銷售" at bounding box center [230, 488] width 51 height 18
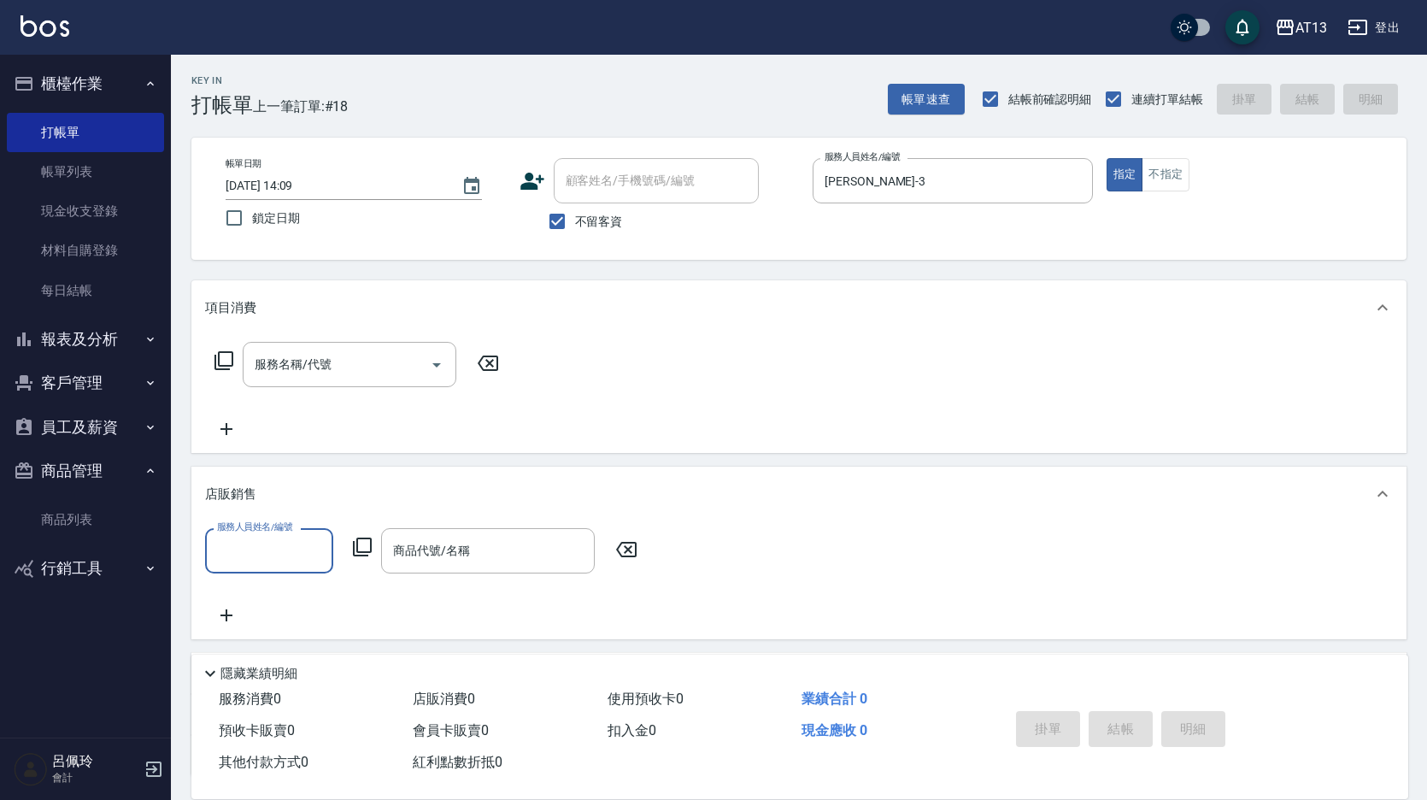
scroll to position [0, 0]
drag, startPoint x: 250, startPoint y: 593, endPoint x: 290, endPoint y: 583, distance: 41.5
click at [250, 593] on span "[PERSON_NAME] -3" at bounding box center [269, 594] width 101 height 18
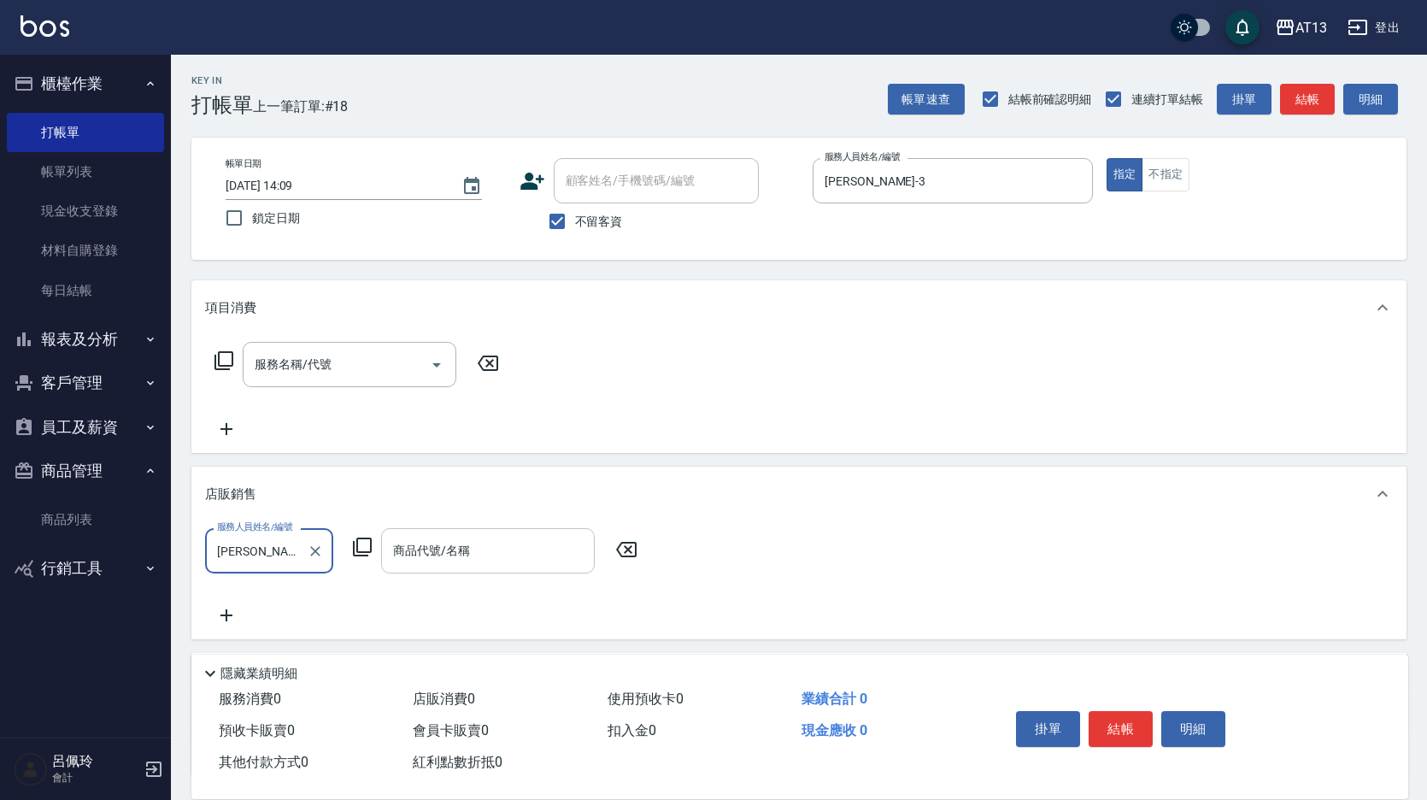
type input "[PERSON_NAME]-3"
click at [397, 548] on input "商品代號/名稱" at bounding box center [488, 551] width 198 height 30
type input "住"
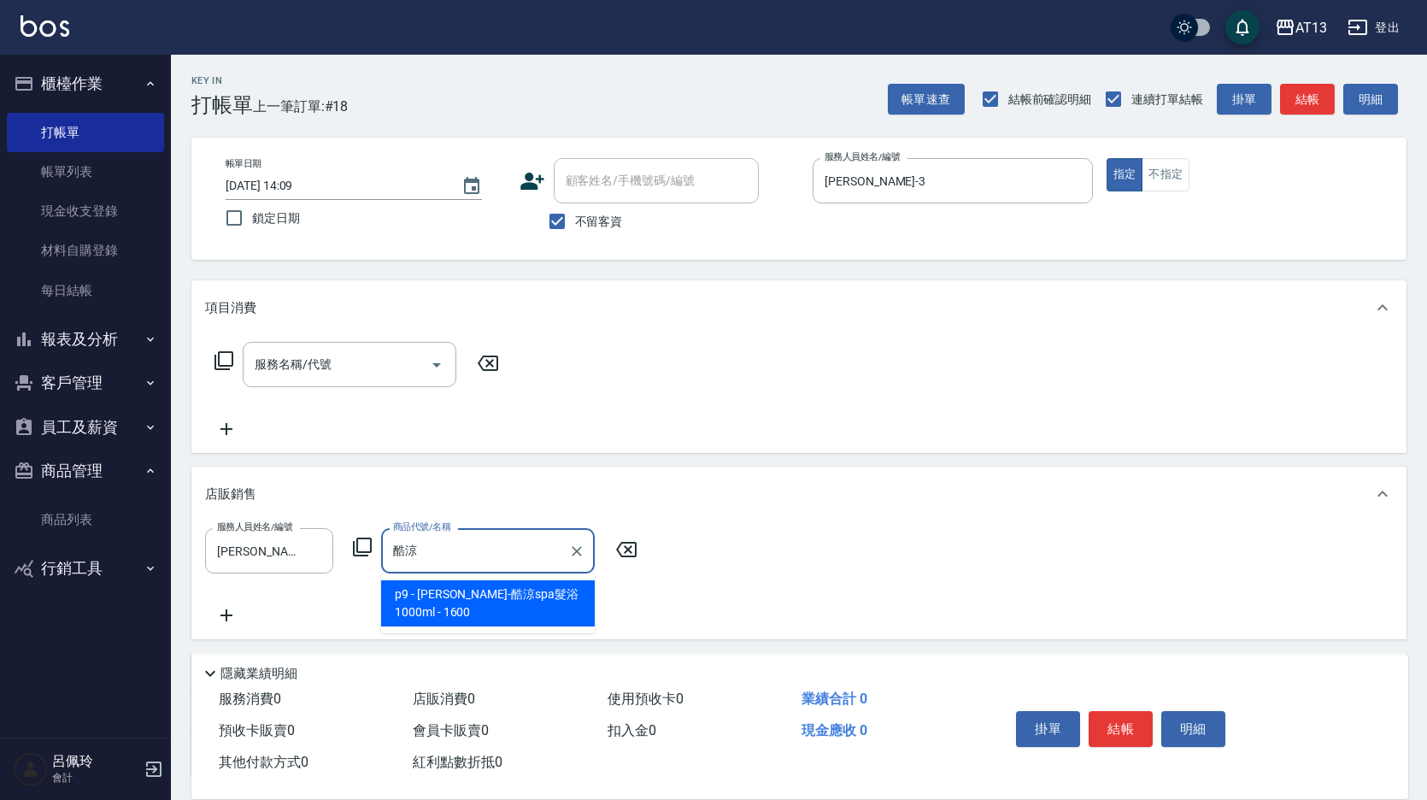
click at [521, 604] on span "p9 - [PERSON_NAME]-酷涼spa髮浴1000ml - 1600" at bounding box center [488, 603] width 214 height 46
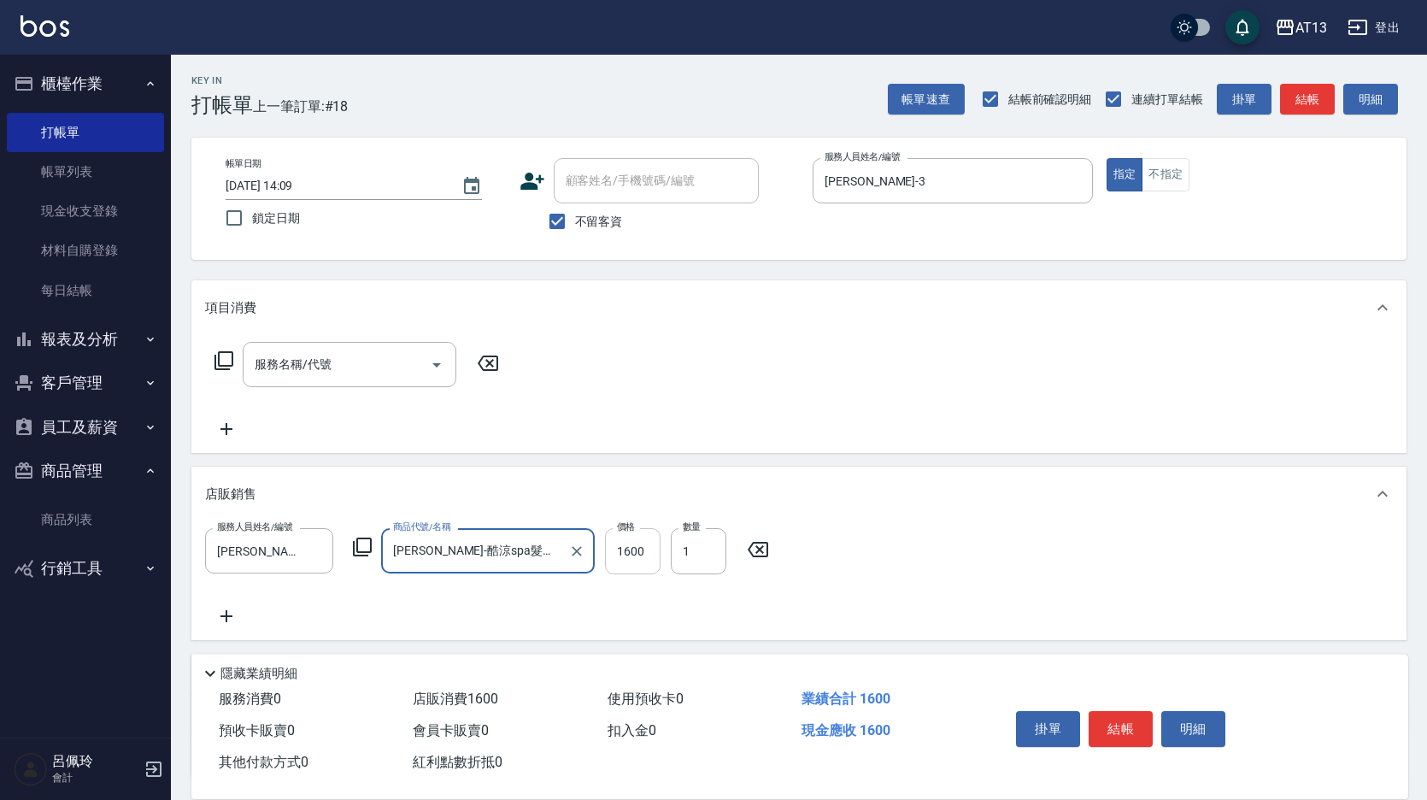
type input "[PERSON_NAME]-酷涼spa髮浴1000ml"
click at [640, 555] on input "1600" at bounding box center [633, 551] width 56 height 46
type input "1280"
click at [222, 619] on icon at bounding box center [226, 616] width 43 height 21
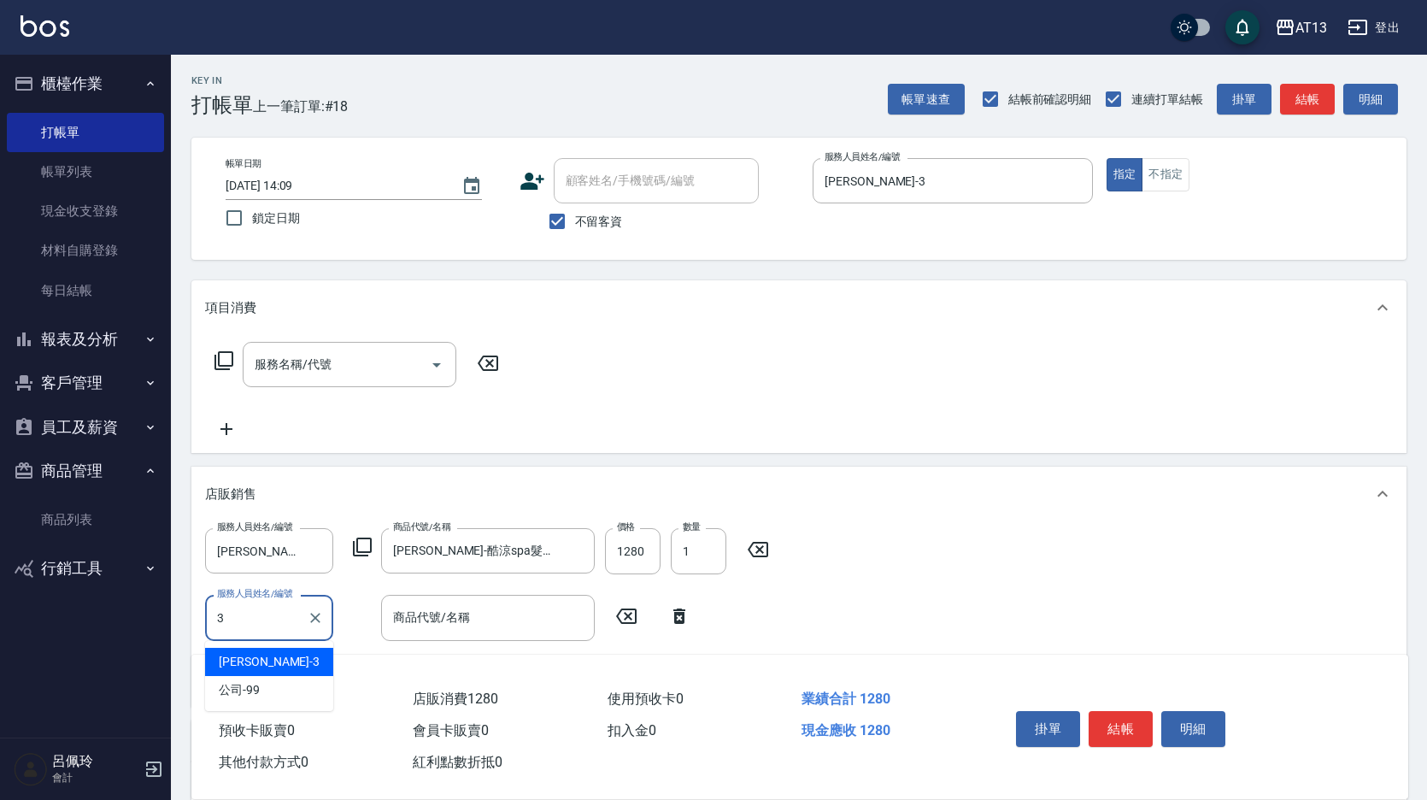
click at [310, 663] on div "[PERSON_NAME] -3" at bounding box center [269, 662] width 128 height 28
type input "[PERSON_NAME]-3"
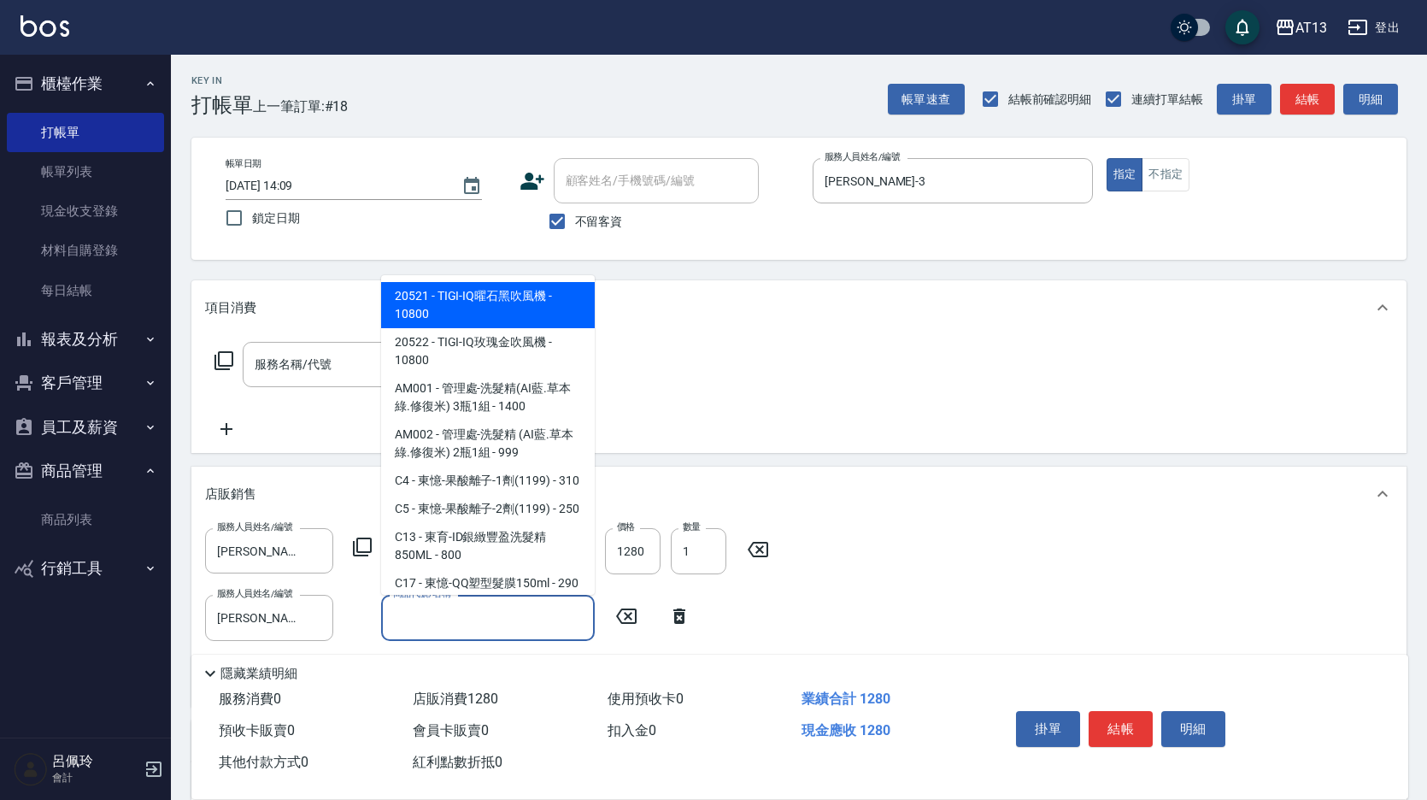
click at [419, 626] on input "商品代號/名稱" at bounding box center [488, 618] width 198 height 30
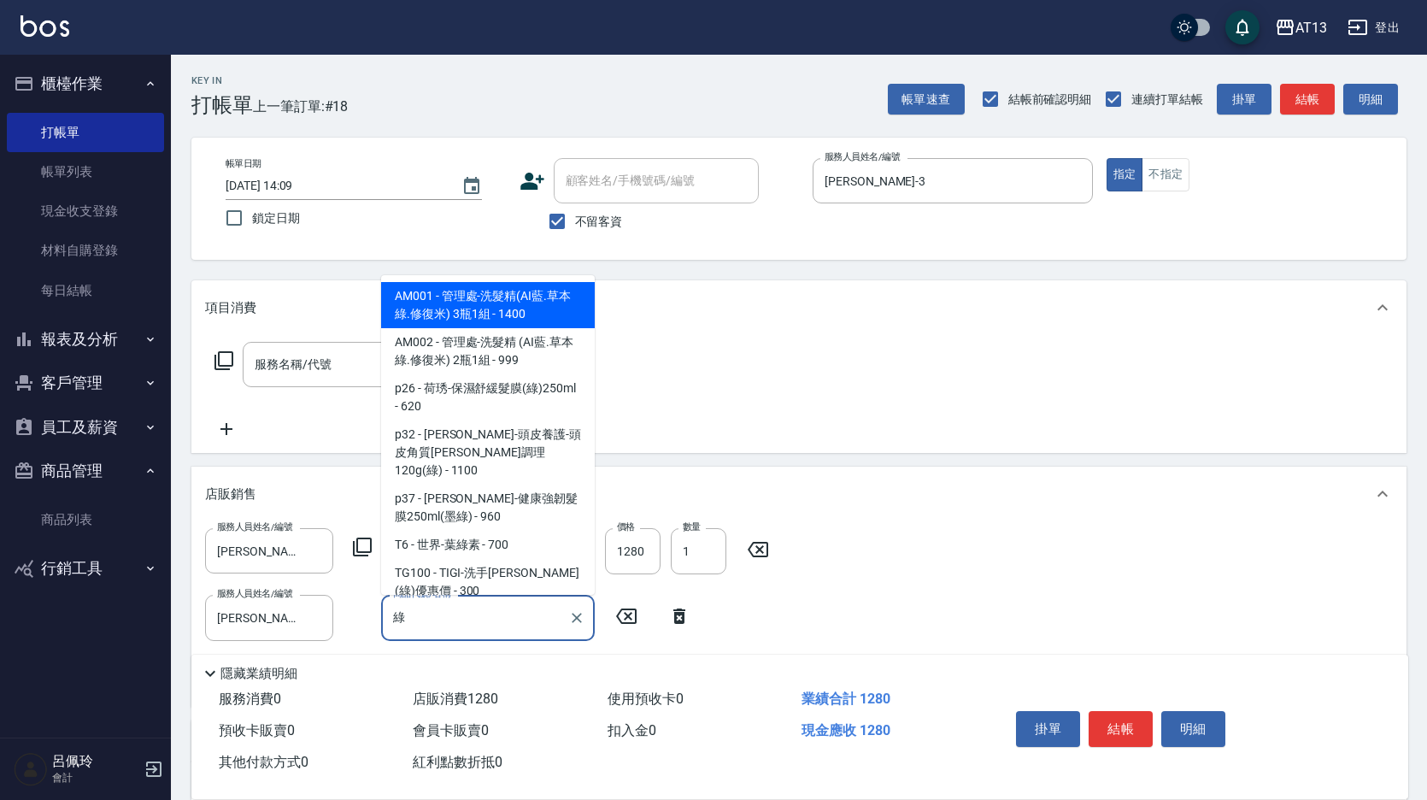
click at [419, 626] on input "綠" at bounding box center [475, 618] width 173 height 30
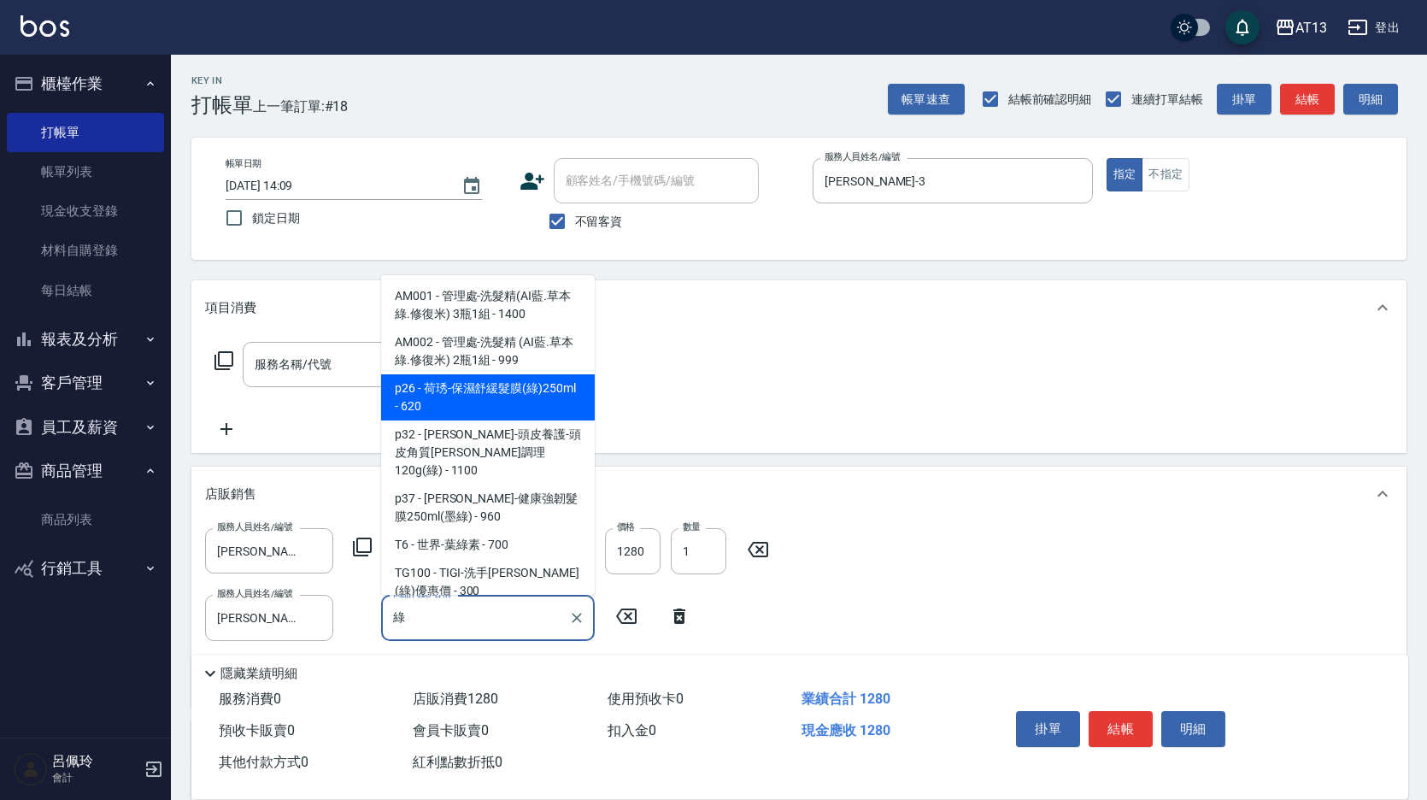
click at [450, 397] on span "p26 - 荷琇-保濕舒緩髮膜(綠)250ml - 620" at bounding box center [488, 397] width 214 height 46
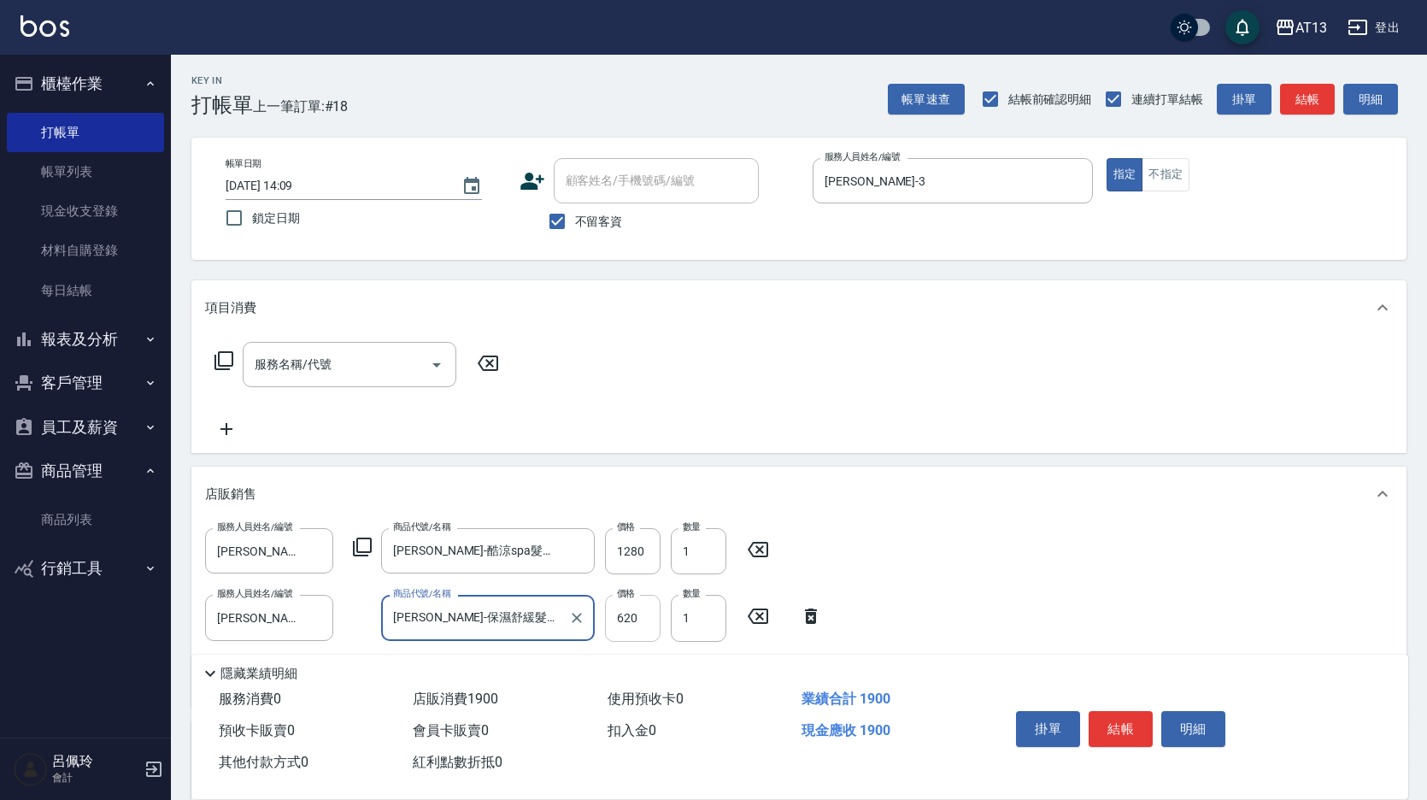
type input "[PERSON_NAME]-保濕舒緩髮膜(綠)250ml"
click at [632, 623] on input "620" at bounding box center [633, 618] width 56 height 46
type input "550"
click at [979, 556] on div "服務人員姓名/編號 [PERSON_NAME]-3 服務人員姓名/編號 商品代號/名稱 [PERSON_NAME]-酷涼spa髮浴1000ml 商品代號/名稱…" at bounding box center [799, 610] width 1188 height 165
click at [1127, 739] on button "結帳" at bounding box center [1121, 729] width 64 height 36
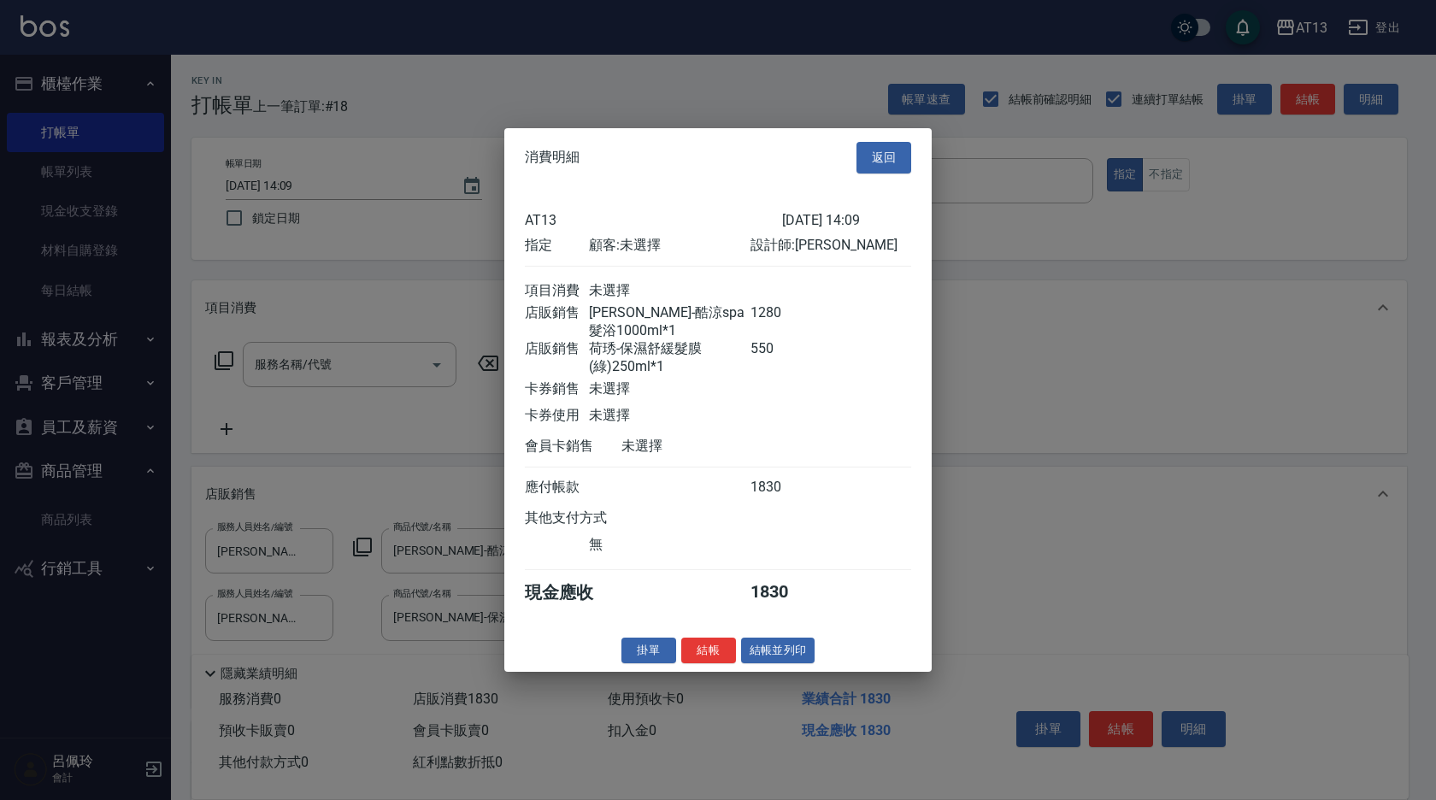
click at [722, 659] on button "結帳" at bounding box center [708, 650] width 55 height 26
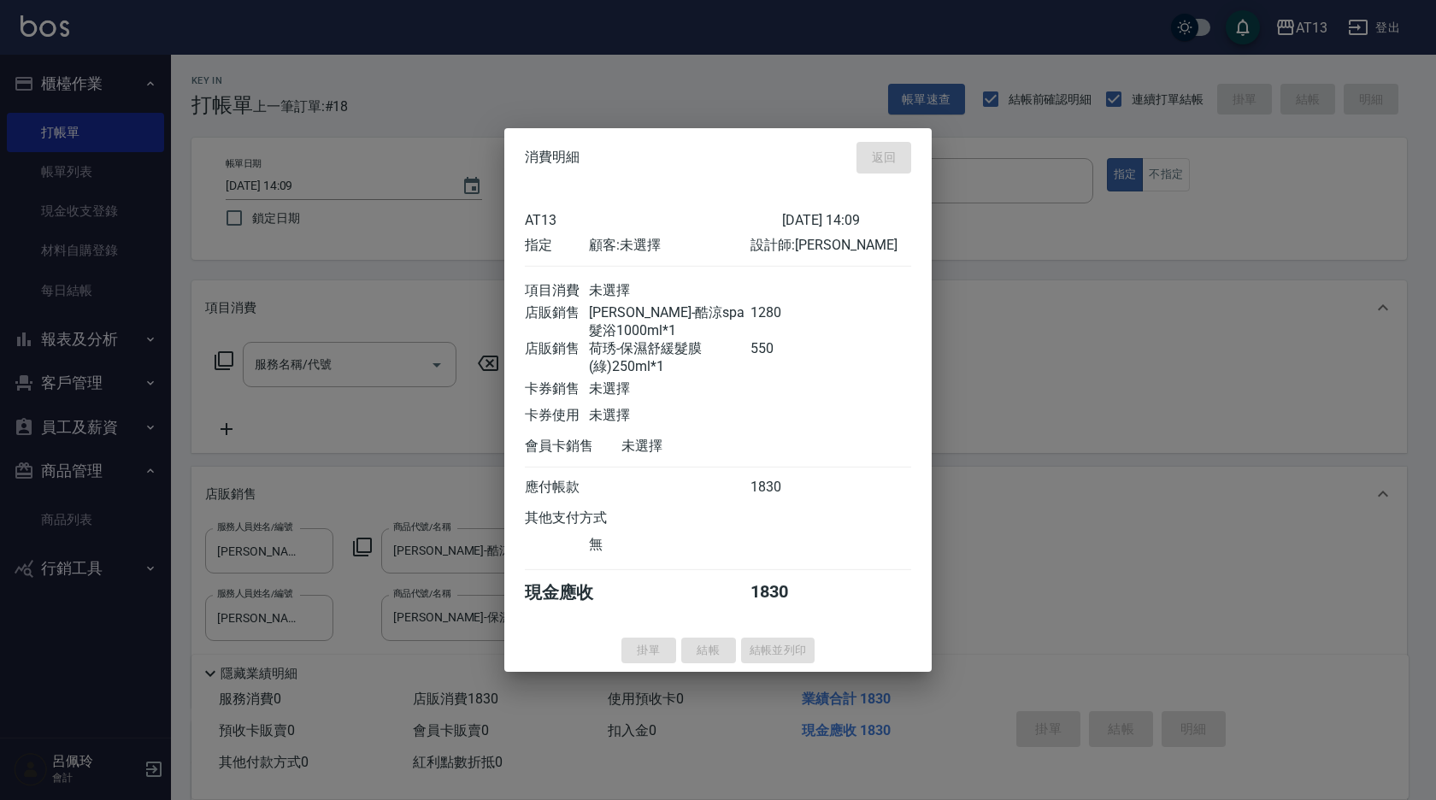
type input "[DATE] 14:10"
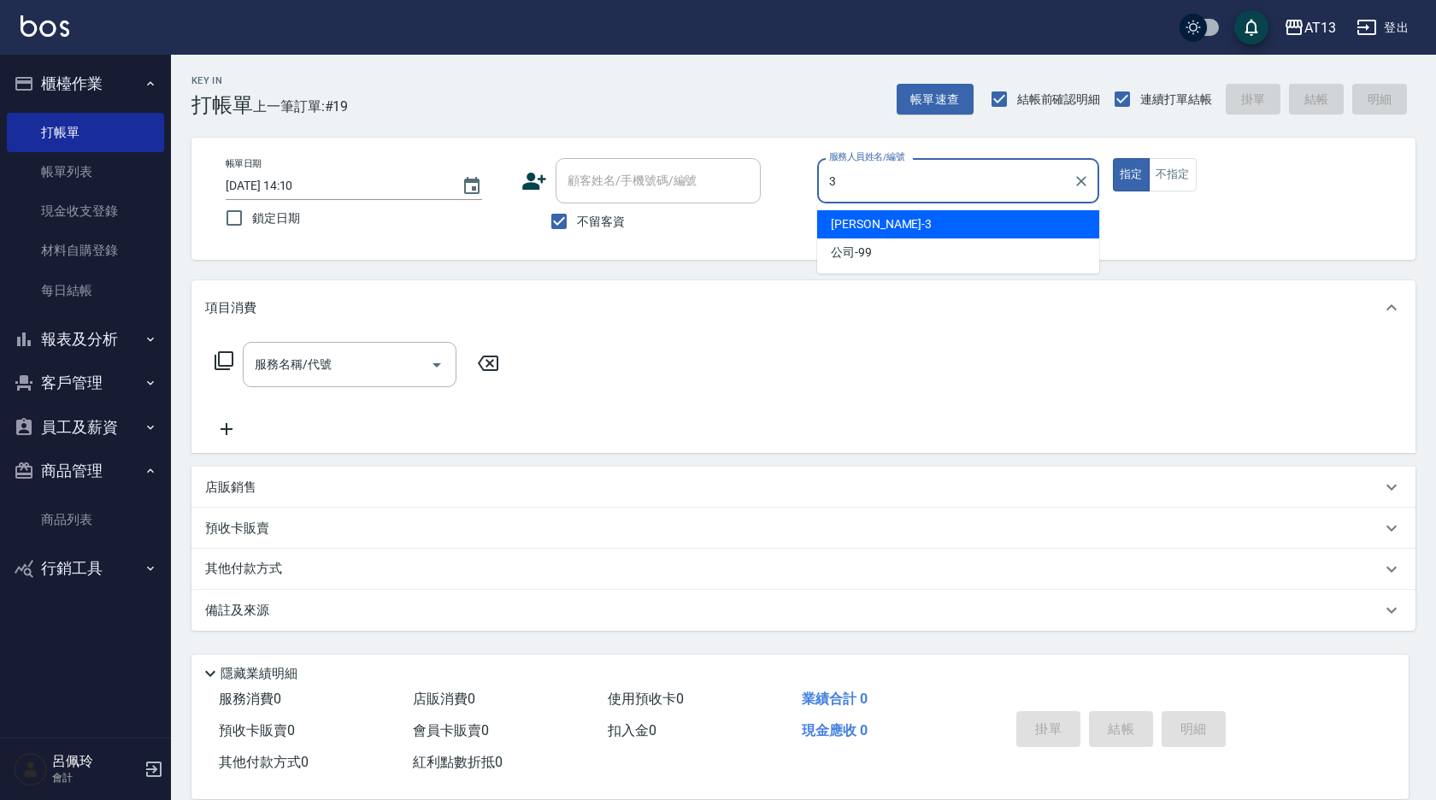
click at [928, 222] on div "[PERSON_NAME] -3" at bounding box center [958, 224] width 282 height 28
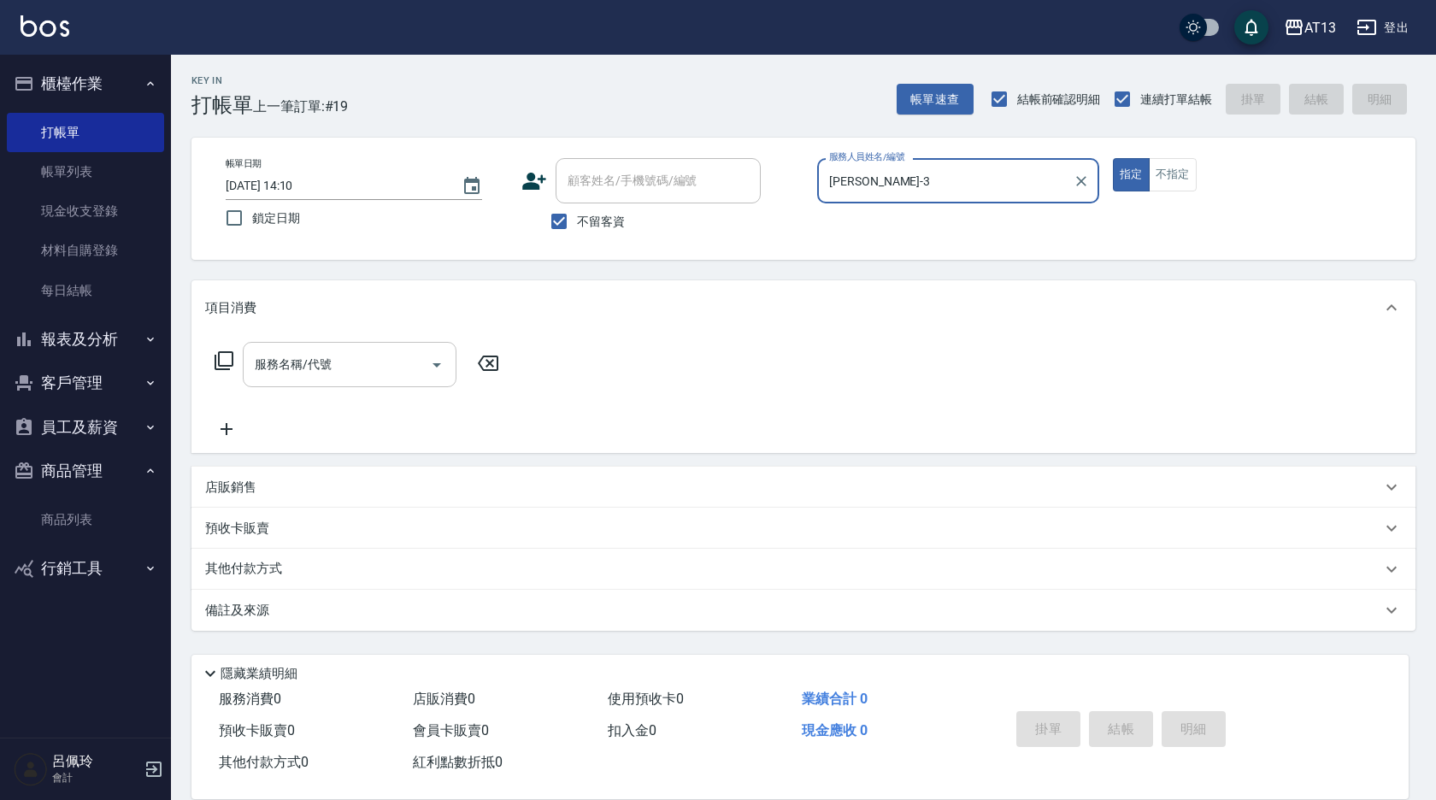
type input "[PERSON_NAME]-3"
click at [385, 362] on input "服務名稱/代號" at bounding box center [336, 365] width 173 height 30
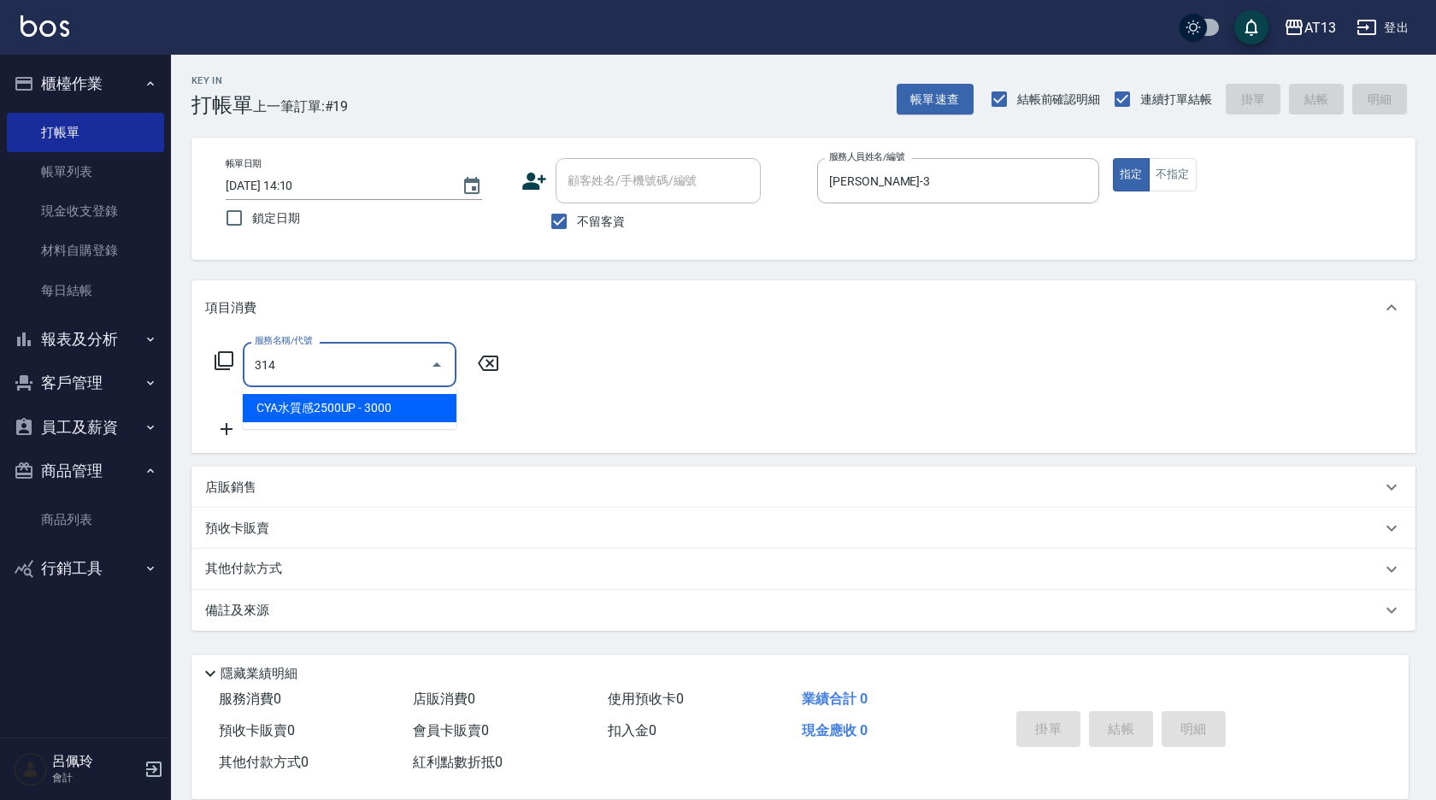
type input "CYA水質感2500UP(314)"
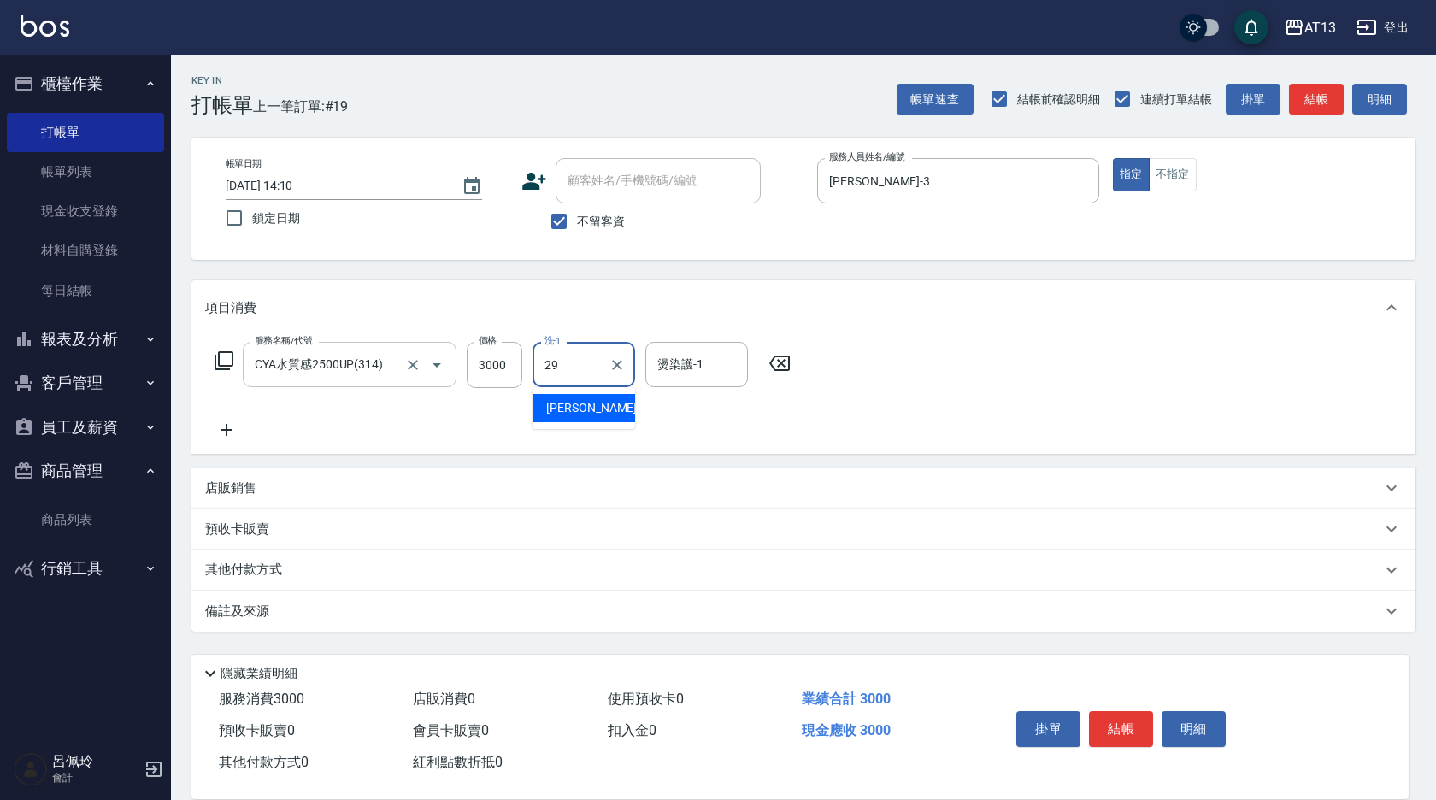
type input "妤宸-29"
click at [1061, 364] on div "服務名稱/代號 CYA水質感2500UP(314) 服務名稱/代號 價格 3000 價格 洗-1 妤宸-29 洗-1 燙染護-1 妤宸-29 燙染護-1" at bounding box center [803, 394] width 1224 height 119
click at [1116, 718] on button "結帳" at bounding box center [1121, 729] width 64 height 36
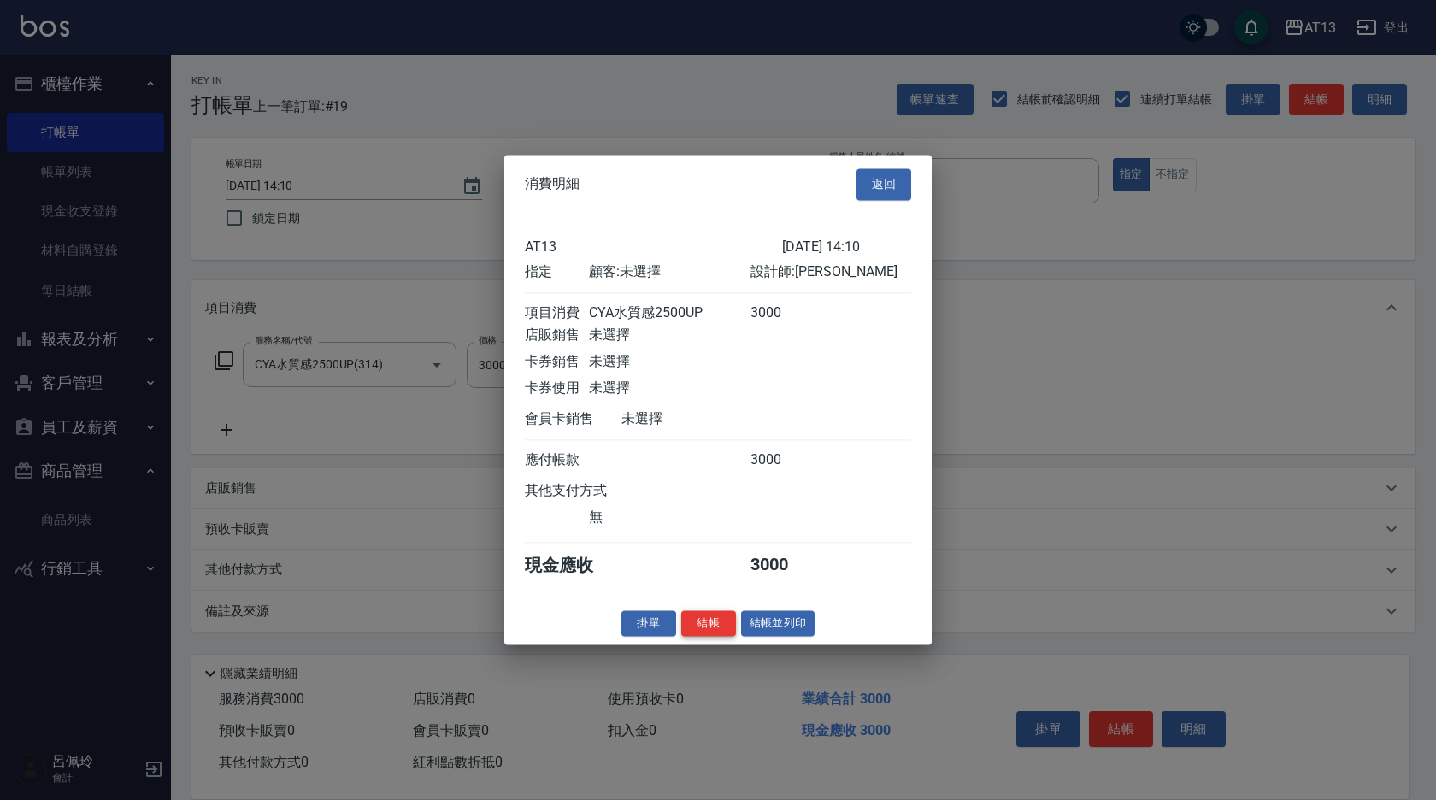
click at [712, 635] on button "結帳" at bounding box center [708, 623] width 55 height 26
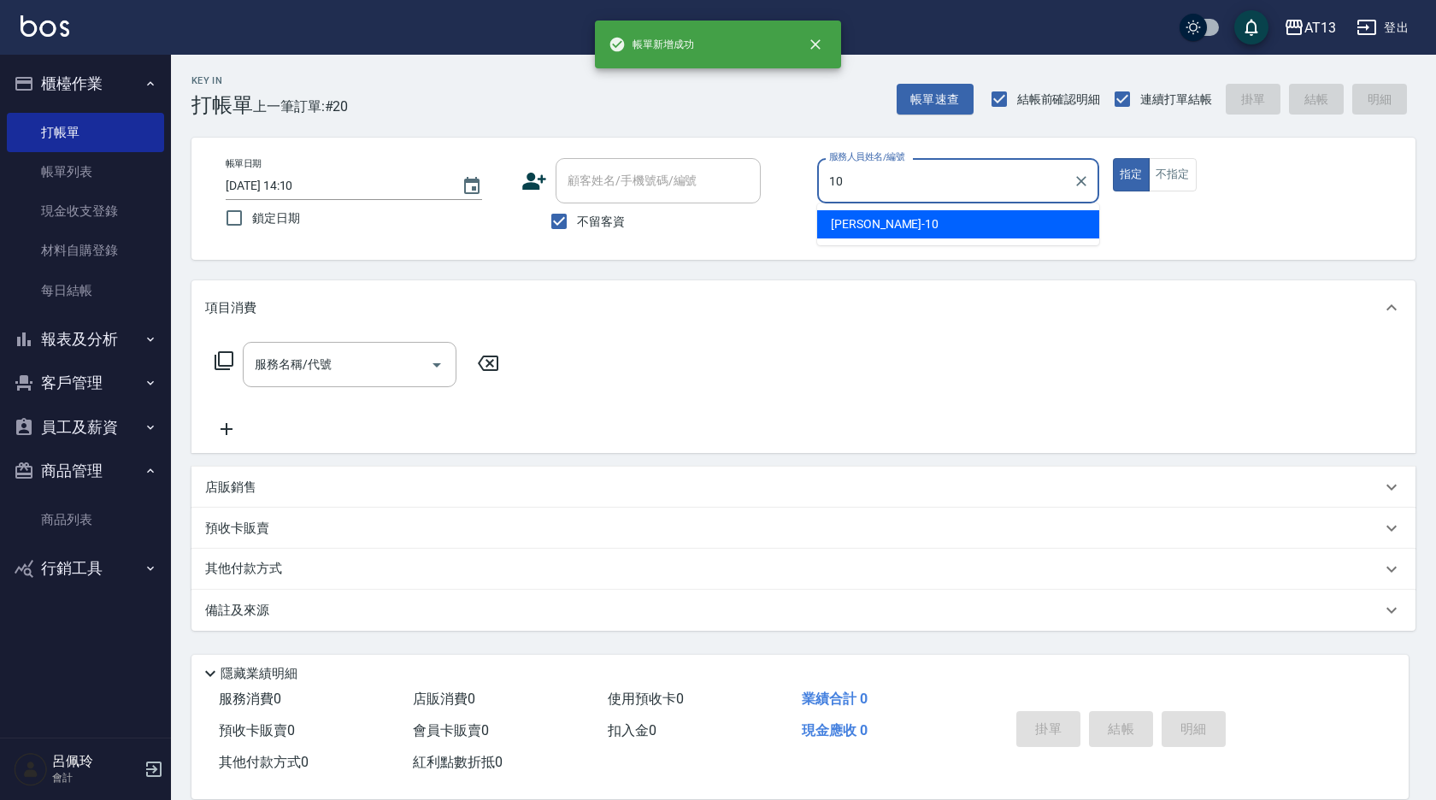
drag, startPoint x: 881, startPoint y: 208, endPoint x: 880, endPoint y: 221, distance: 12.9
click at [881, 209] on ul "[PERSON_NAME] -10" at bounding box center [958, 224] width 282 height 42
click at [880, 221] on div "[PERSON_NAME] -10" at bounding box center [958, 224] width 282 height 28
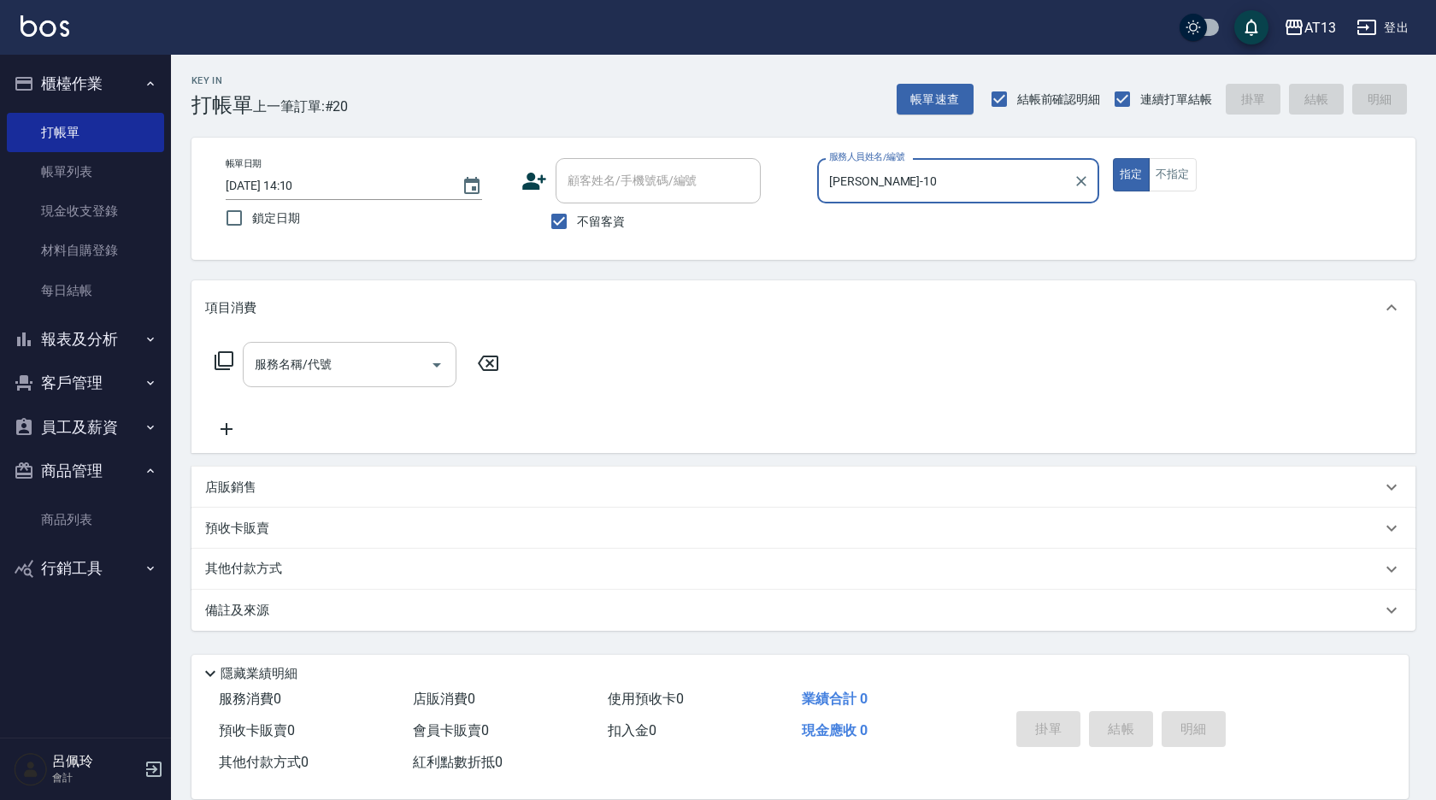
type input "[PERSON_NAME]-10"
click at [320, 379] on input "服務名稱/代號" at bounding box center [336, 365] width 173 height 30
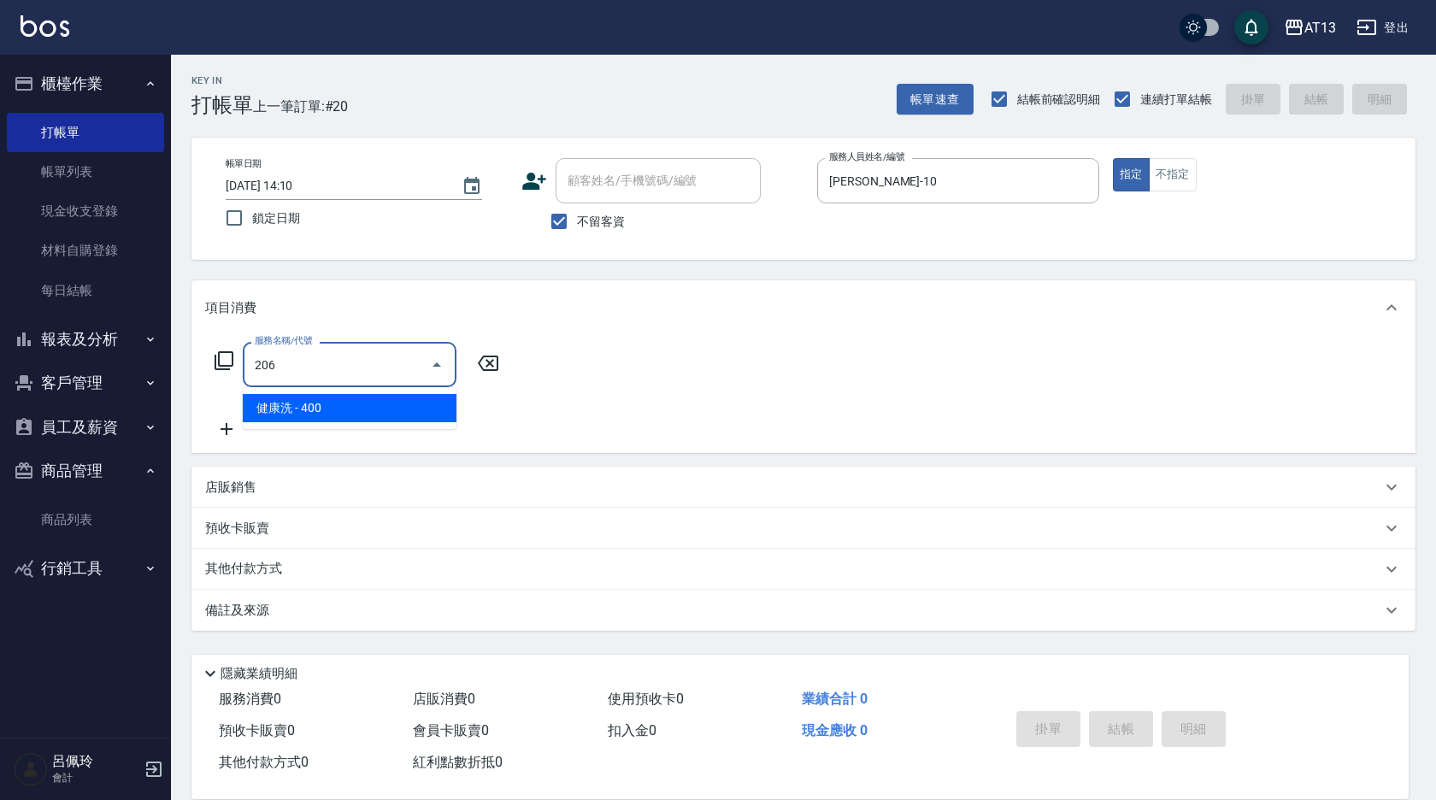
type input "健康洗(206)"
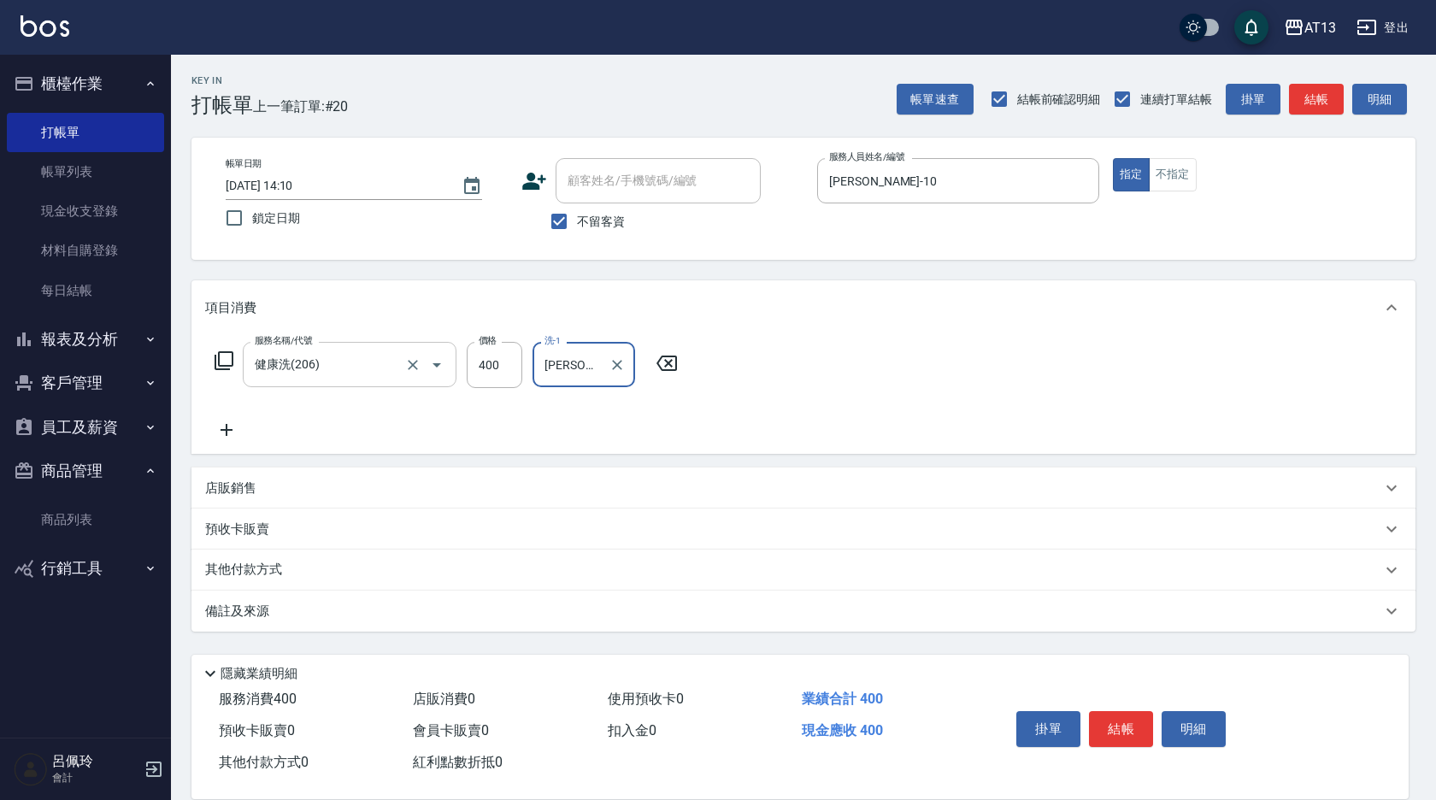
type input "[PERSON_NAME]-11"
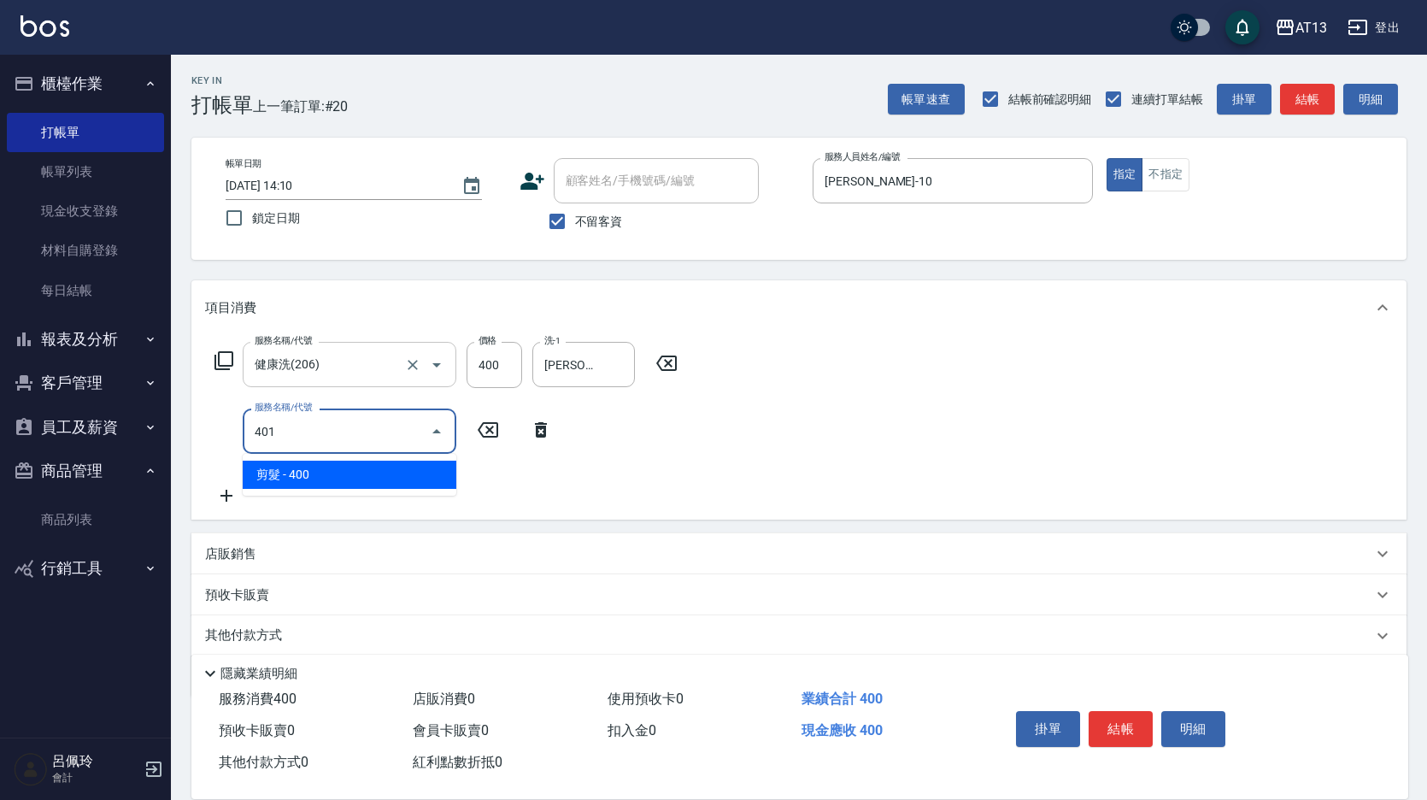
type input "剪髮(401)"
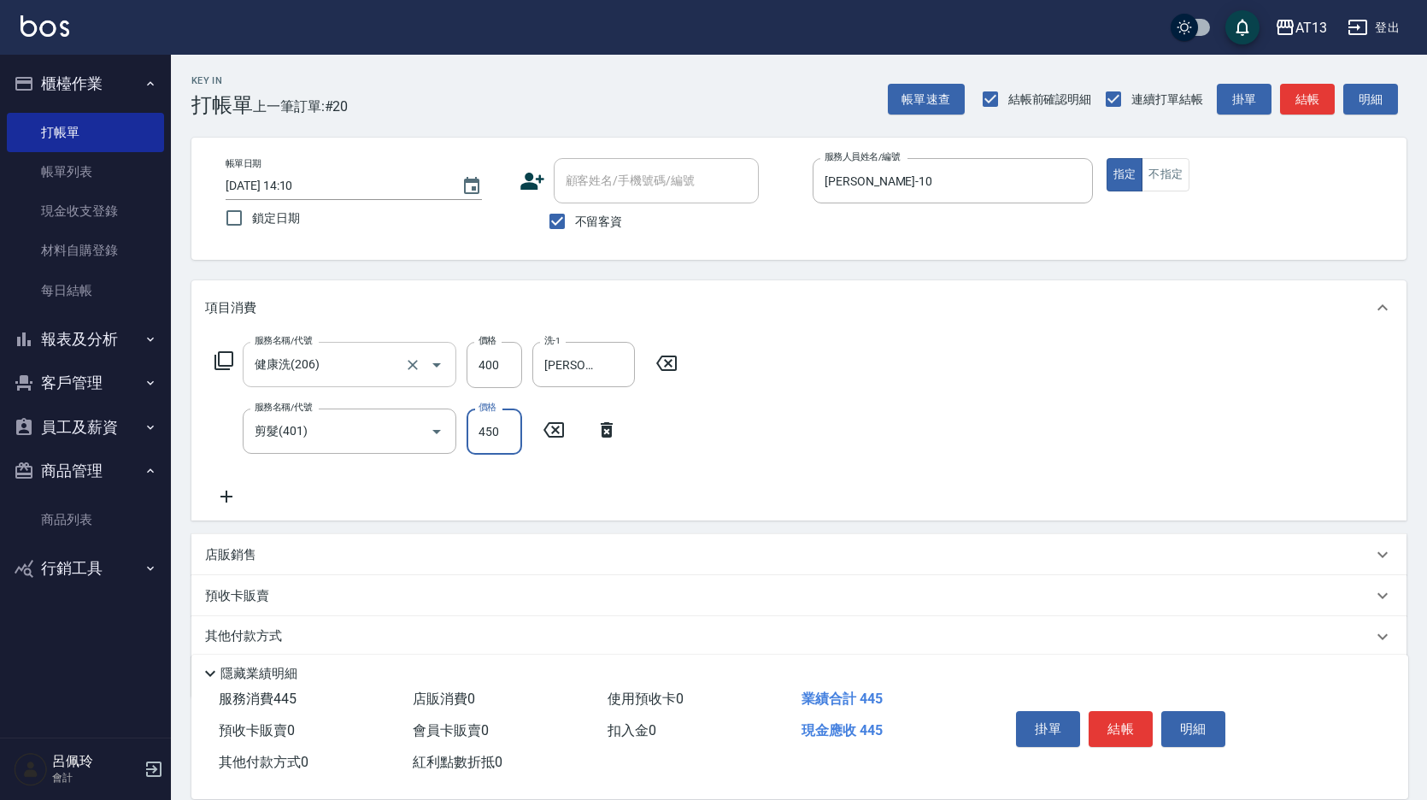
type input "450"
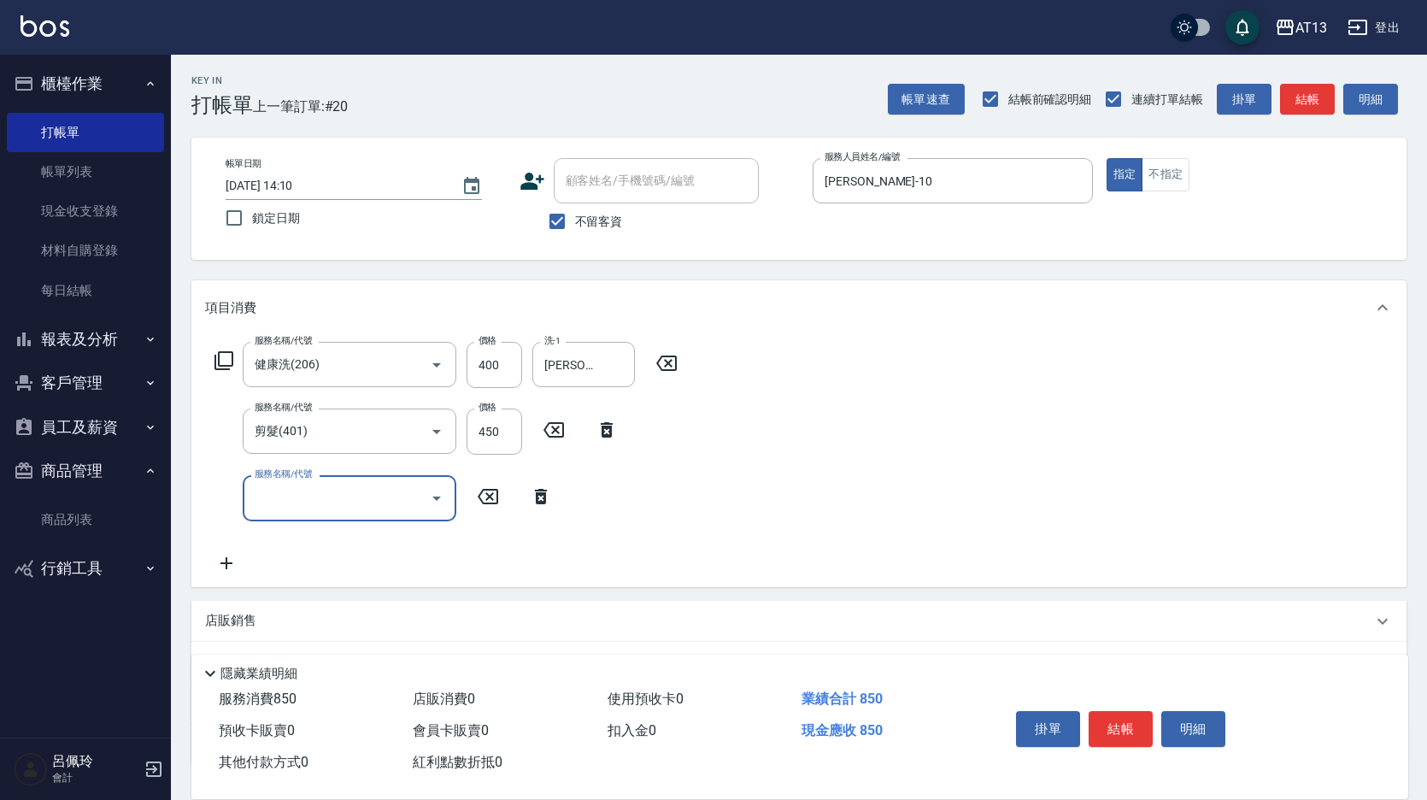
click at [230, 623] on p "店販銷售" at bounding box center [230, 621] width 51 height 18
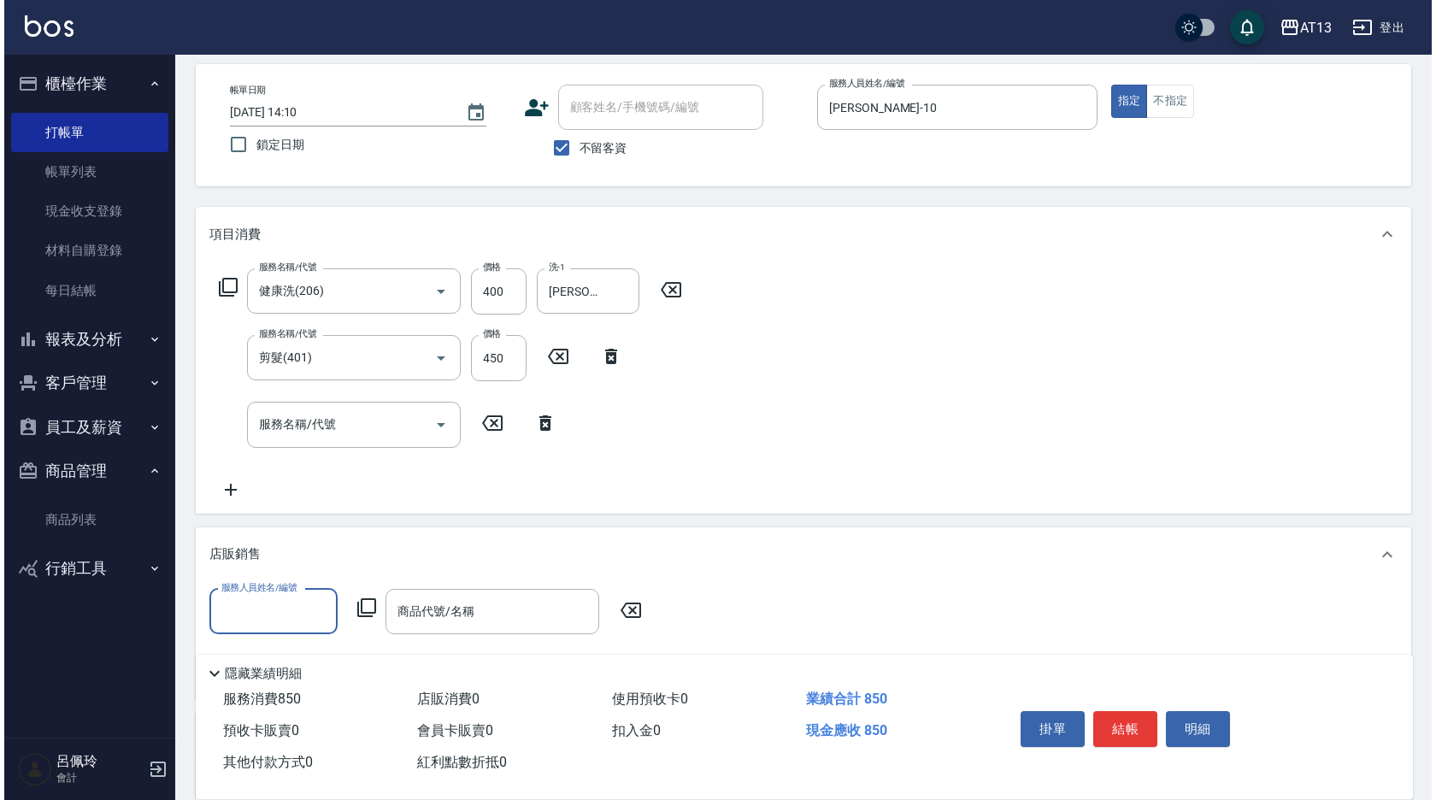
scroll to position [171, 0]
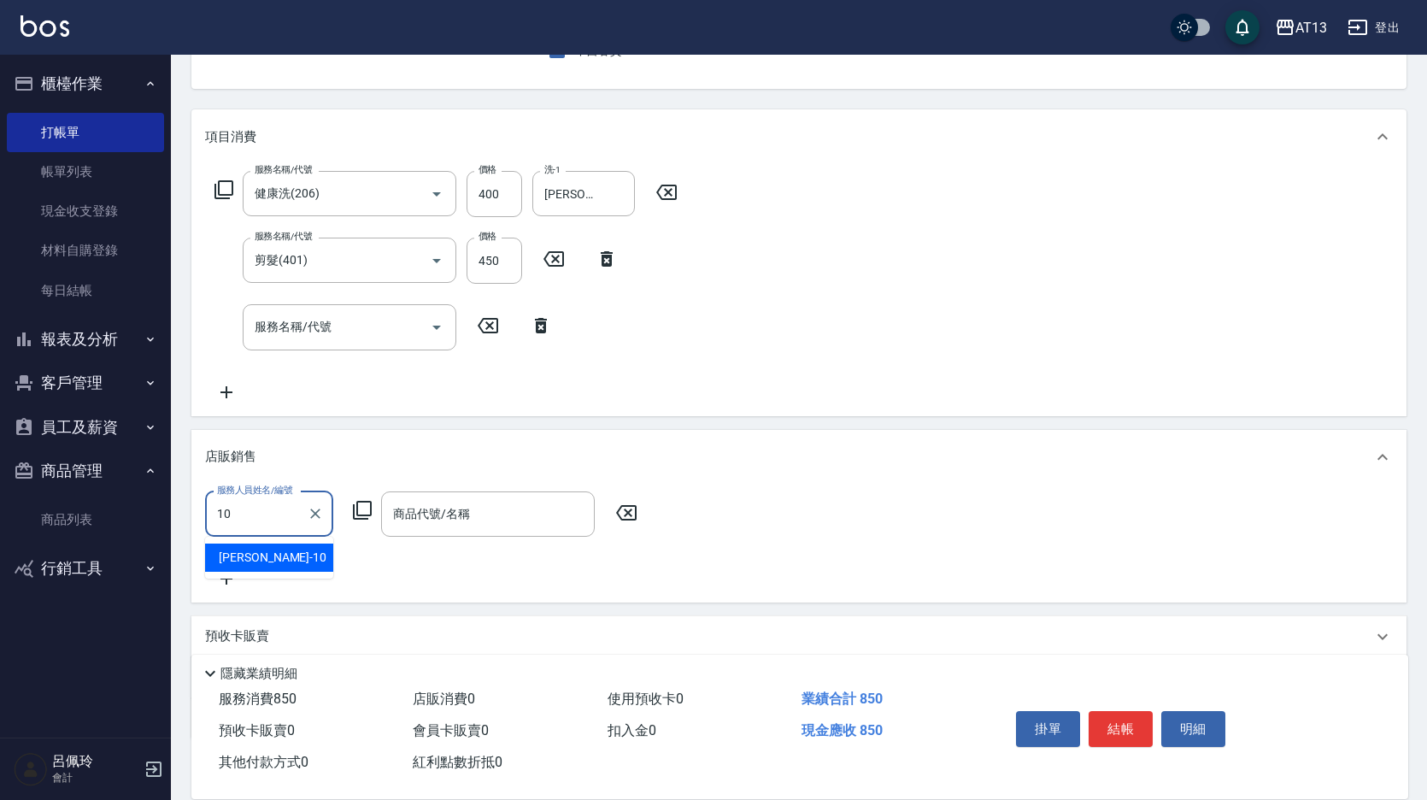
click at [239, 558] on span "[PERSON_NAME] -10" at bounding box center [273, 558] width 108 height 18
type input "[PERSON_NAME]-10"
click at [453, 517] on input "商品代號/名稱" at bounding box center [488, 514] width 198 height 30
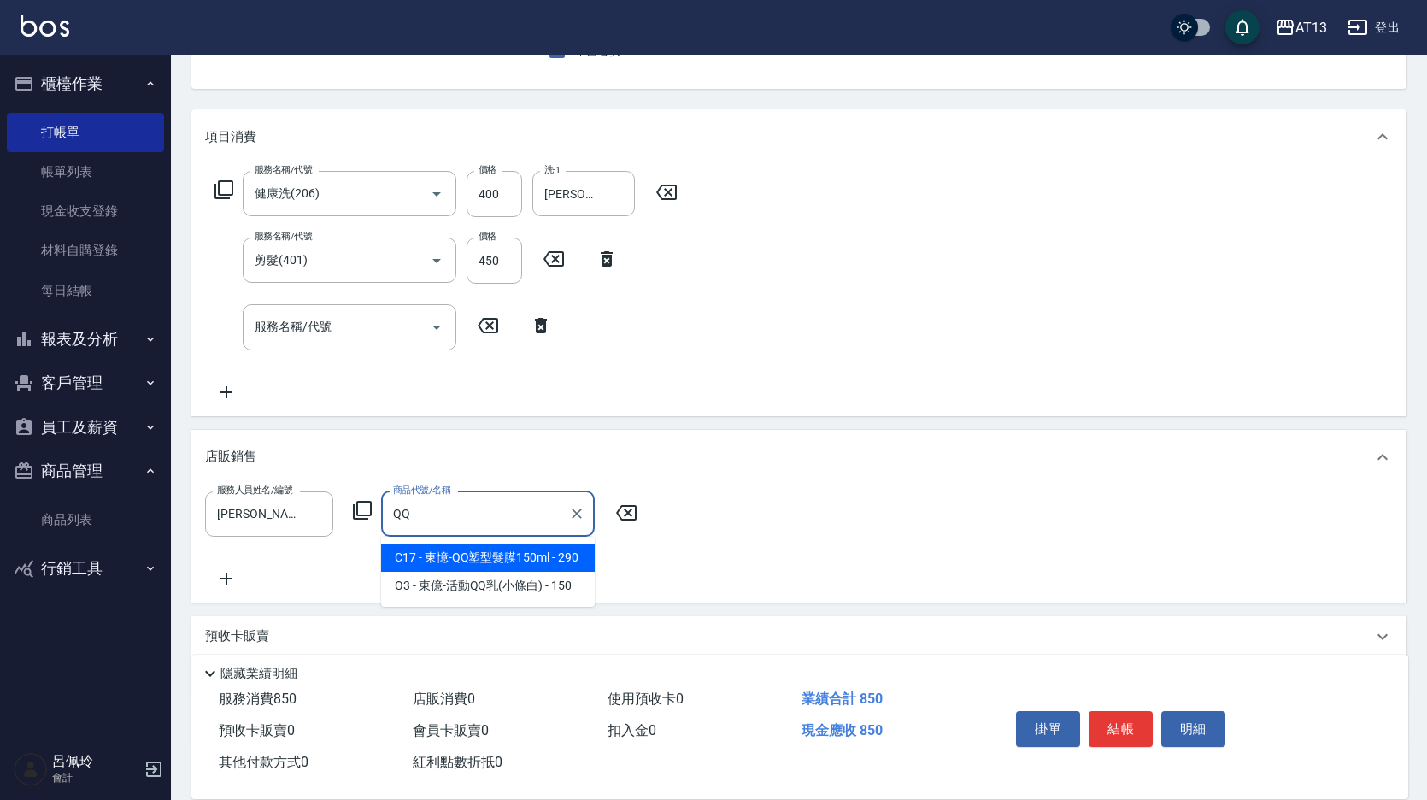
click at [527, 556] on span "C17 - 東憶-QQ塑型髮膜150ml - 290" at bounding box center [488, 558] width 214 height 28
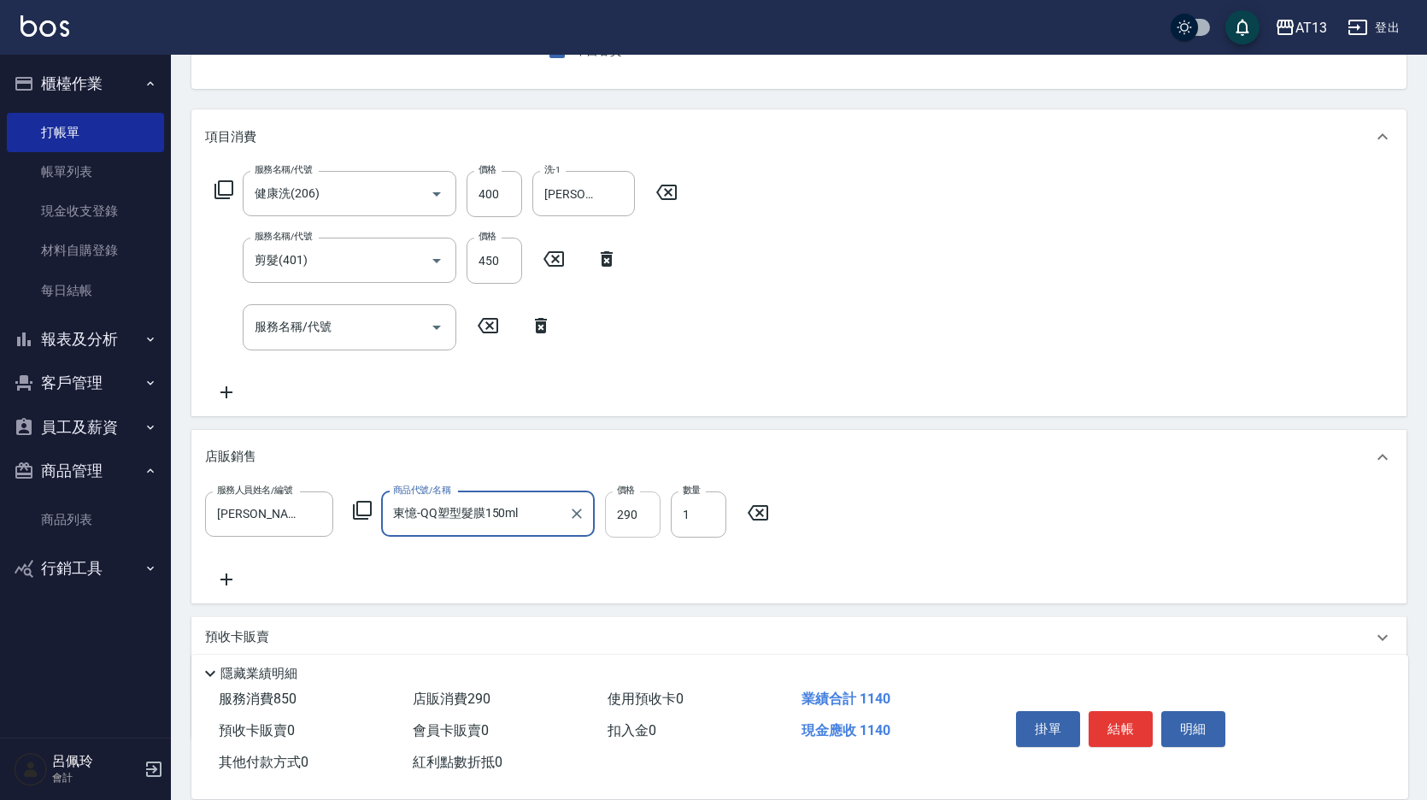
type input "東憶-QQ塑型髮膜150ml"
click at [644, 521] on input "290" at bounding box center [633, 514] width 56 height 46
type input "232"
drag, startPoint x: 1132, startPoint y: 721, endPoint x: 1101, endPoint y: 709, distance: 33.3
click at [1130, 721] on button "結帳" at bounding box center [1121, 729] width 64 height 36
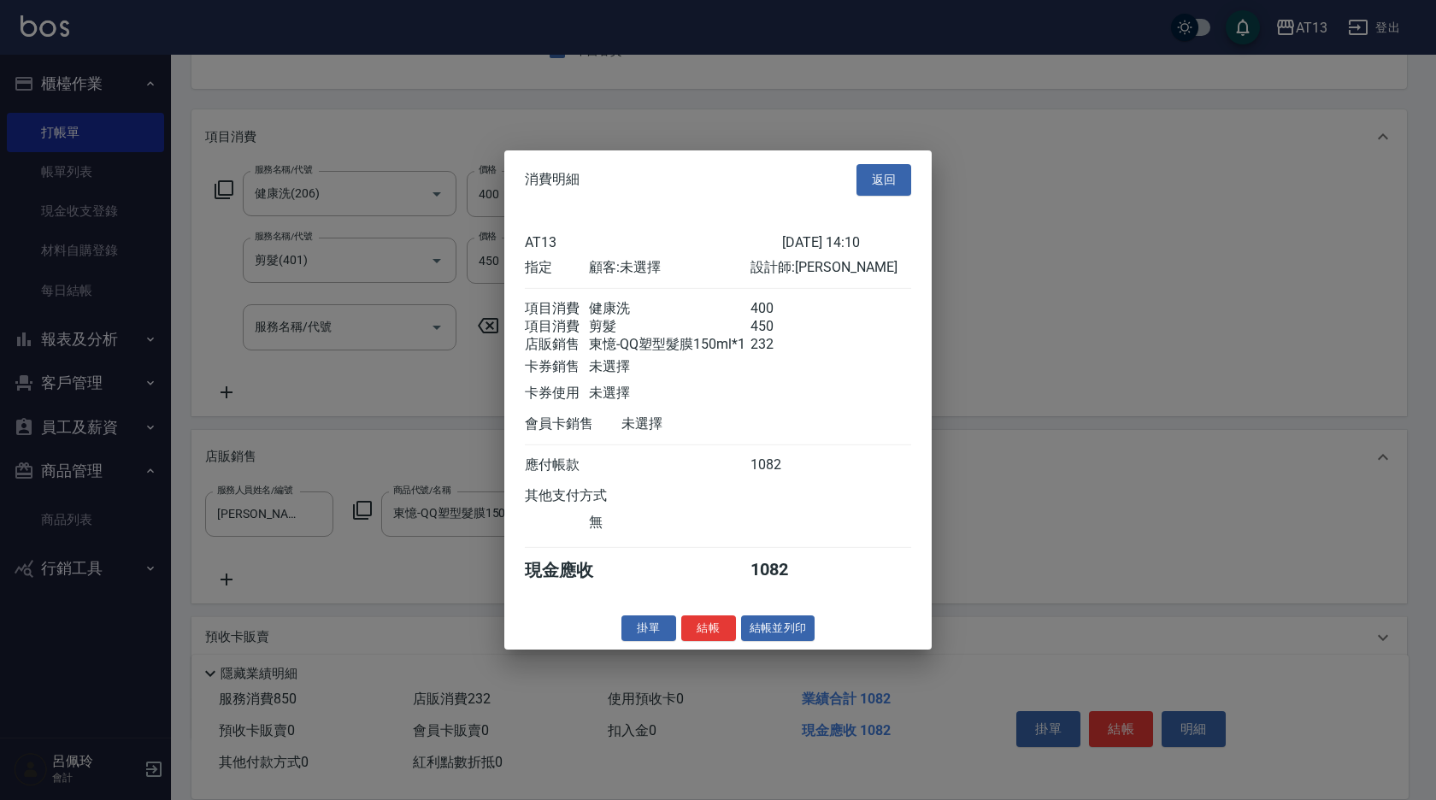
click at [719, 633] on button "結帳" at bounding box center [708, 628] width 55 height 26
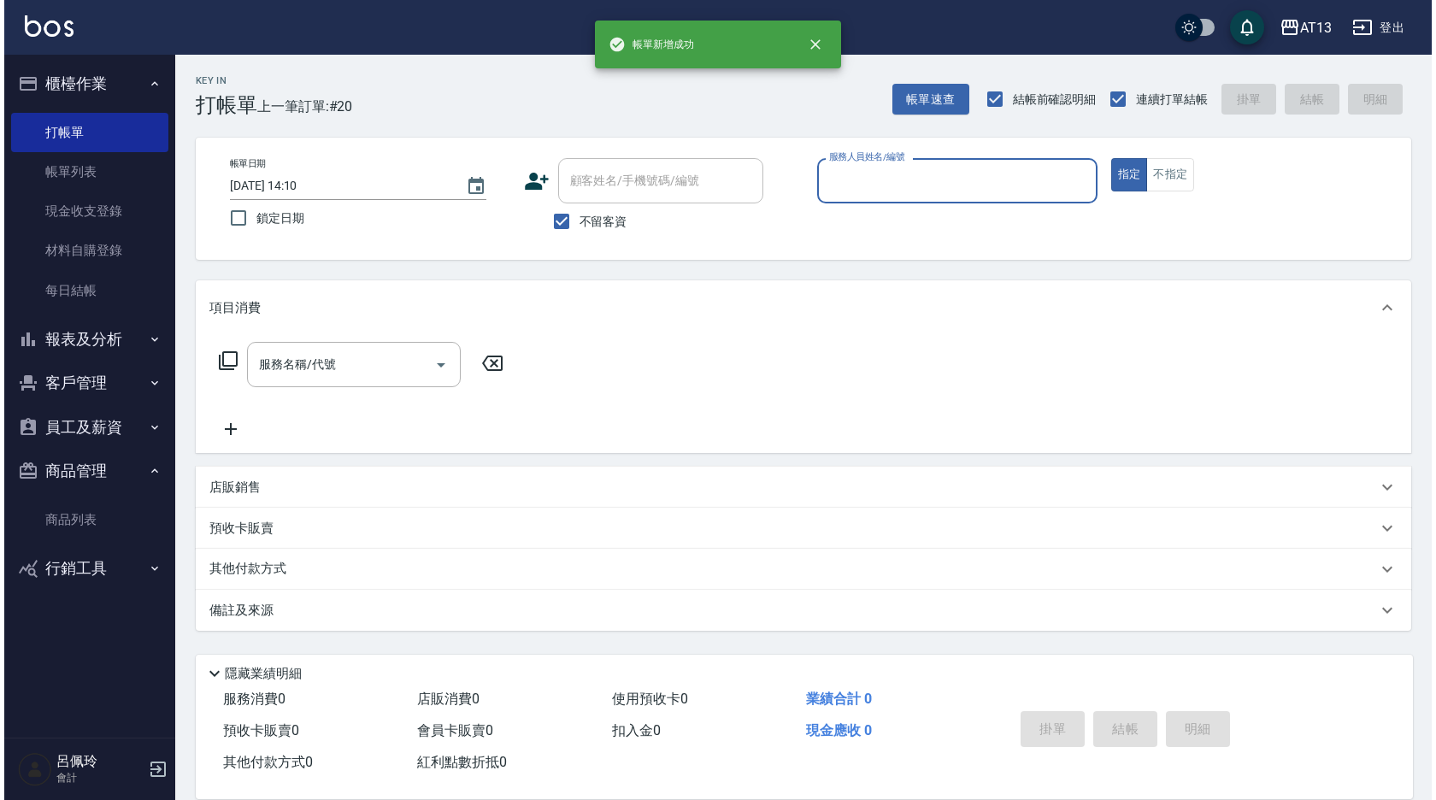
scroll to position [0, 0]
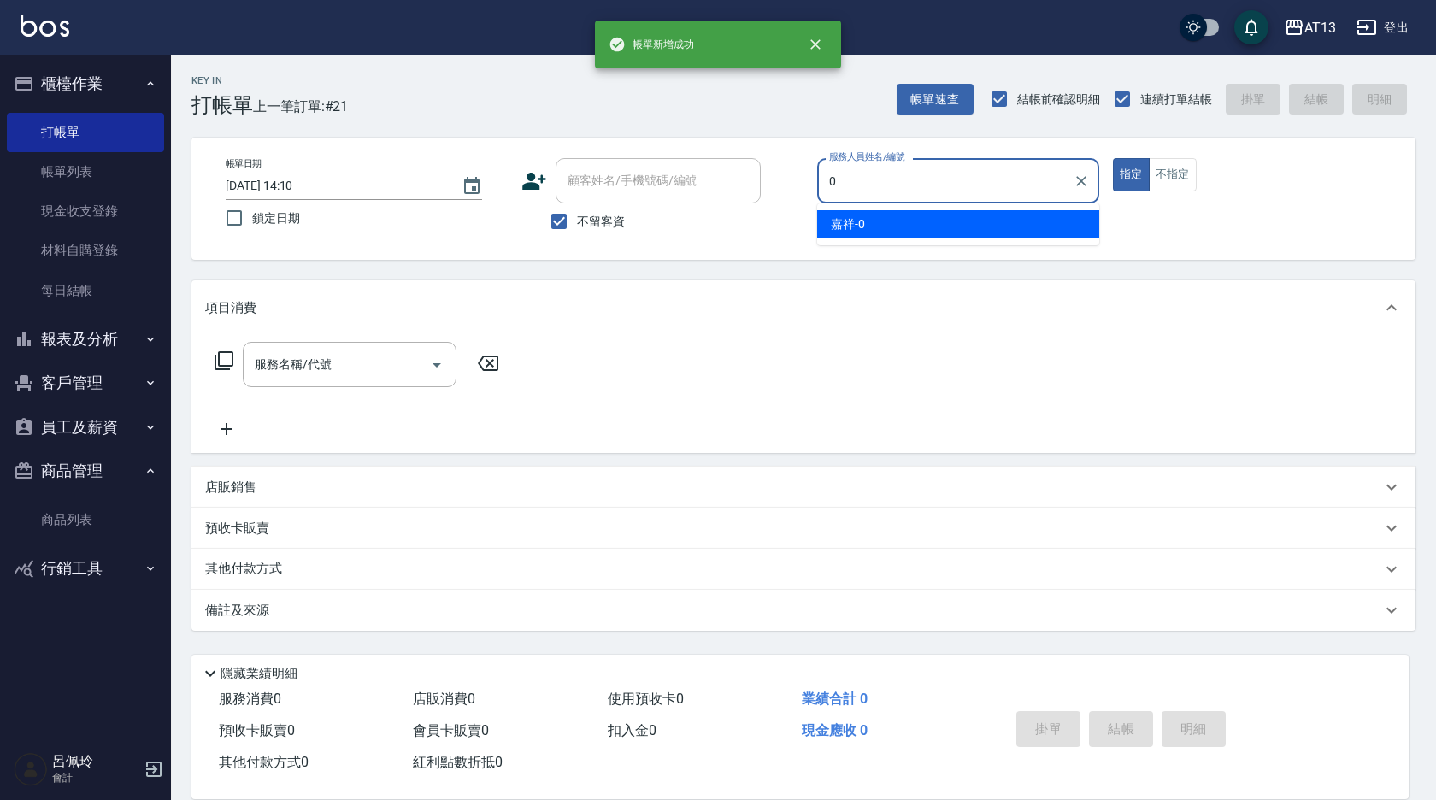
drag, startPoint x: 843, startPoint y: 215, endPoint x: 595, endPoint y: 302, distance: 262.5
click at [842, 215] on span "嘉祥 -0" at bounding box center [848, 224] width 34 height 18
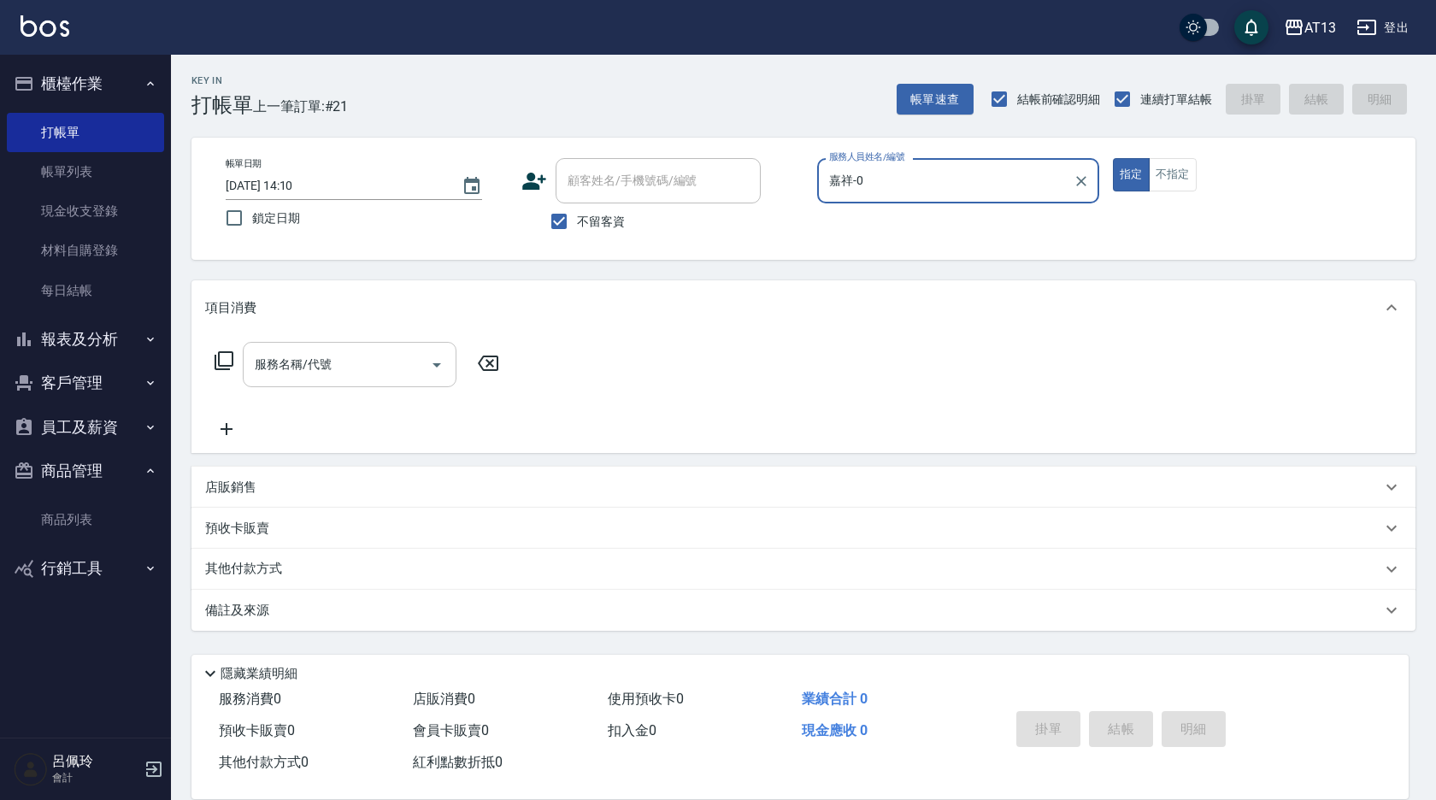
type input "嘉祥-0"
click at [335, 354] on input "服務名稱/代號" at bounding box center [336, 365] width 173 height 30
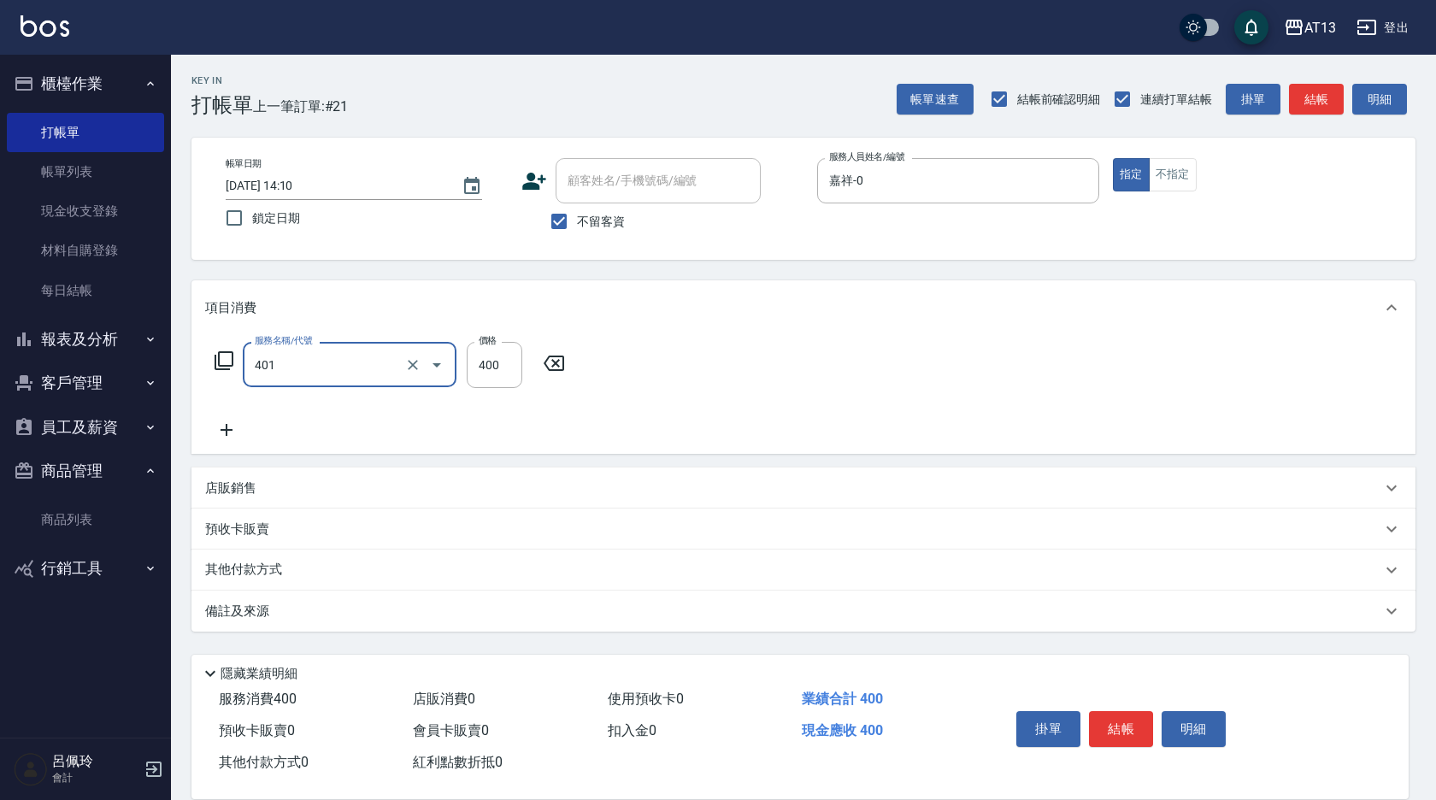
type input "剪髮(401)"
type input "300"
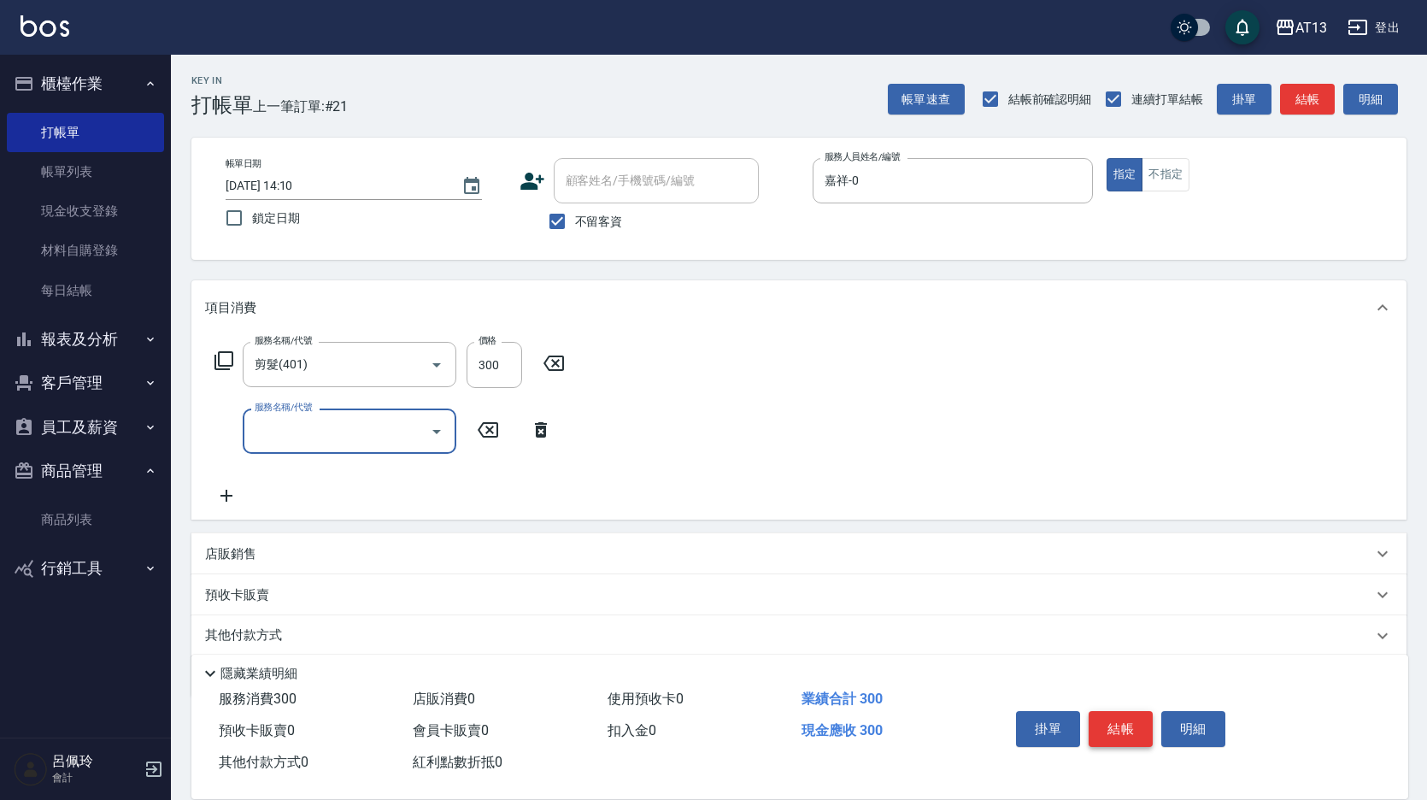
click at [1127, 731] on button "結帳" at bounding box center [1121, 729] width 64 height 36
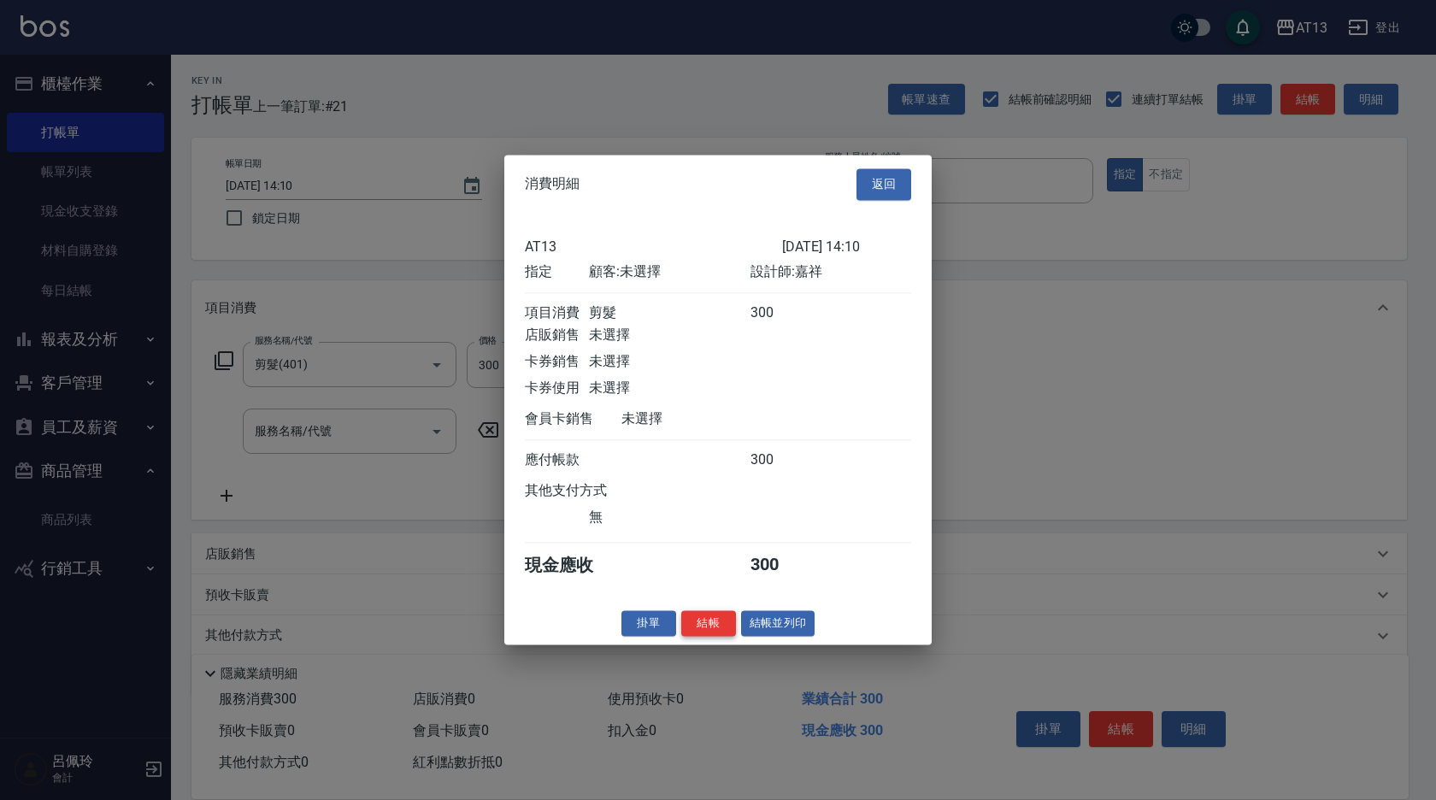
click at [708, 636] on button "結帳" at bounding box center [708, 623] width 55 height 26
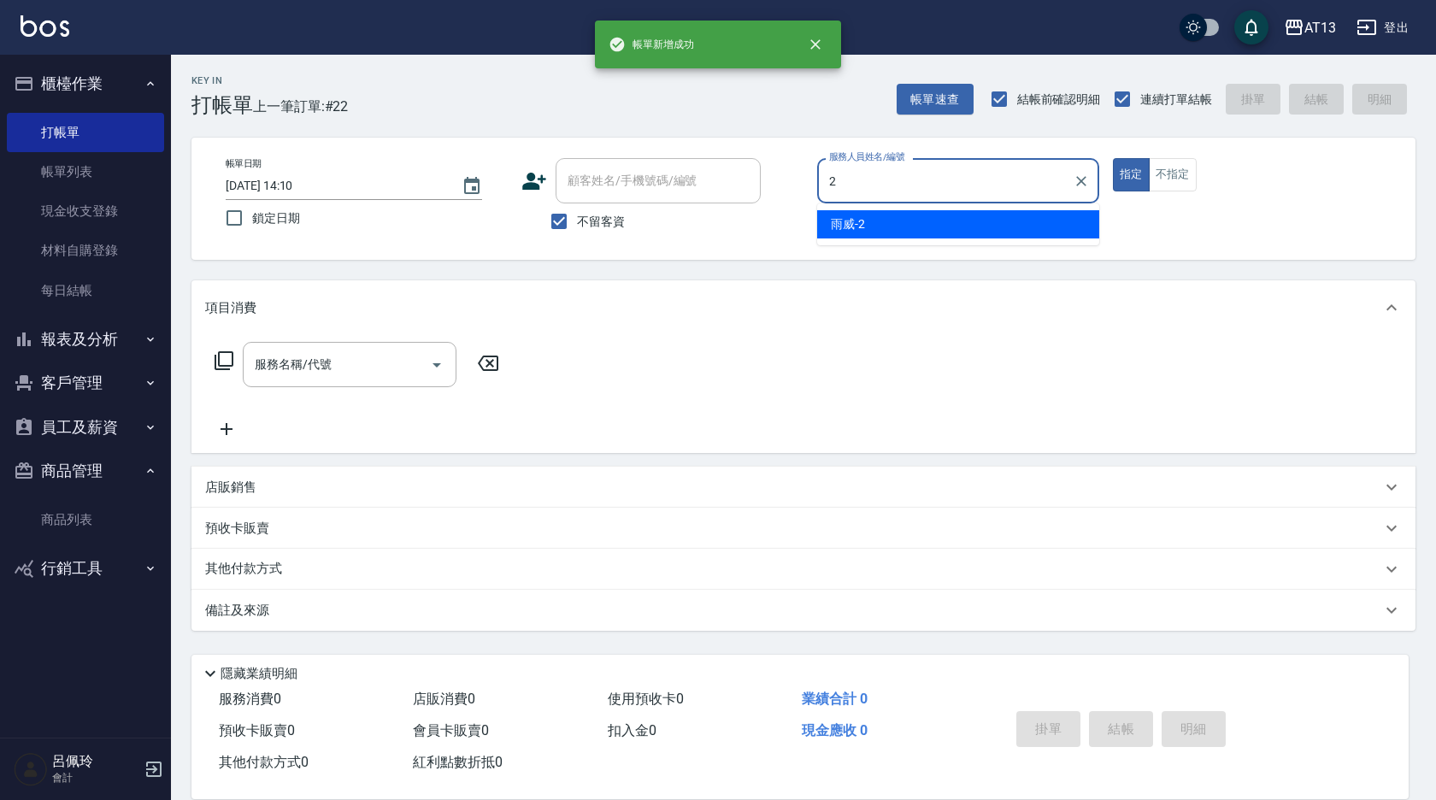
click at [850, 227] on span "雨威 -2" at bounding box center [848, 224] width 34 height 18
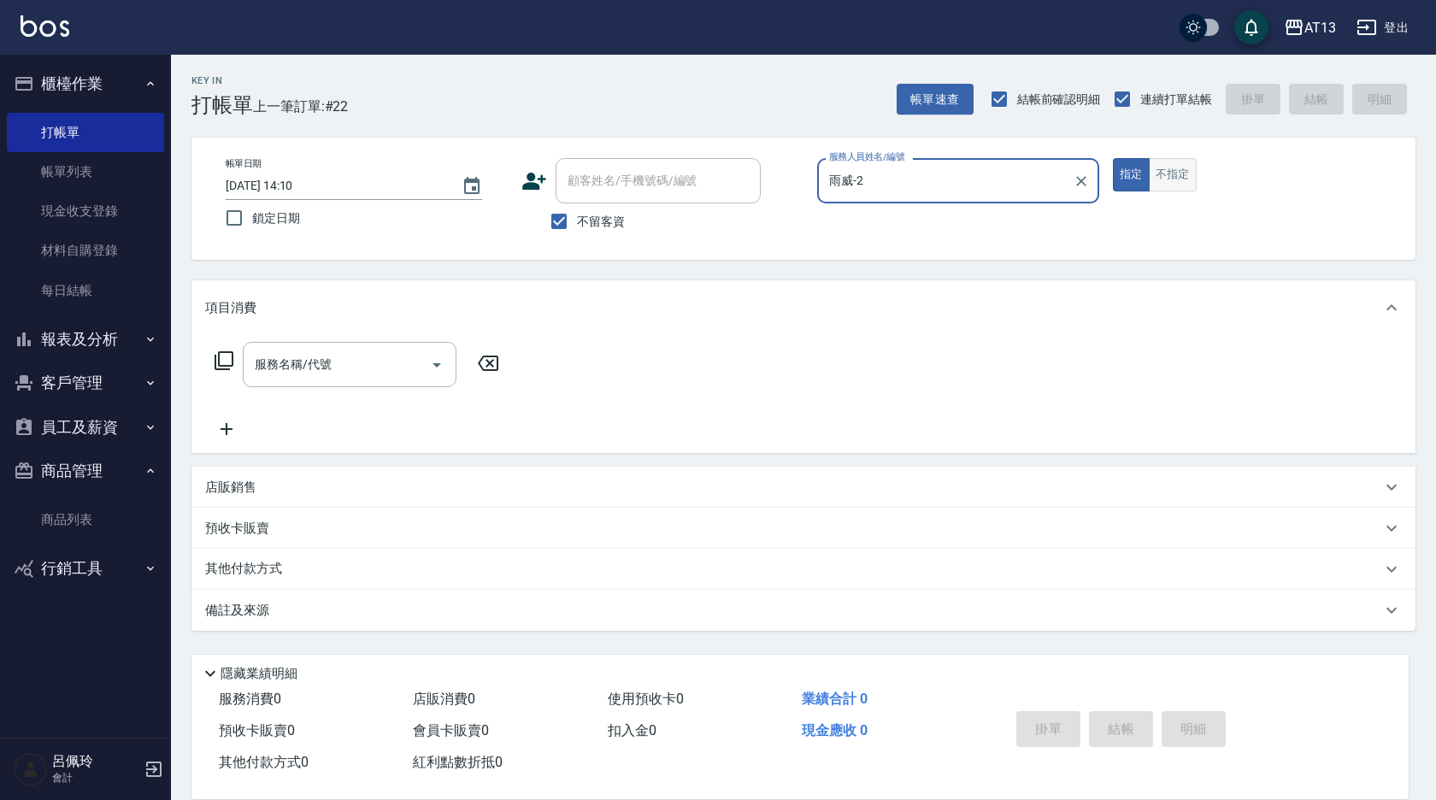
type input "雨威-2"
click at [1171, 173] on button "不指定" at bounding box center [1173, 174] width 48 height 33
click at [336, 363] on input "服務名稱/代號" at bounding box center [336, 365] width 173 height 30
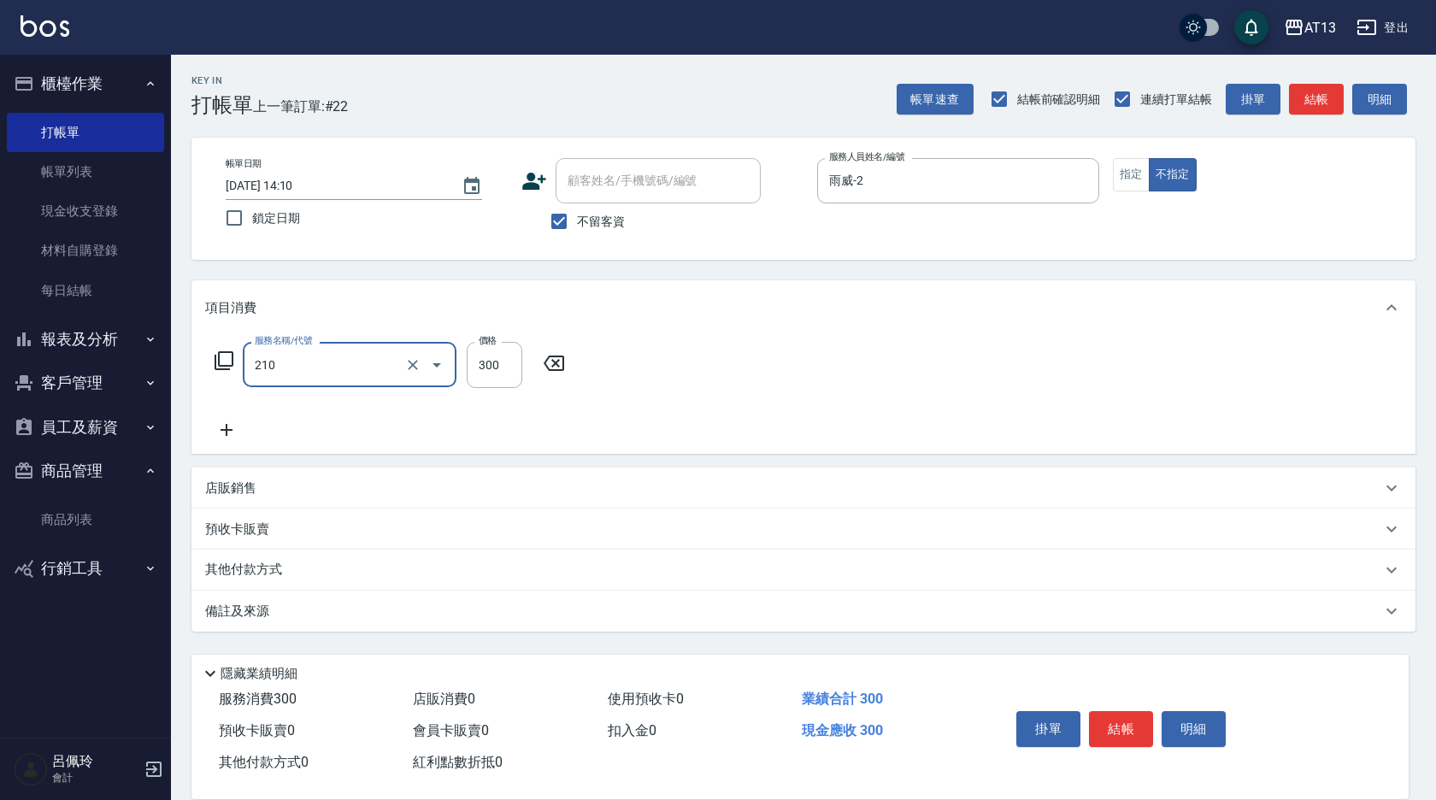
type input "歐娜洗髮精(210)"
type input "雨威-2"
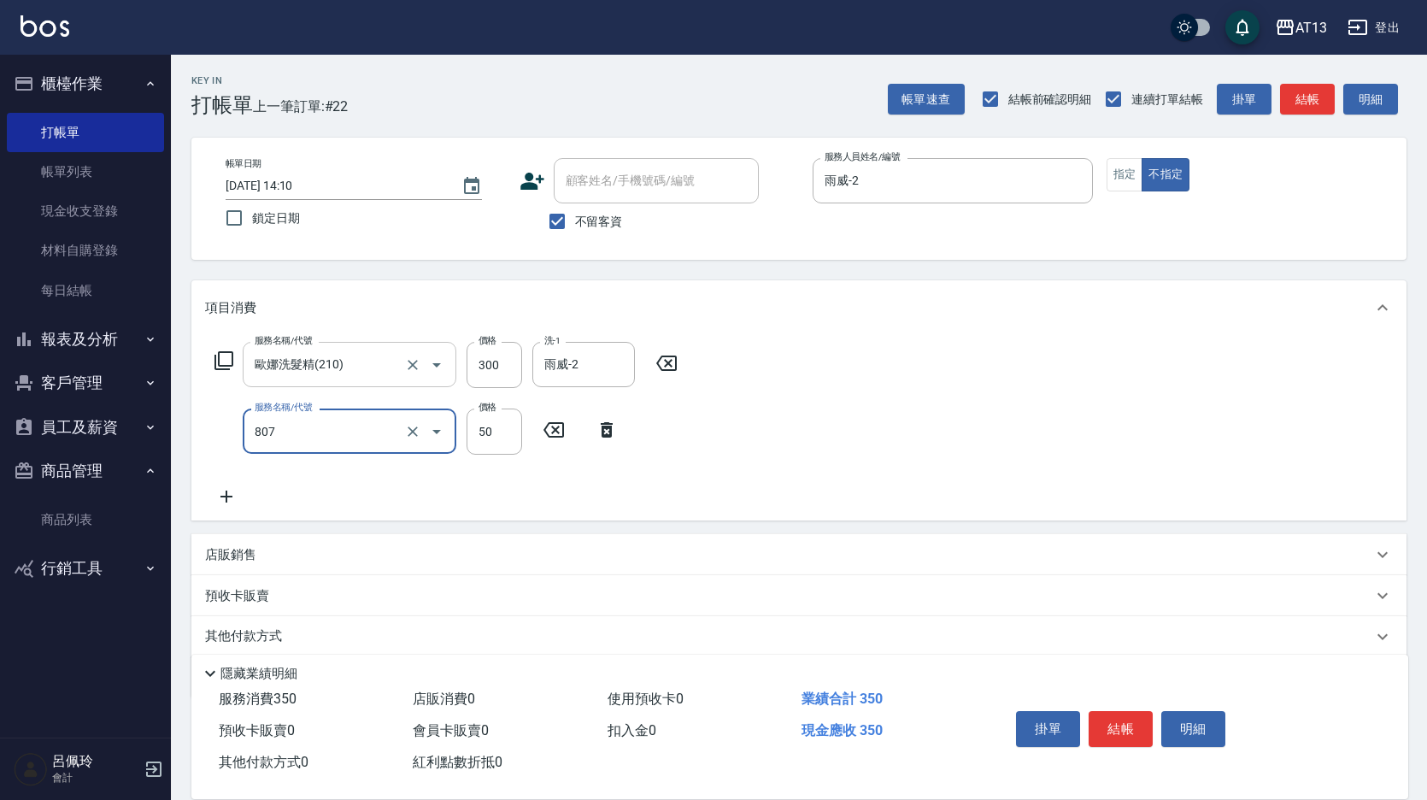
type input "TG護髮素(潤絲)(807)"
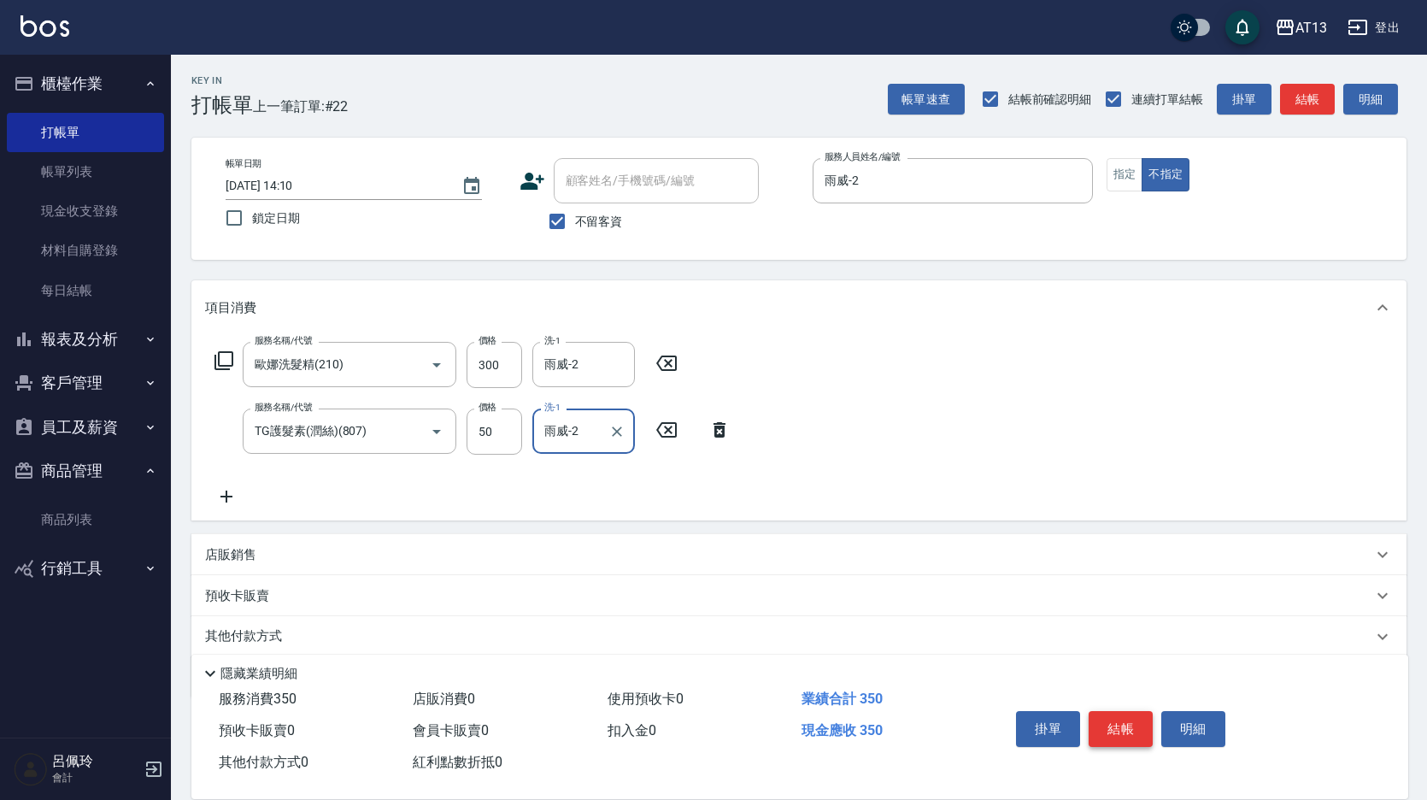
type input "雨威-2"
click at [1111, 711] on button "結帳" at bounding box center [1121, 729] width 64 height 36
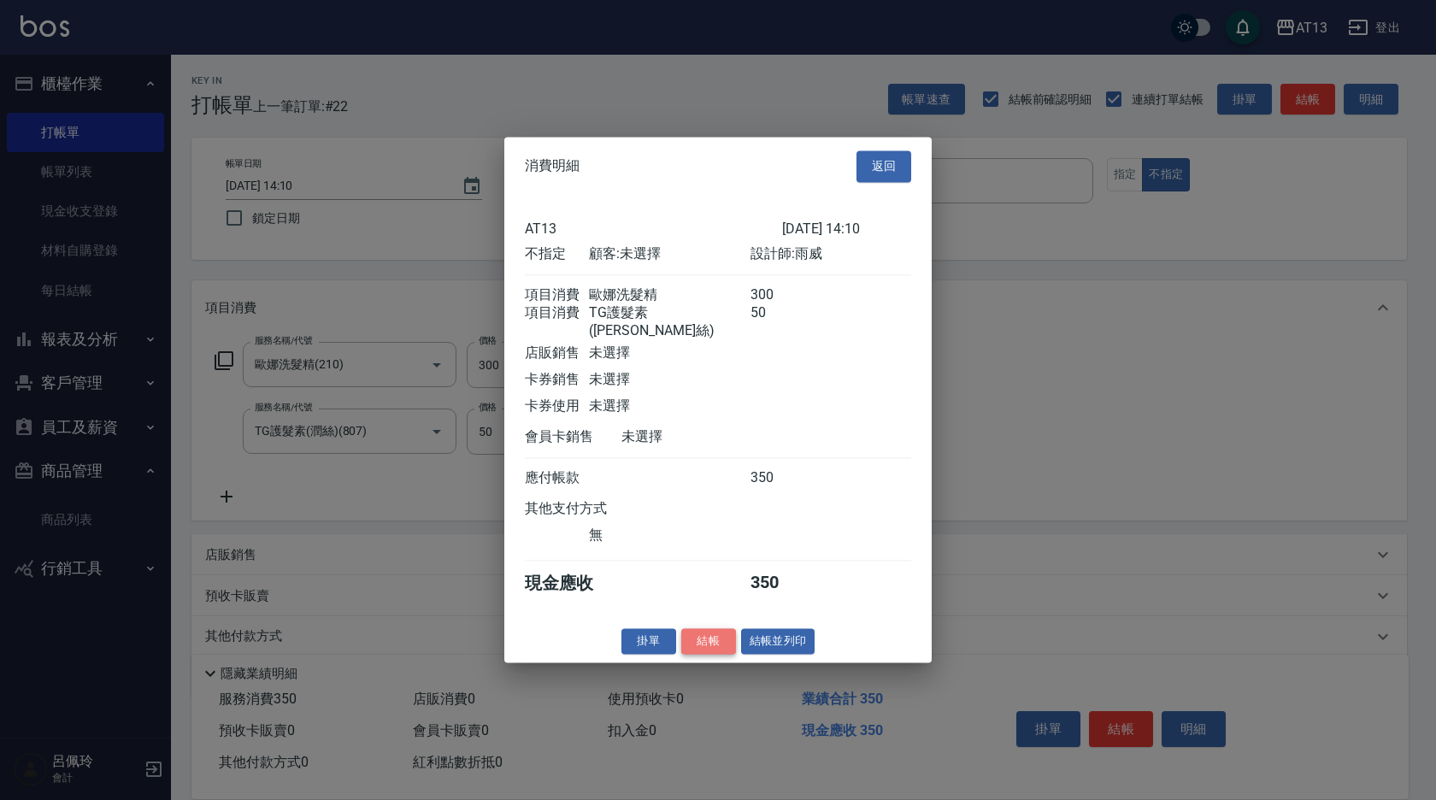
click at [701, 641] on button "結帳" at bounding box center [708, 641] width 55 height 26
